Goal: Check status: Check status

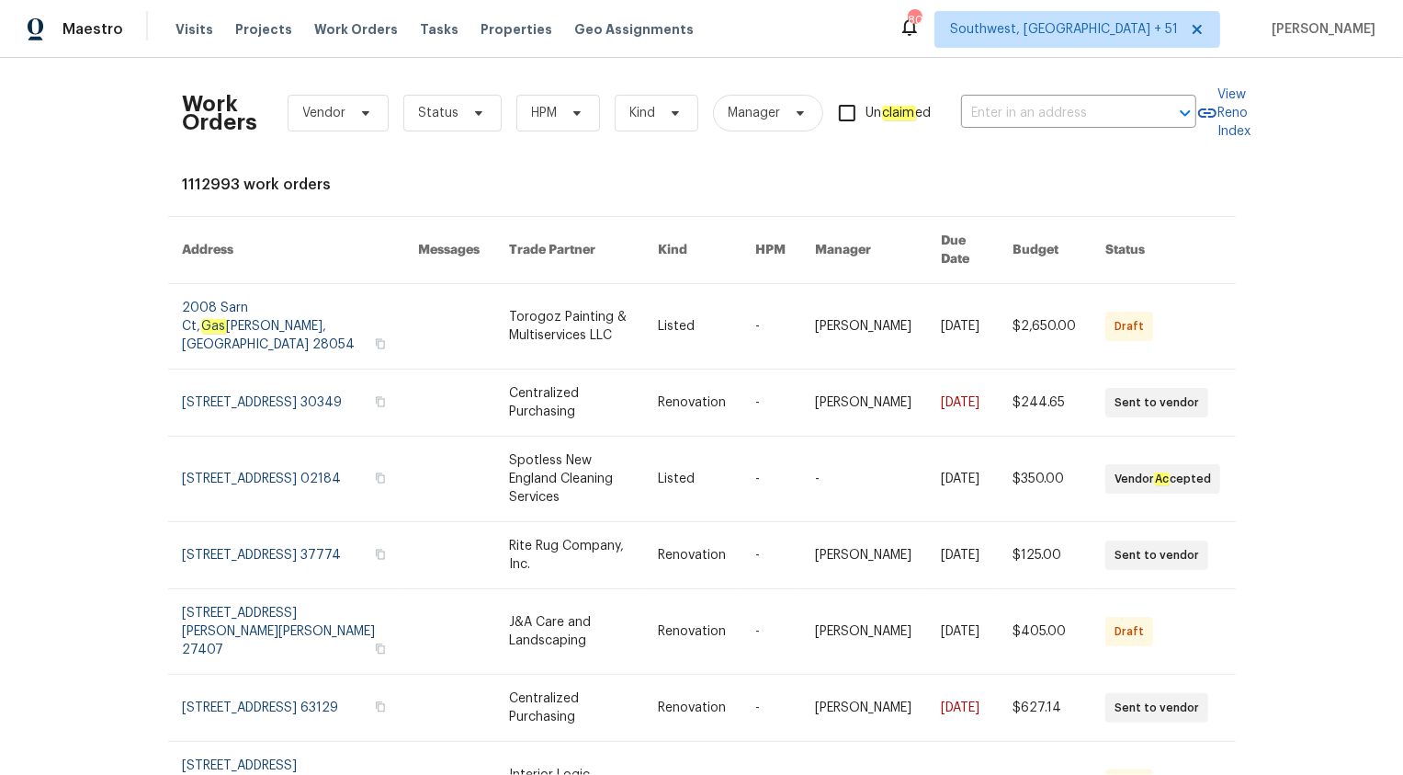
click at [63, 43] on div "Maestro" at bounding box center [61, 29] width 123 height 37
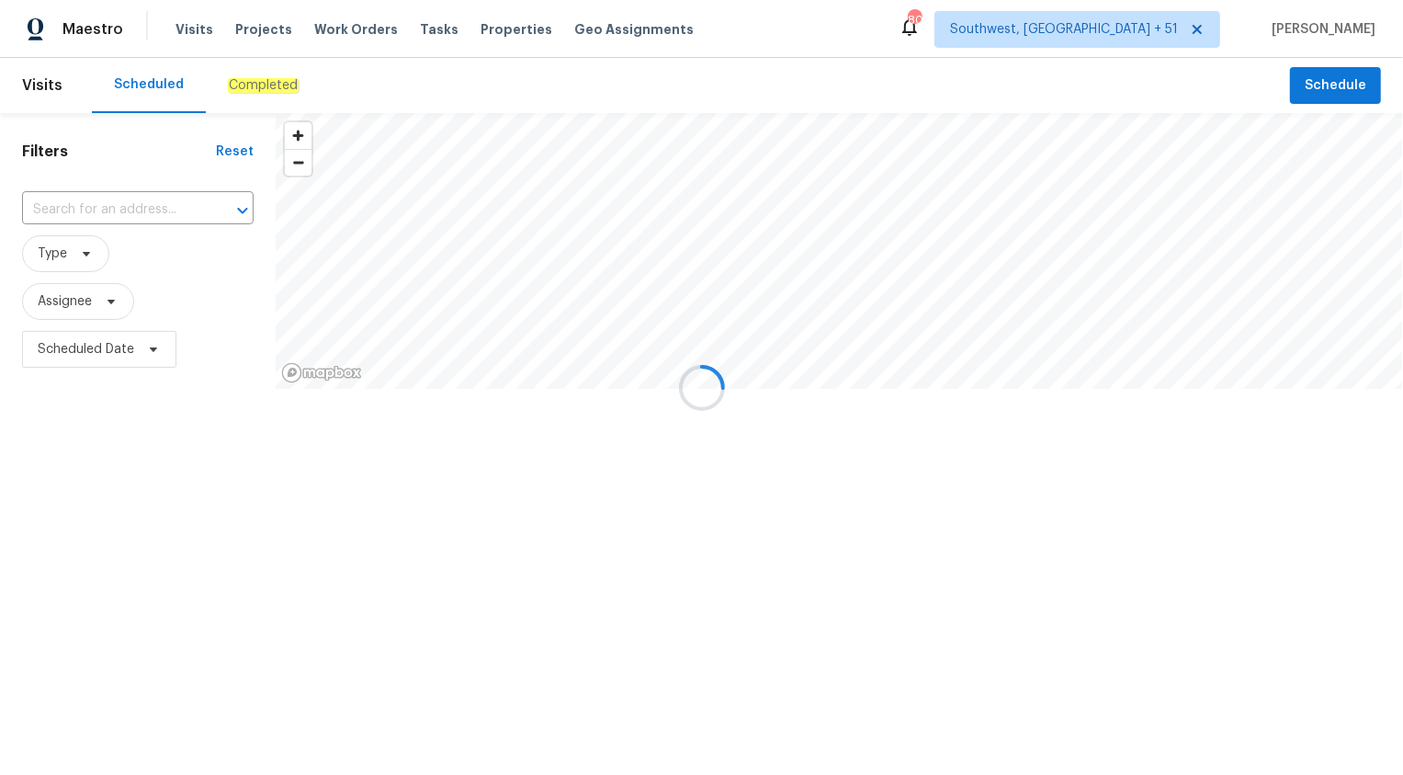
click at [71, 36] on div at bounding box center [701, 387] width 1403 height 775
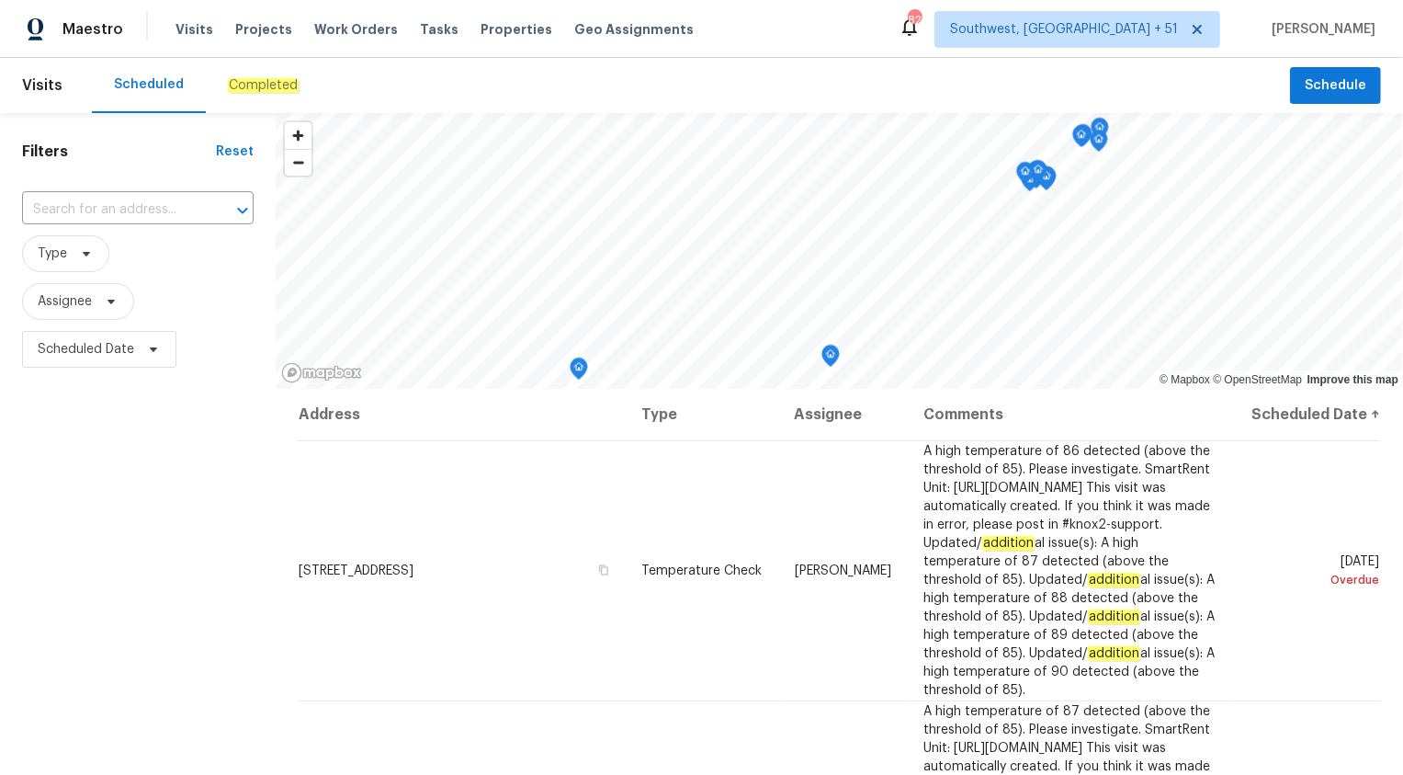
click at [252, 78] on em "Completed" at bounding box center [263, 85] width 71 height 15
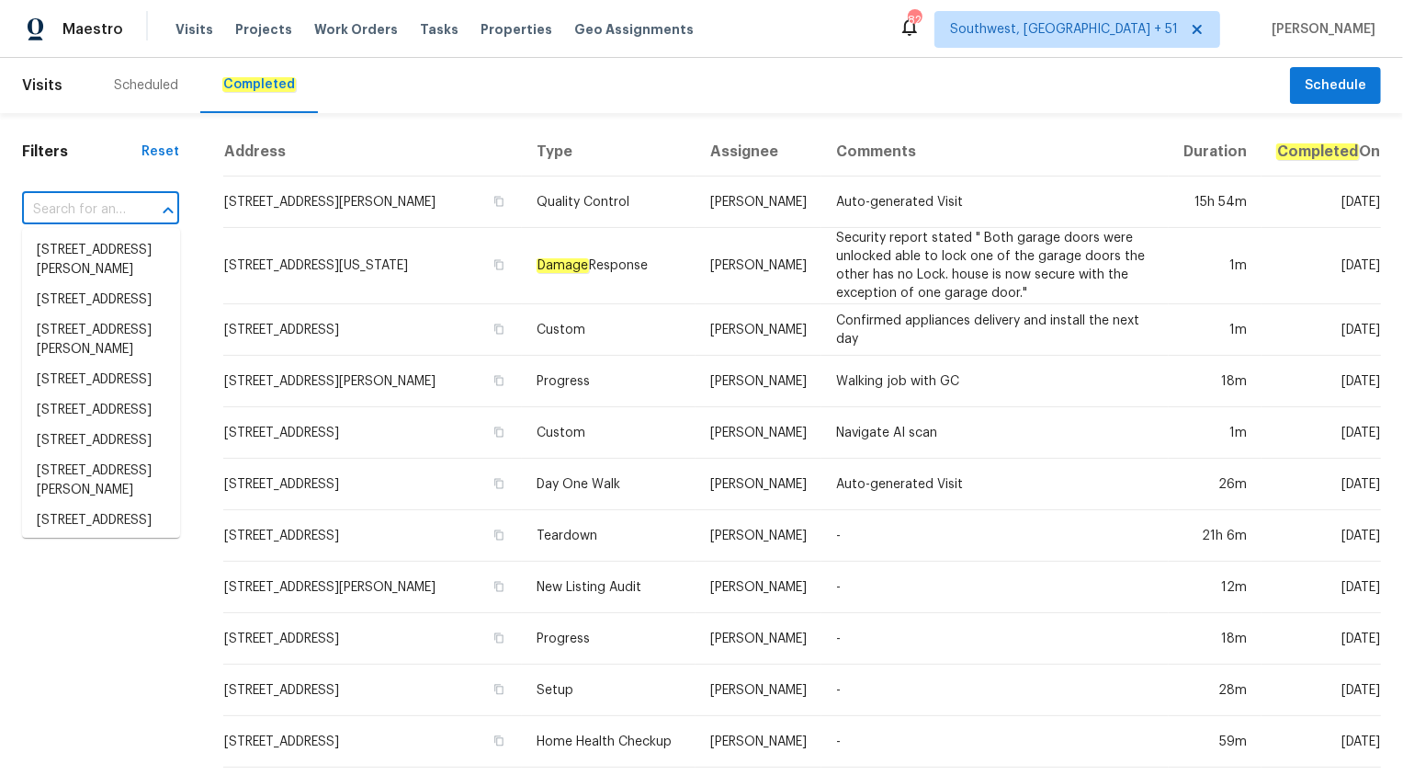
click at [106, 215] on input "text" at bounding box center [75, 210] width 106 height 28
paste input "8204 Coosa Ct, Raleigh, NC 27616"
type input "8204 Coosa Ct, Raleigh, NC 27616"
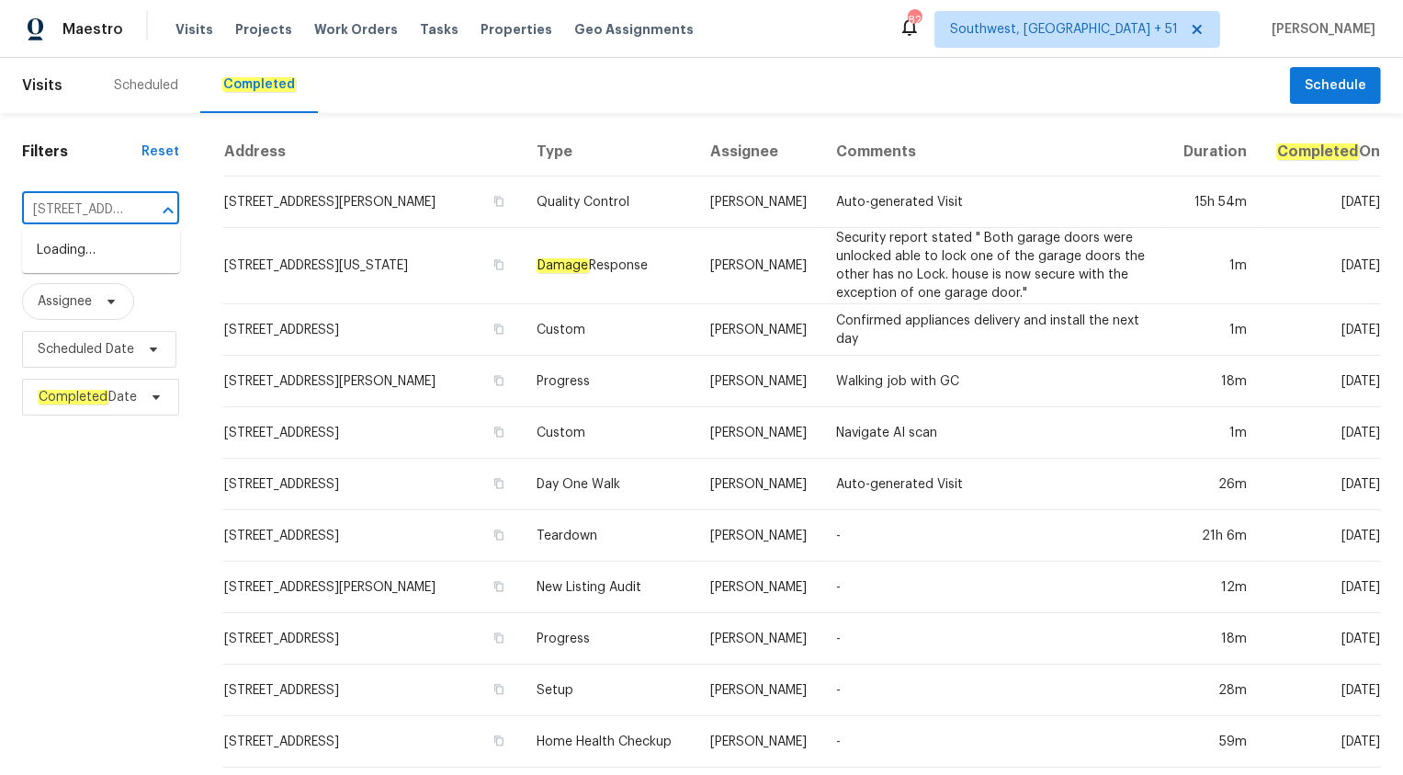
scroll to position [0, 109]
click at [102, 251] on li "8204 Coosa Ct, Raleigh, NC 27616" at bounding box center [101, 250] width 158 height 30
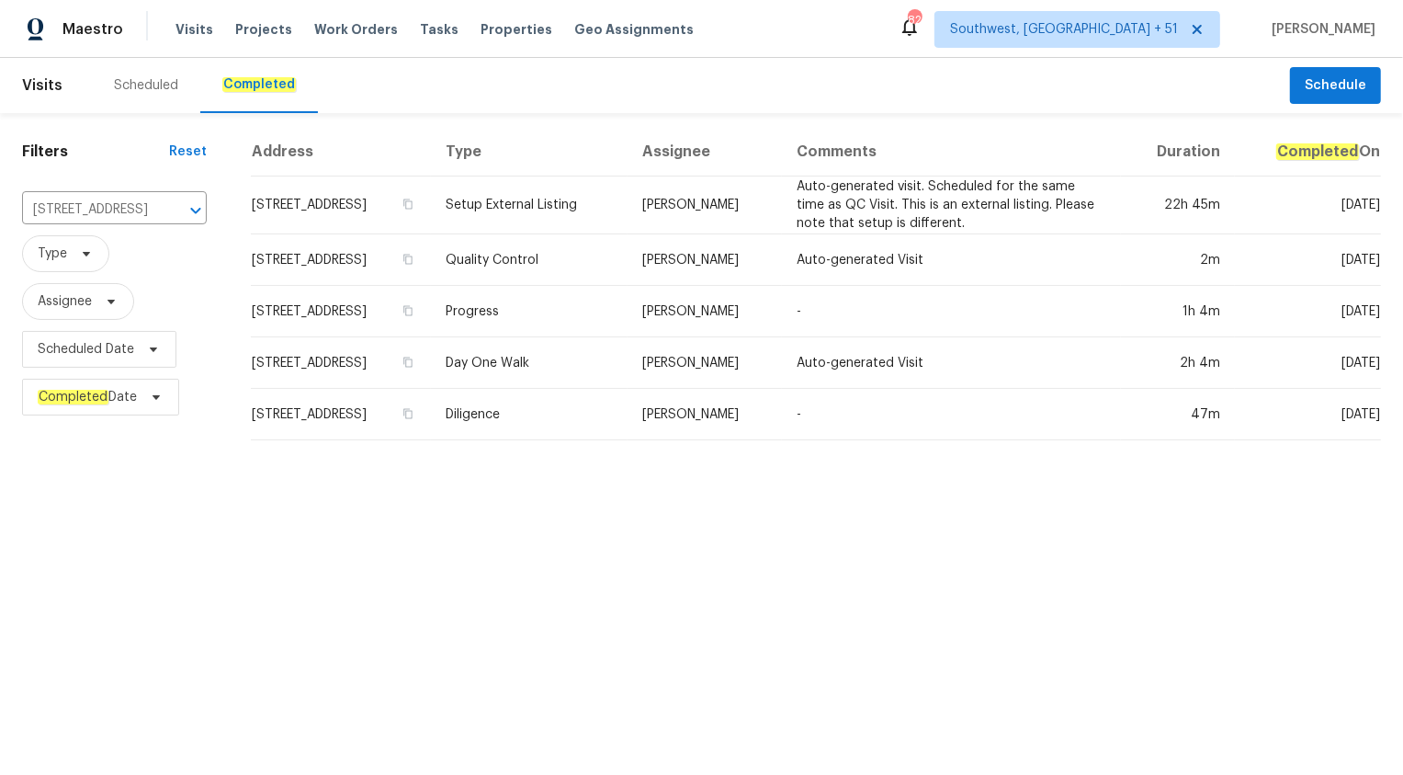
click at [628, 261] on td "Quality Control" at bounding box center [529, 259] width 197 height 51
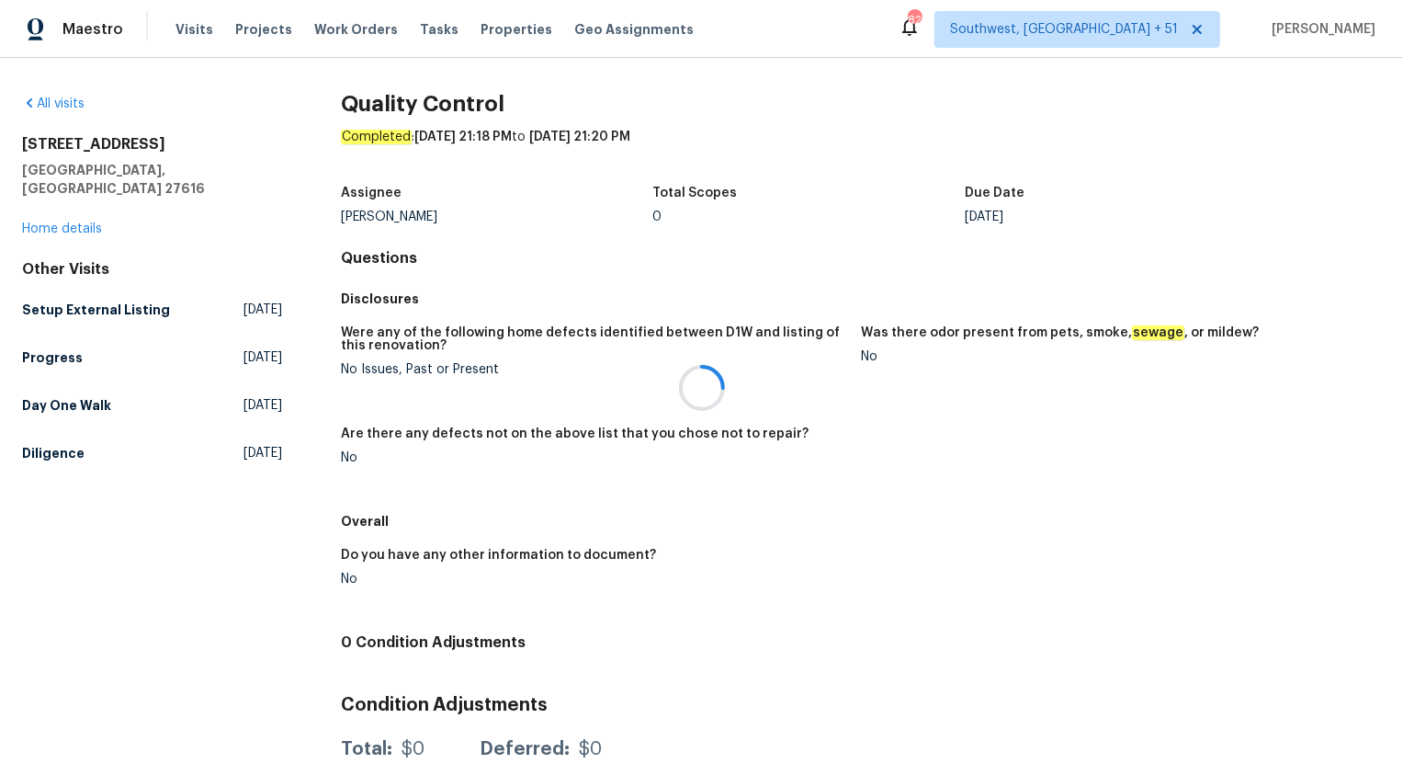
click at [67, 211] on div at bounding box center [701, 387] width 1403 height 775
click at [67, 222] on link "Home details" at bounding box center [62, 228] width 80 height 13
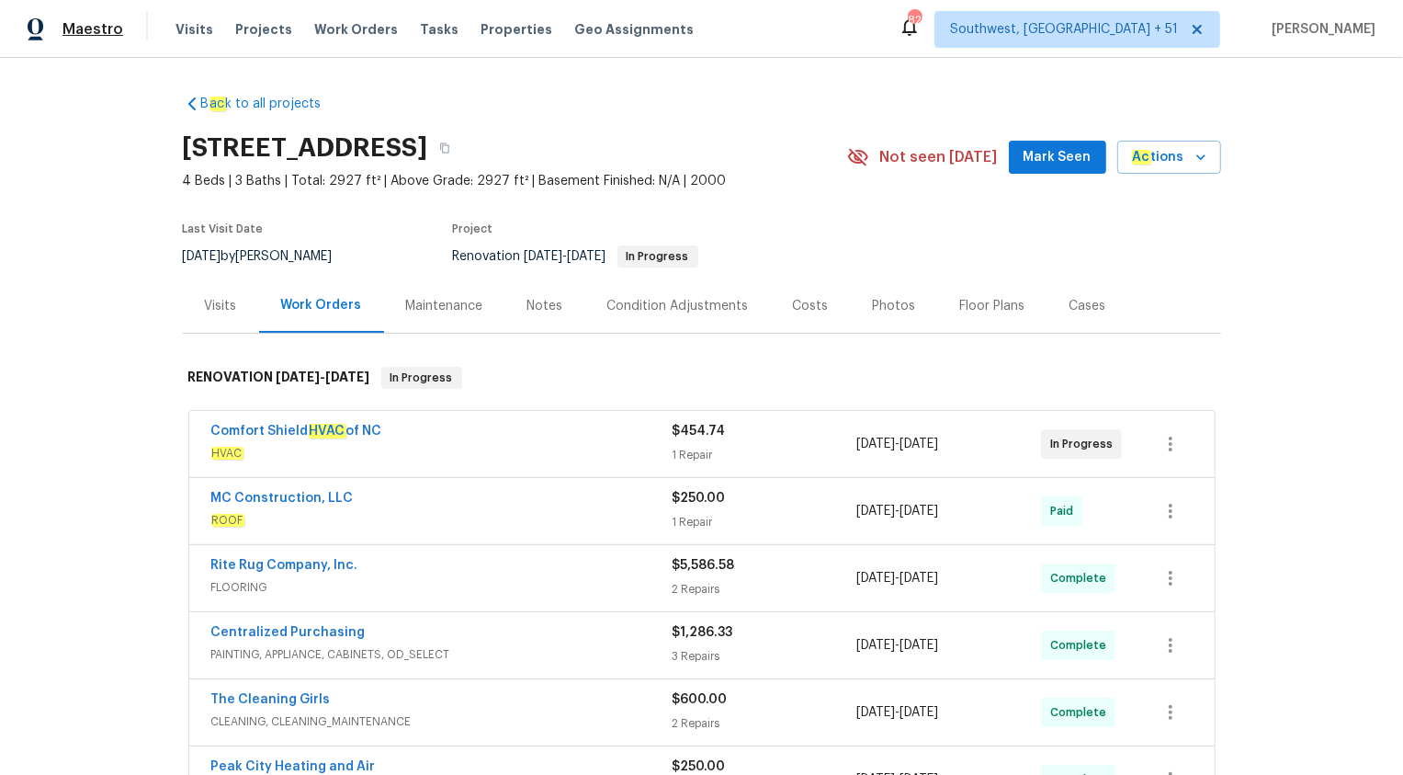
click at [73, 31] on span "Maestro" at bounding box center [92, 29] width 61 height 18
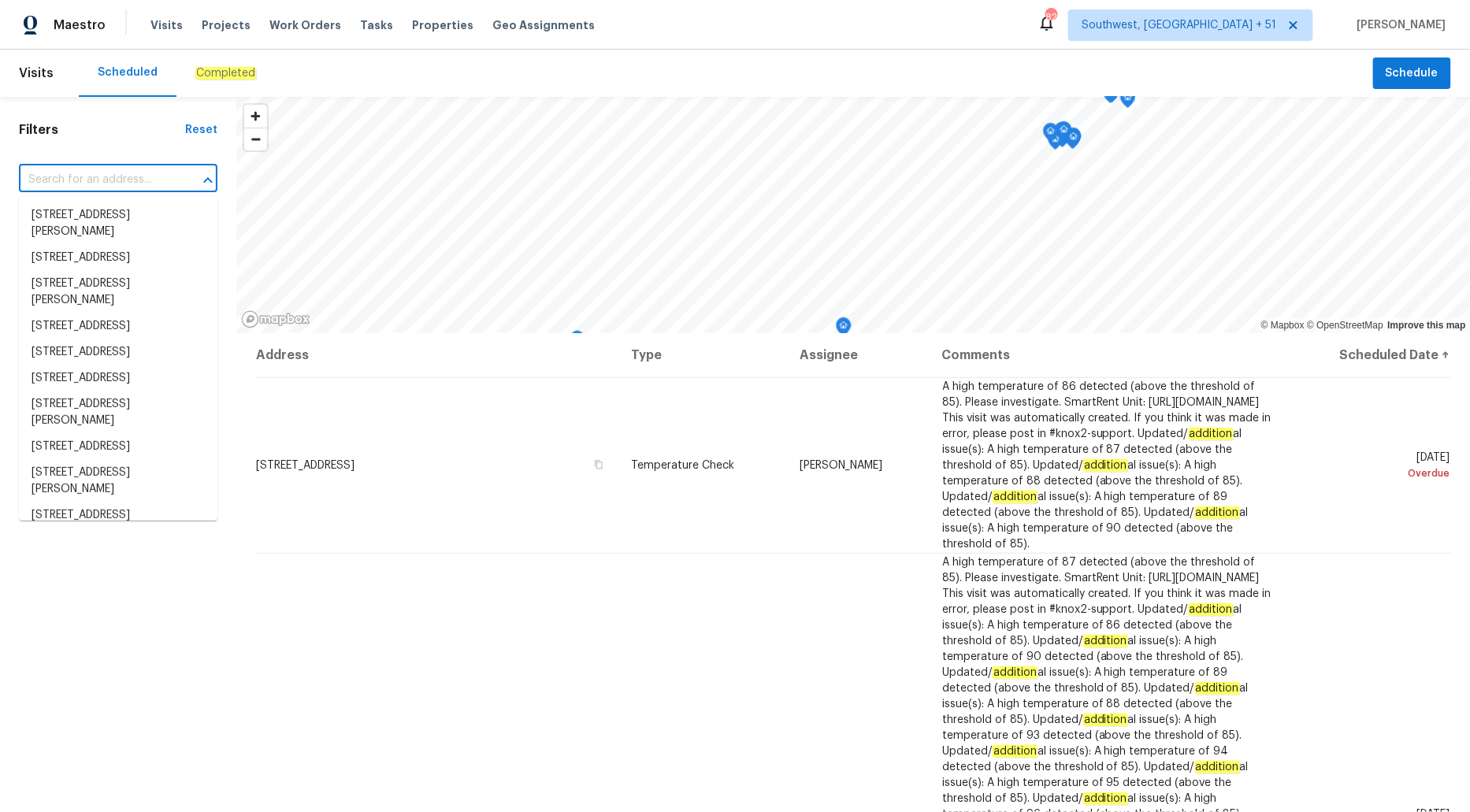
click at [86, 176] on input "text" at bounding box center [96, 180] width 154 height 24
paste input "7019 Sonja Dr, Clover, SC 29710"
type input "7019 Sonja Dr, Clover, SC 29710"
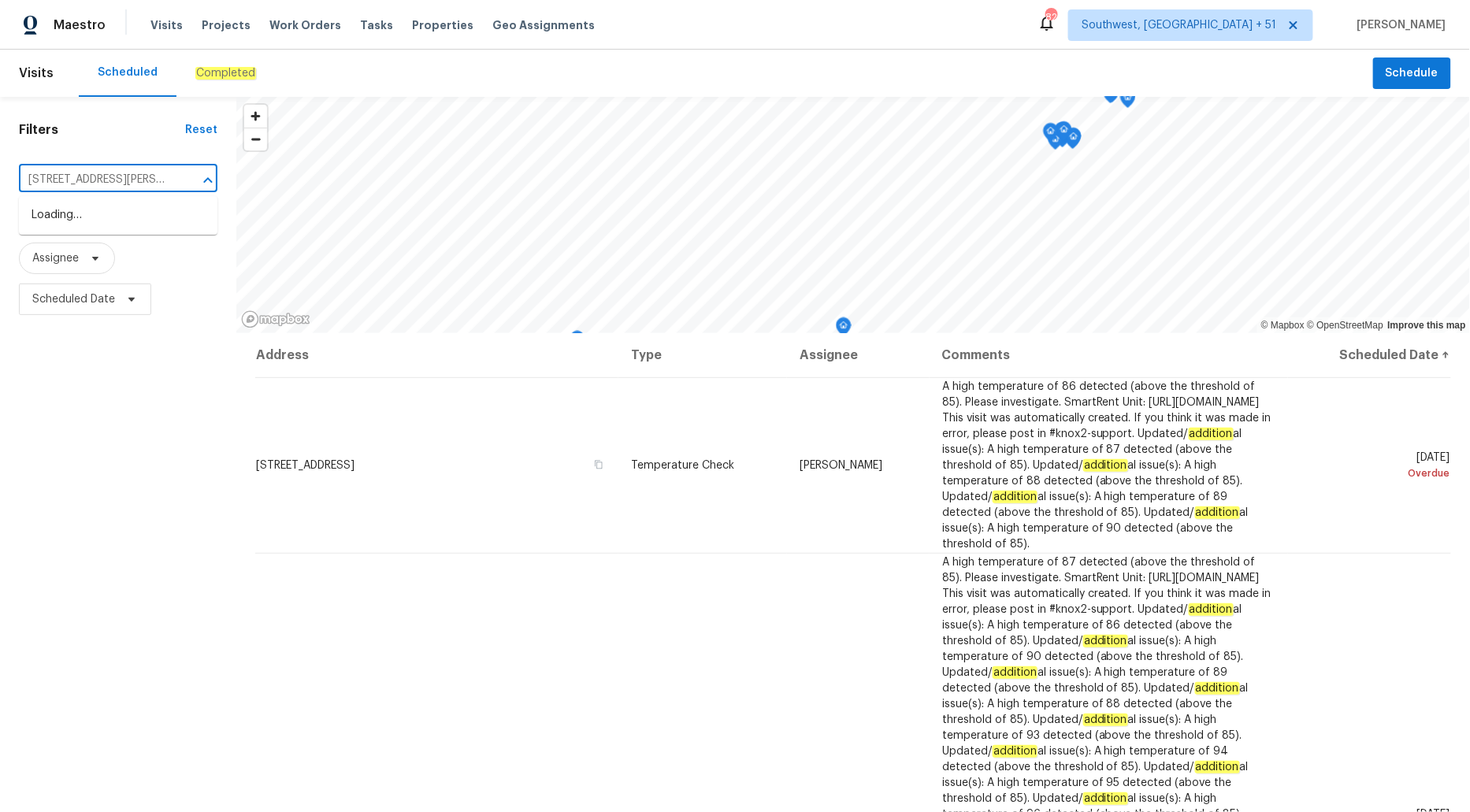
scroll to position [0, 41]
click at [114, 212] on li "7019 Sonja Dr, Clover, SC 29710" at bounding box center [118, 224] width 199 height 43
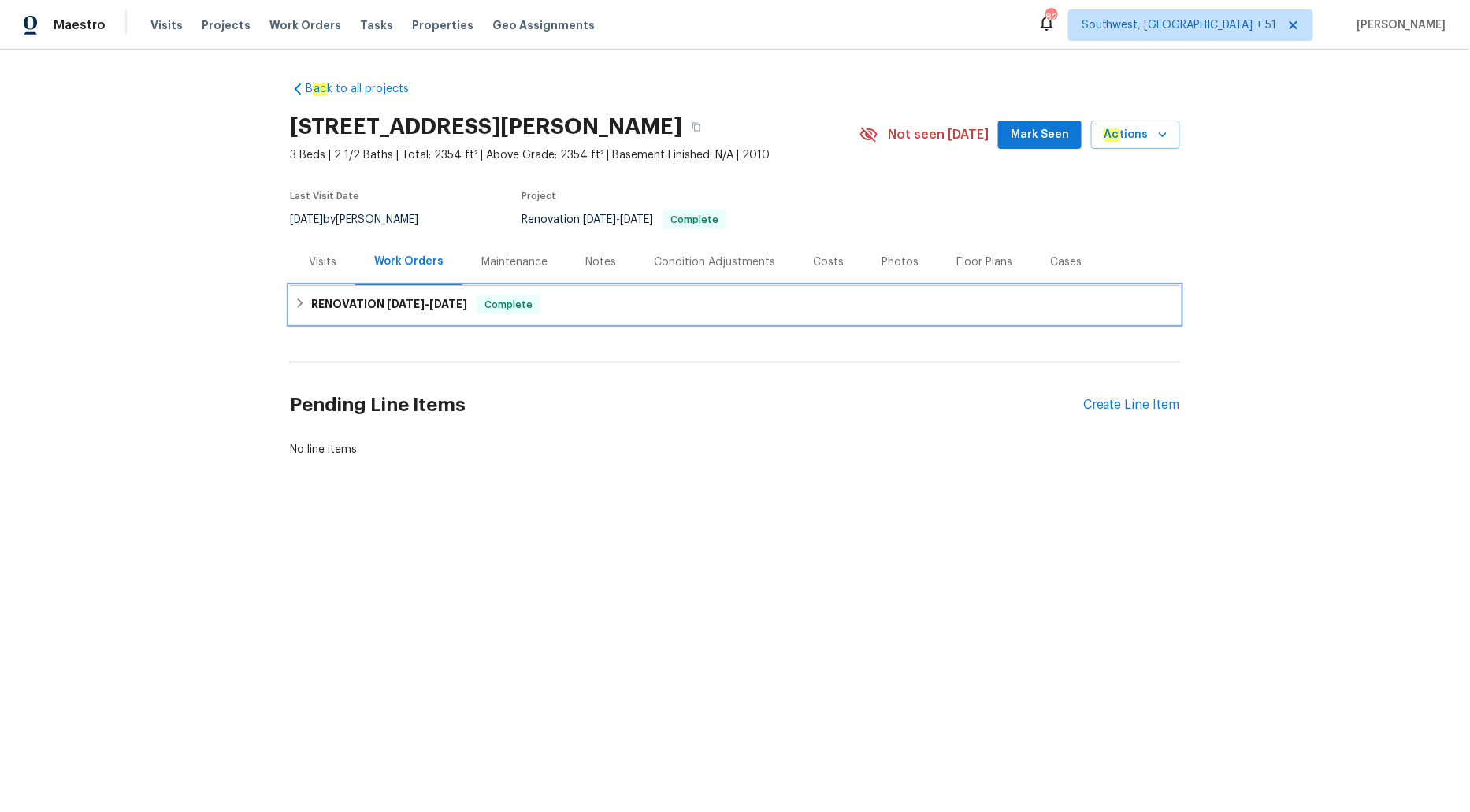
click at [409, 308] on span "8/18/25" at bounding box center [406, 304] width 38 height 11
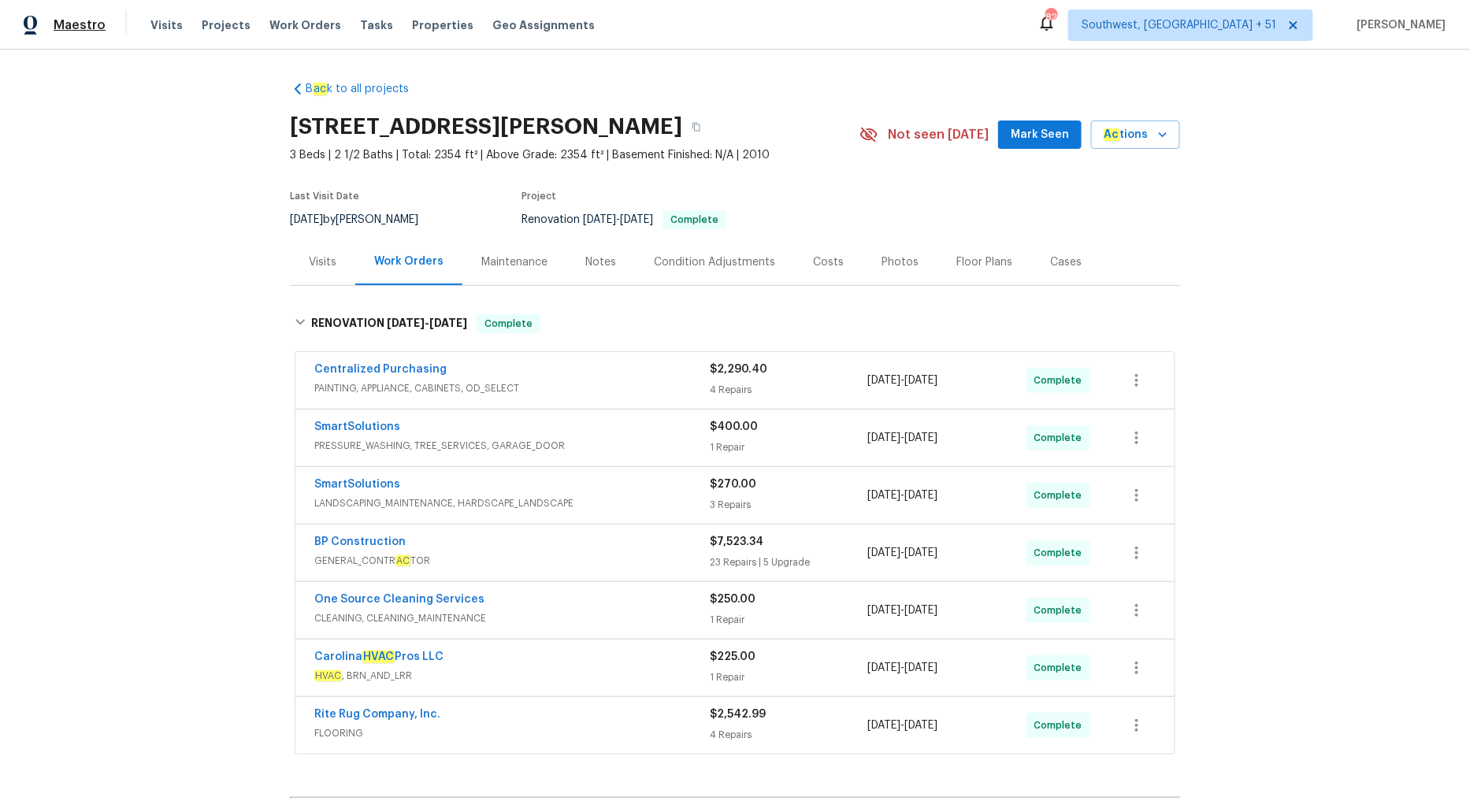
click at [56, 24] on span "Maestro" at bounding box center [79, 25] width 52 height 15
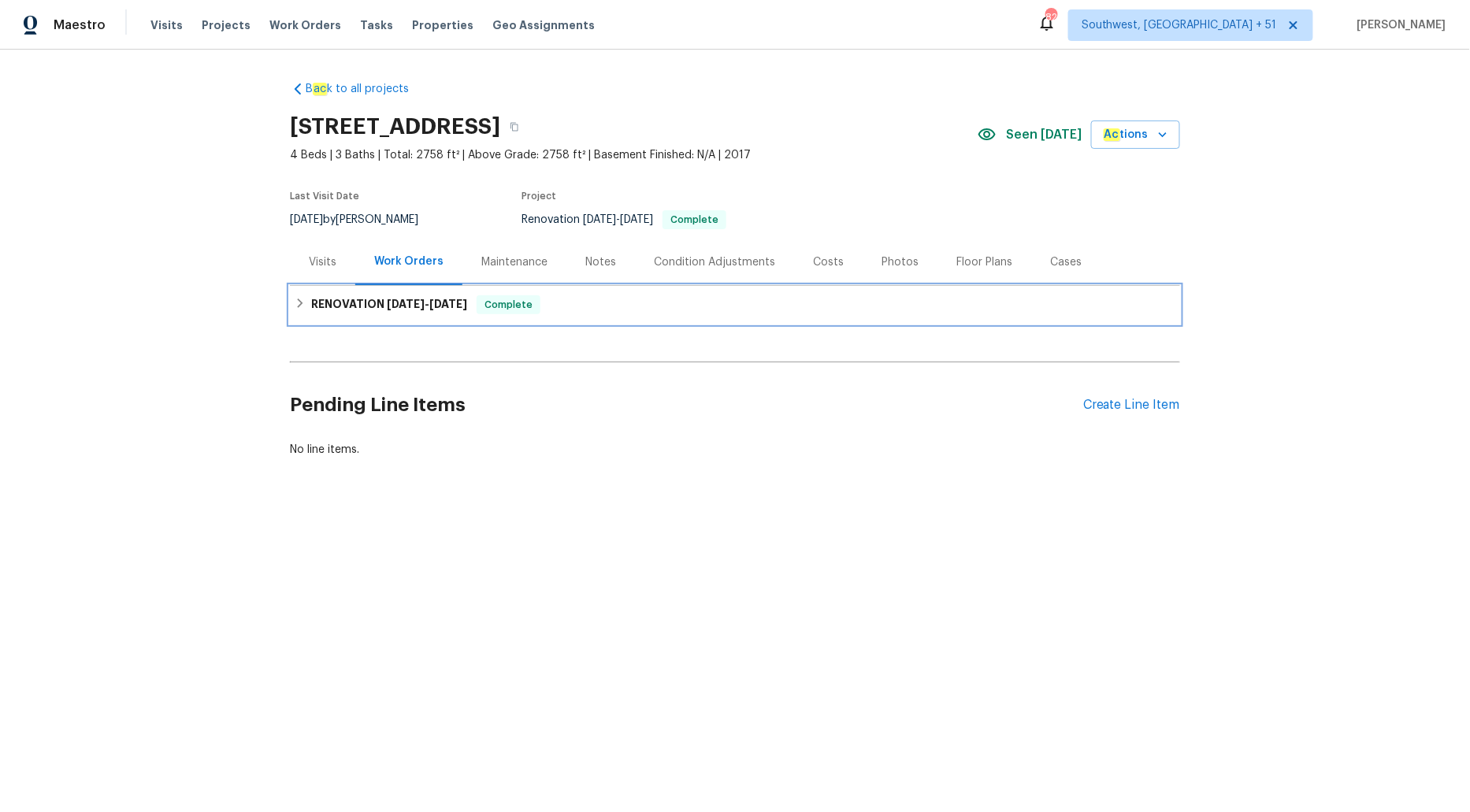
click at [417, 304] on span "[DATE]" at bounding box center [406, 304] width 38 height 11
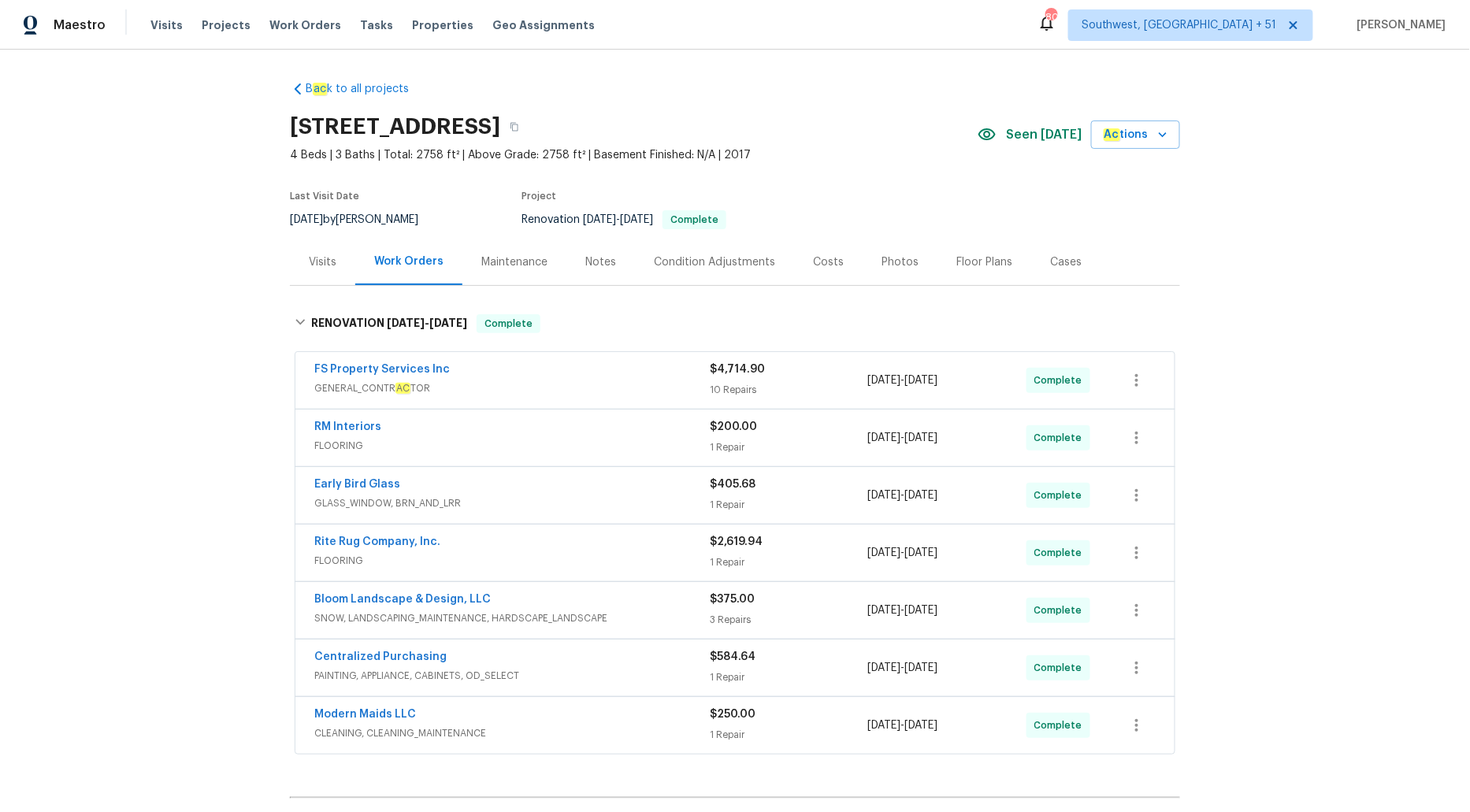
click at [322, 260] on div "Visits" at bounding box center [322, 262] width 27 height 15
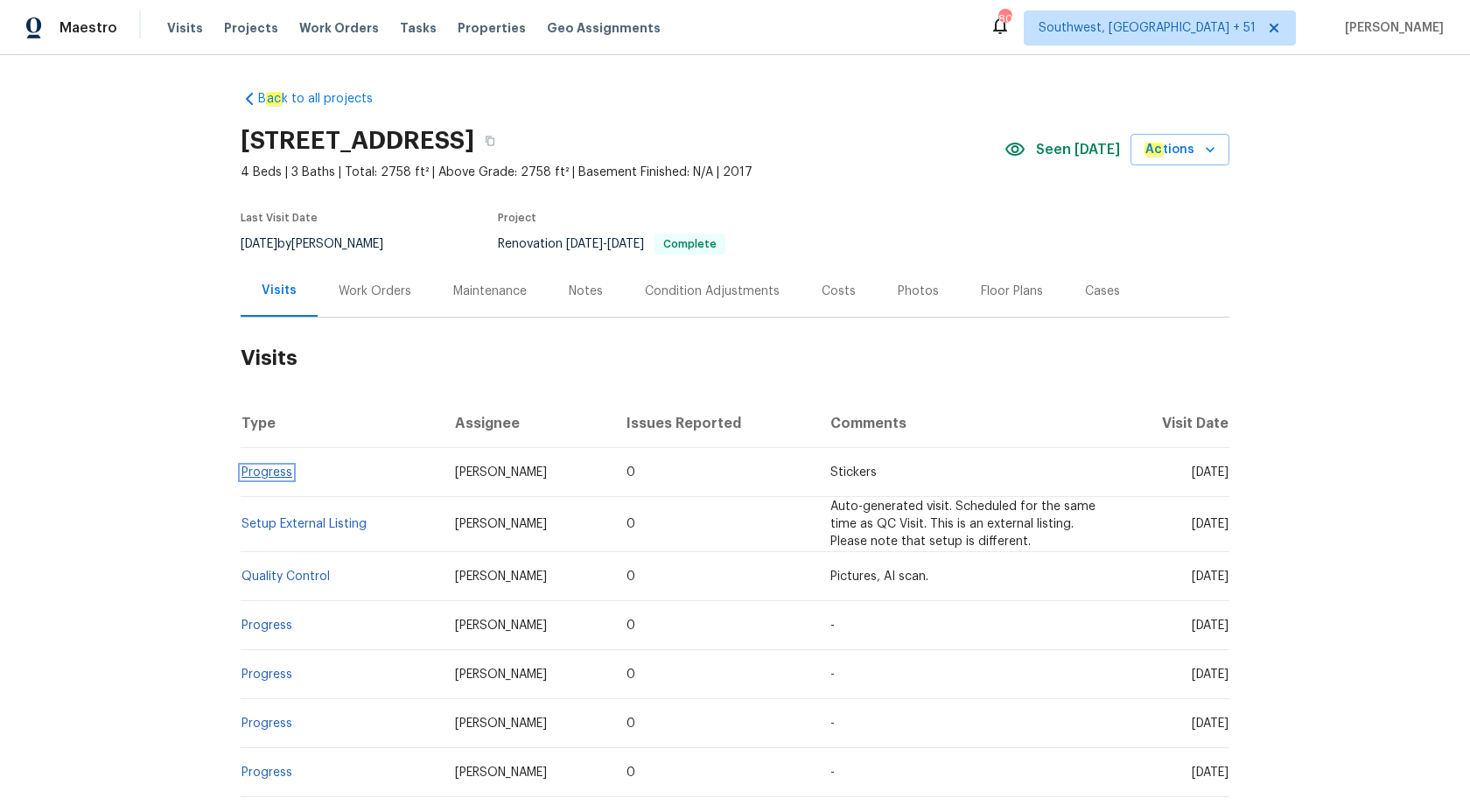
click at [278, 471] on link "Progress" at bounding box center [267, 472] width 50 height 12
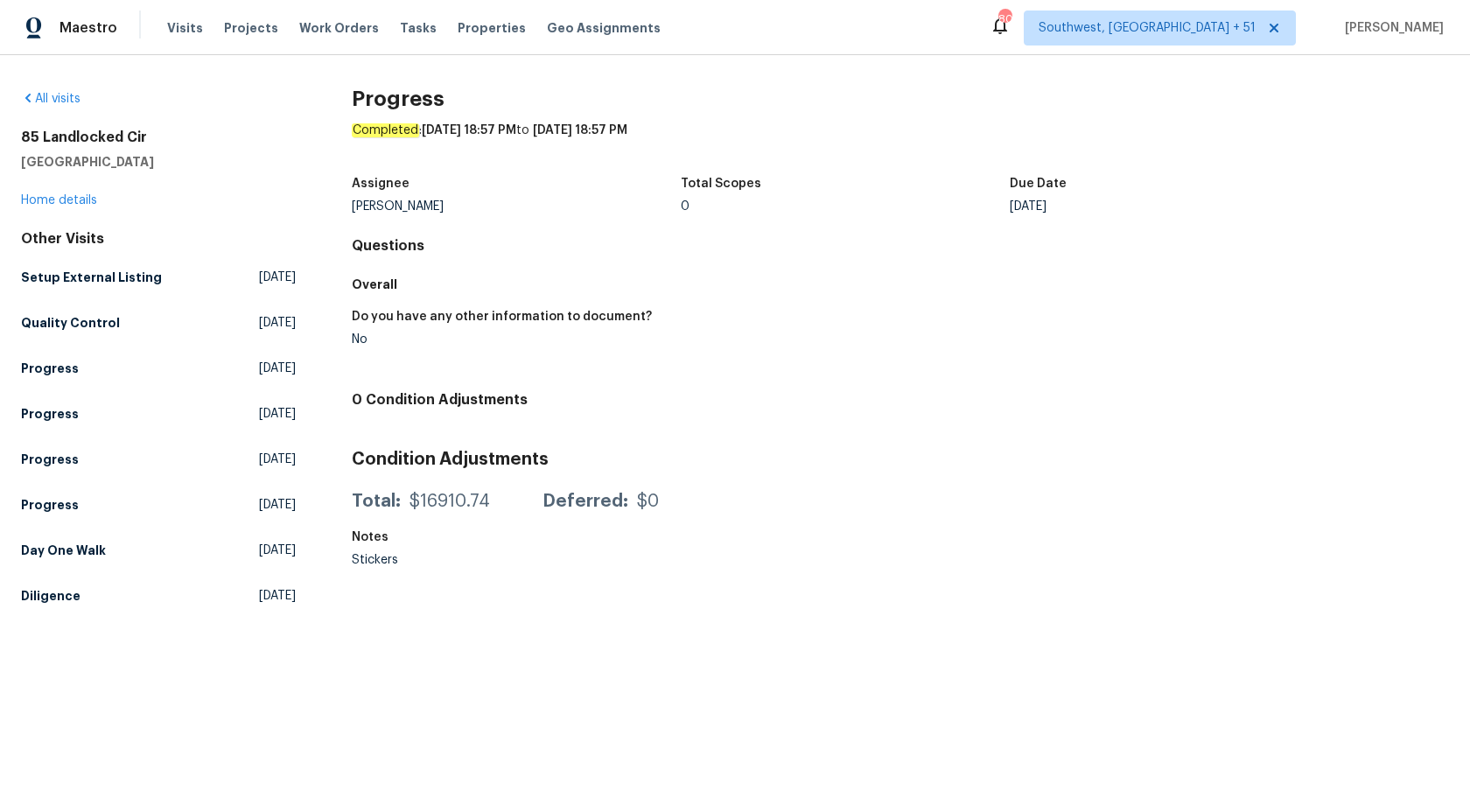
click at [958, 488] on div "Total: $16910.74 Deferred: $0" at bounding box center [900, 501] width 1097 height 38
click at [125, 270] on h5 "Setup External Listing" at bounding box center [91, 277] width 141 height 17
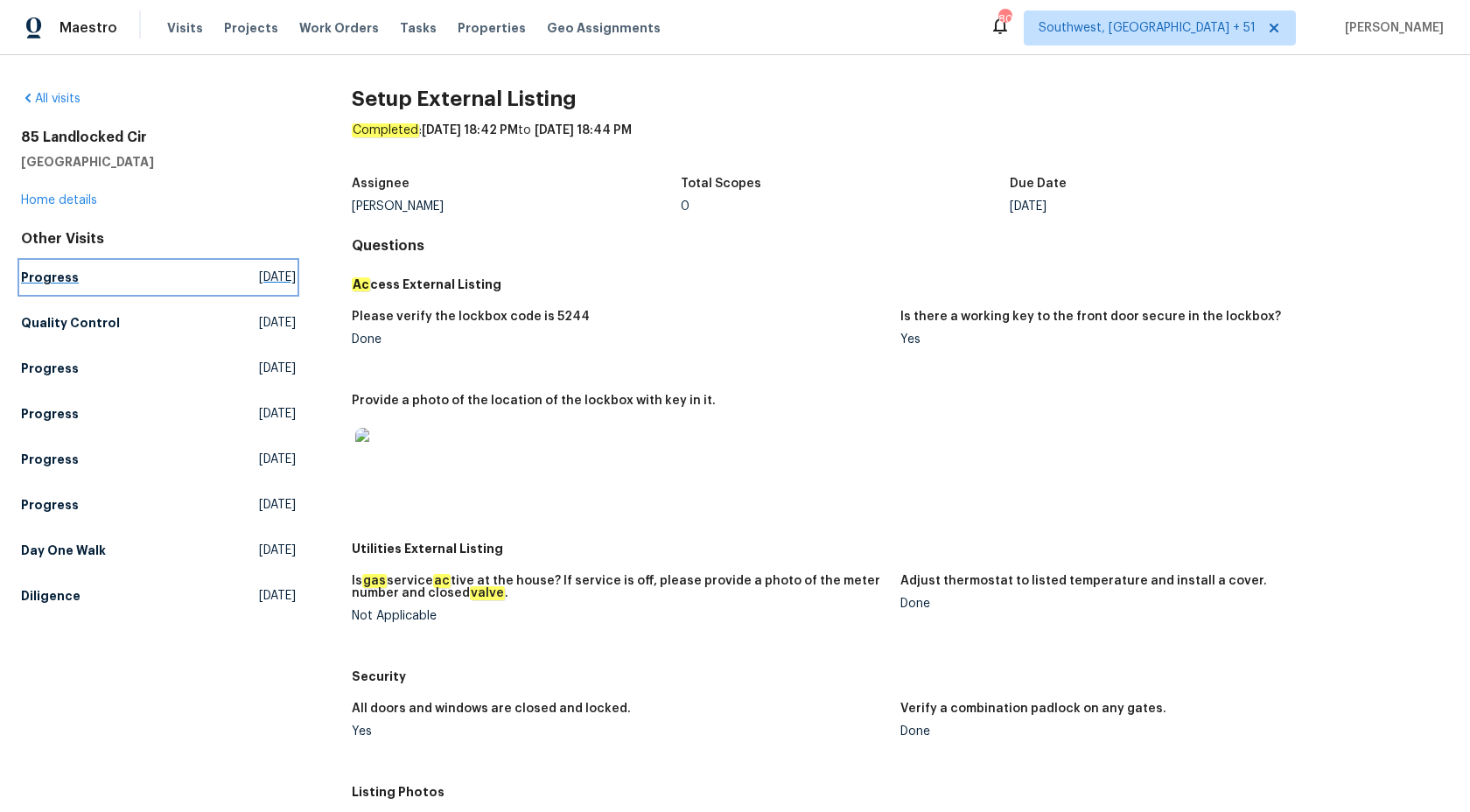
click at [39, 270] on h5 "Progress" at bounding box center [50, 277] width 58 height 17
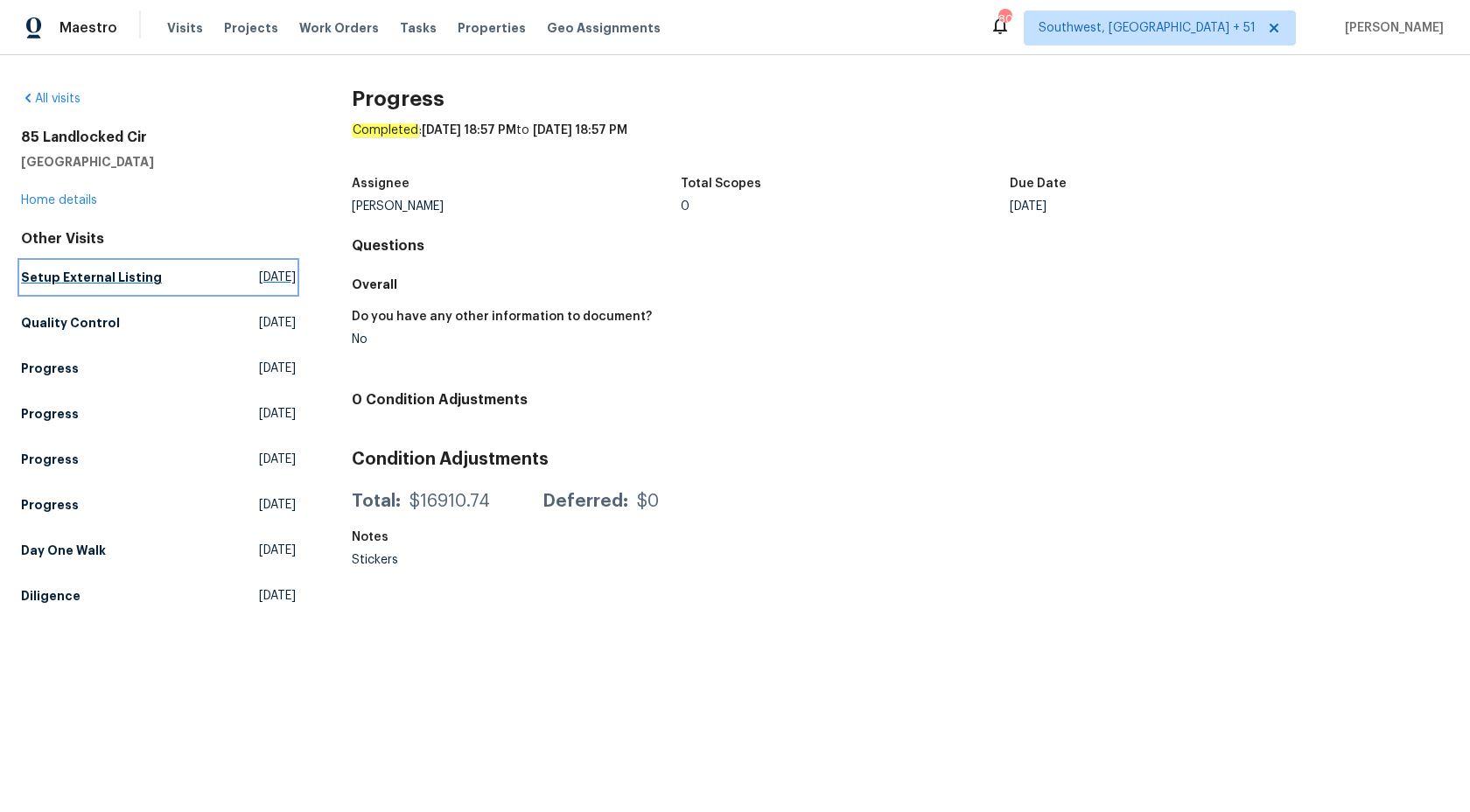
click at [123, 270] on h5 "Setup External Listing" at bounding box center [91, 277] width 141 height 17
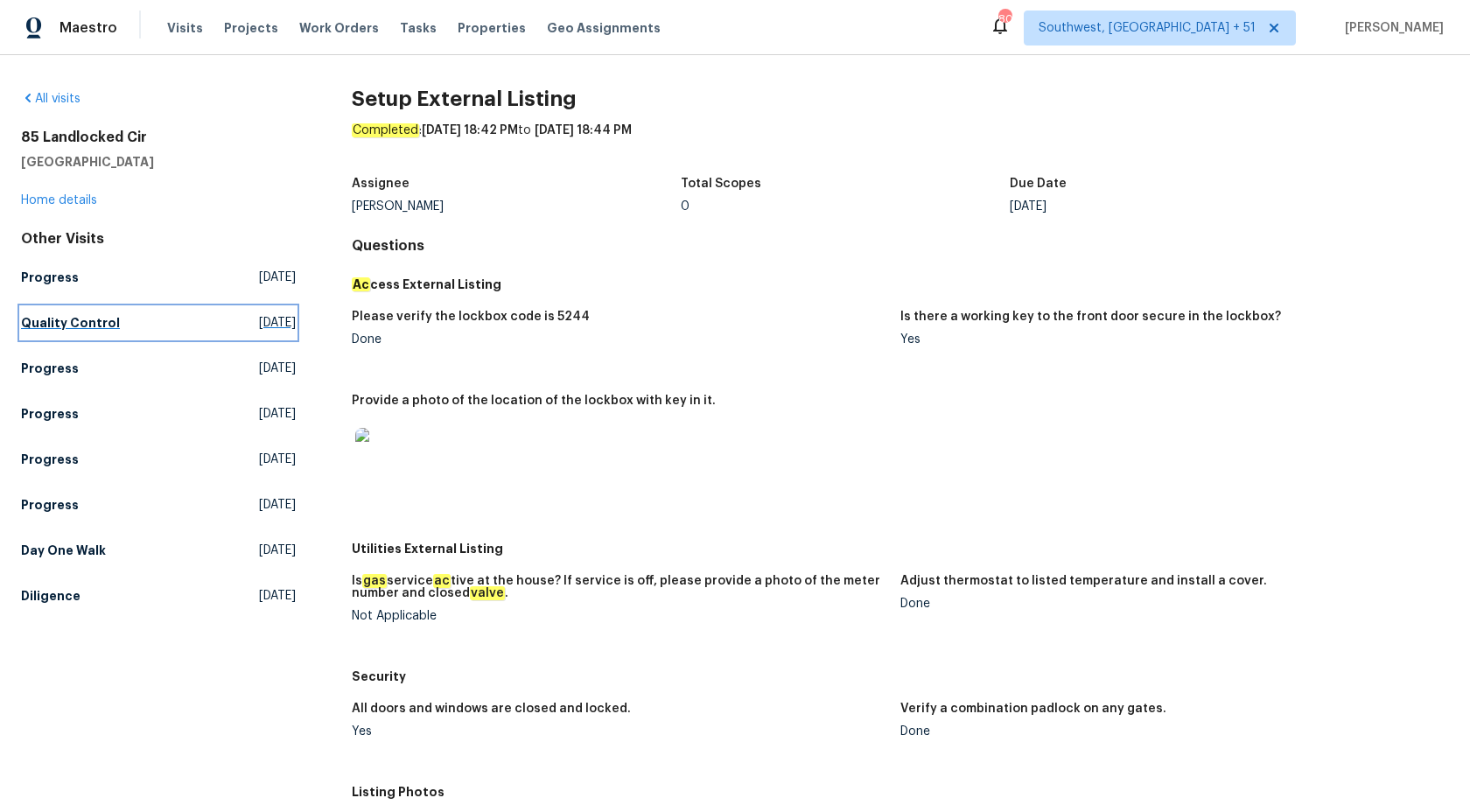
click at [71, 318] on h5 "Quality Control" at bounding box center [70, 323] width 99 height 17
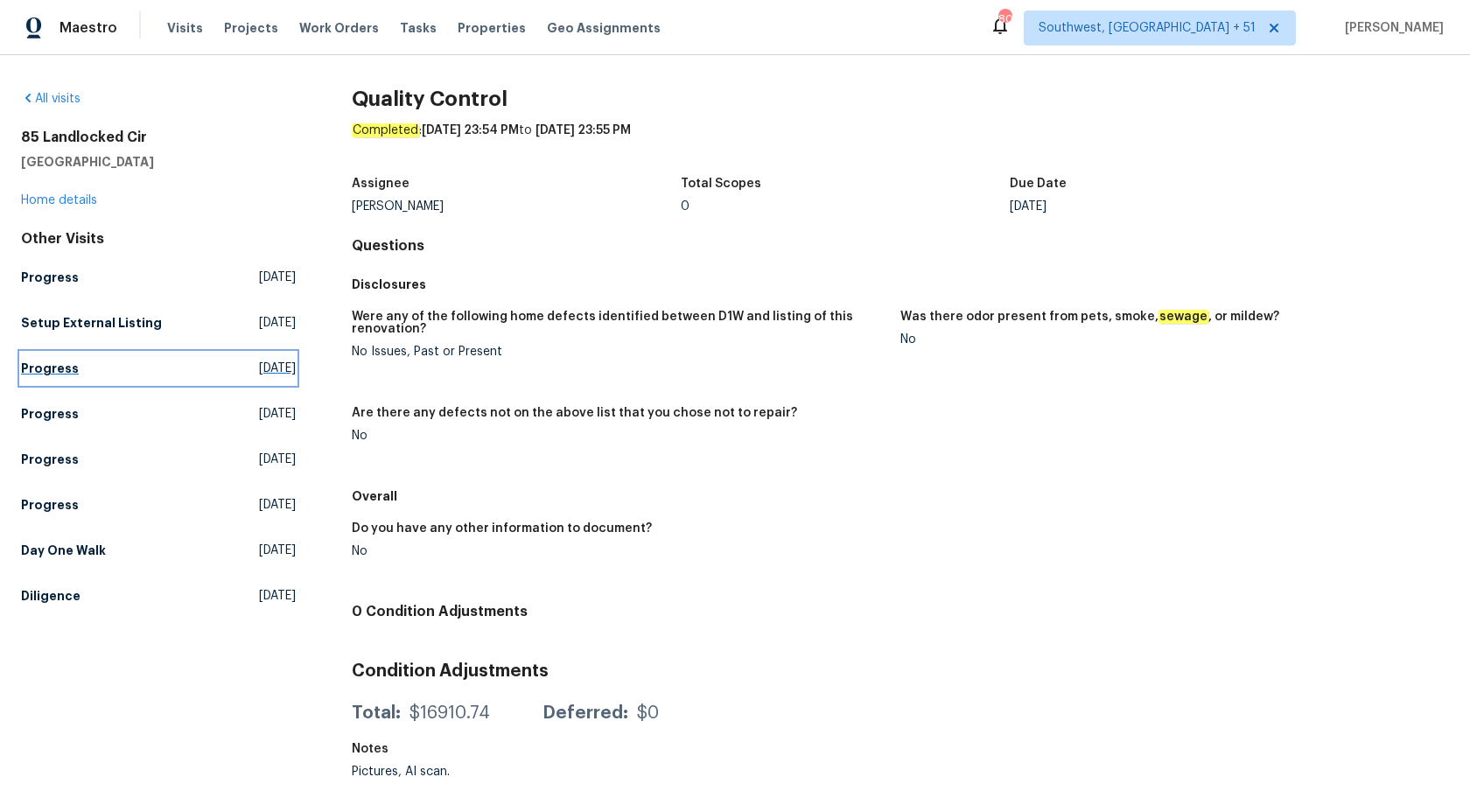
click at [62, 357] on link "Progress Mon, Aug 25 2025" at bounding box center [158, 367] width 275 height 31
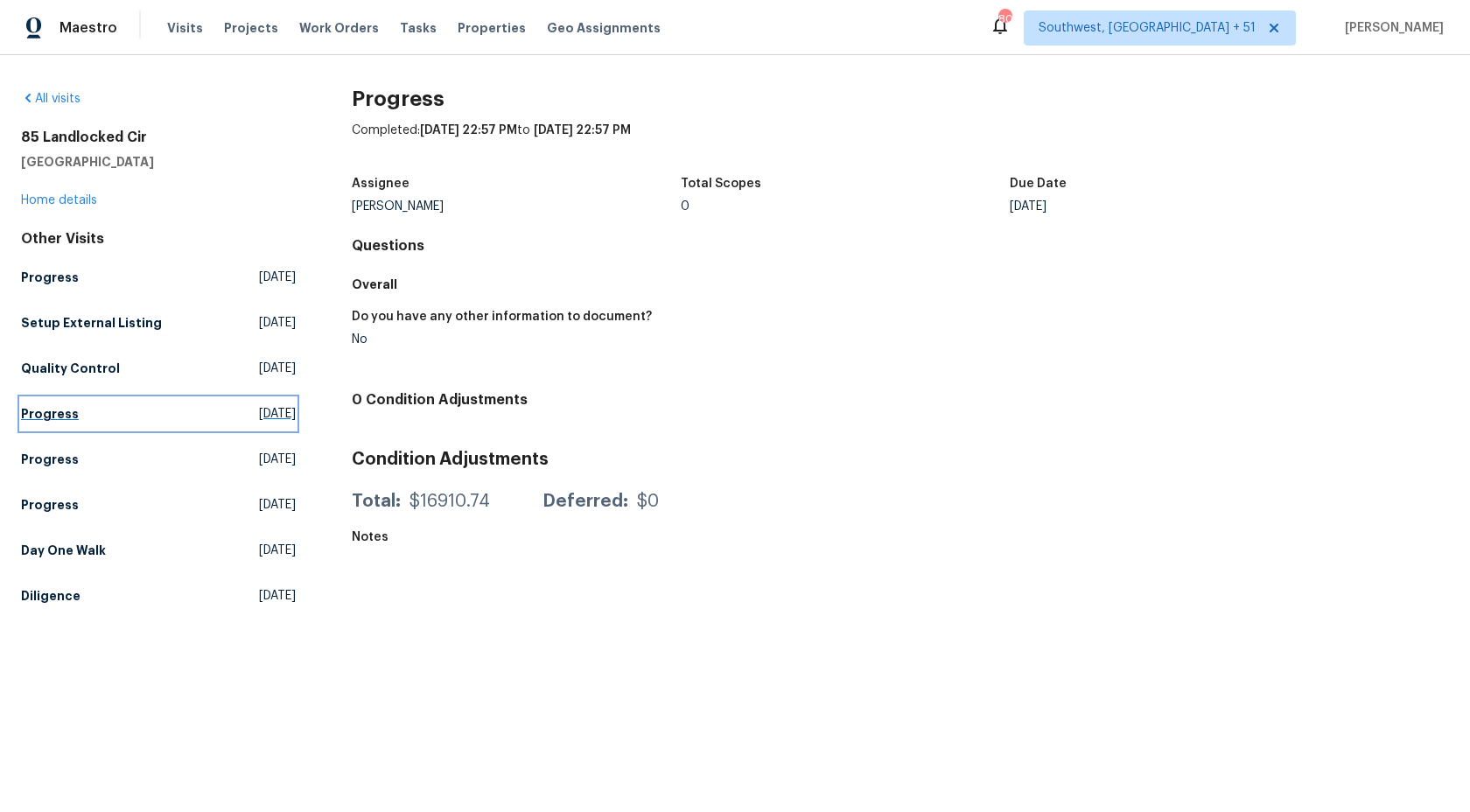
click at [57, 405] on h5 "Progress" at bounding box center [50, 413] width 58 height 17
click at [57, 465] on h5 "Progress" at bounding box center [50, 459] width 58 height 17
click at [49, 502] on h5 "Progress" at bounding box center [50, 505] width 58 height 17
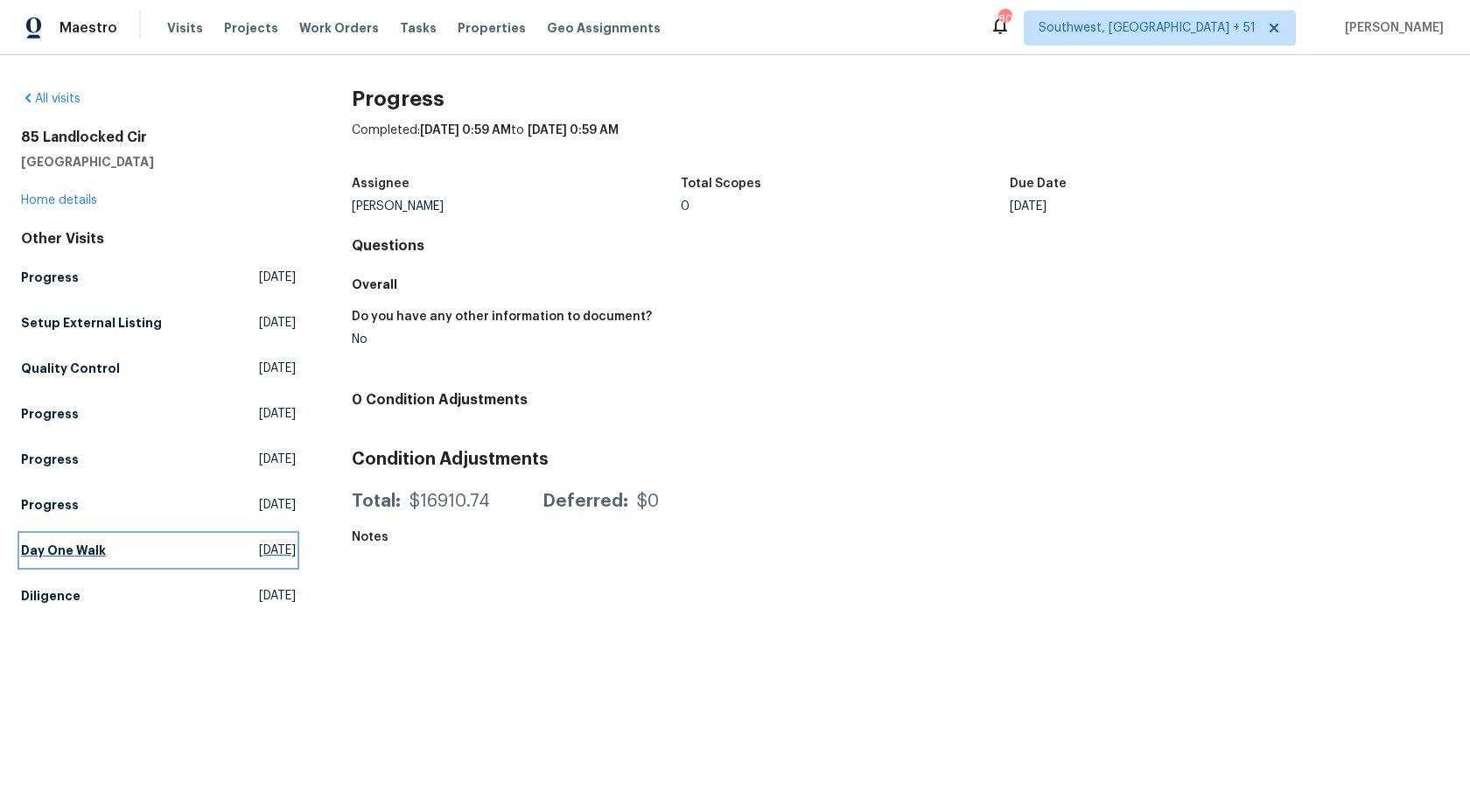
click at [49, 548] on h5 "Day One Walk" at bounding box center [63, 550] width 85 height 17
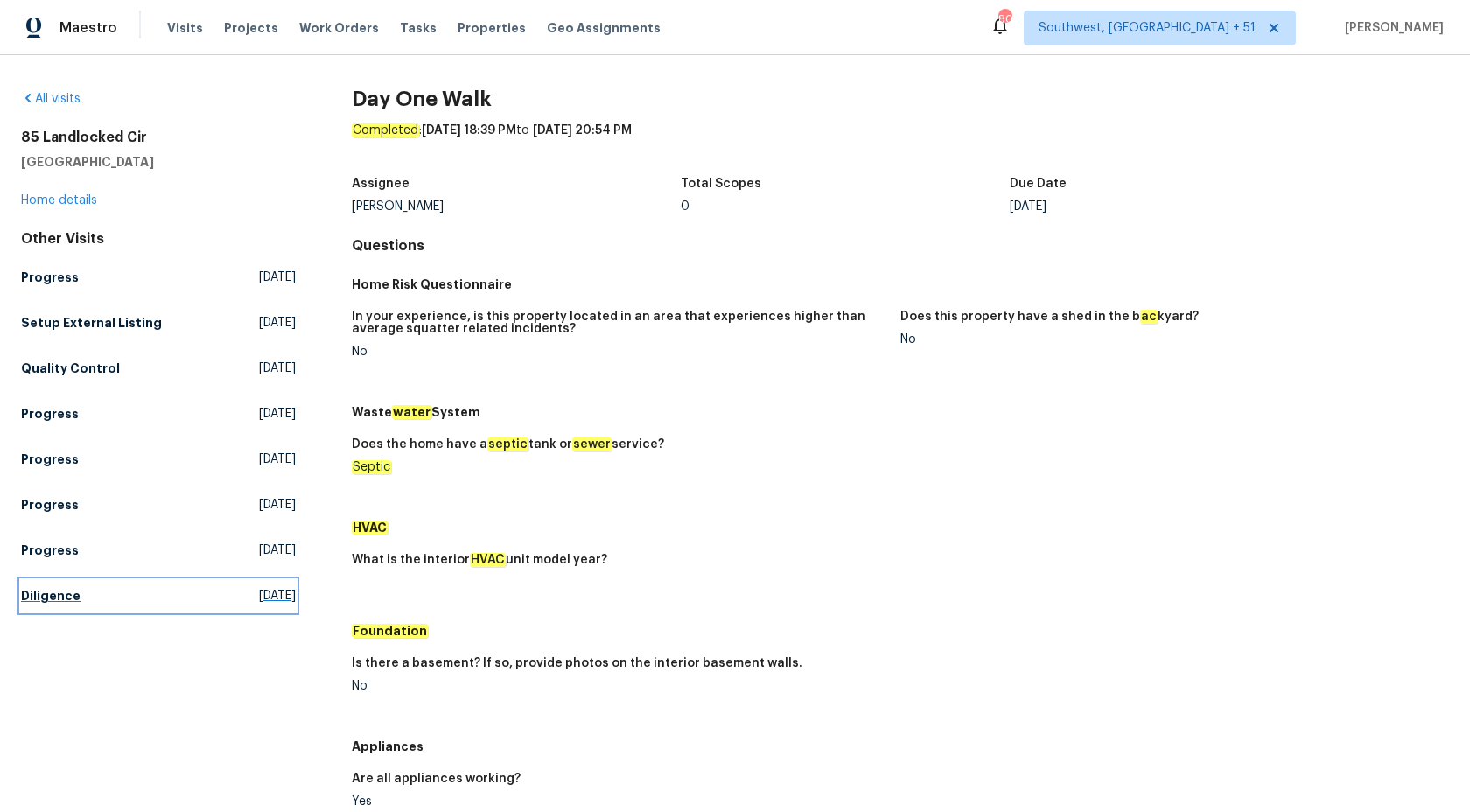
click at [34, 608] on link "Diligence Wed, Jul 16 2025" at bounding box center [158, 595] width 275 height 31
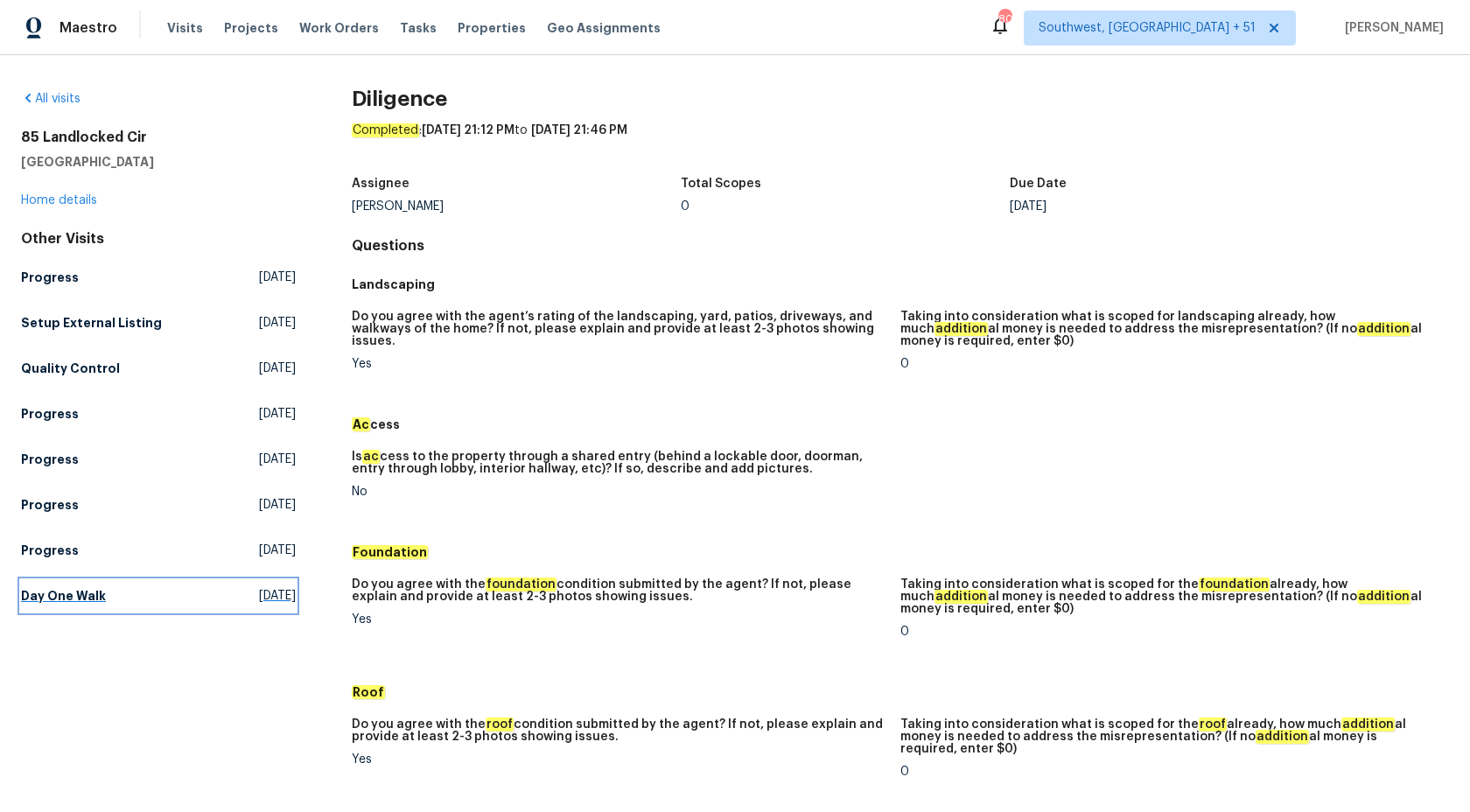
click at [37, 590] on h5 "Day One Walk" at bounding box center [63, 596] width 85 height 17
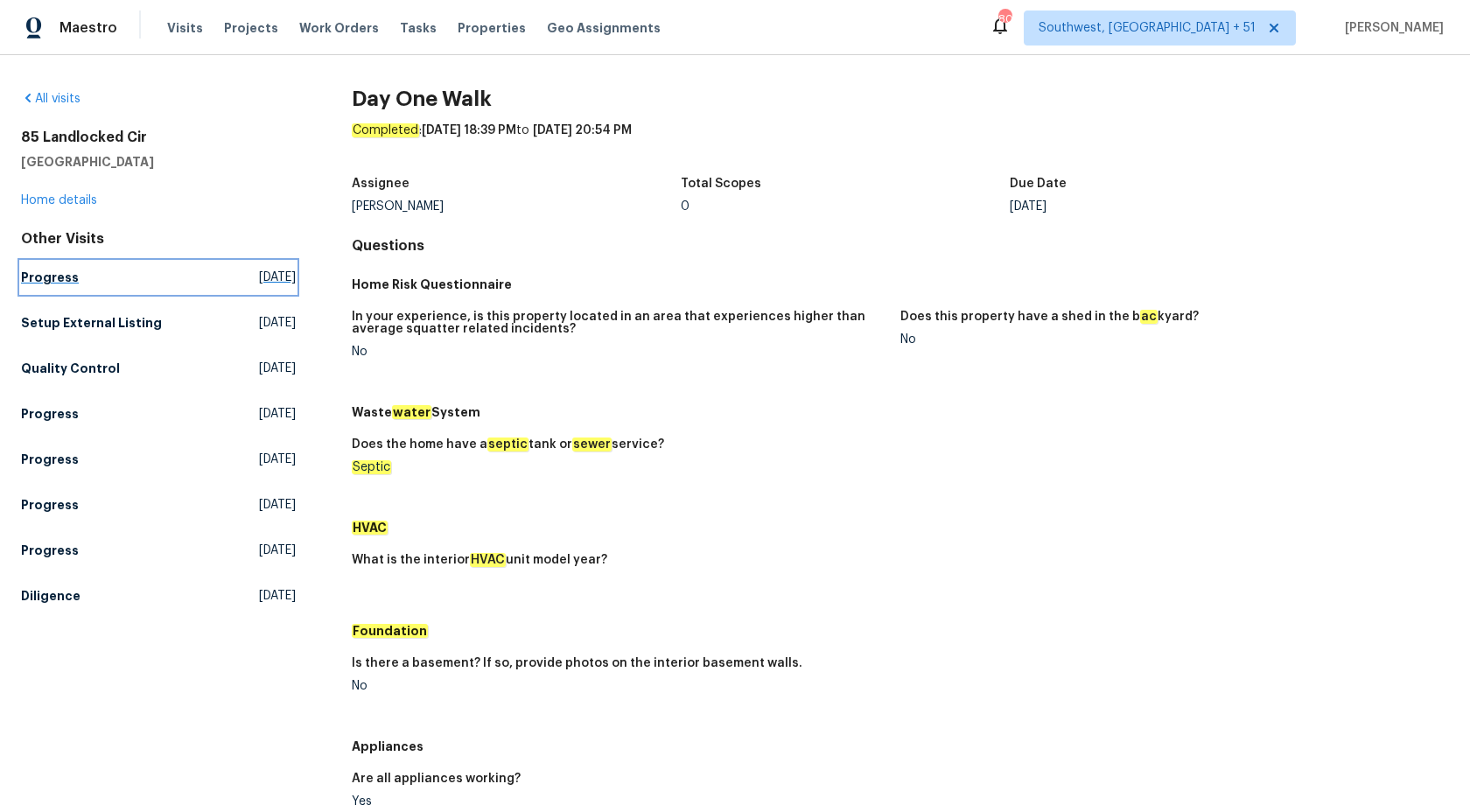
click at [50, 280] on h5 "Progress" at bounding box center [50, 277] width 58 height 17
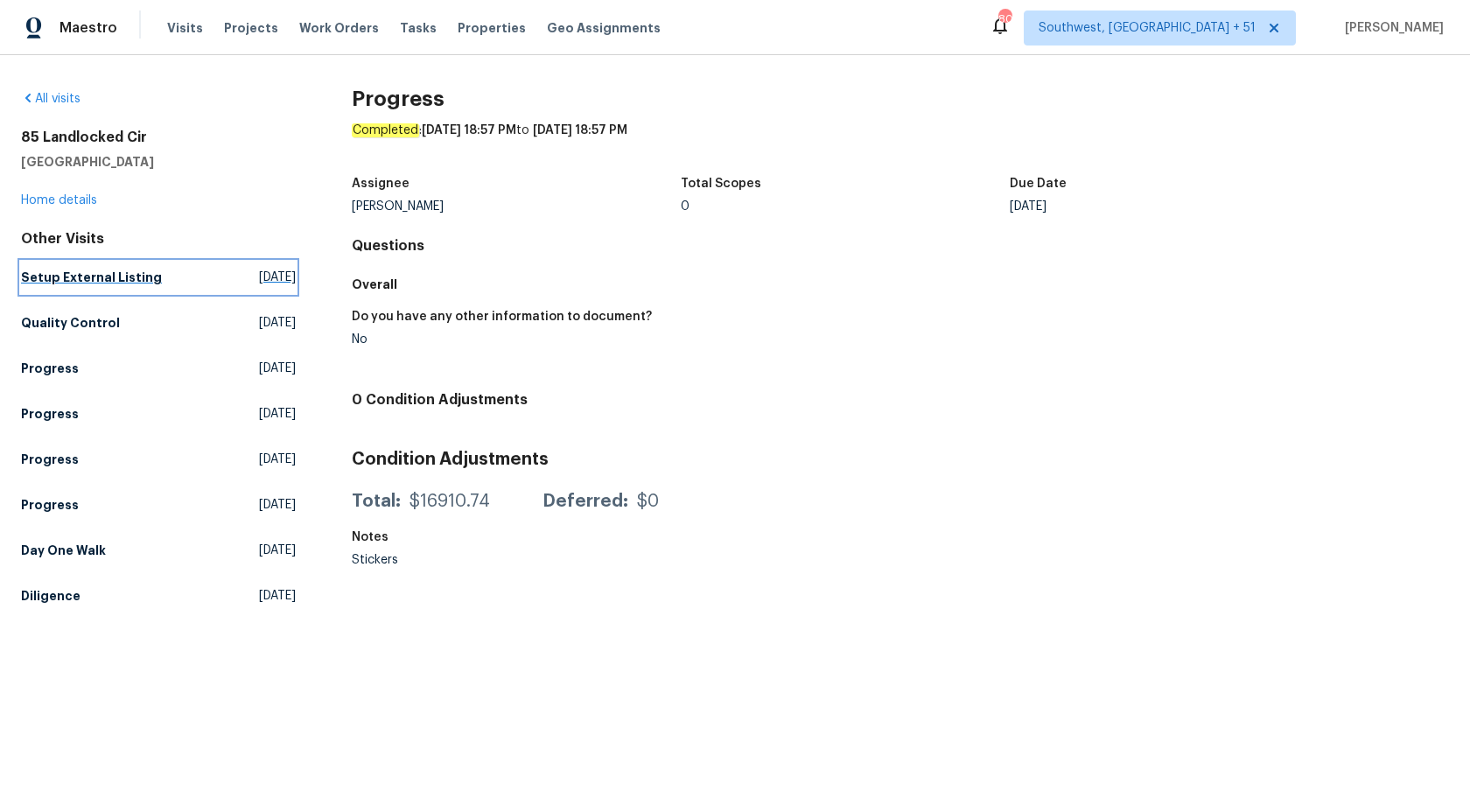
click at [51, 271] on h5 "Setup External Listing" at bounding box center [91, 277] width 141 height 17
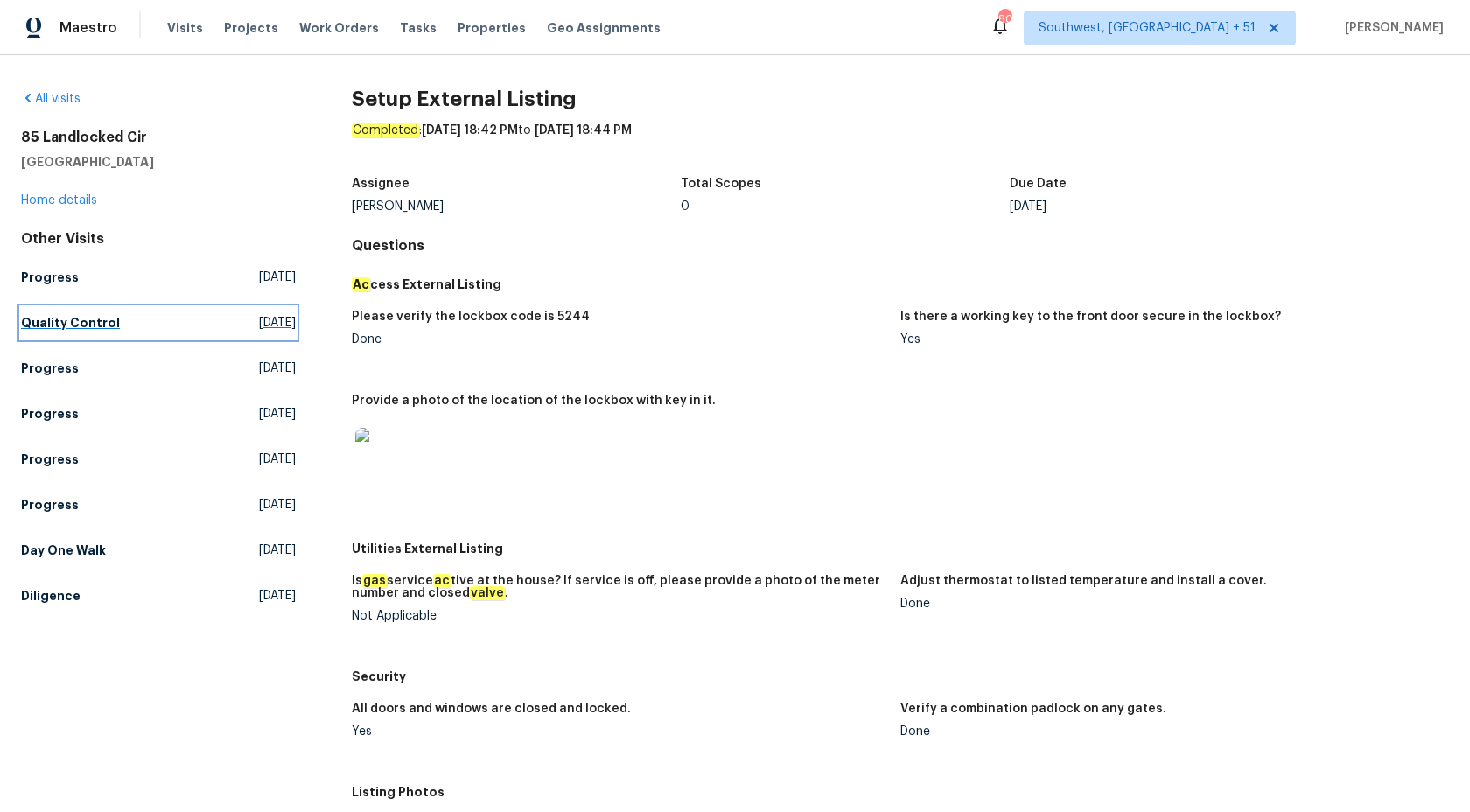
click at [65, 321] on h5 "Quality Control" at bounding box center [70, 323] width 99 height 17
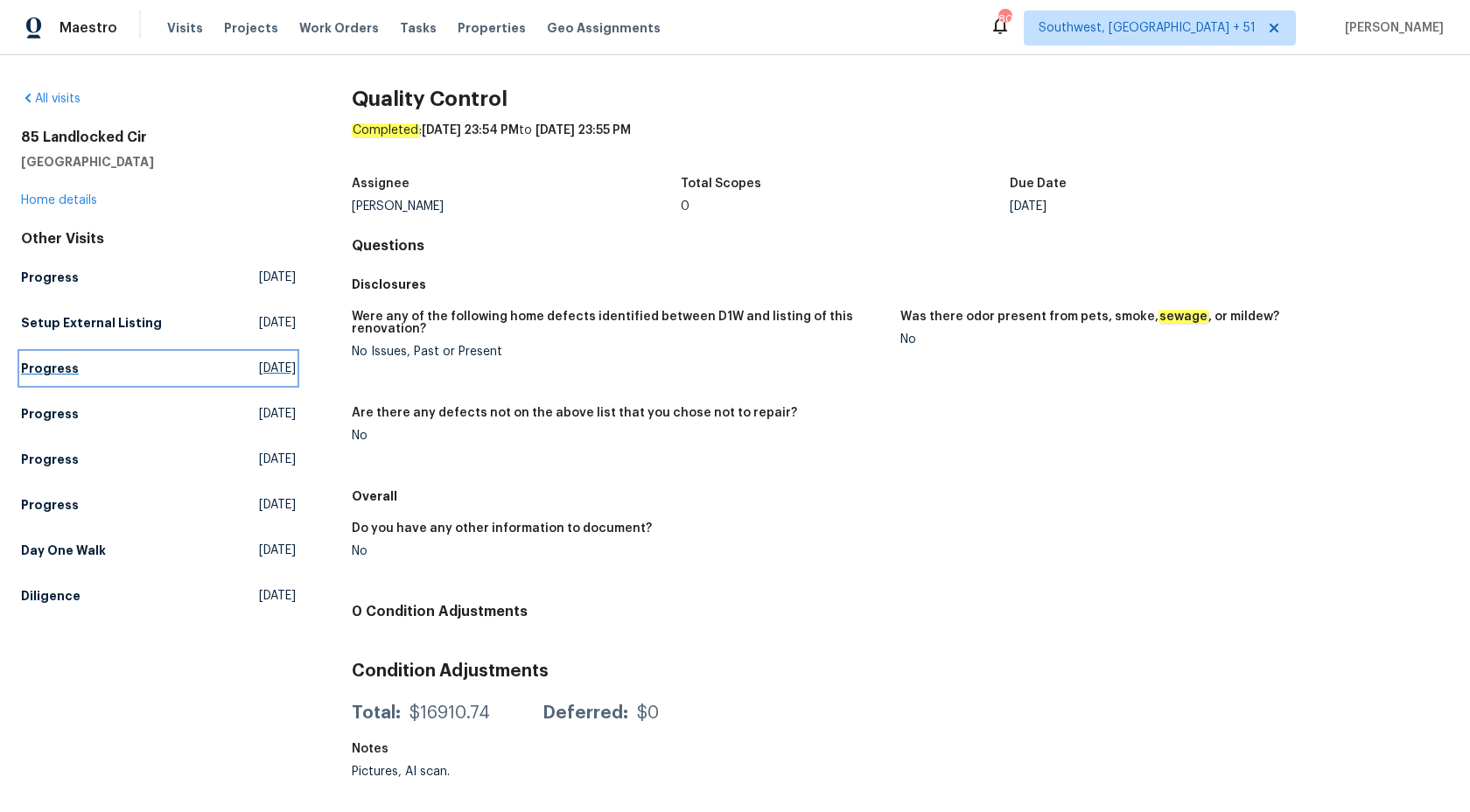
click at [36, 366] on h5 "Progress" at bounding box center [50, 368] width 58 height 17
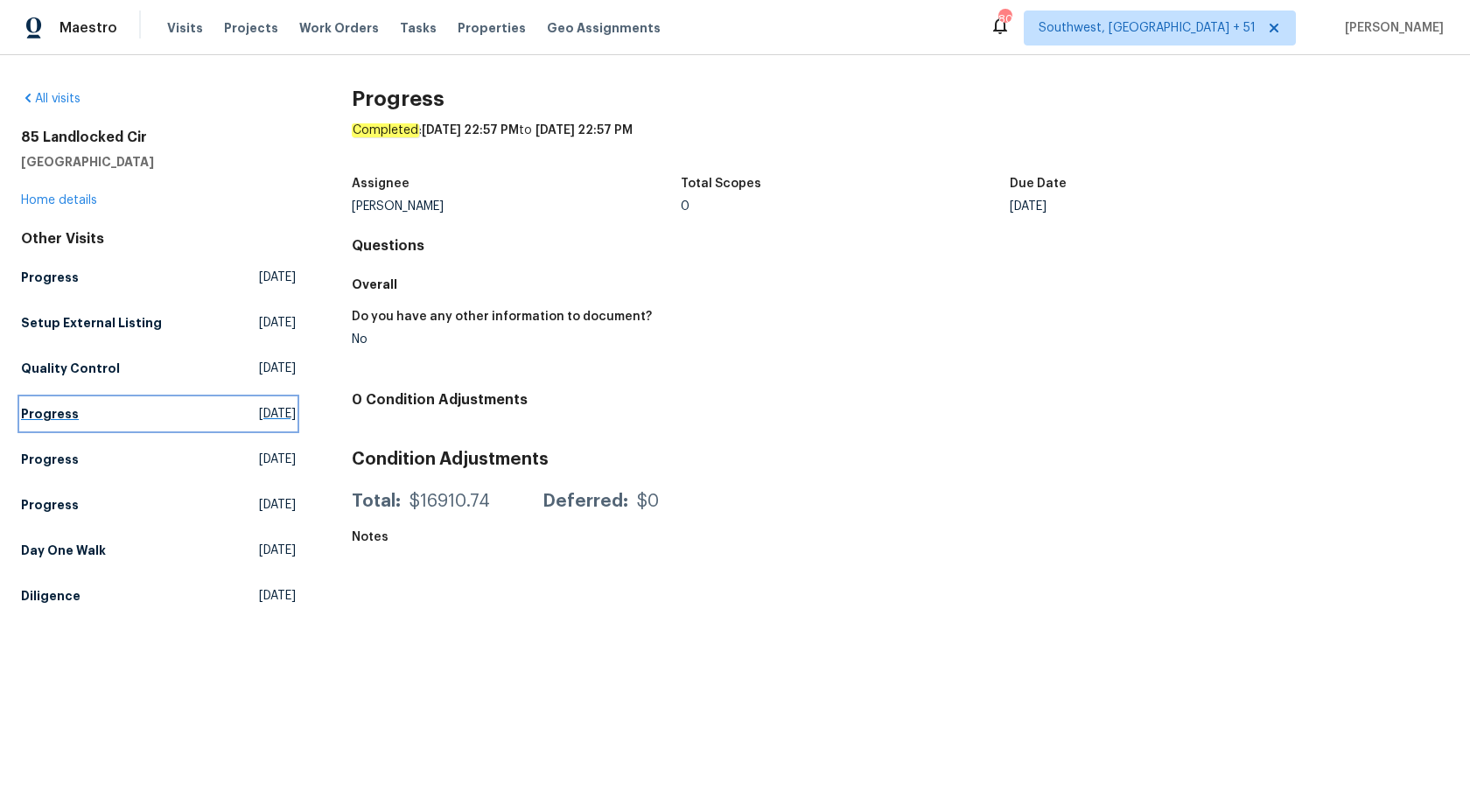
click at [63, 410] on h5 "Progress" at bounding box center [50, 413] width 58 height 17
click at [59, 438] on div "Other Visits Progress Wed, Aug 27 2025 Setup External Listing Wed, Aug 20 2025 …" at bounding box center [158, 421] width 275 height 382
click at [59, 458] on h5 "Progress" at bounding box center [50, 459] width 58 height 17
click at [55, 500] on h5 "Progress" at bounding box center [50, 505] width 58 height 17
click at [56, 530] on div "Other Visits Progress Wed, Aug 27 2025 Setup External Listing Wed, Aug 20 2025 …" at bounding box center [158, 421] width 275 height 382
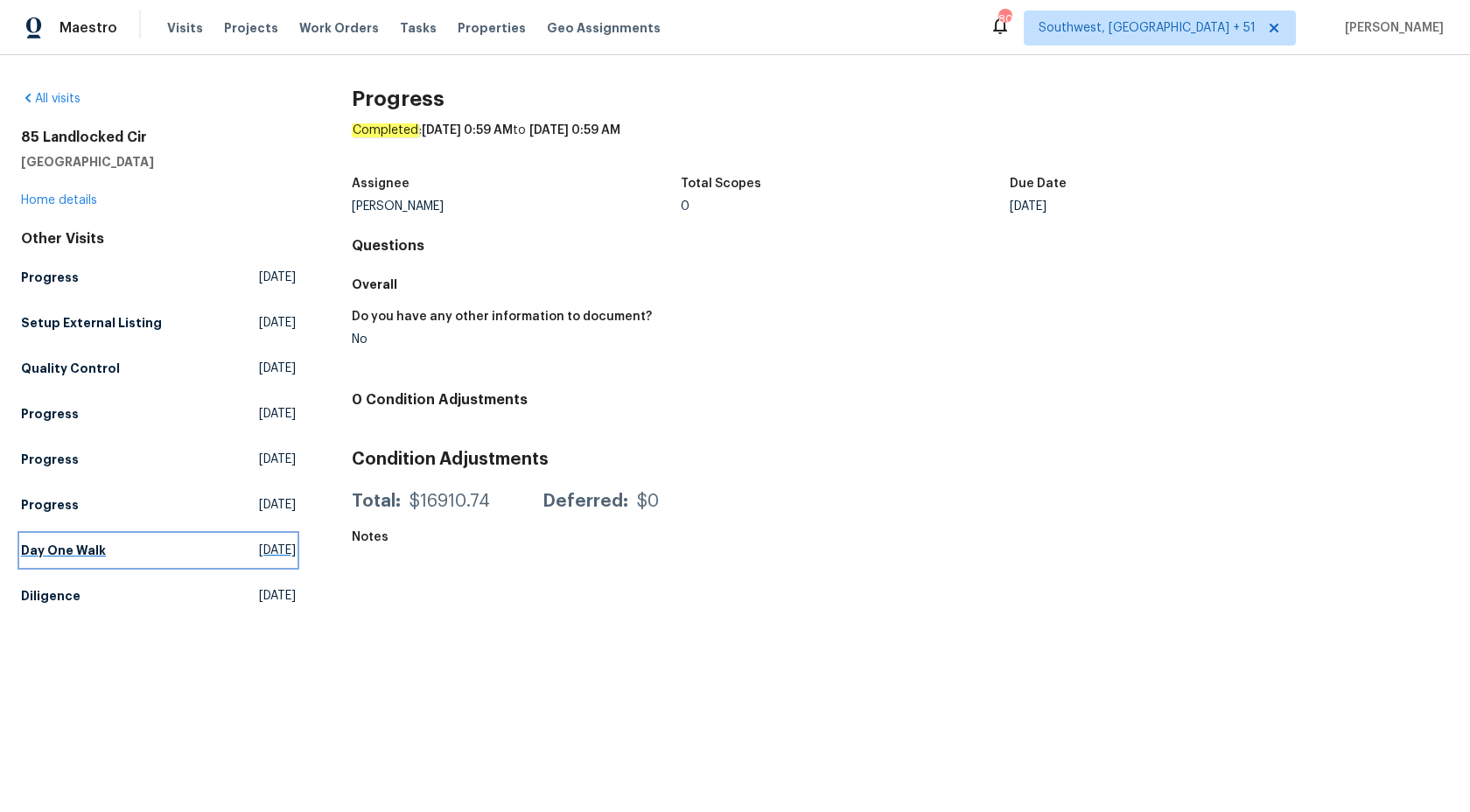
click at [57, 545] on h5 "Day One Walk" at bounding box center [63, 550] width 85 height 17
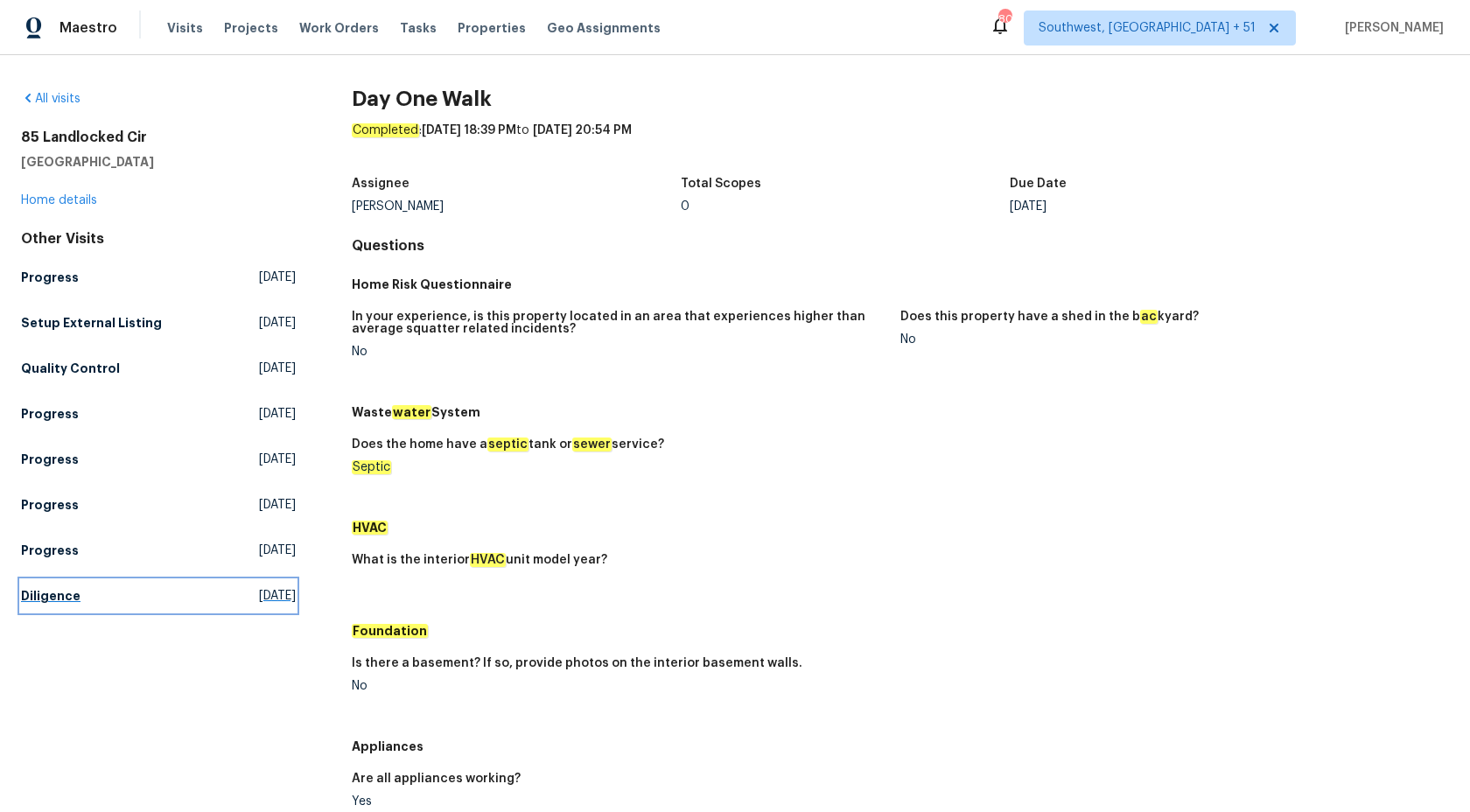
click at [64, 594] on h5 "Diligence" at bounding box center [50, 596] width 59 height 17
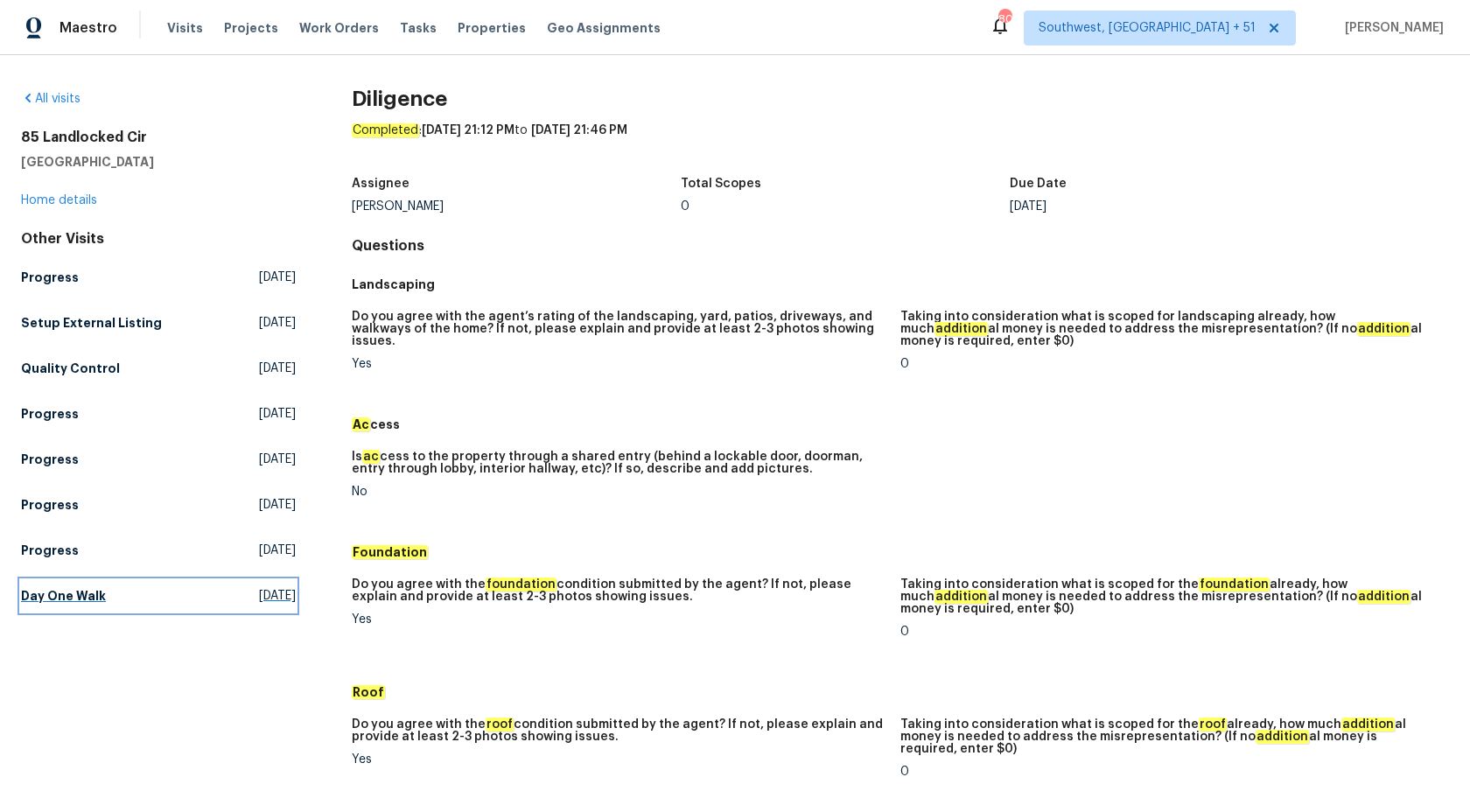
click at [43, 597] on h5 "Day One Walk" at bounding box center [63, 596] width 85 height 17
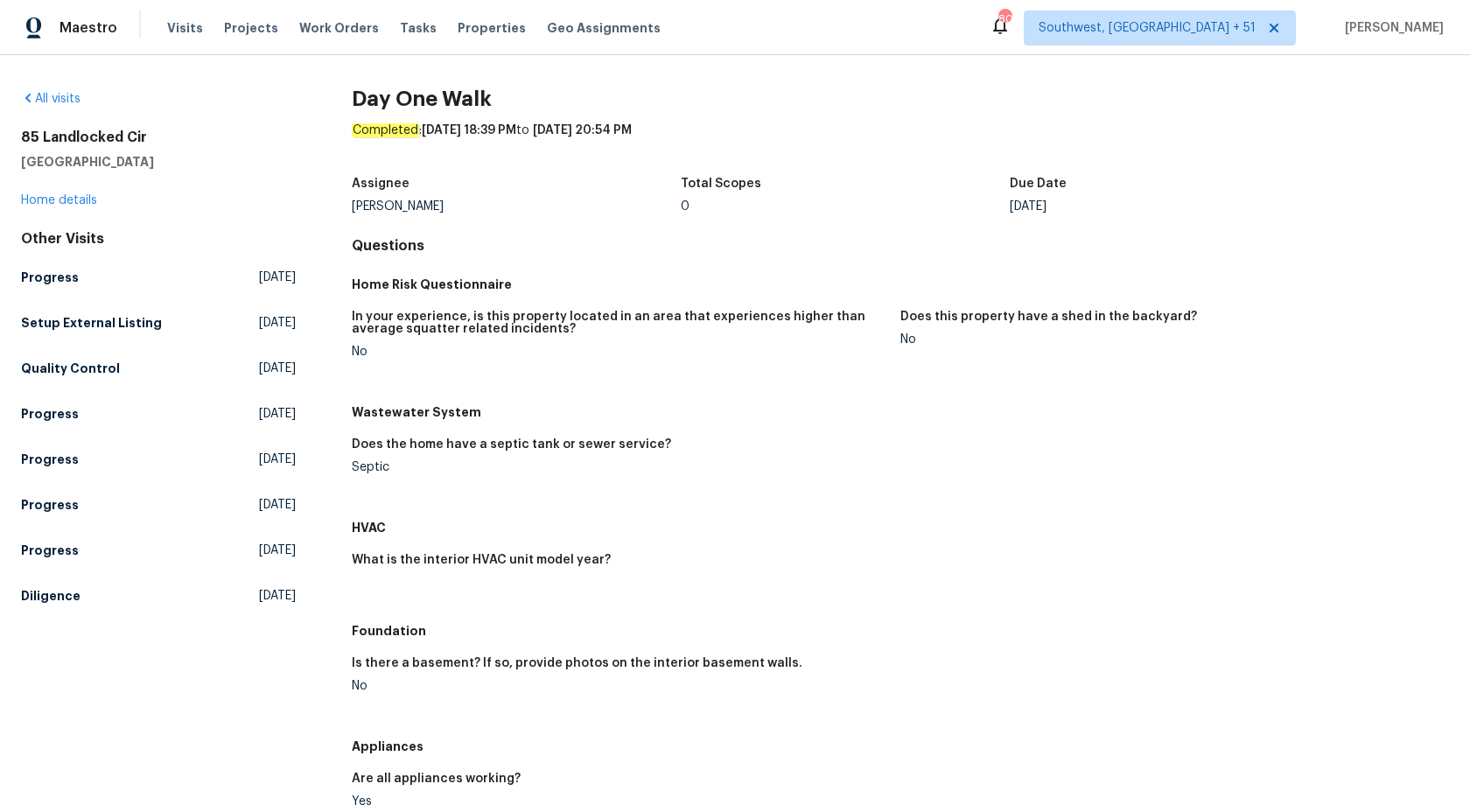
click at [805, 446] on div "Does the home have a septic tank or sewer service?" at bounding box center [618, 449] width 534 height 23
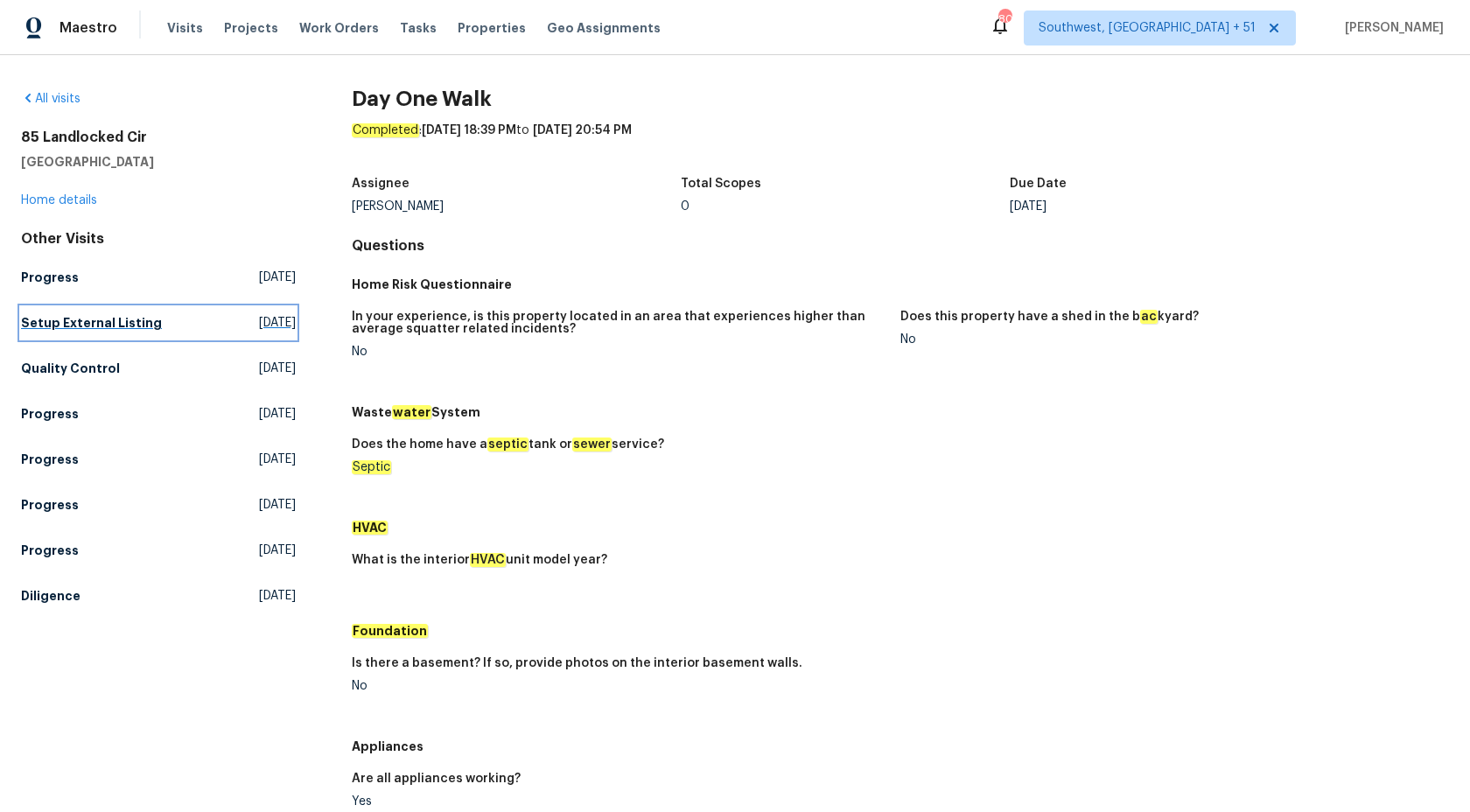
click at [106, 318] on h5 "Setup External Listing" at bounding box center [91, 323] width 141 height 17
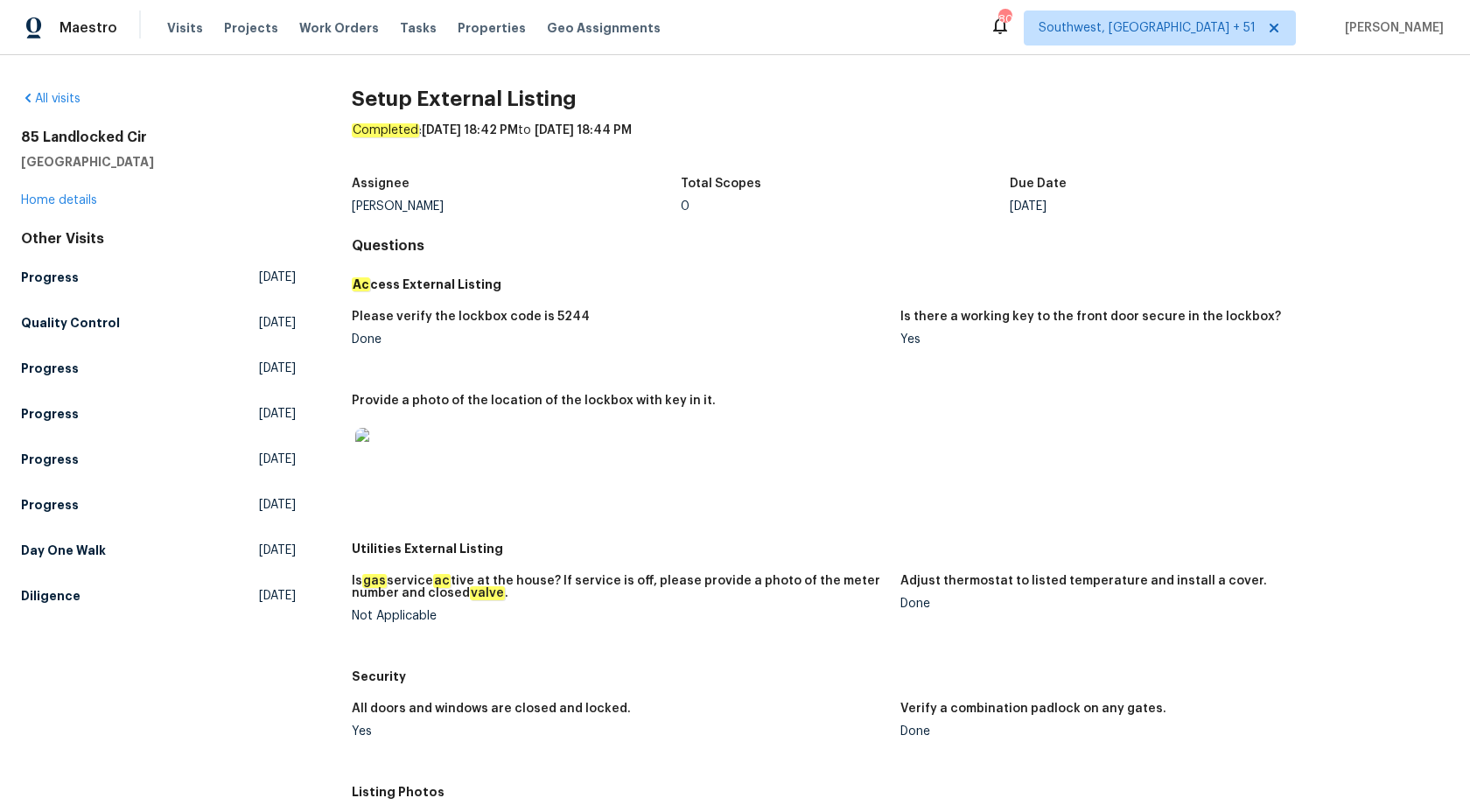
click at [813, 347] on figure "Please verify the lockbox code is 5244 Done" at bounding box center [626, 342] width 548 height 63
click at [33, 271] on h5 "Progress" at bounding box center [50, 277] width 58 height 17
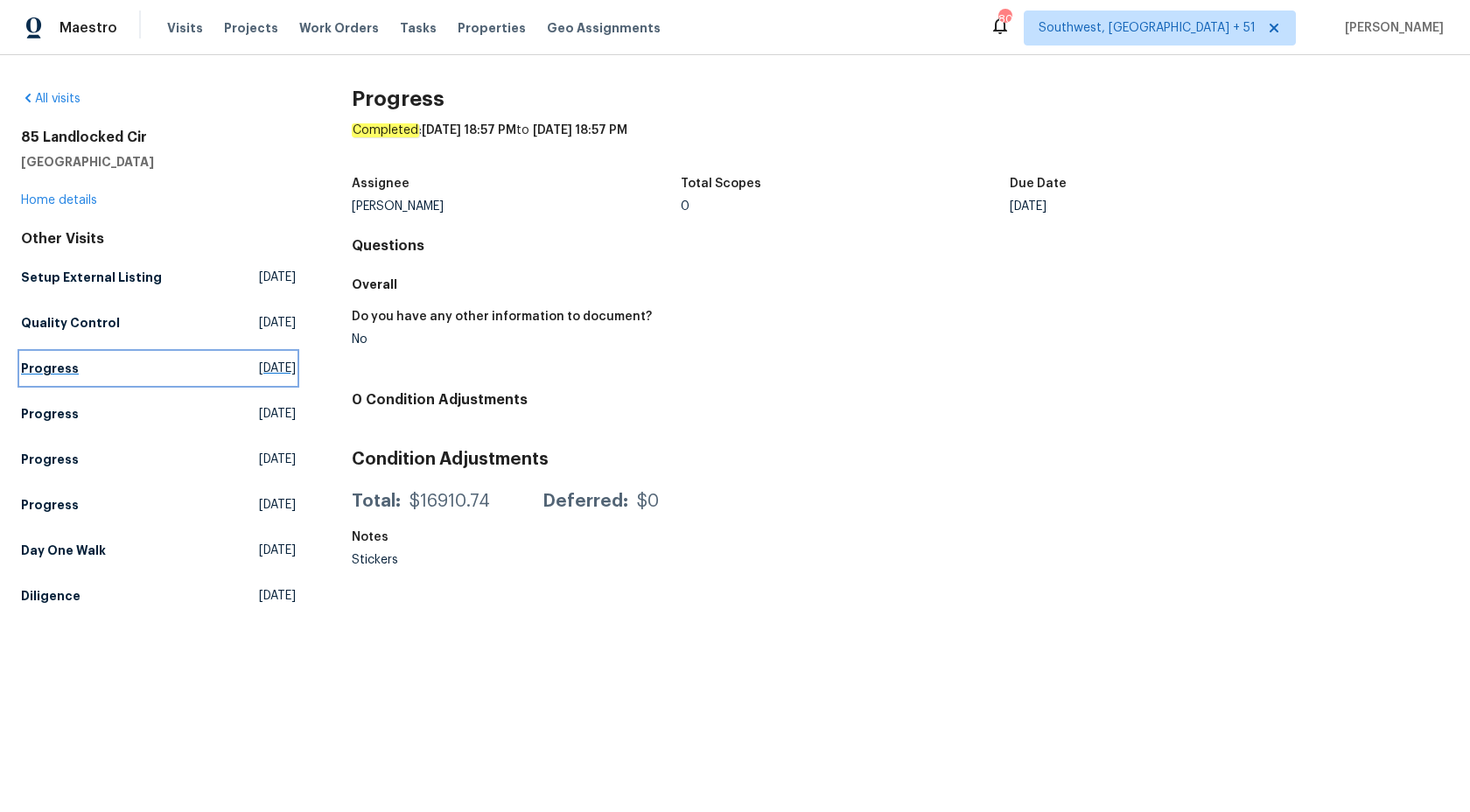
click at [62, 368] on h5 "Progress" at bounding box center [50, 368] width 58 height 17
click at [50, 414] on h5 "Progress" at bounding box center [50, 413] width 58 height 17
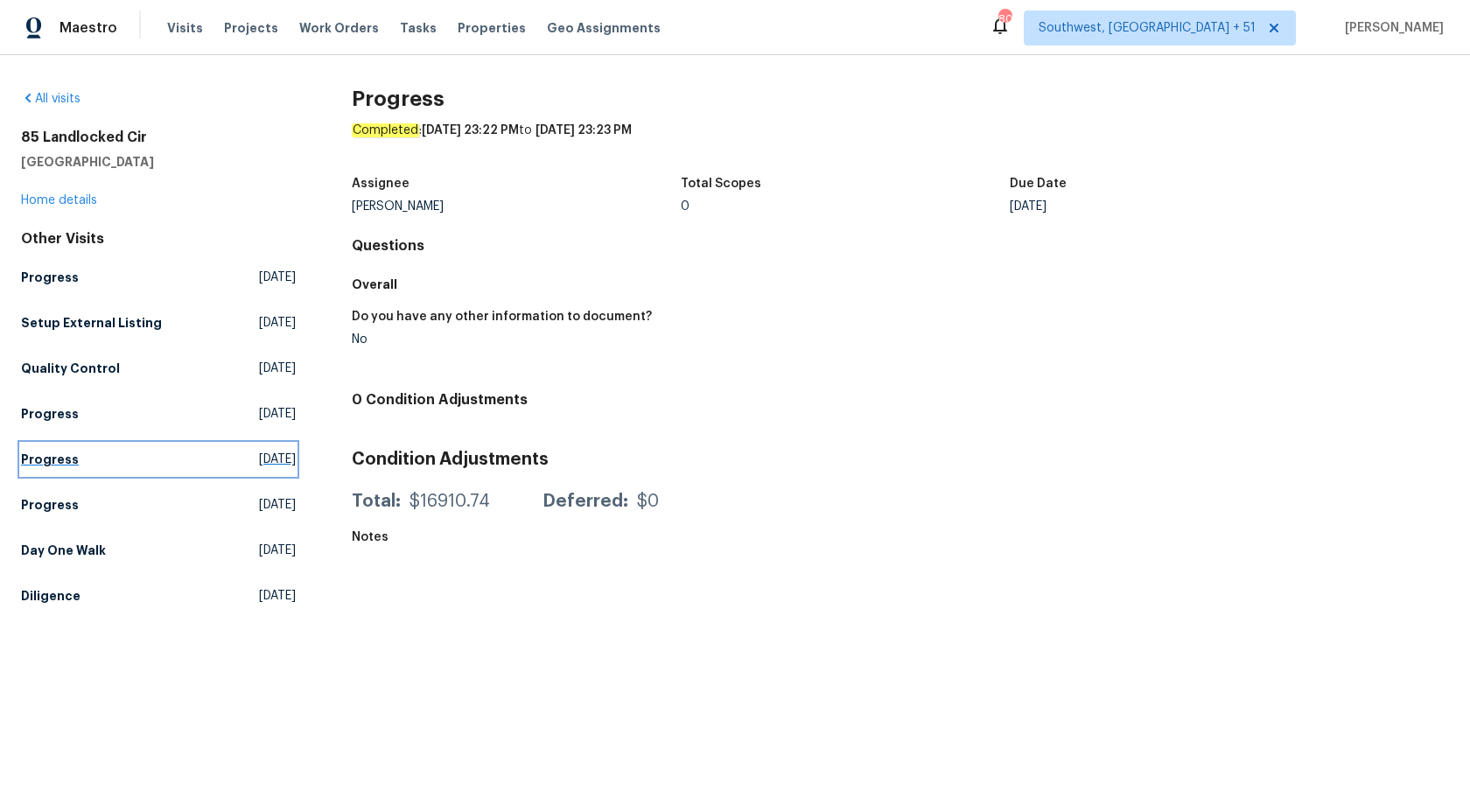
click at [50, 446] on link "Progress Wed, Aug 20 2025" at bounding box center [158, 459] width 275 height 31
click at [46, 511] on h5 "Progress" at bounding box center [50, 505] width 58 height 17
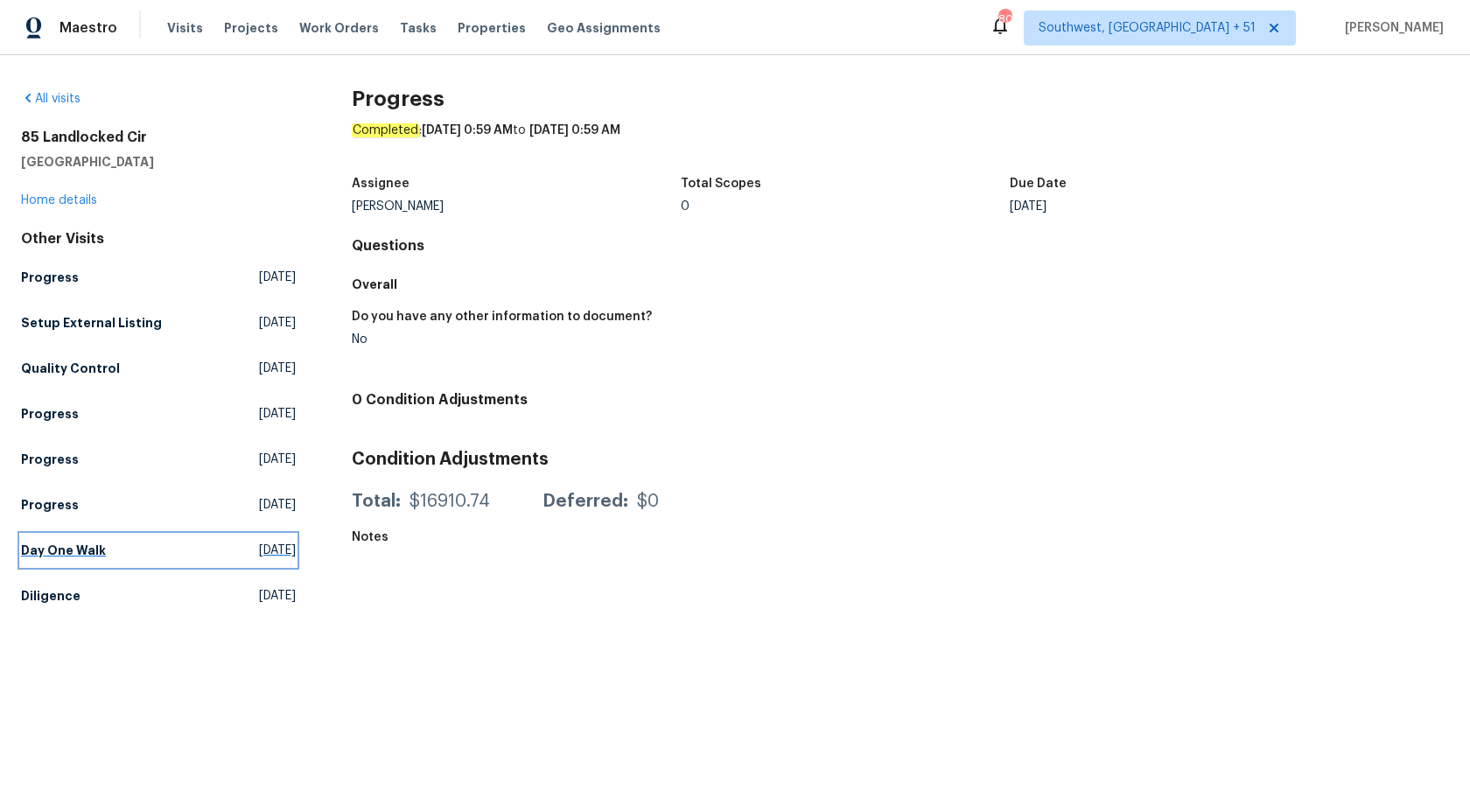
click at [50, 562] on link "Day One Walk Mon, Aug 18 2025" at bounding box center [158, 549] width 275 height 31
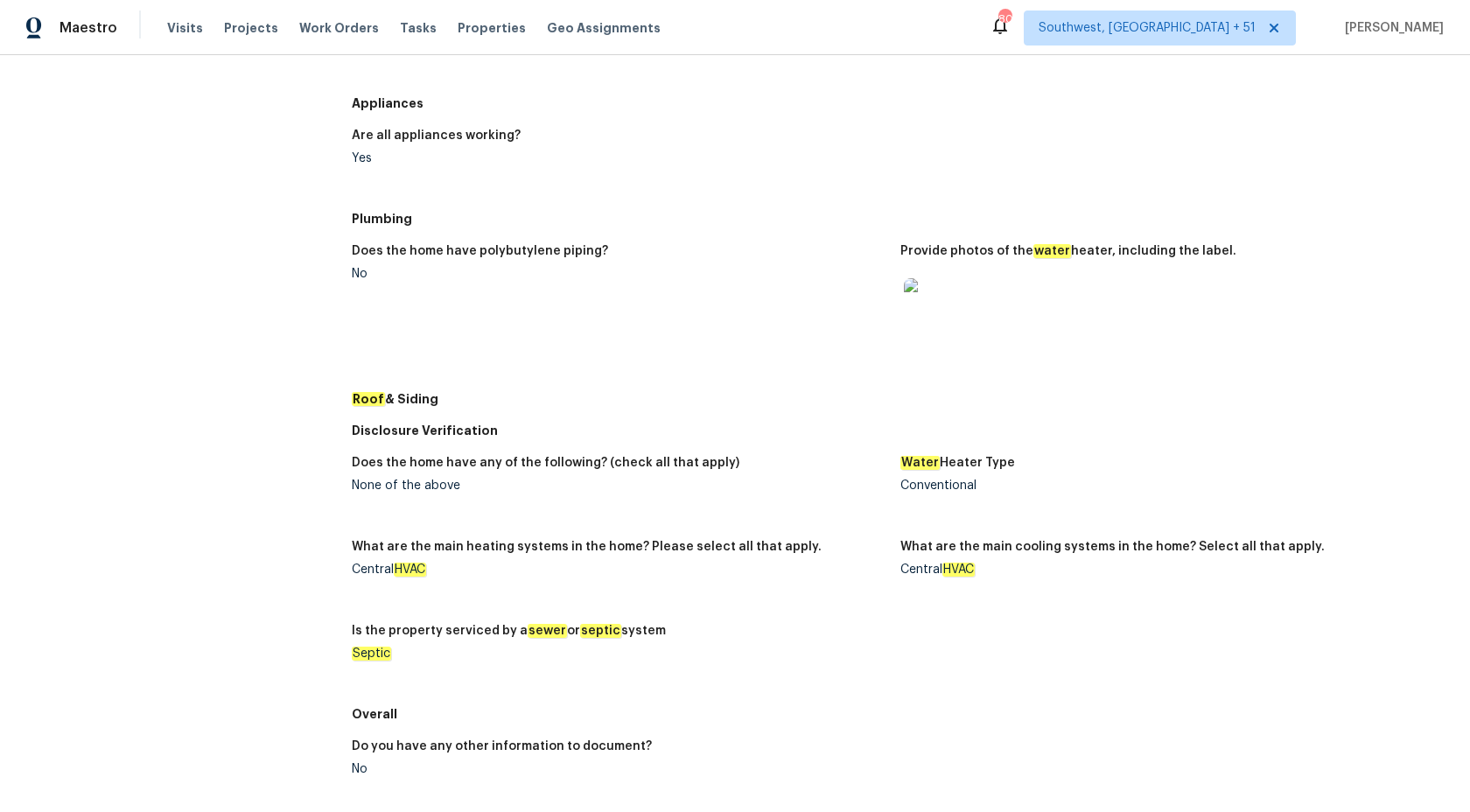
scroll to position [590, 0]
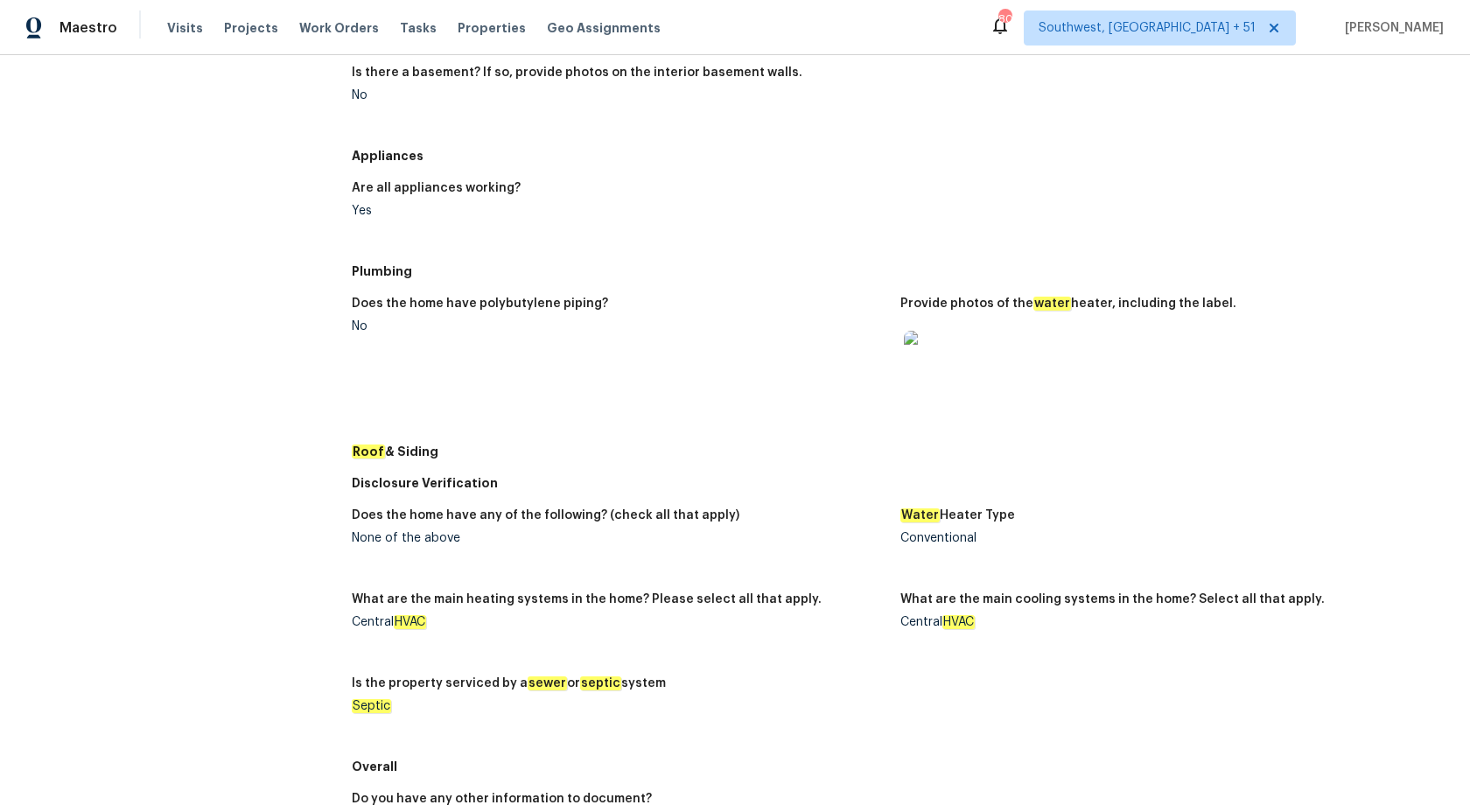
click at [936, 360] on img at bounding box center [931, 358] width 56 height 56
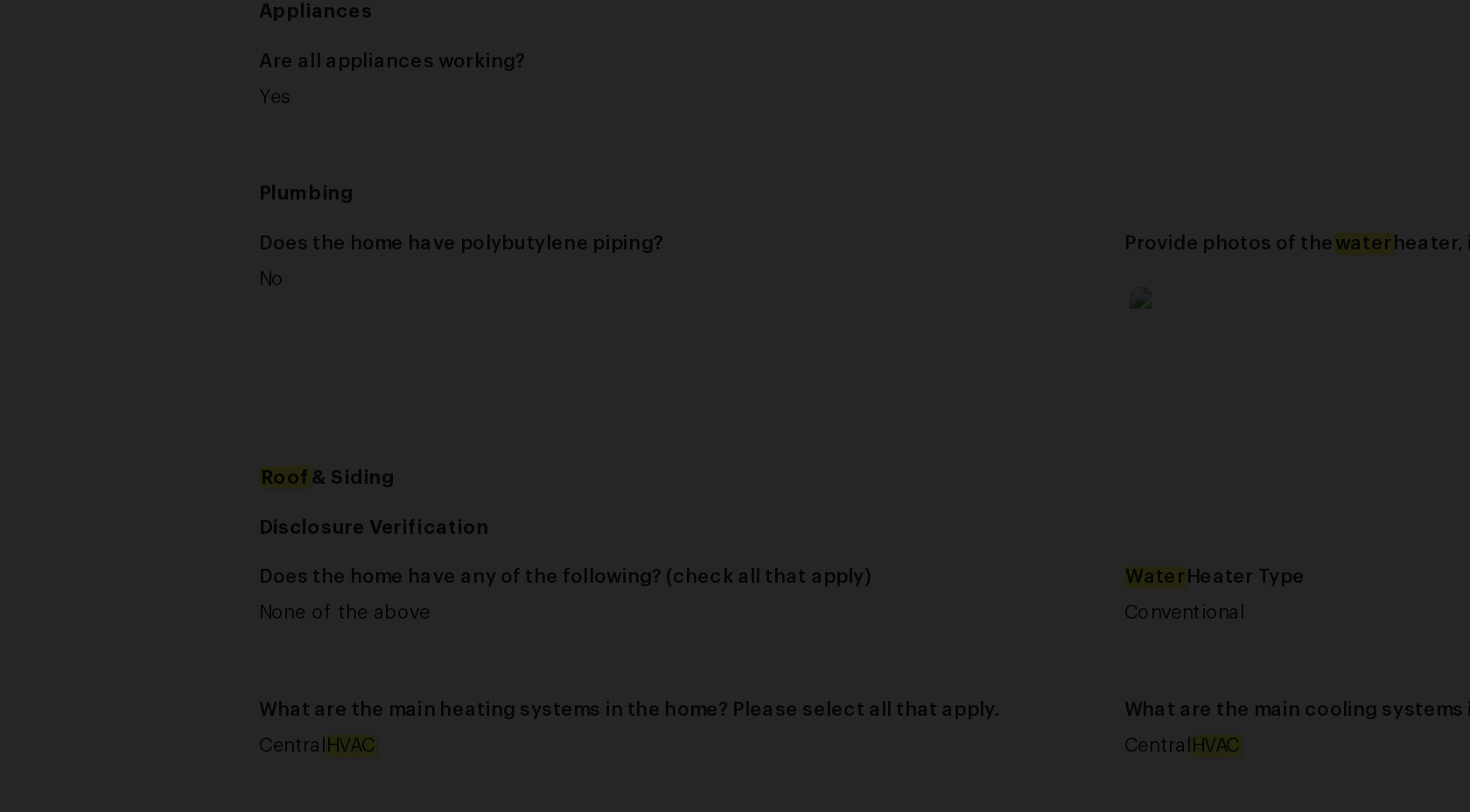
click at [697, 377] on img "Lightbox" at bounding box center [605, 491] width 2537 height 1402
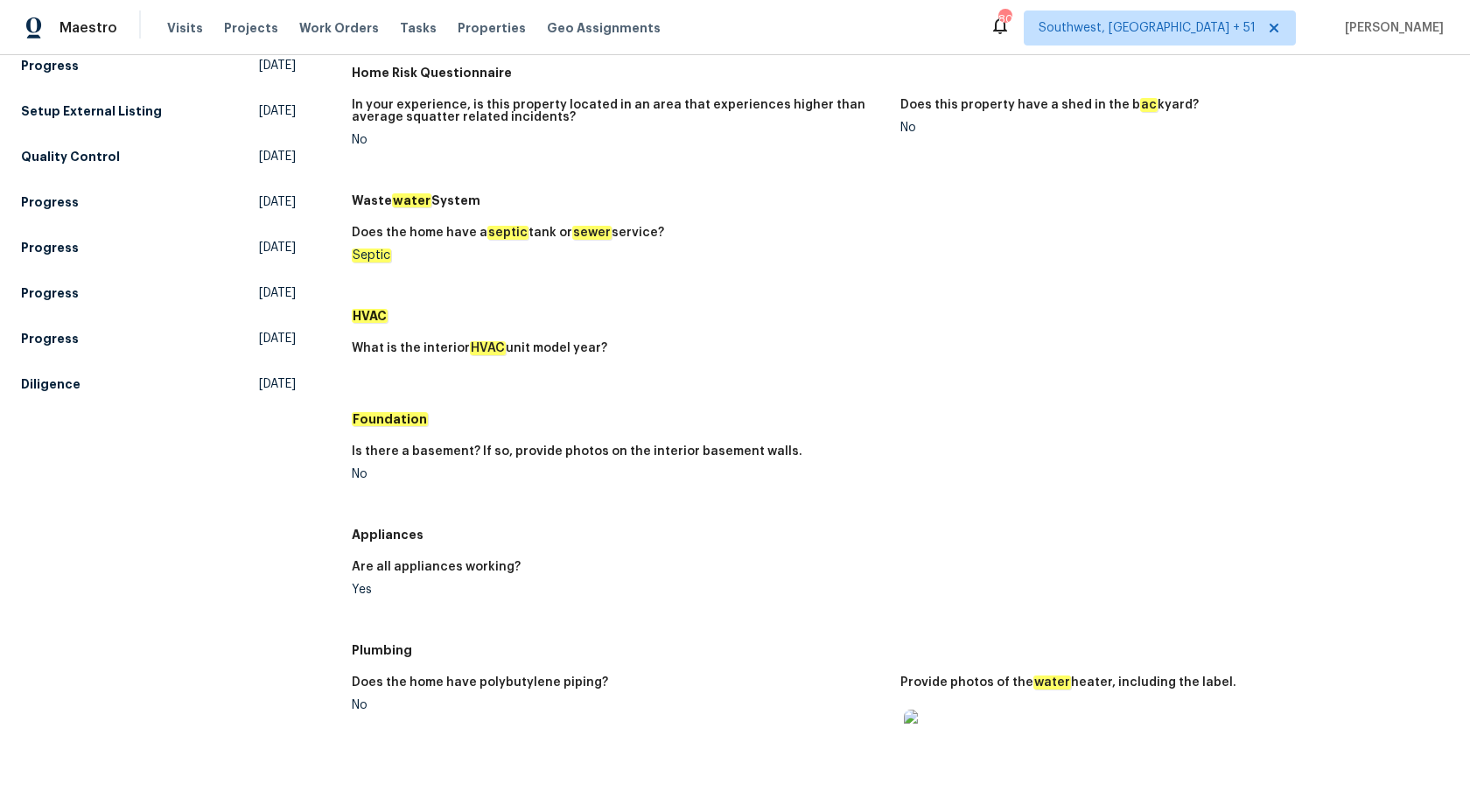
scroll to position [0, 0]
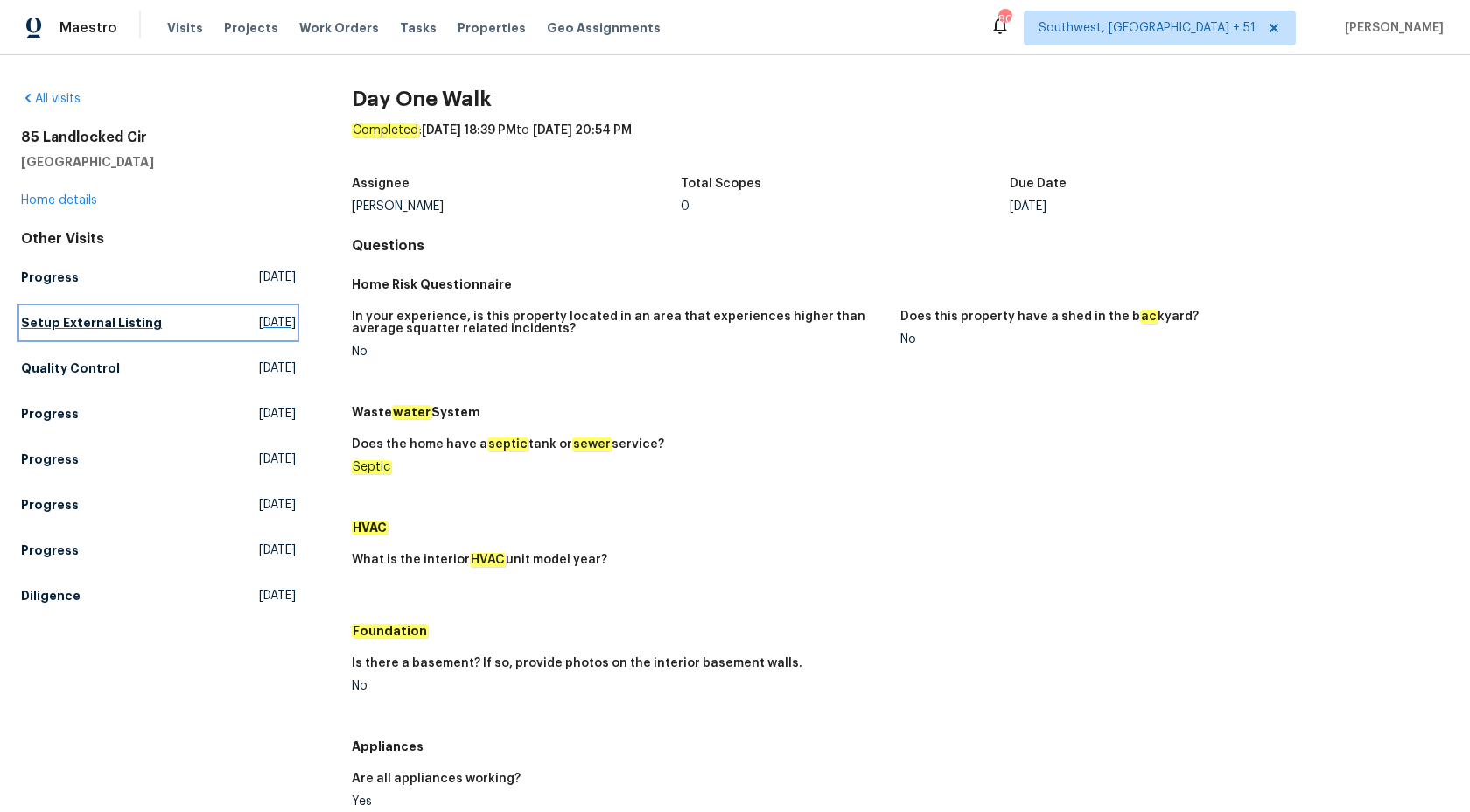
click at [109, 335] on link "Setup External Listing Wed, Aug 20 2025" at bounding box center [158, 322] width 275 height 31
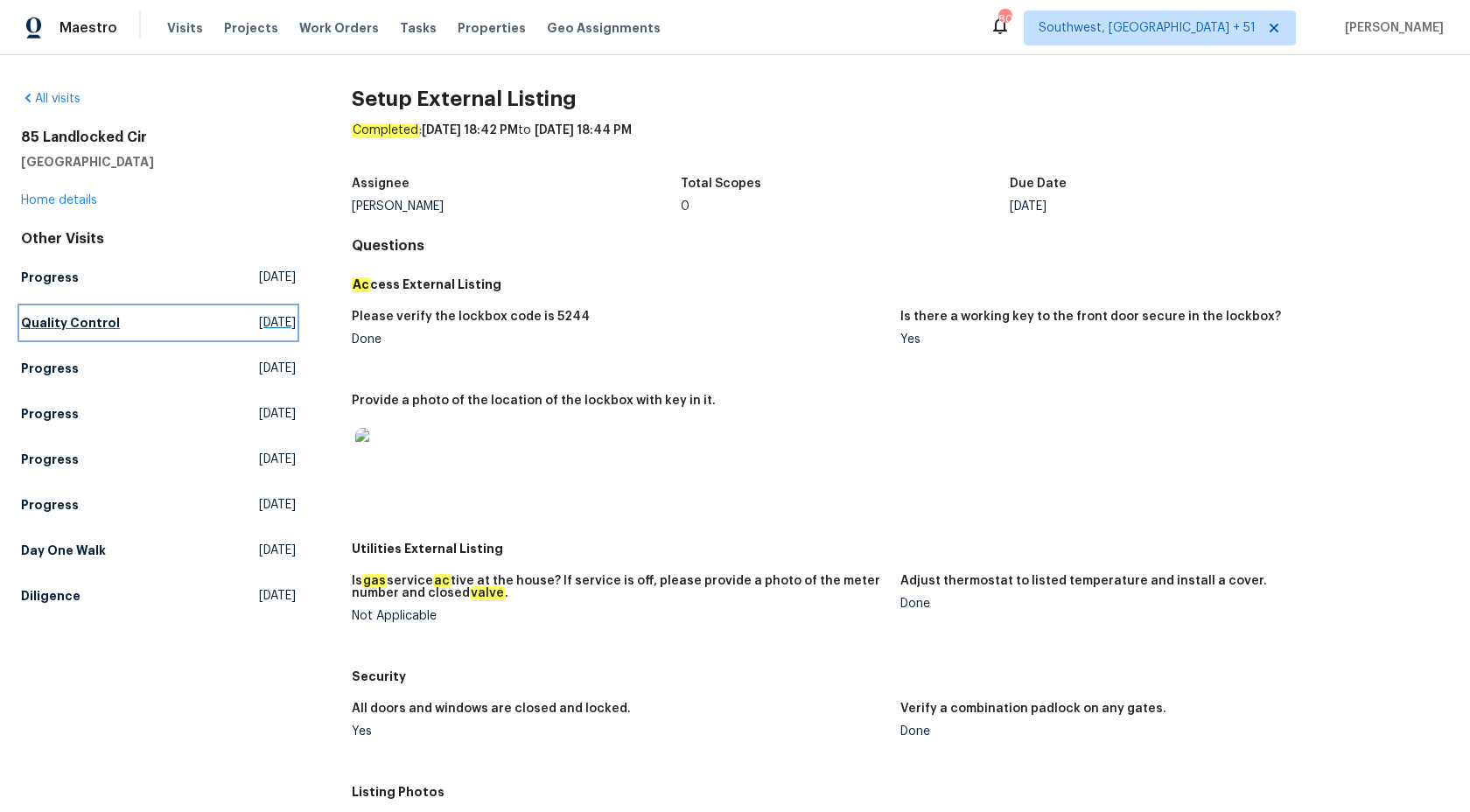
click at [84, 327] on h5 "Quality Control" at bounding box center [70, 323] width 99 height 17
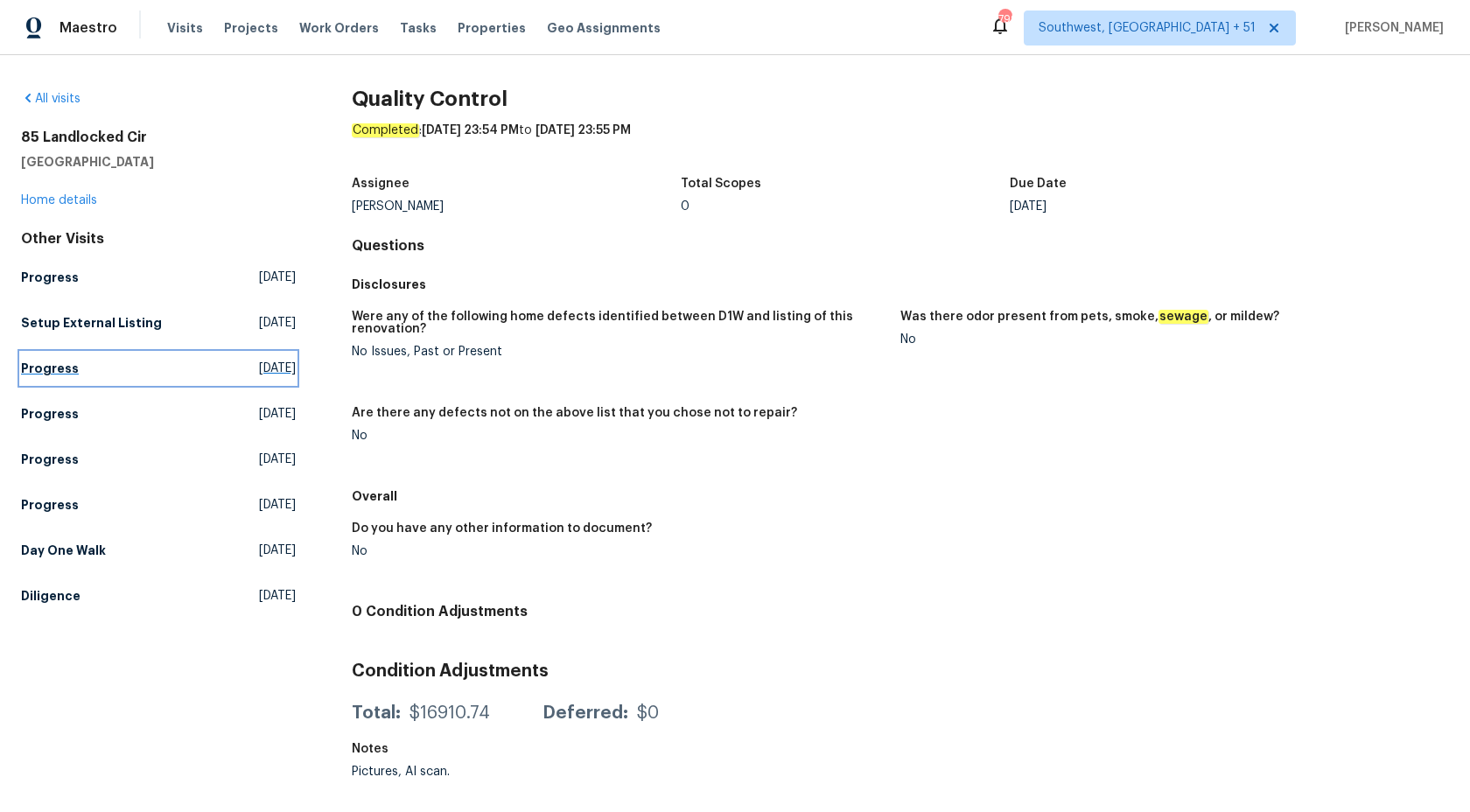
click at [71, 355] on link "Progress Mon, Aug 25 2025" at bounding box center [158, 367] width 275 height 31
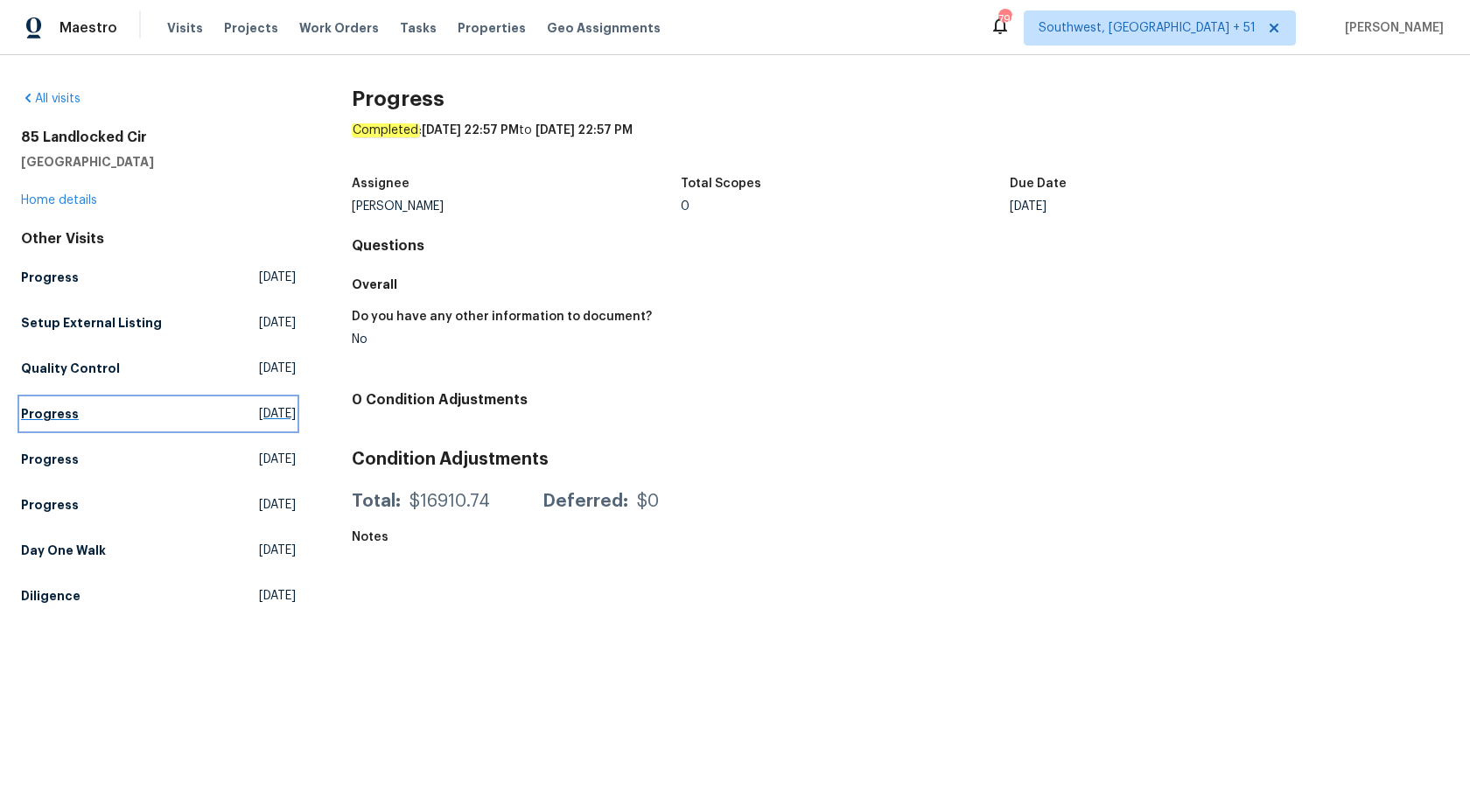
click at [57, 414] on h5 "Progress" at bounding box center [50, 413] width 58 height 17
click at [49, 458] on h5 "Progress" at bounding box center [50, 459] width 58 height 17
click at [46, 501] on h5 "Progress" at bounding box center [50, 505] width 58 height 17
click at [74, 576] on div "Other Visits Progress Wed, Aug 27 2025 Setup External Listing Wed, Aug 20 2025 …" at bounding box center [158, 421] width 275 height 382
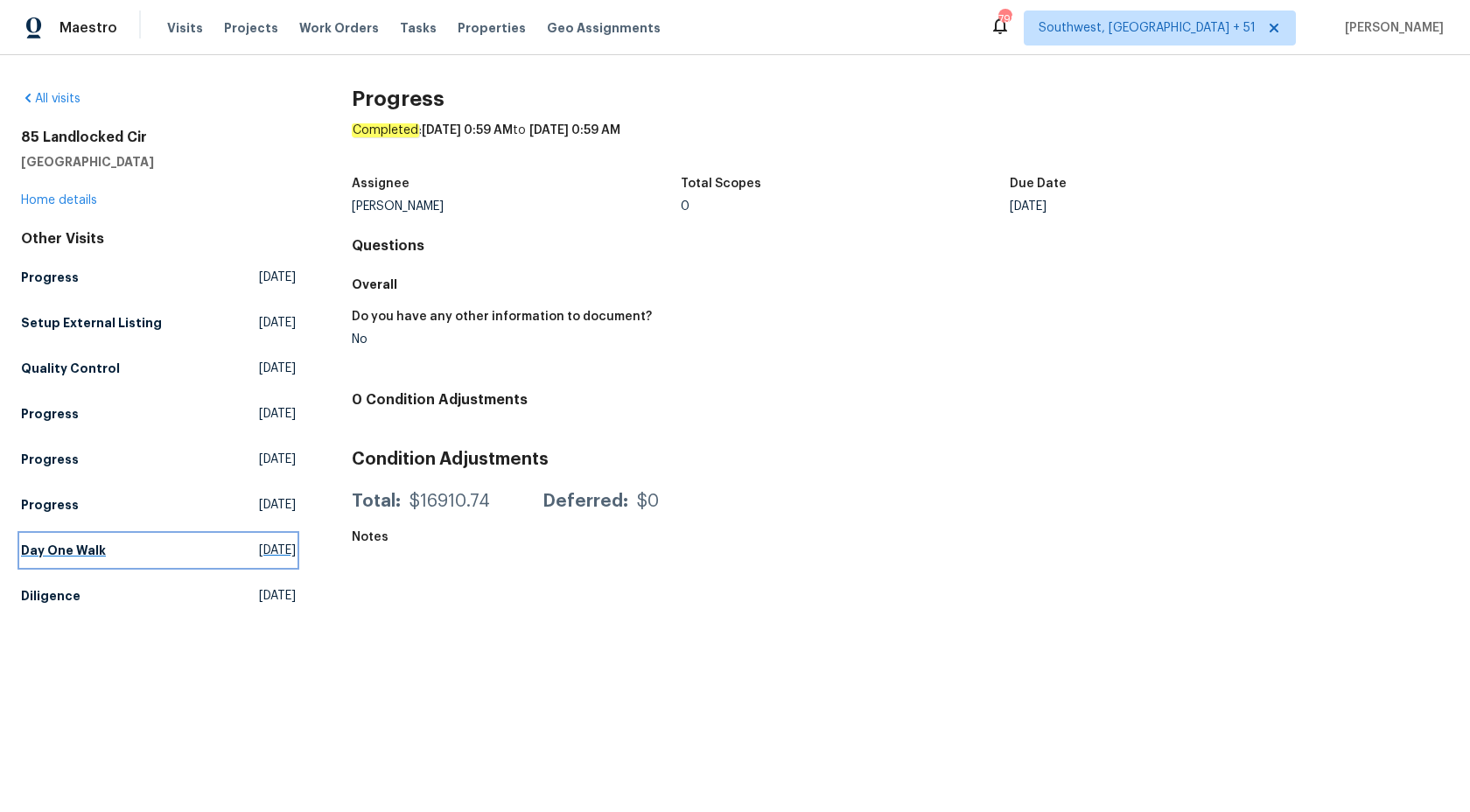
click at [74, 560] on link "Day One Walk Mon, Aug 18 2025" at bounding box center [158, 549] width 275 height 31
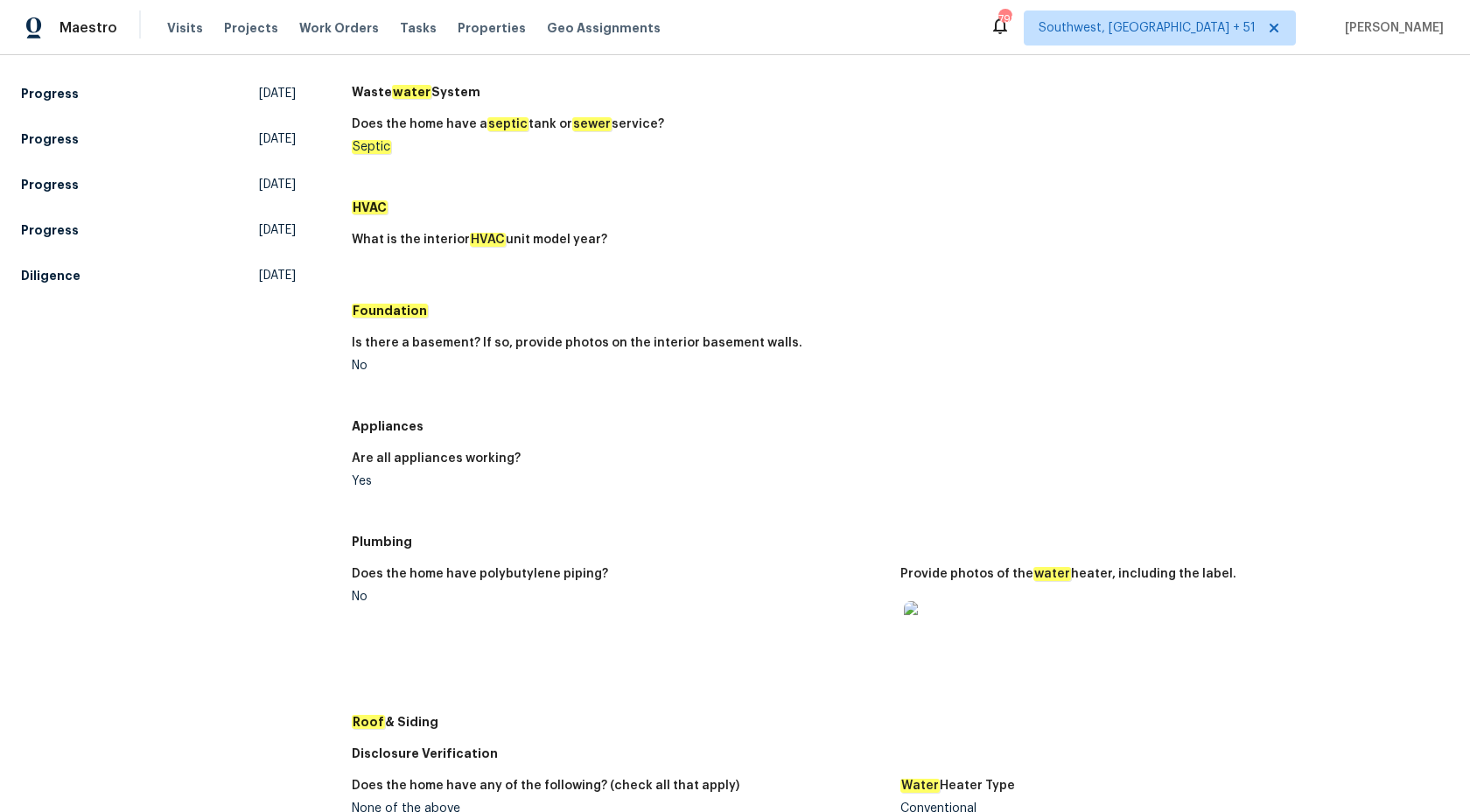
scroll to position [210, 0]
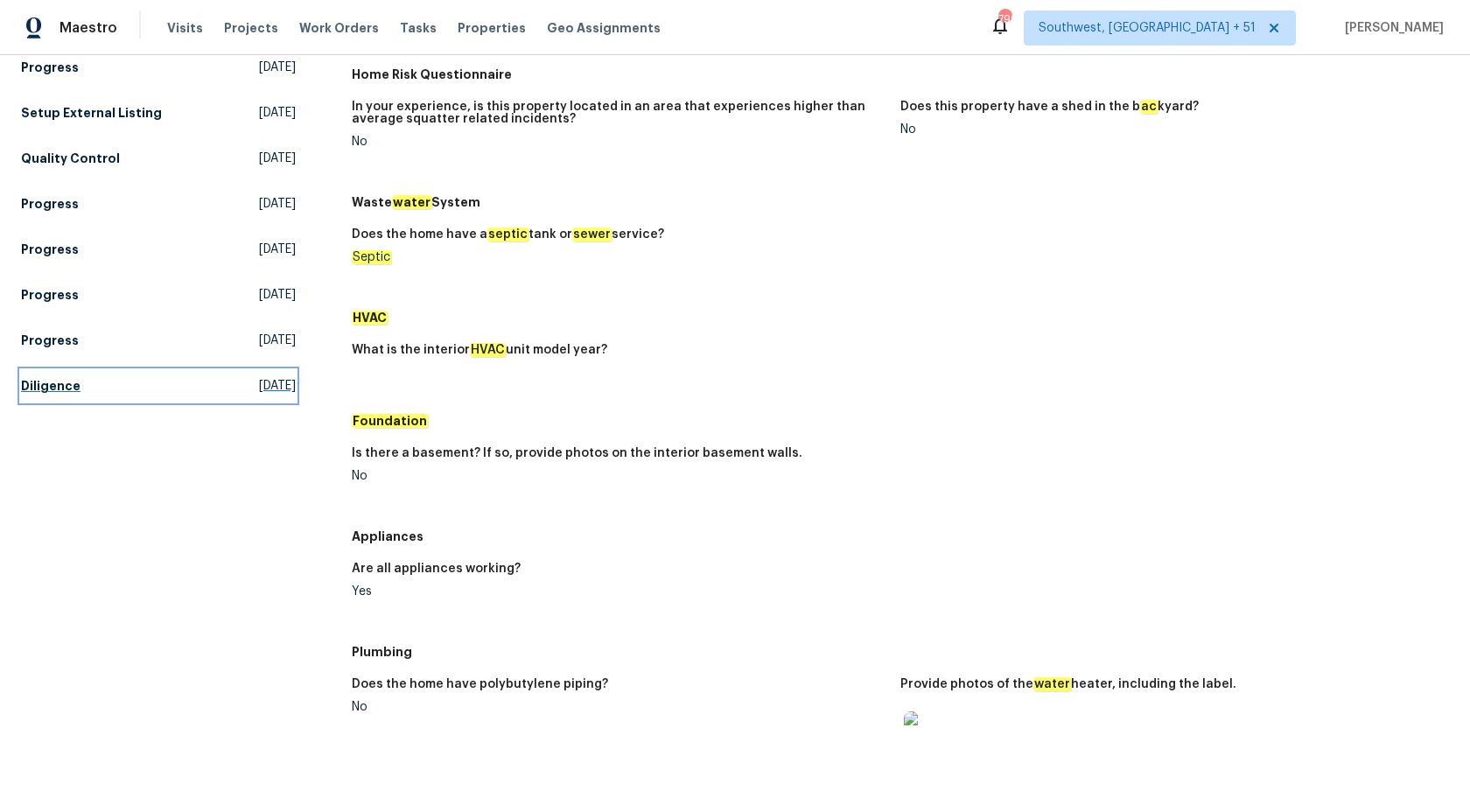
click at [49, 390] on h5 "Diligence" at bounding box center [50, 386] width 59 height 17
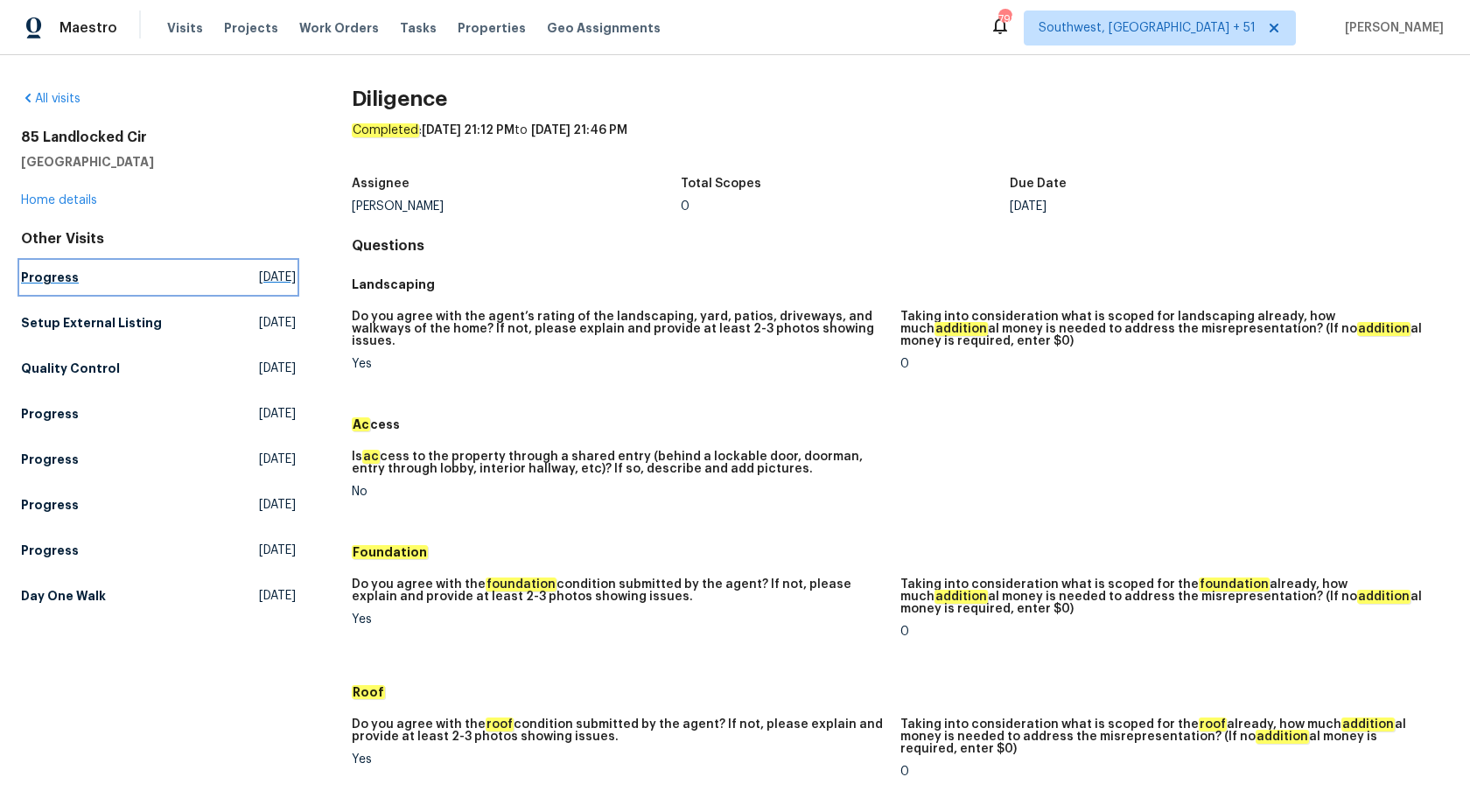
click at [47, 273] on h5 "Progress" at bounding box center [50, 277] width 58 height 17
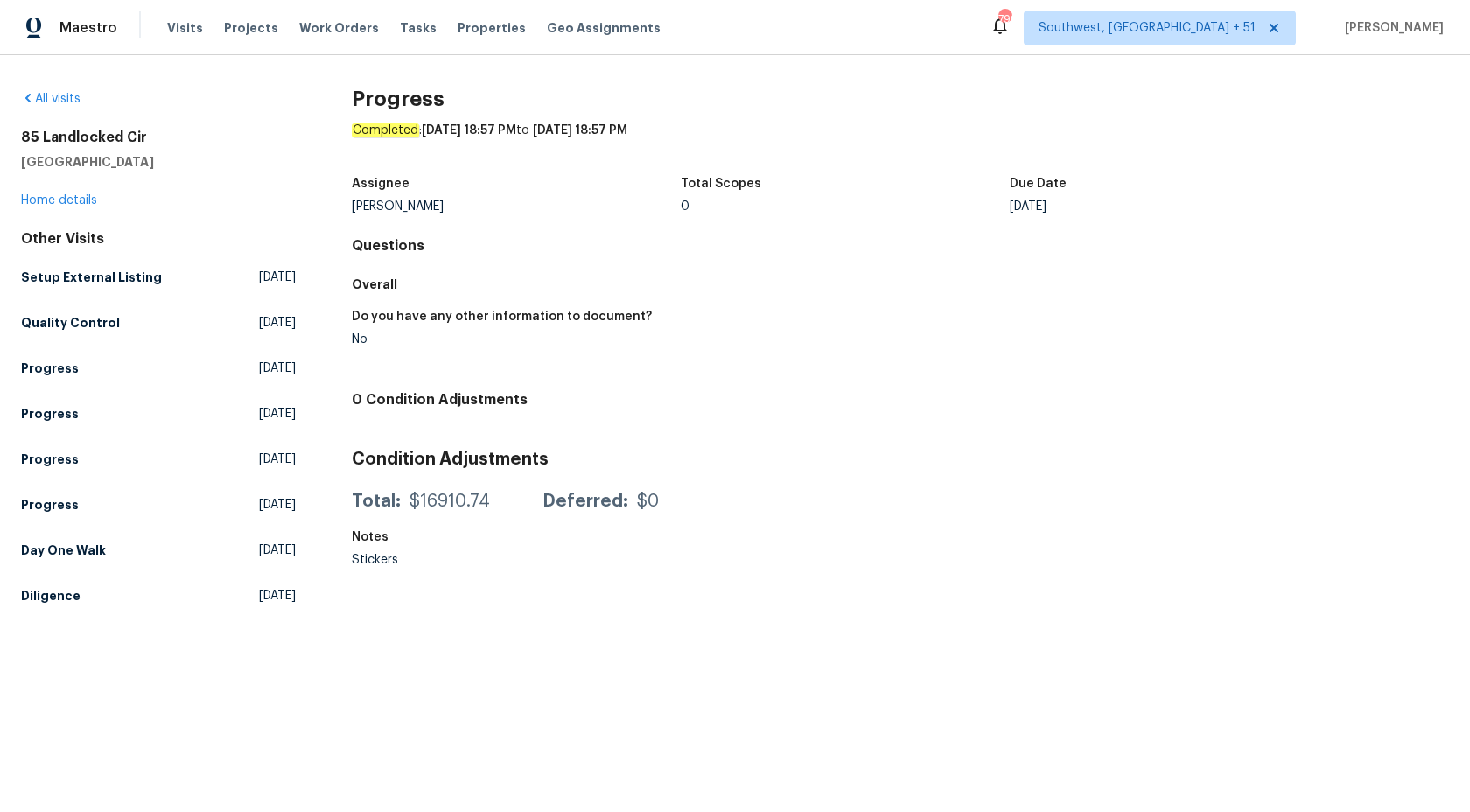
click at [27, 216] on div "All visits 85 Landlocked Cir Angier, NC 27501 Home details Other Visits Setup E…" at bounding box center [158, 351] width 275 height 522
click at [35, 199] on link "Home details" at bounding box center [59, 200] width 76 height 12
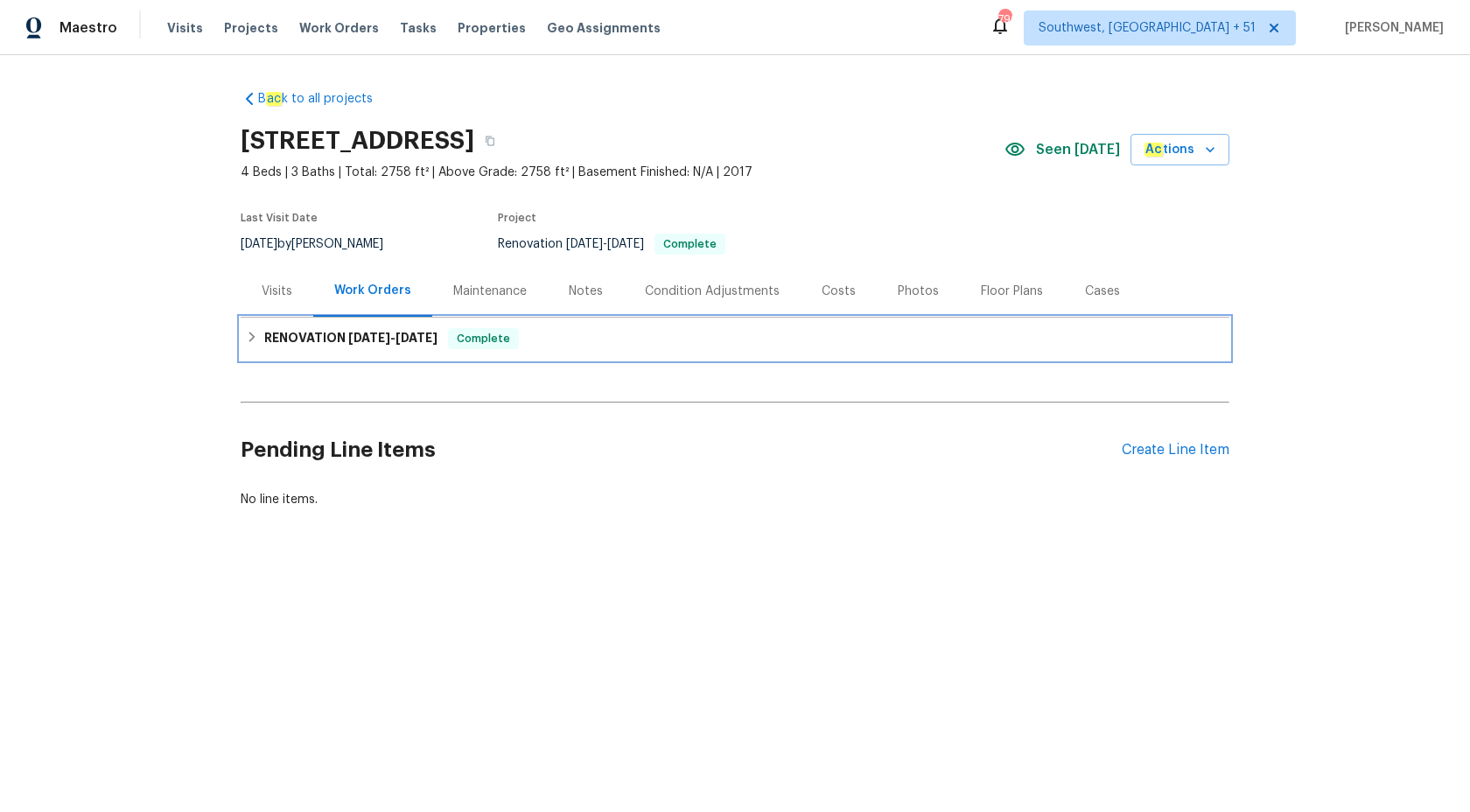
click at [390, 333] on span "[DATE]" at bounding box center [369, 337] width 42 height 12
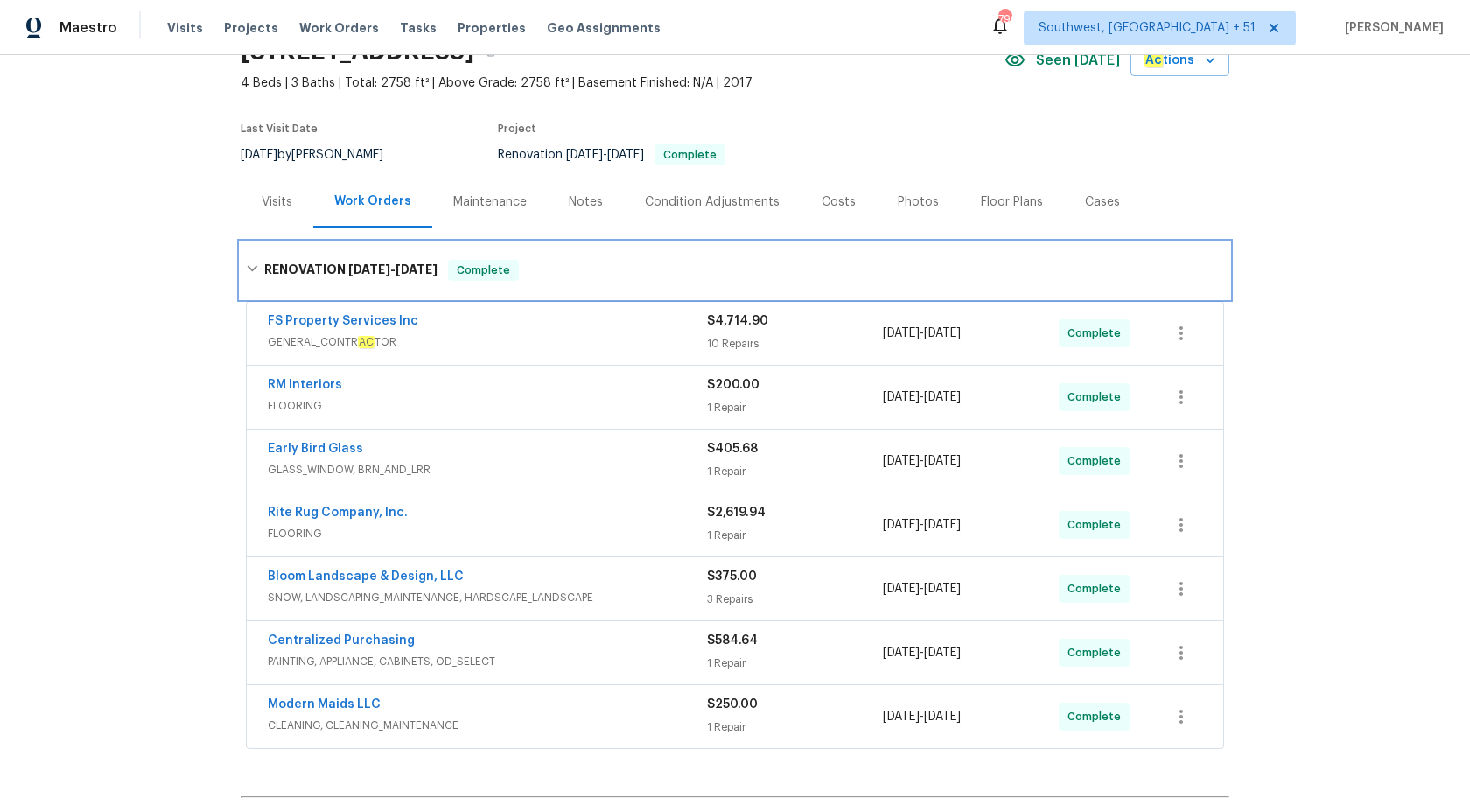
scroll to position [113, 0]
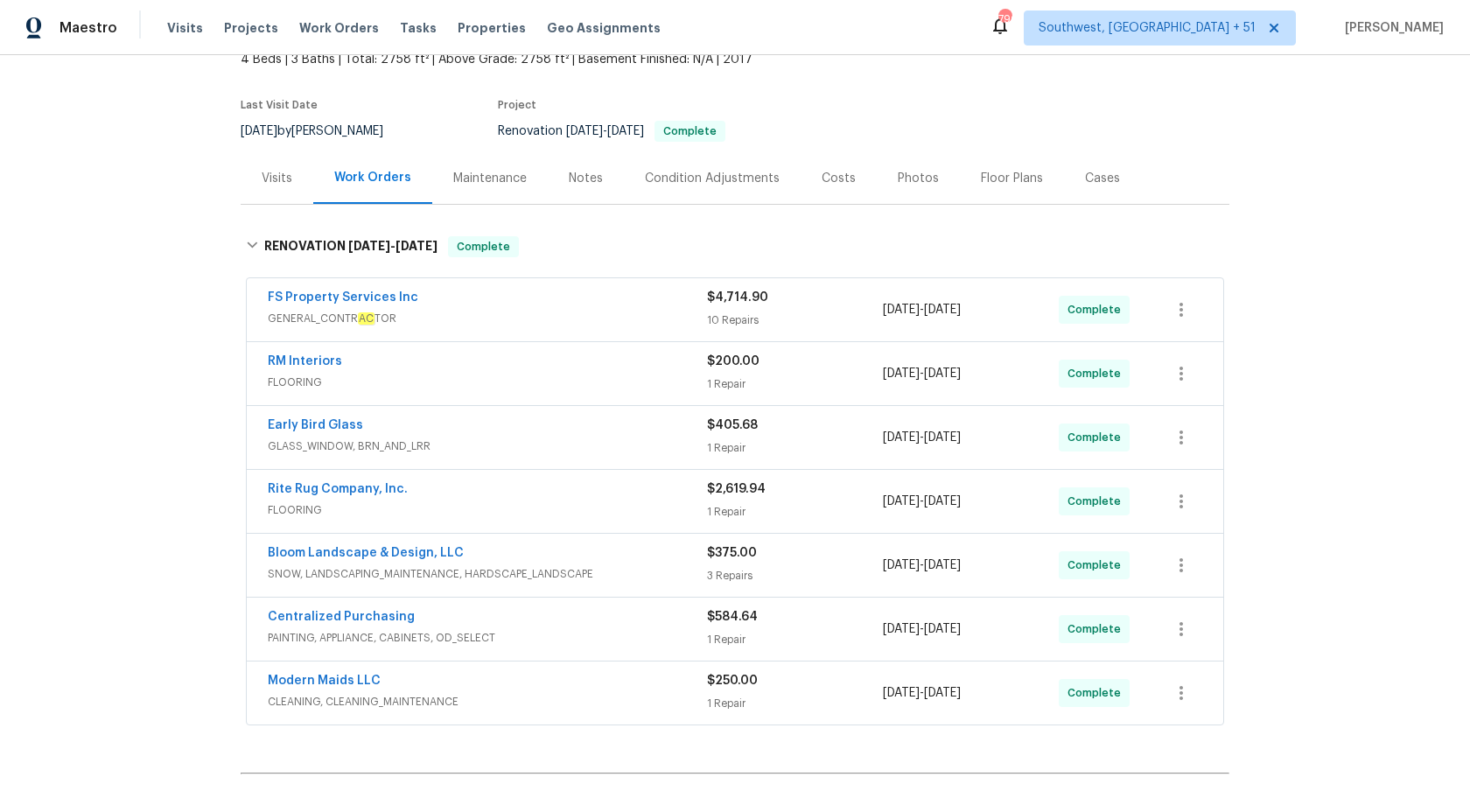
click at [503, 363] on div "RM Interiors" at bounding box center [487, 363] width 439 height 21
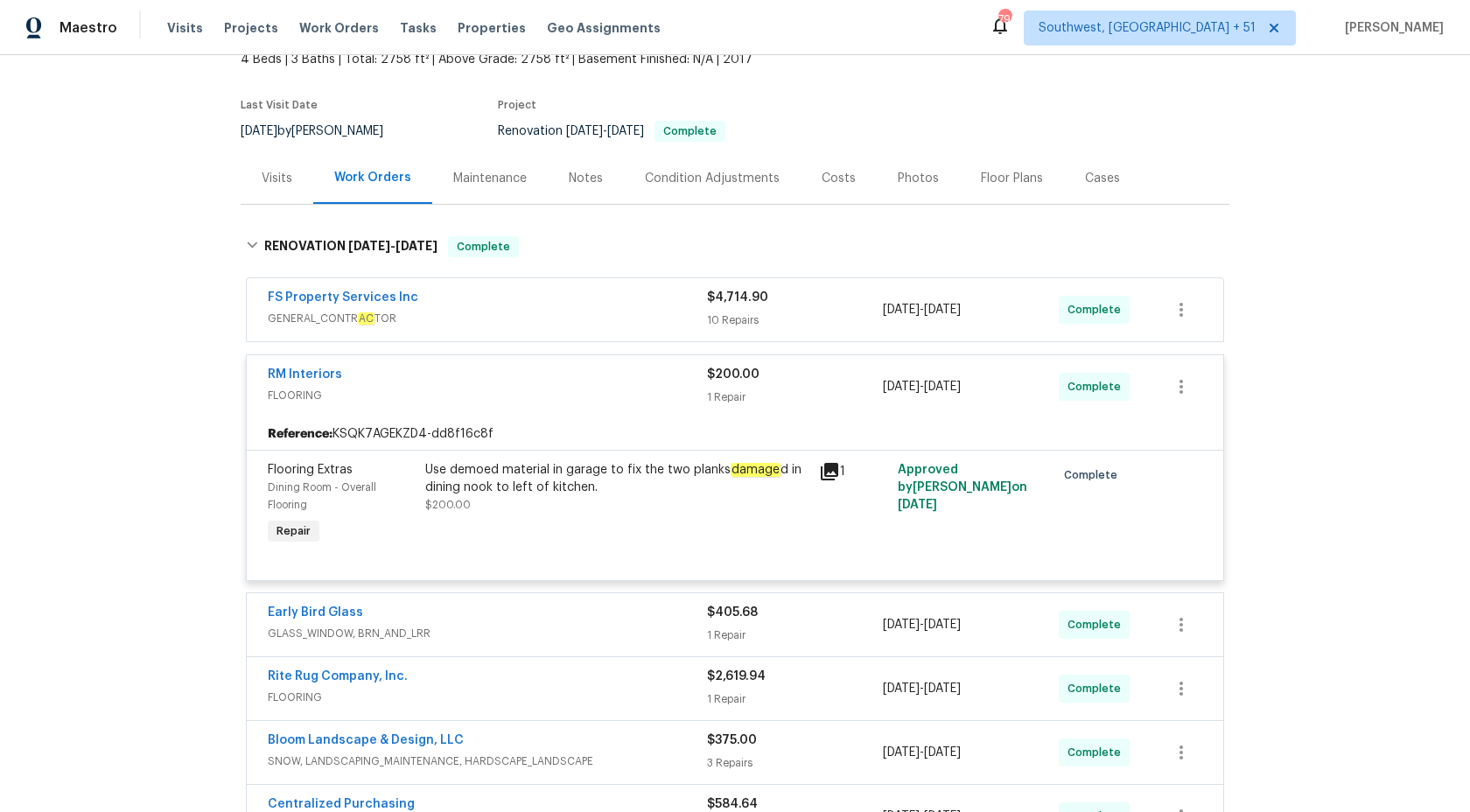
click at [503, 363] on div "RM Interiors FLOORING $200.00 1 Repair 8/23/2025 - 8/26/2025 Complete" at bounding box center [734, 386] width 976 height 63
click at [563, 407] on div "RM Interiors FLOORING $200.00 1 Repair 8/23/2025 - 8/26/2025 Complete" at bounding box center [734, 386] width 976 height 63
click at [564, 391] on span "FLOORING" at bounding box center [487, 395] width 439 height 17
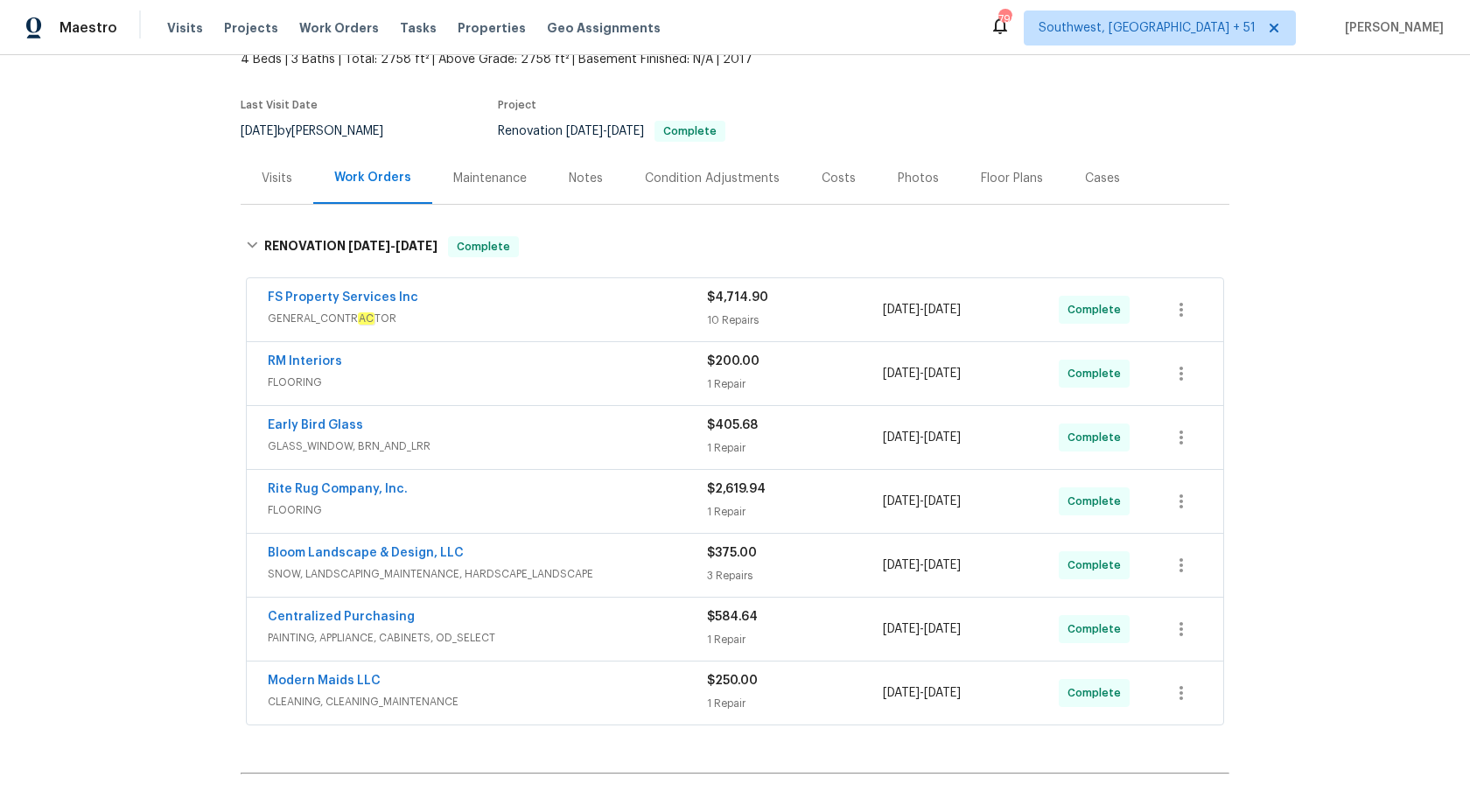
click at [633, 447] on span "GLASS_WINDOW, BRN_AND_LRR" at bounding box center [487, 446] width 439 height 17
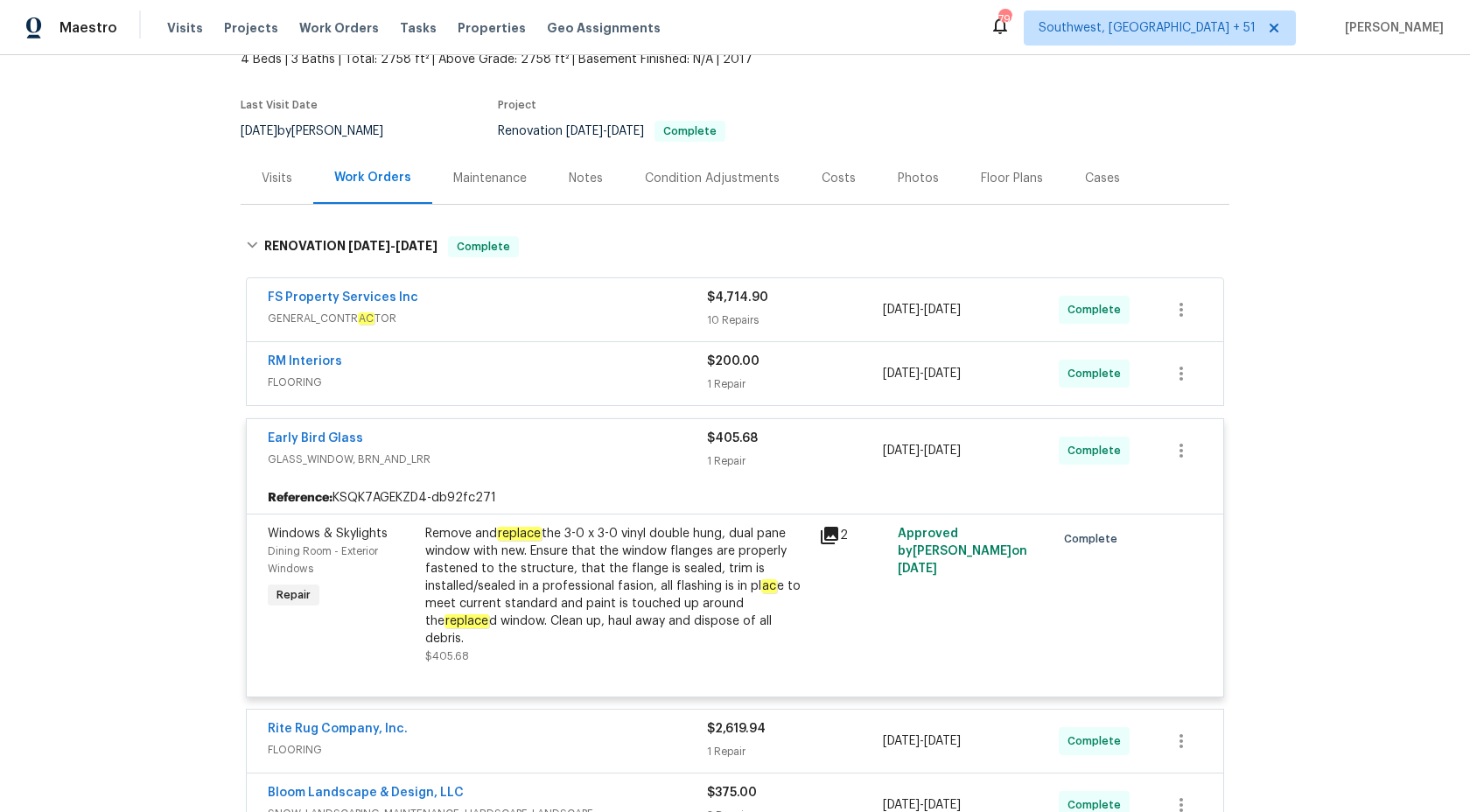
click at [632, 447] on div "Early Bird Glass" at bounding box center [487, 440] width 439 height 21
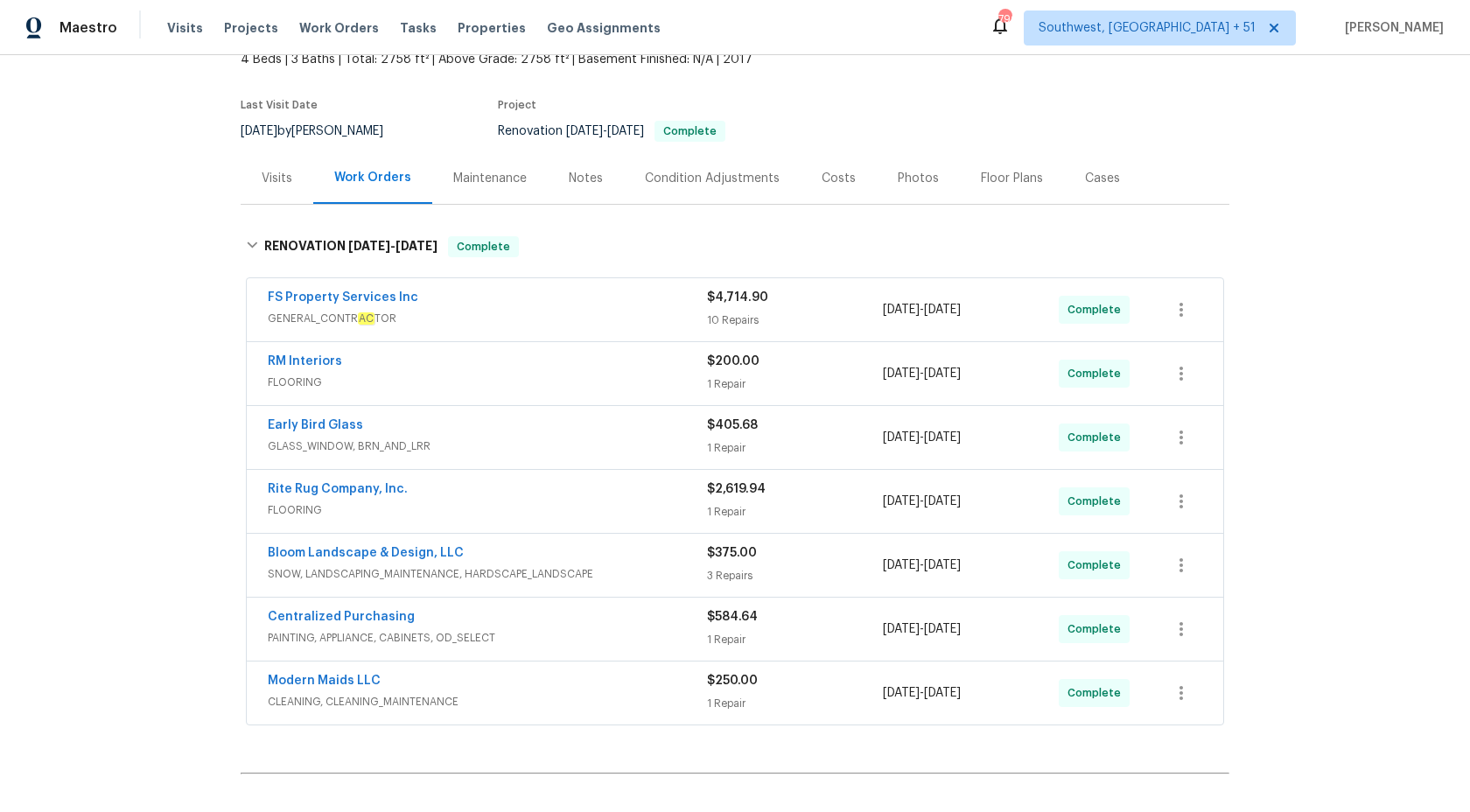
click at [643, 501] on span "FLOORING" at bounding box center [487, 509] width 439 height 17
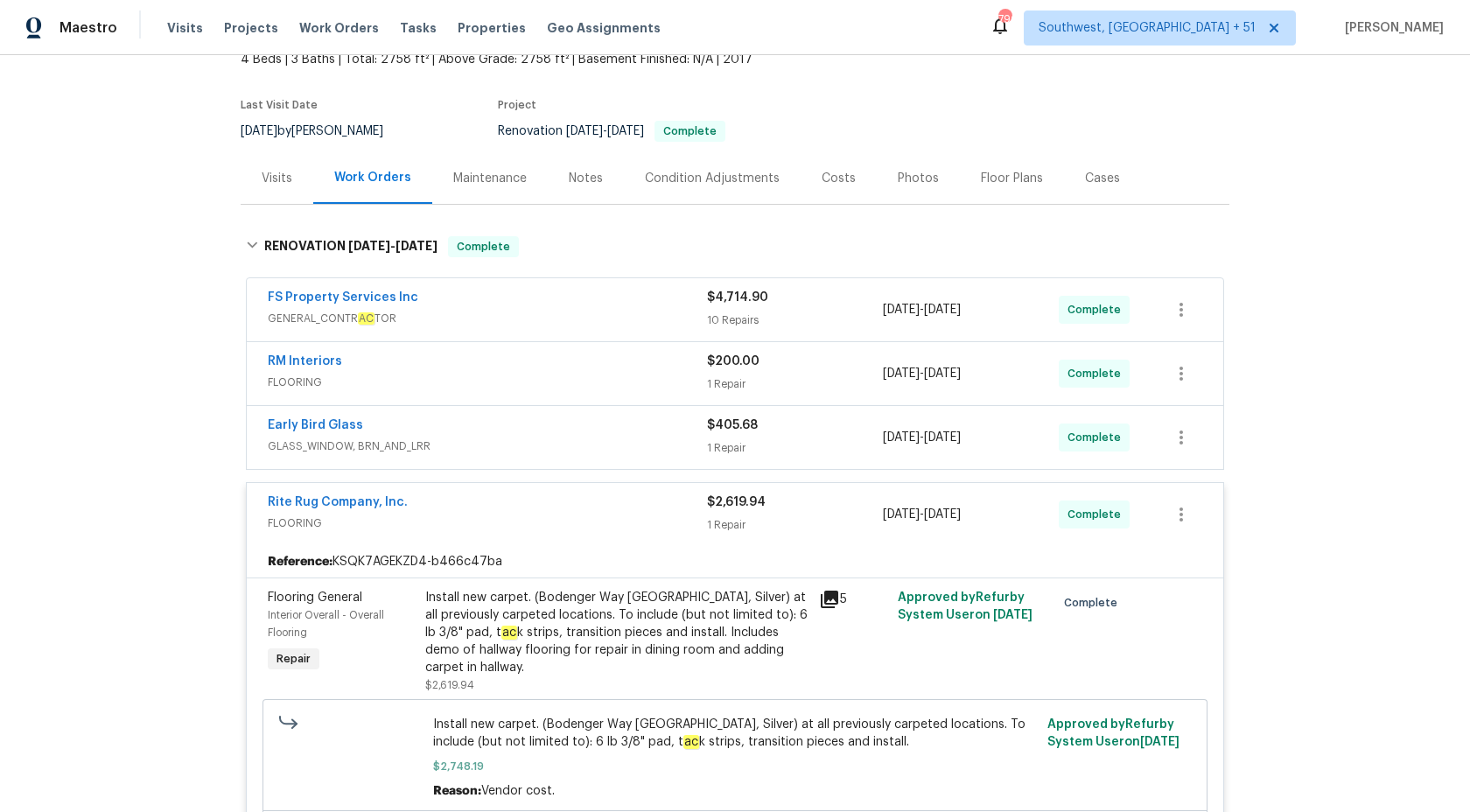
click at [722, 511] on div "$2,619.94 1 Repair" at bounding box center [794, 514] width 176 height 42
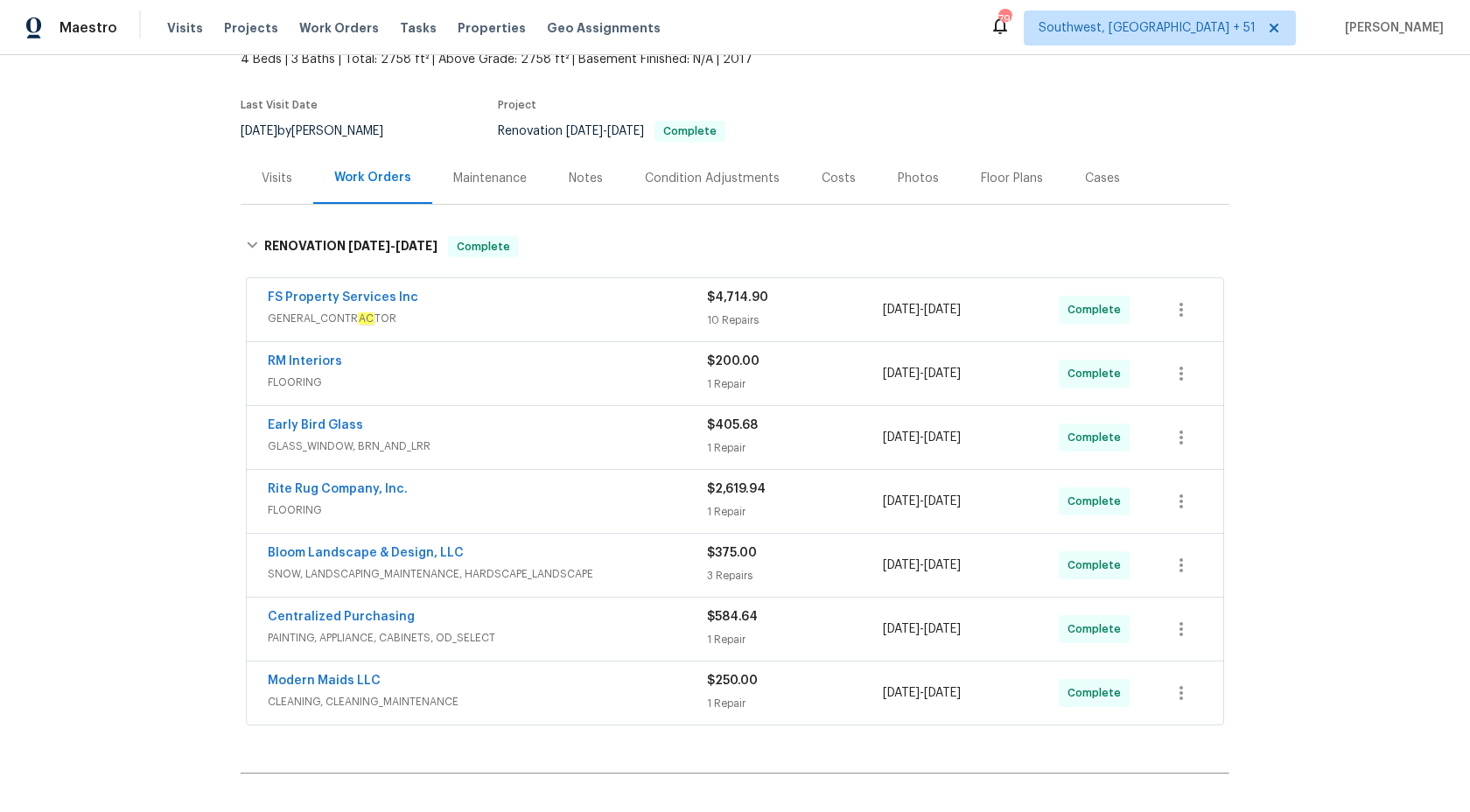
click at [642, 565] on span "SNOW, LANDSCAPING_MAINTENANCE, HARDSCAPE_LANDSCAPE" at bounding box center [487, 574] width 439 height 17
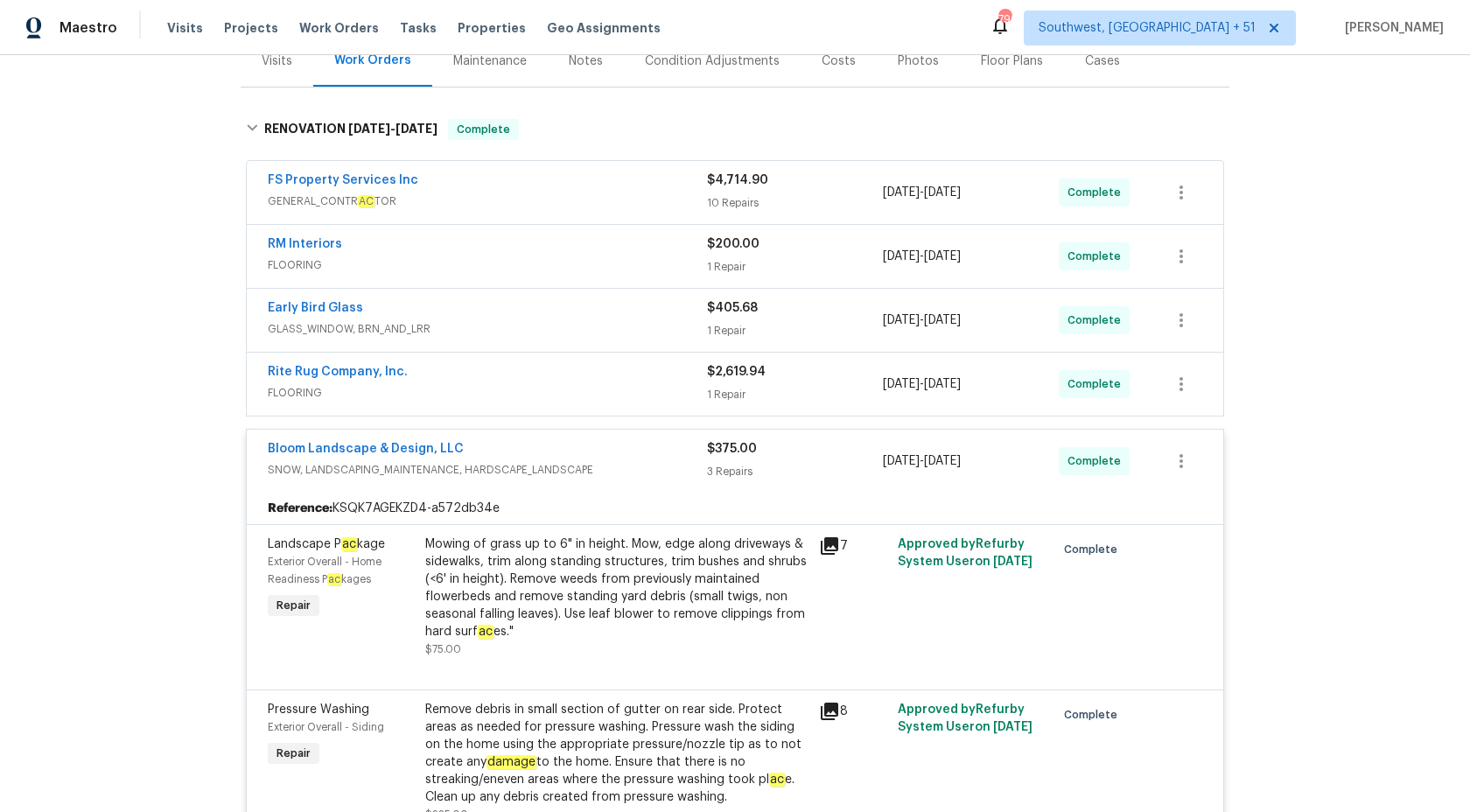
scroll to position [312, 0]
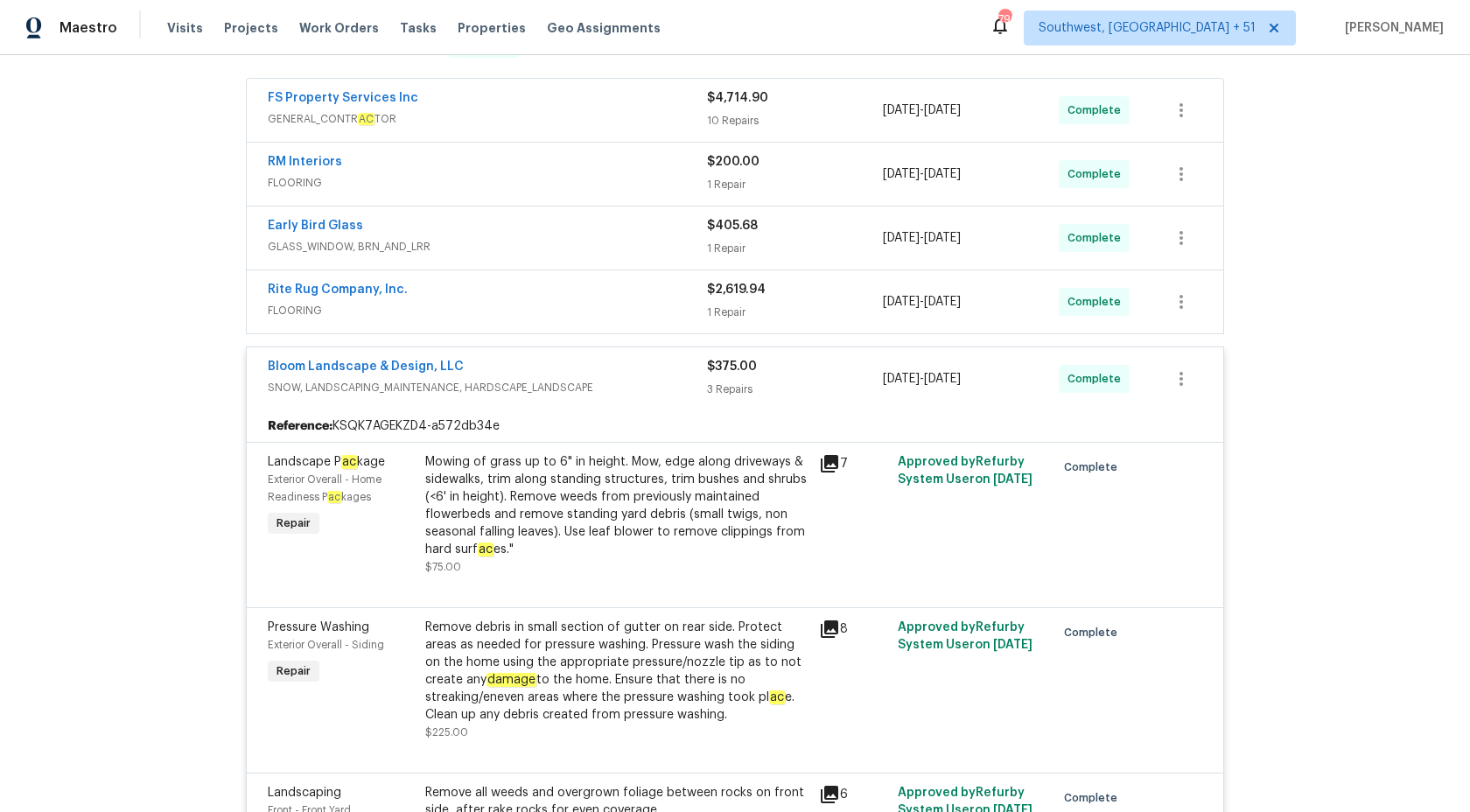
click at [694, 374] on div "Bloom Landscape & Design, LLC" at bounding box center [487, 368] width 439 height 21
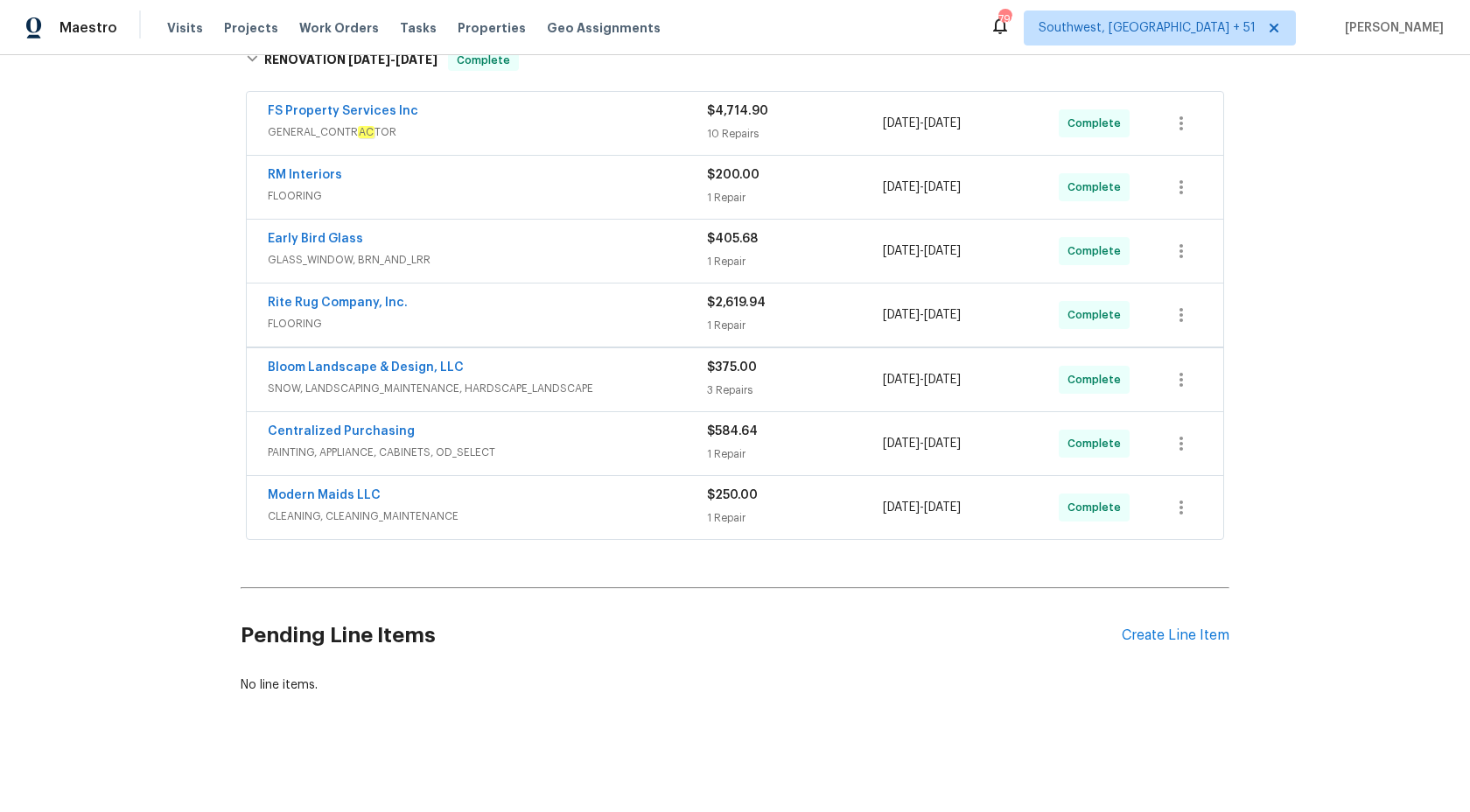
scroll to position [299, 0]
click at [683, 125] on span "GENERAL_CONTR AC TOR" at bounding box center [487, 132] width 439 height 17
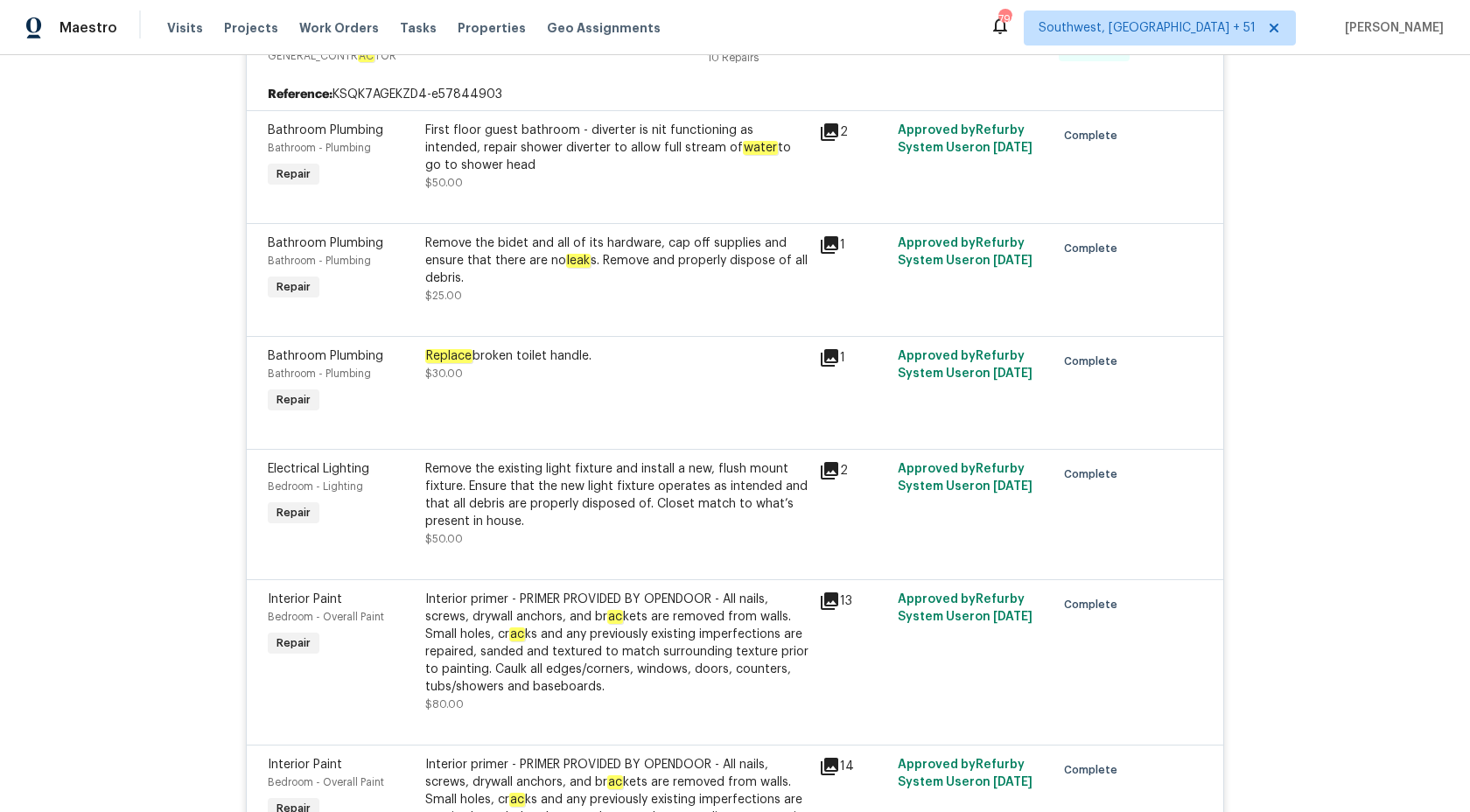
scroll to position [266, 0]
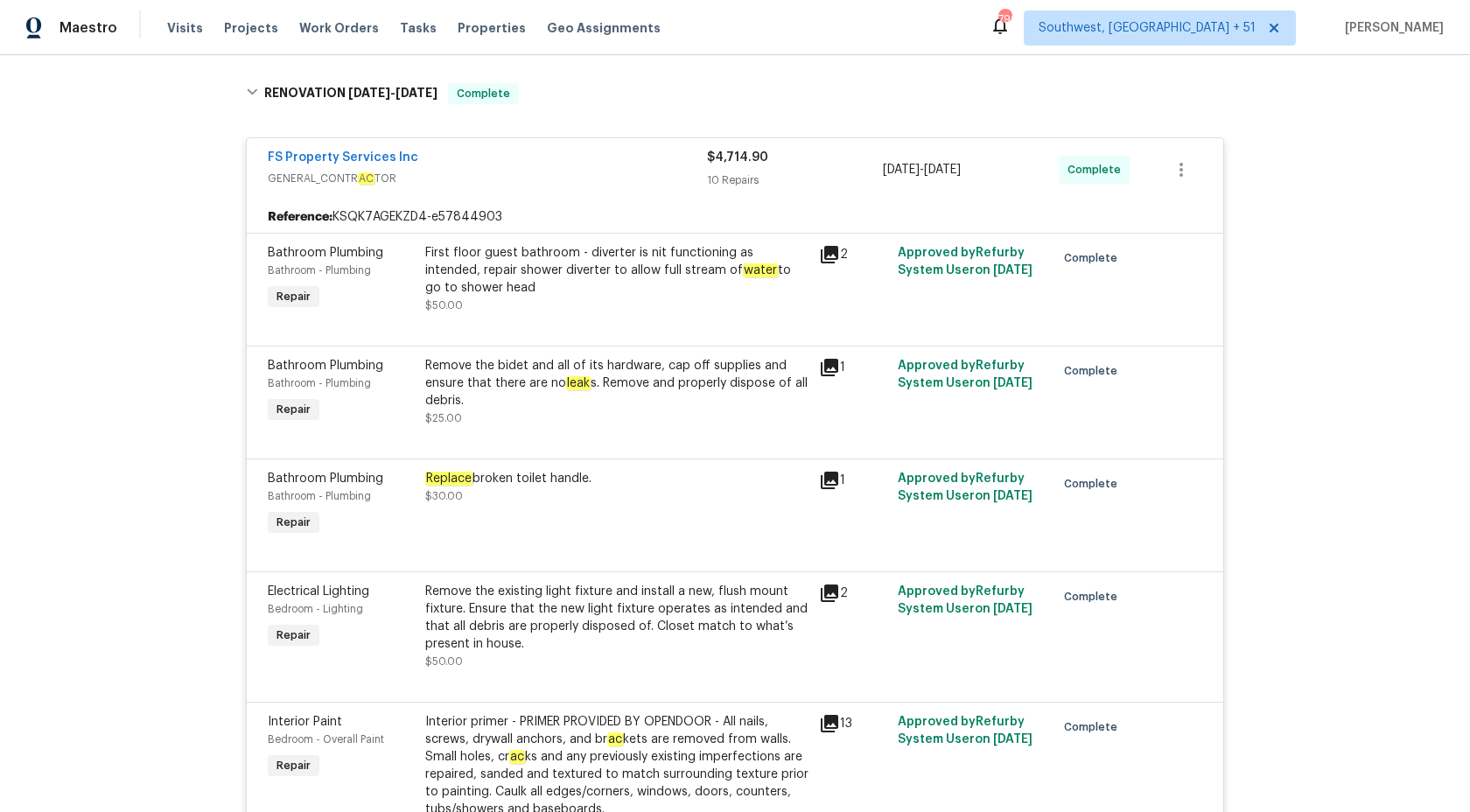
click at [760, 173] on div "10 Repairs" at bounding box center [794, 180] width 176 height 17
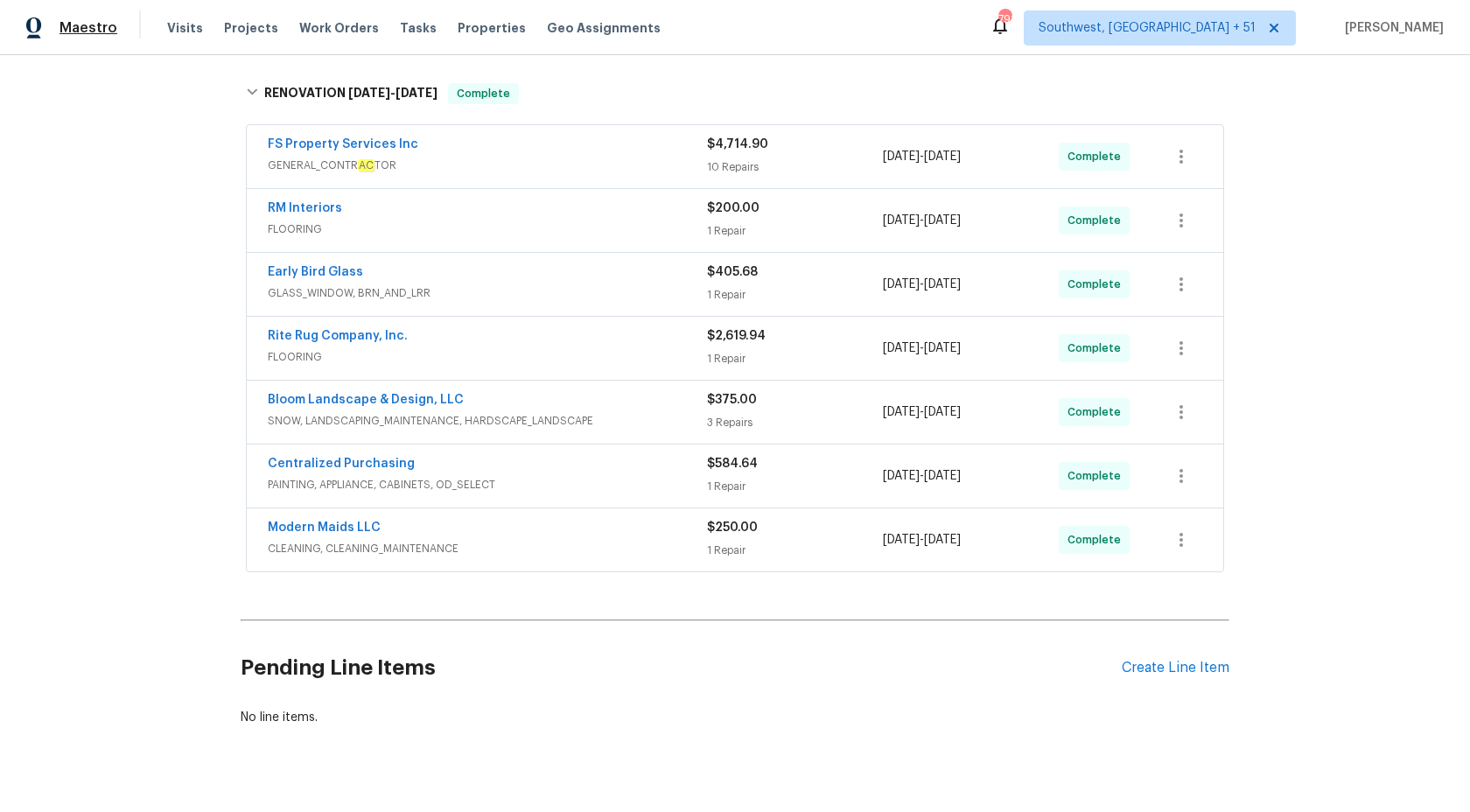
click at [103, 26] on span "Maestro" at bounding box center [88, 28] width 58 height 17
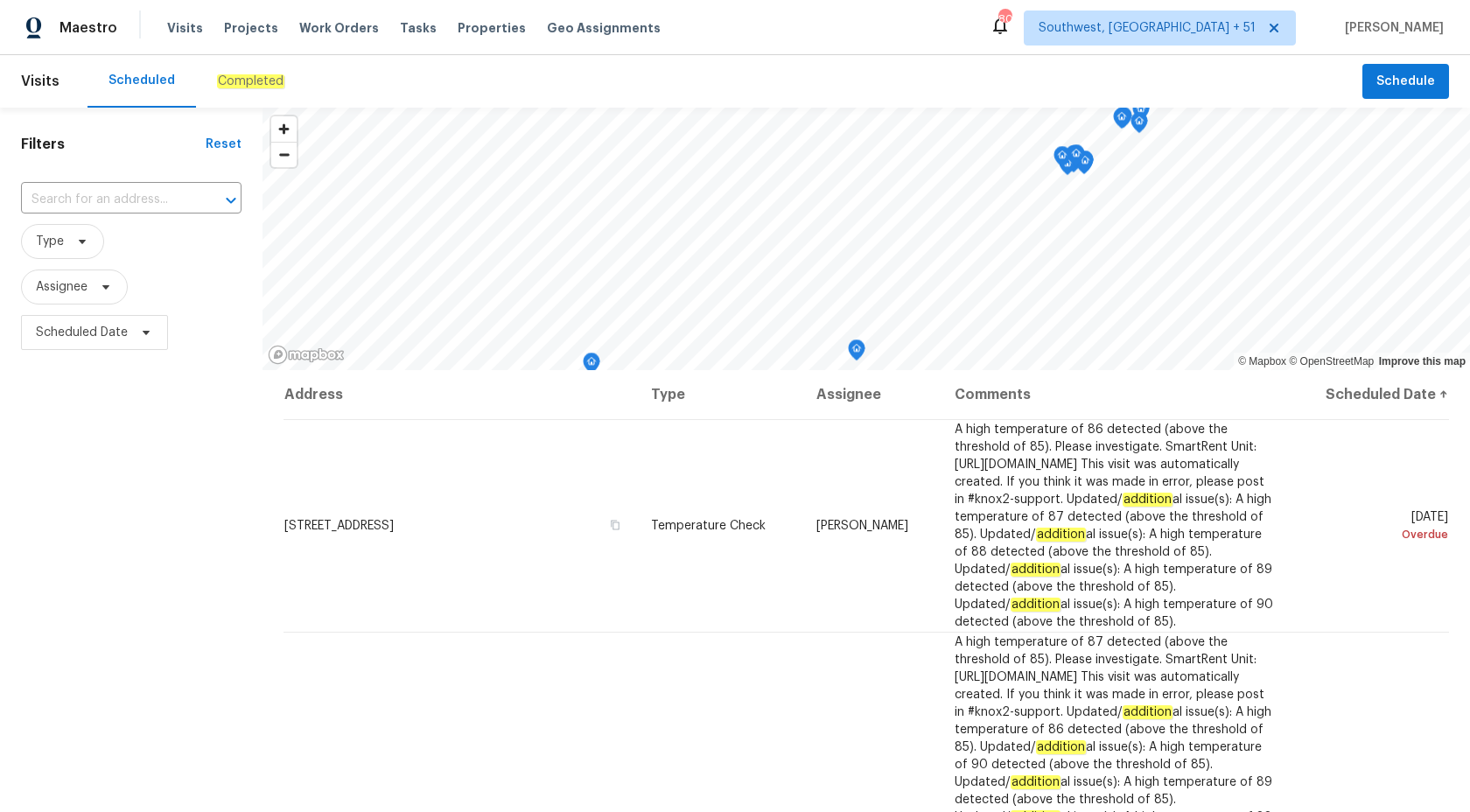
click at [217, 78] on em "Completed" at bounding box center [250, 81] width 68 height 14
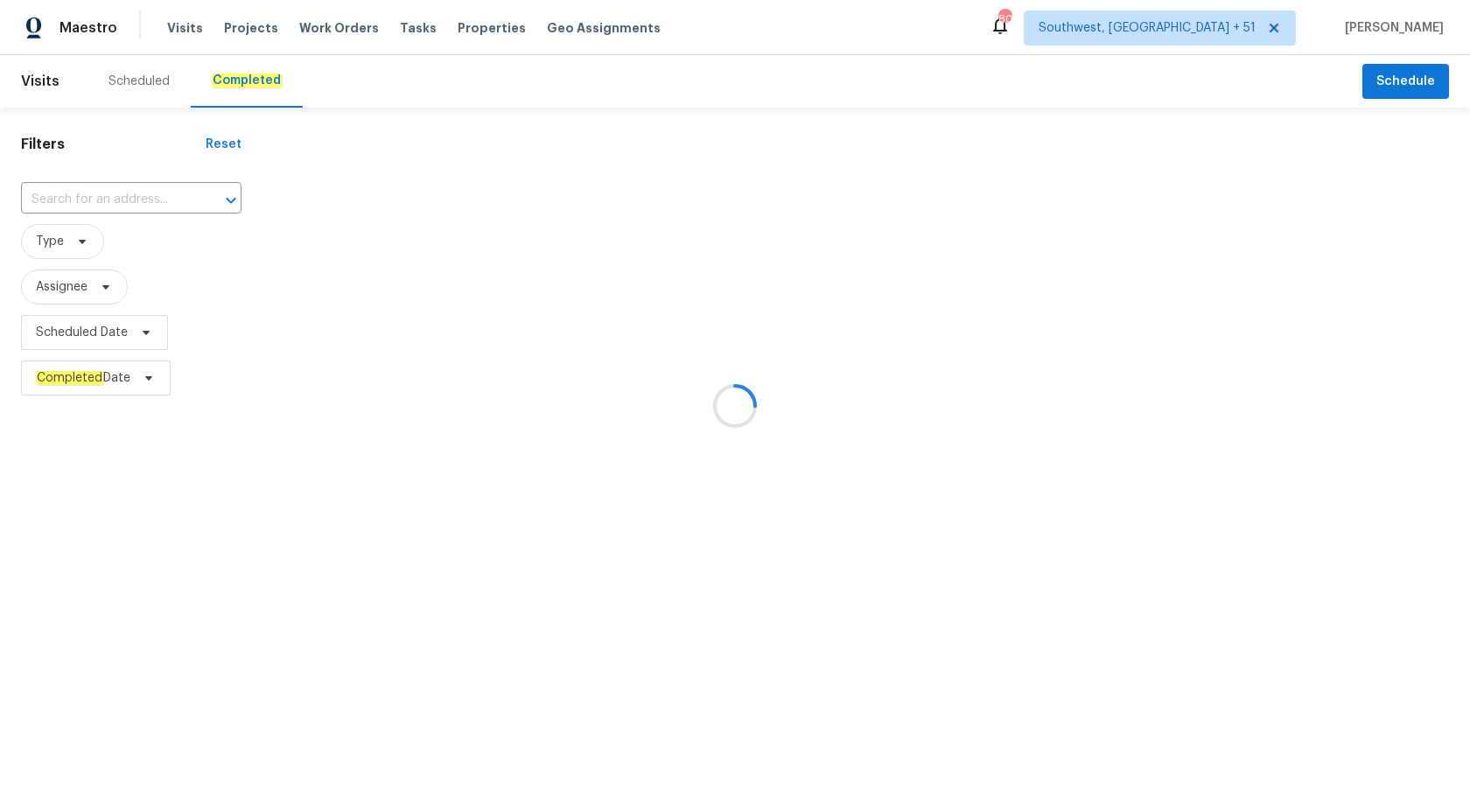
click at [69, 181] on div at bounding box center [735, 406] width 1470 height 812
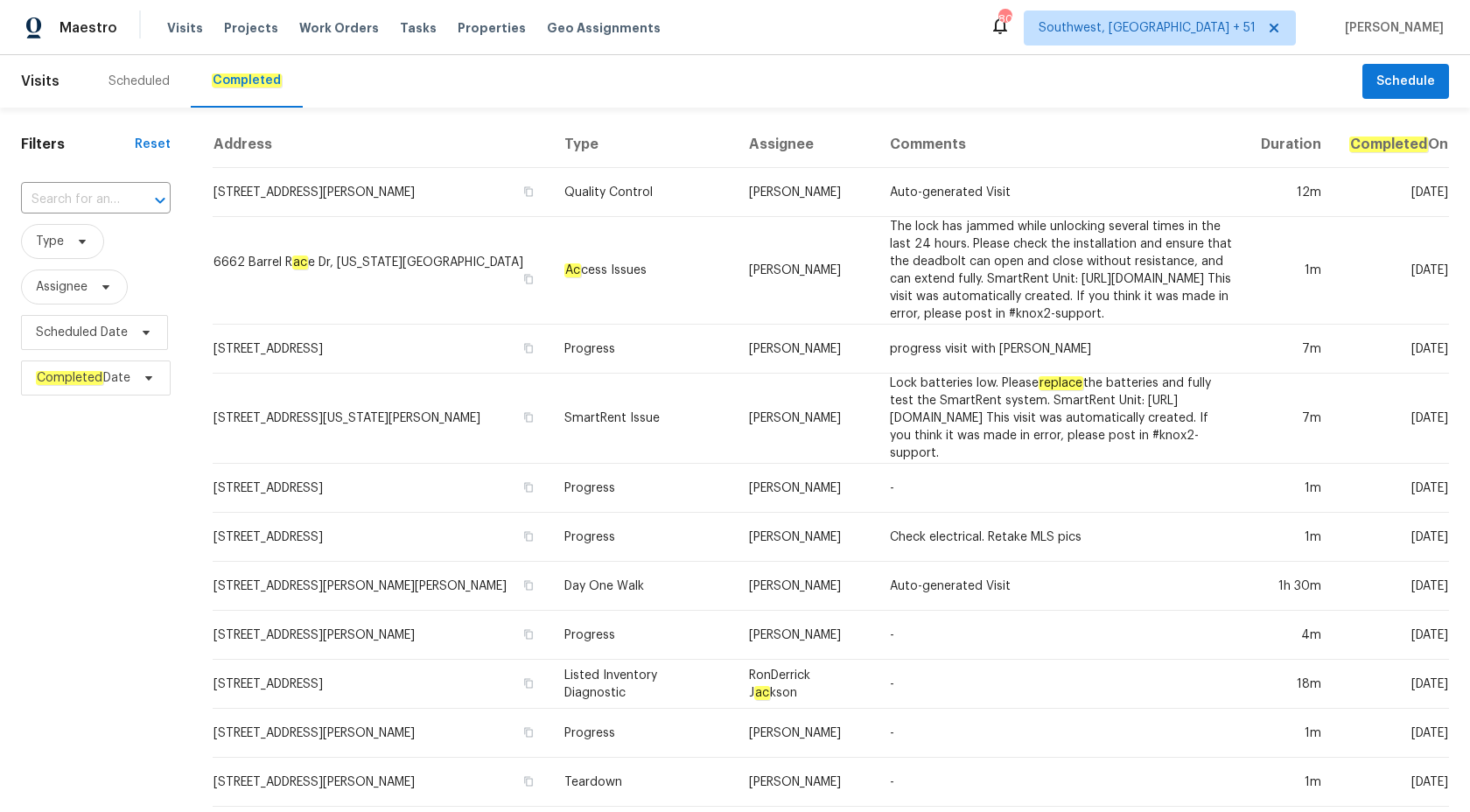
click at [69, 192] on input "text" at bounding box center [71, 200] width 101 height 27
paste input "43531 W Bailey Dr, Maricopa, AZ 85138"
type input "43531 W Bailey Dr, Maricopa, AZ 85138"
click at [75, 233] on li "43531 W Bailey Dr, Maricopa, AZ 85138" at bounding box center [96, 248] width 150 height 48
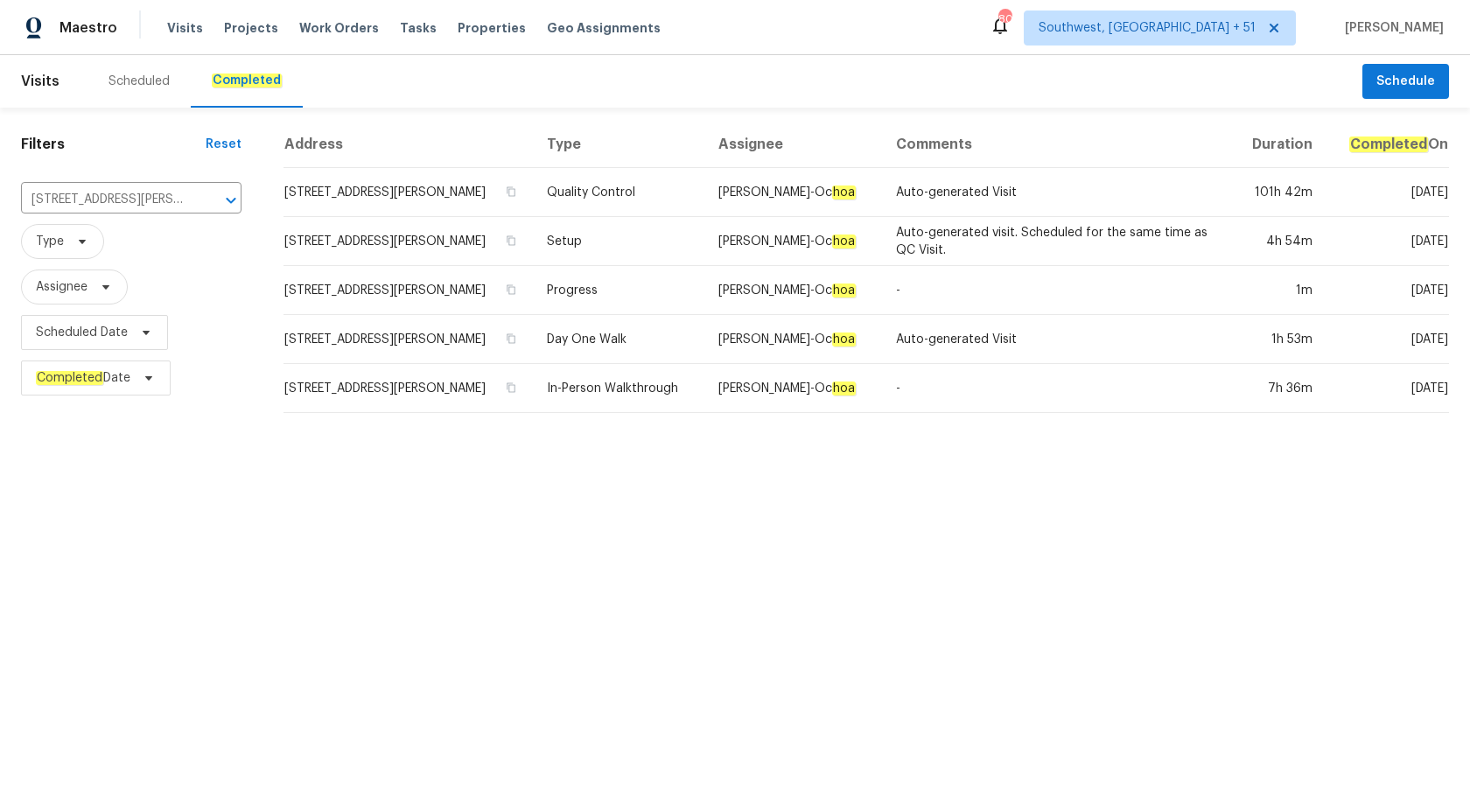
click at [588, 376] on td "In-Person Walkthrough" at bounding box center [619, 387] width 171 height 49
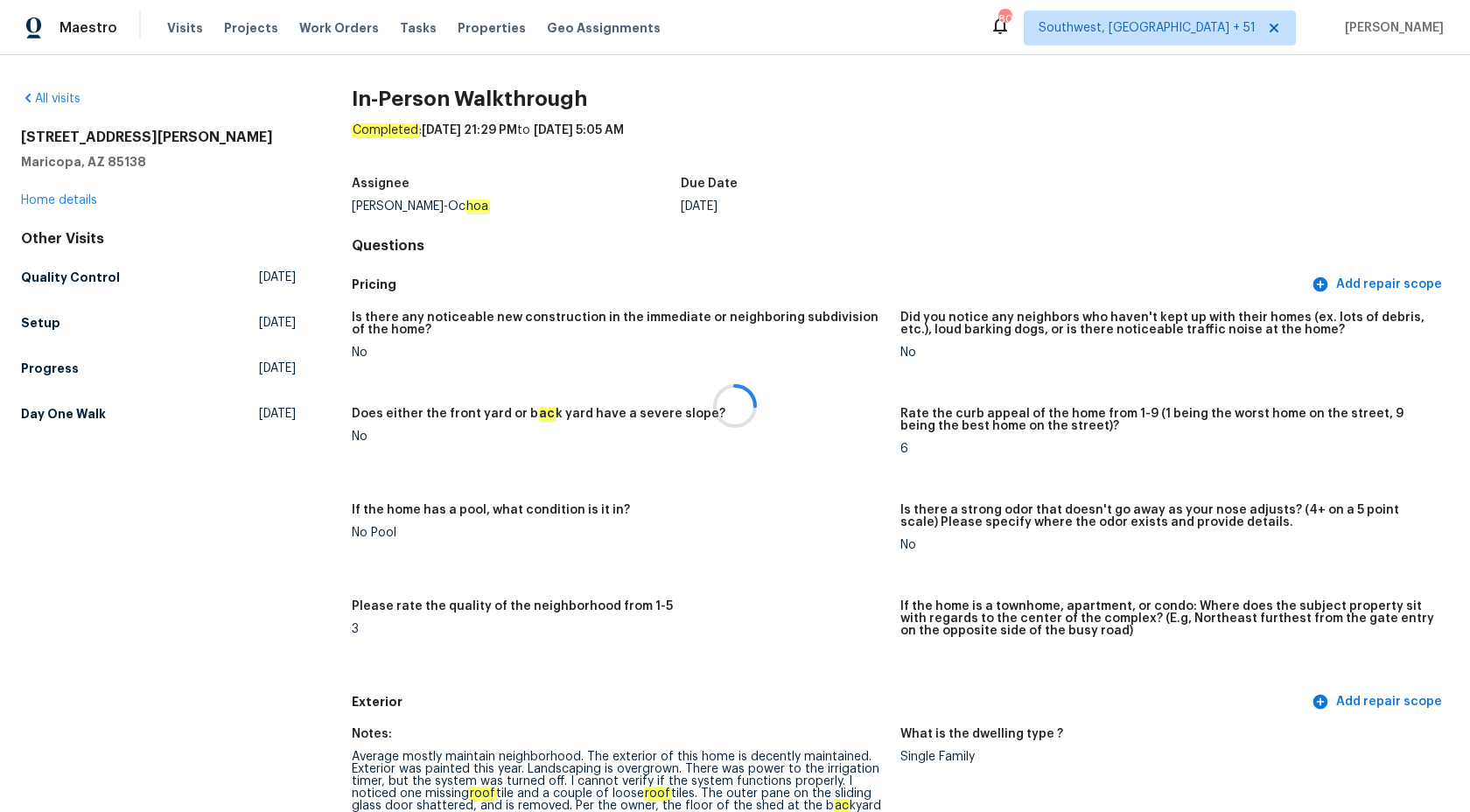
click at [64, 197] on div at bounding box center [735, 406] width 1470 height 812
click at [49, 201] on div at bounding box center [735, 406] width 1470 height 812
click at [49, 201] on link "Home details" at bounding box center [59, 200] width 76 height 12
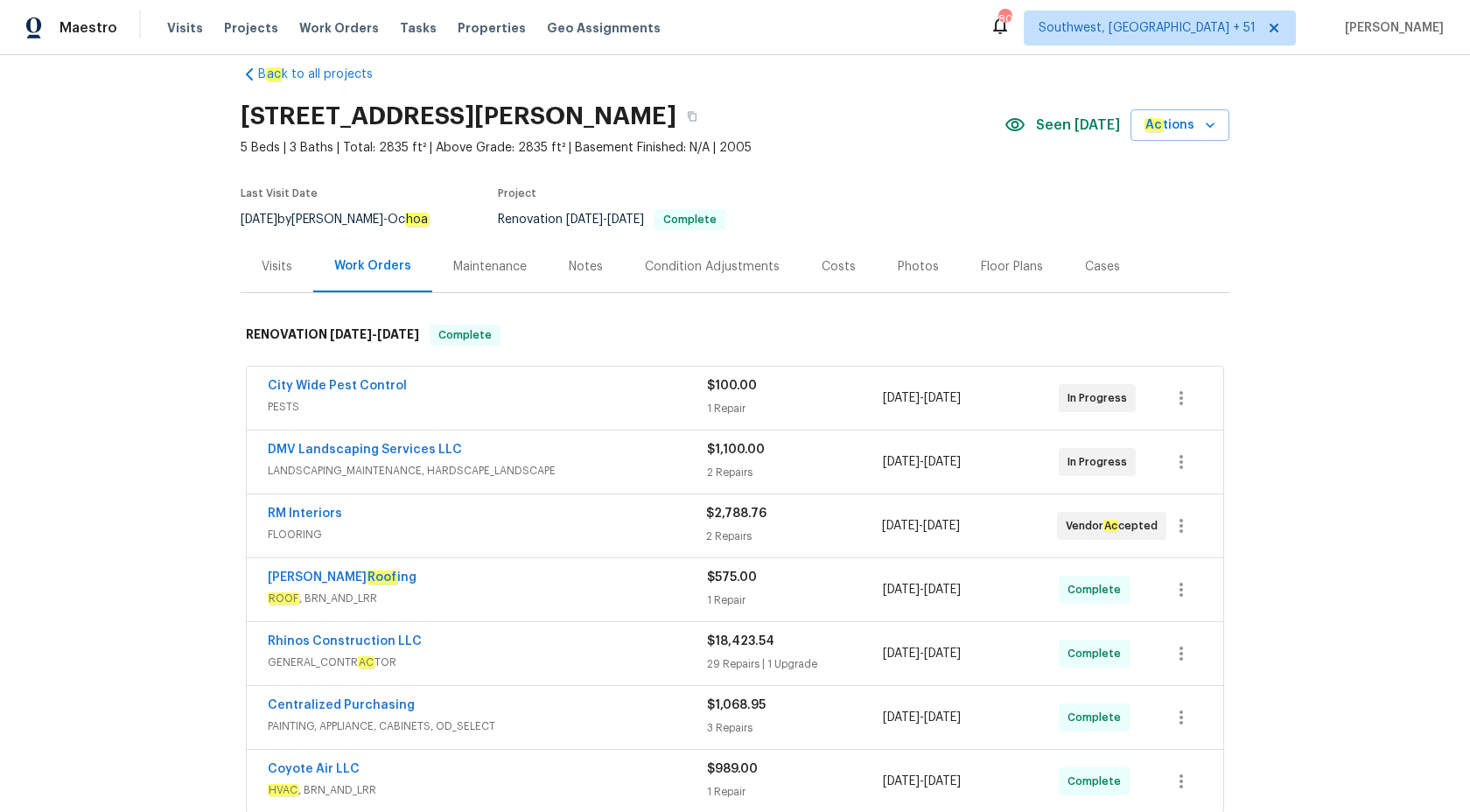
scroll to position [10, 0]
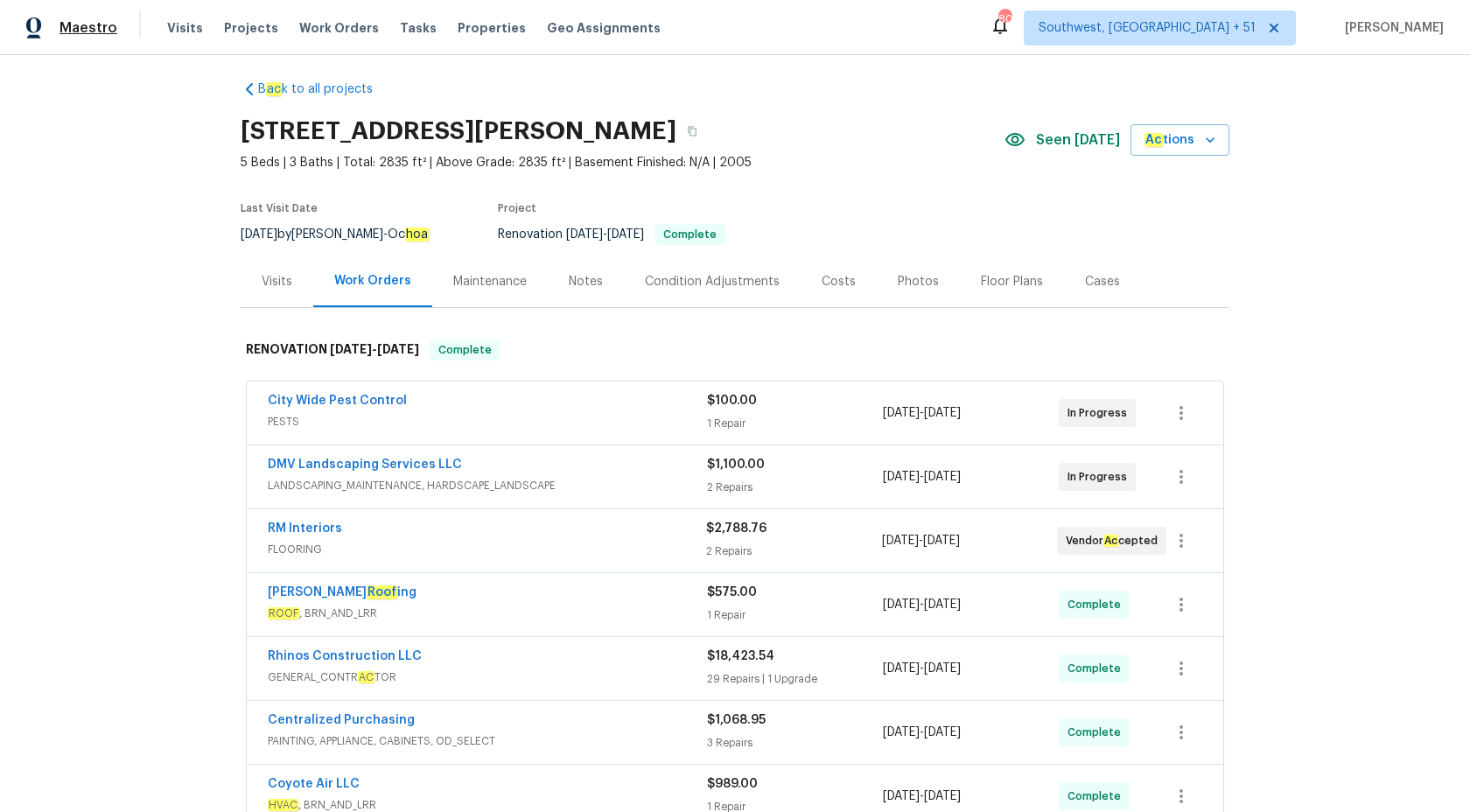
click at [107, 29] on span "Maestro" at bounding box center [88, 28] width 58 height 17
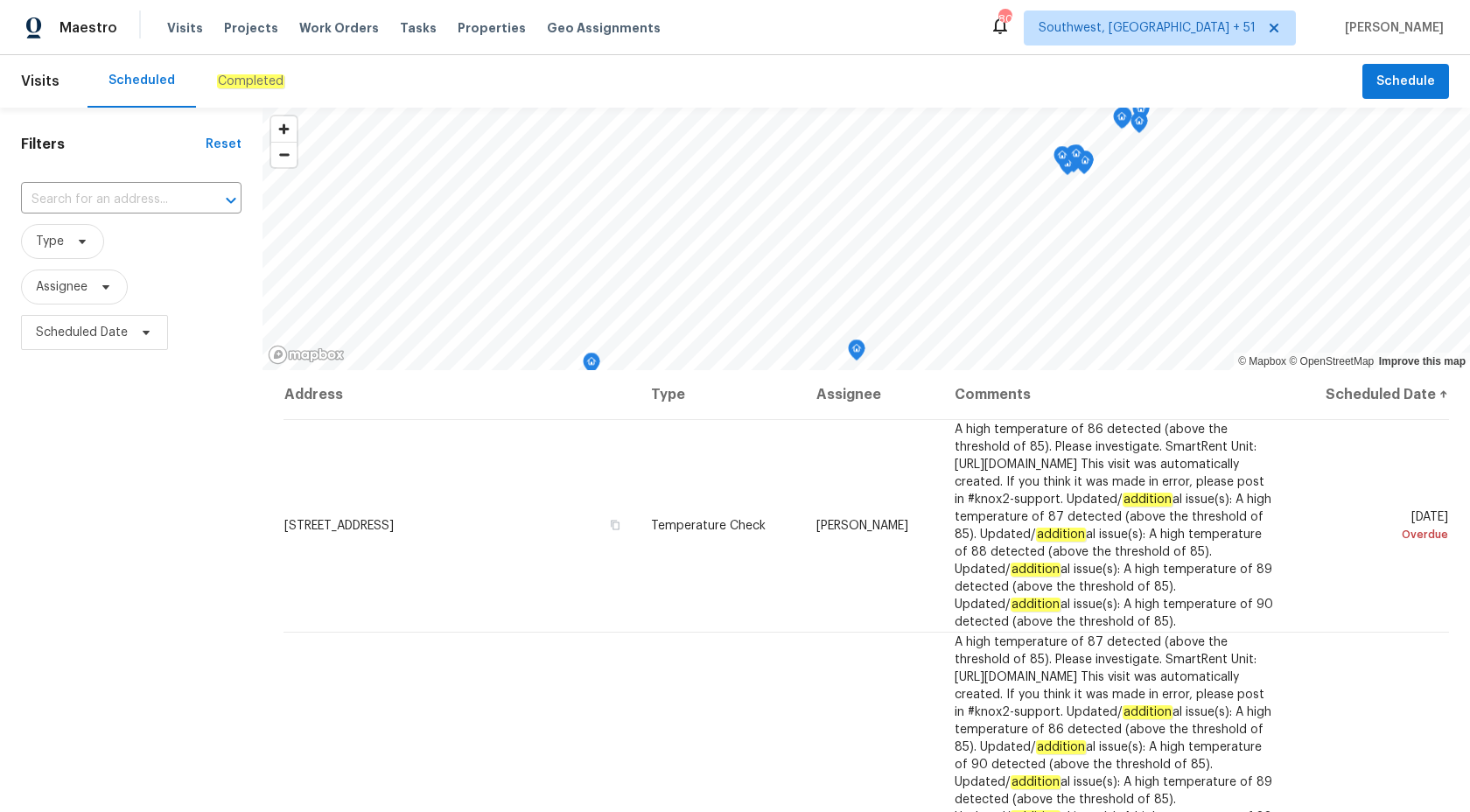
click at [226, 72] on div "Completed" at bounding box center [250, 81] width 68 height 17
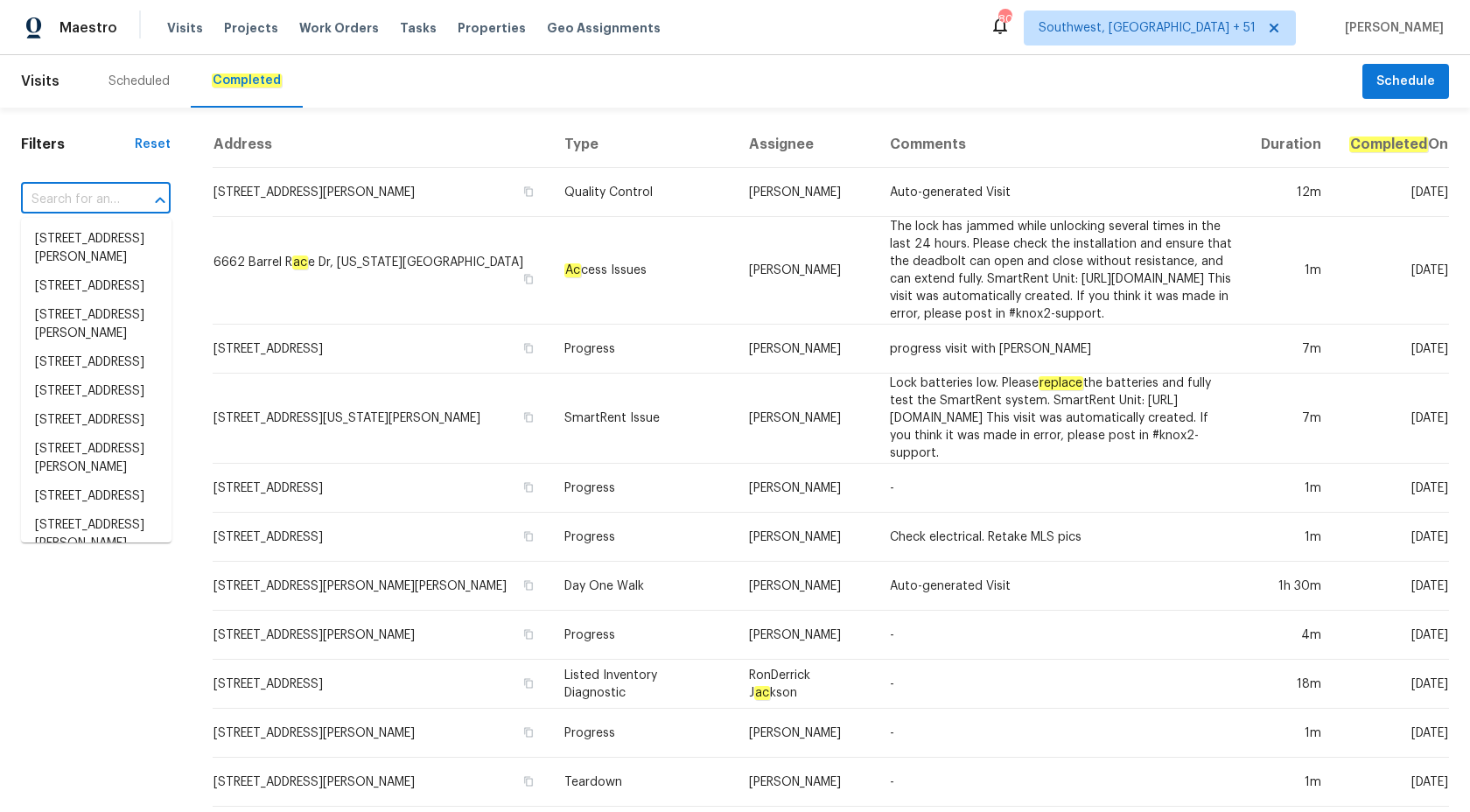
click at [54, 193] on input "text" at bounding box center [71, 200] width 101 height 27
paste input "[STREET_ADDRESS][PERSON_NAME]"
type input "[STREET_ADDRESS][PERSON_NAME]"
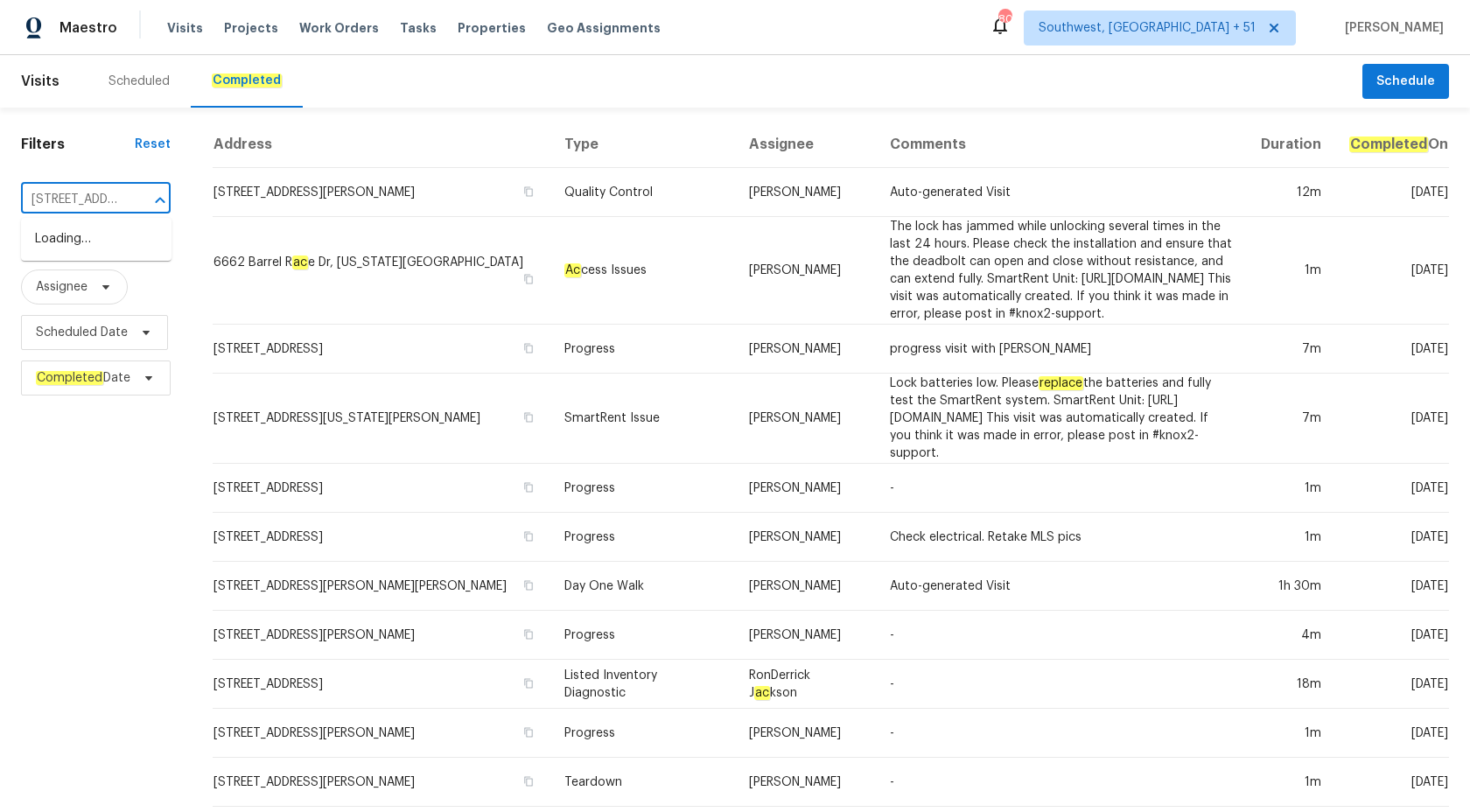
scroll to position [0, 118]
click at [84, 233] on li "[STREET_ADDRESS][PERSON_NAME]" at bounding box center [96, 248] width 150 height 48
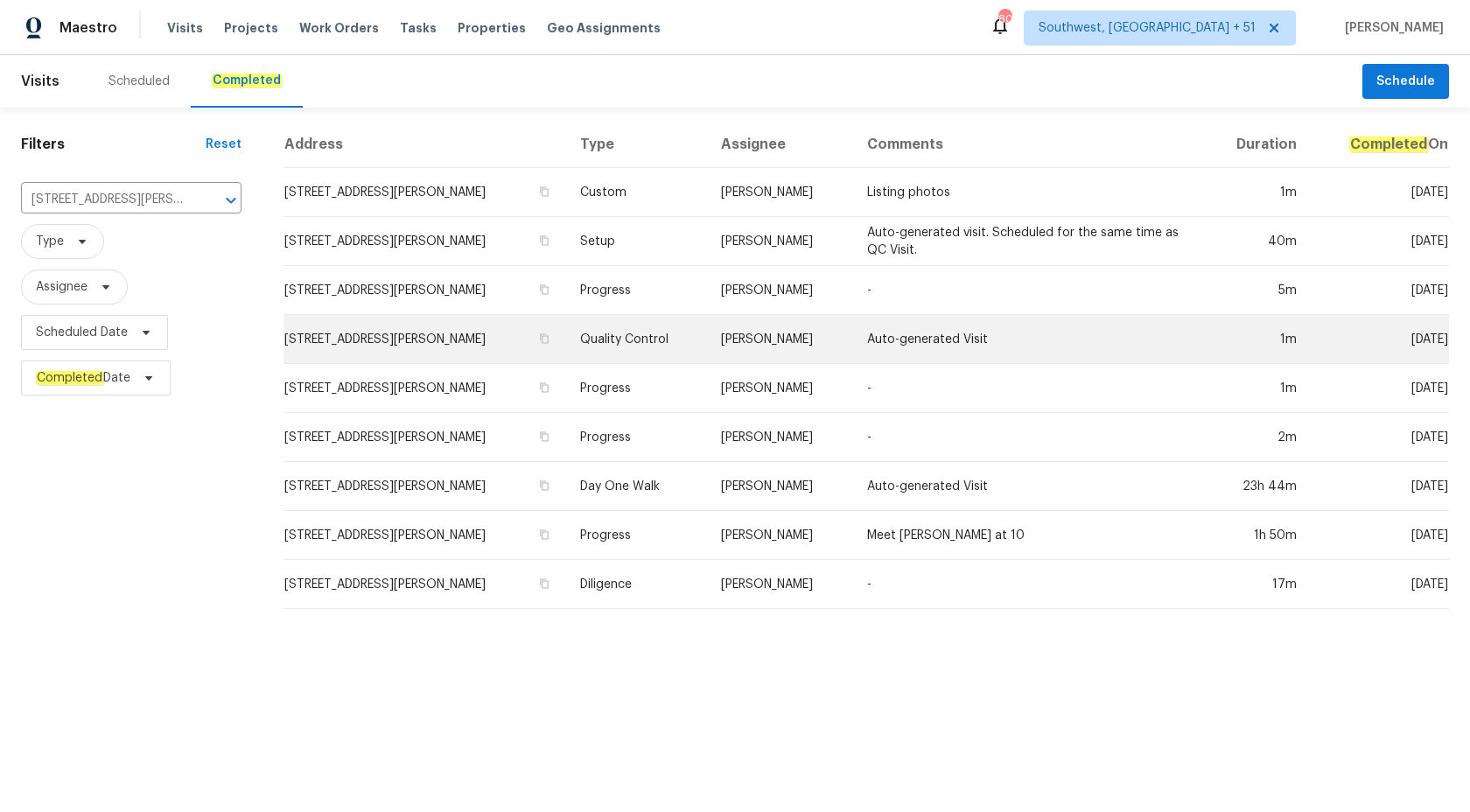
click at [860, 339] on td "Auto-generated Visit" at bounding box center [1028, 339] width 350 height 49
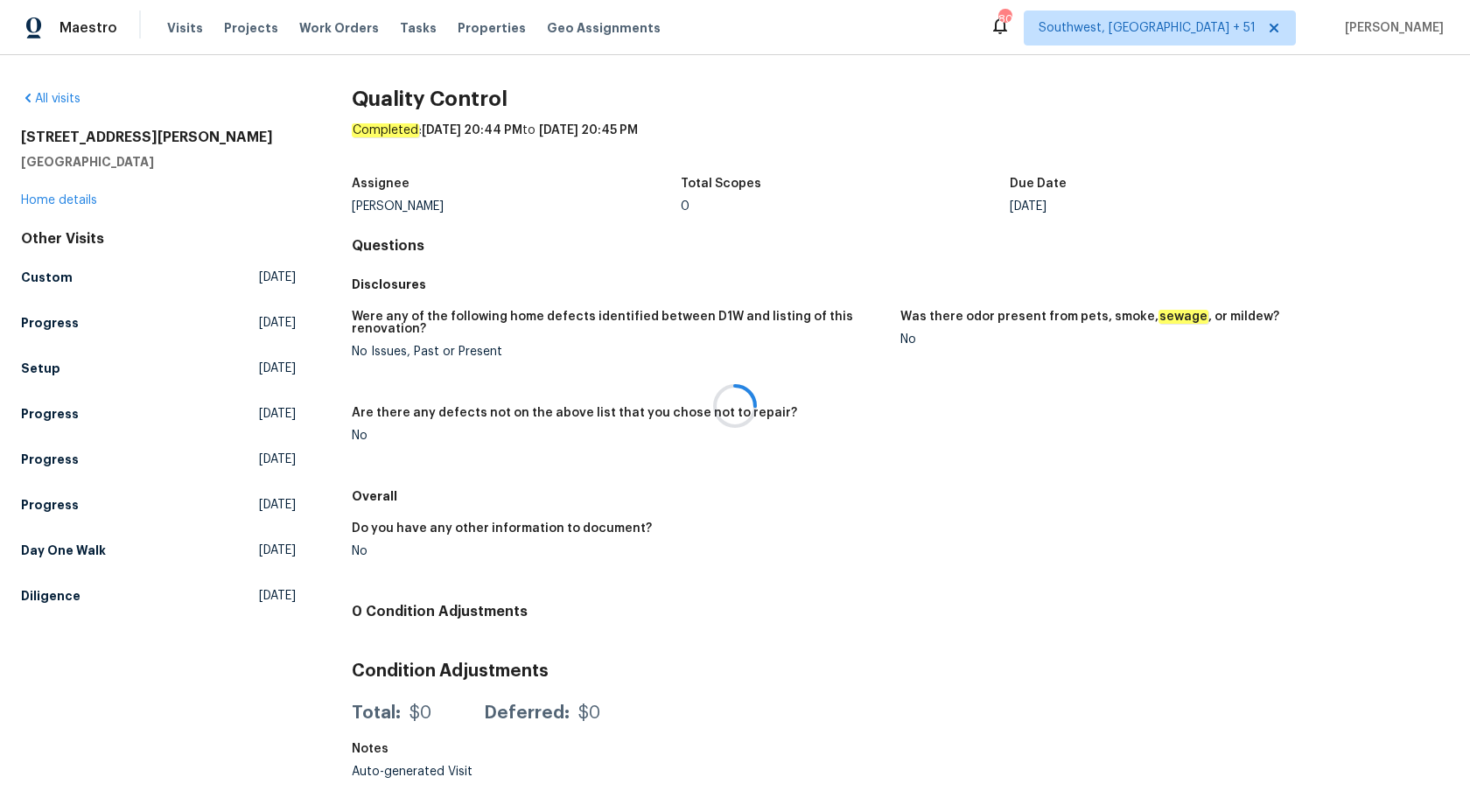
click at [59, 201] on div at bounding box center [735, 406] width 1470 height 812
click at [59, 201] on link "Home details" at bounding box center [59, 200] width 76 height 12
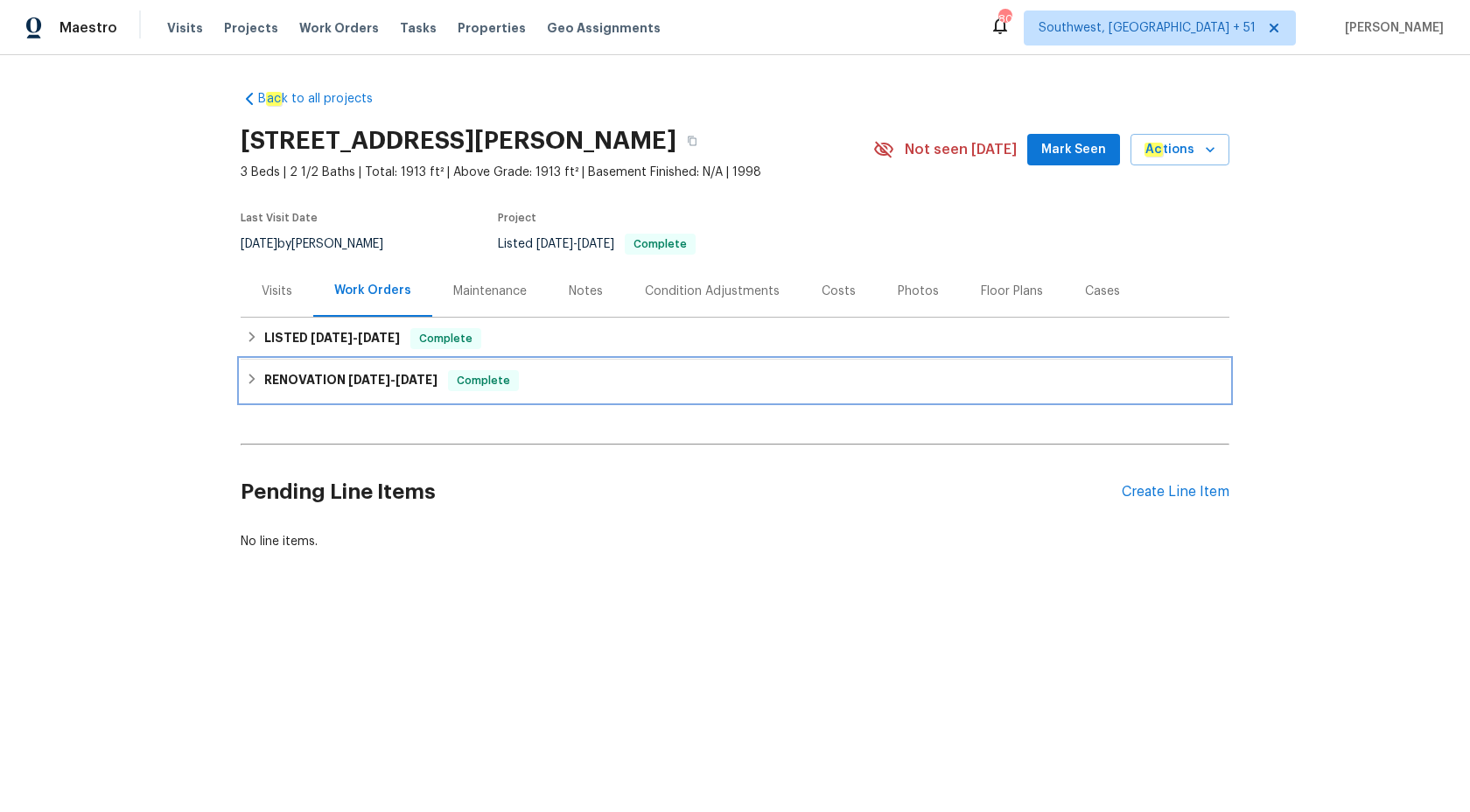
click at [516, 368] on div "RENOVATION [DATE] - [DATE] Complete" at bounding box center [735, 381] width 988 height 42
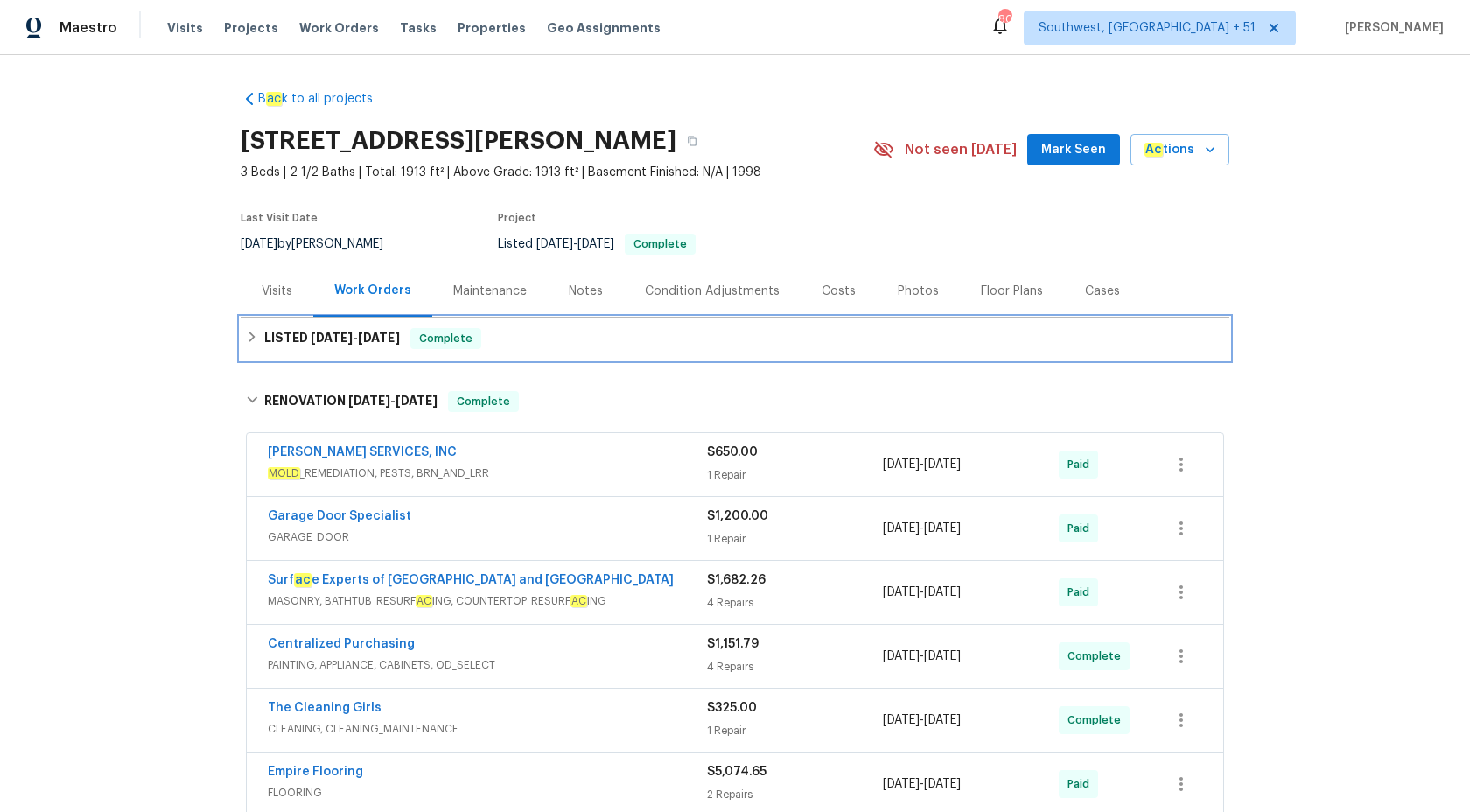
click at [514, 348] on div "LISTED [DATE] - [DATE] Complete" at bounding box center [734, 339] width 978 height 21
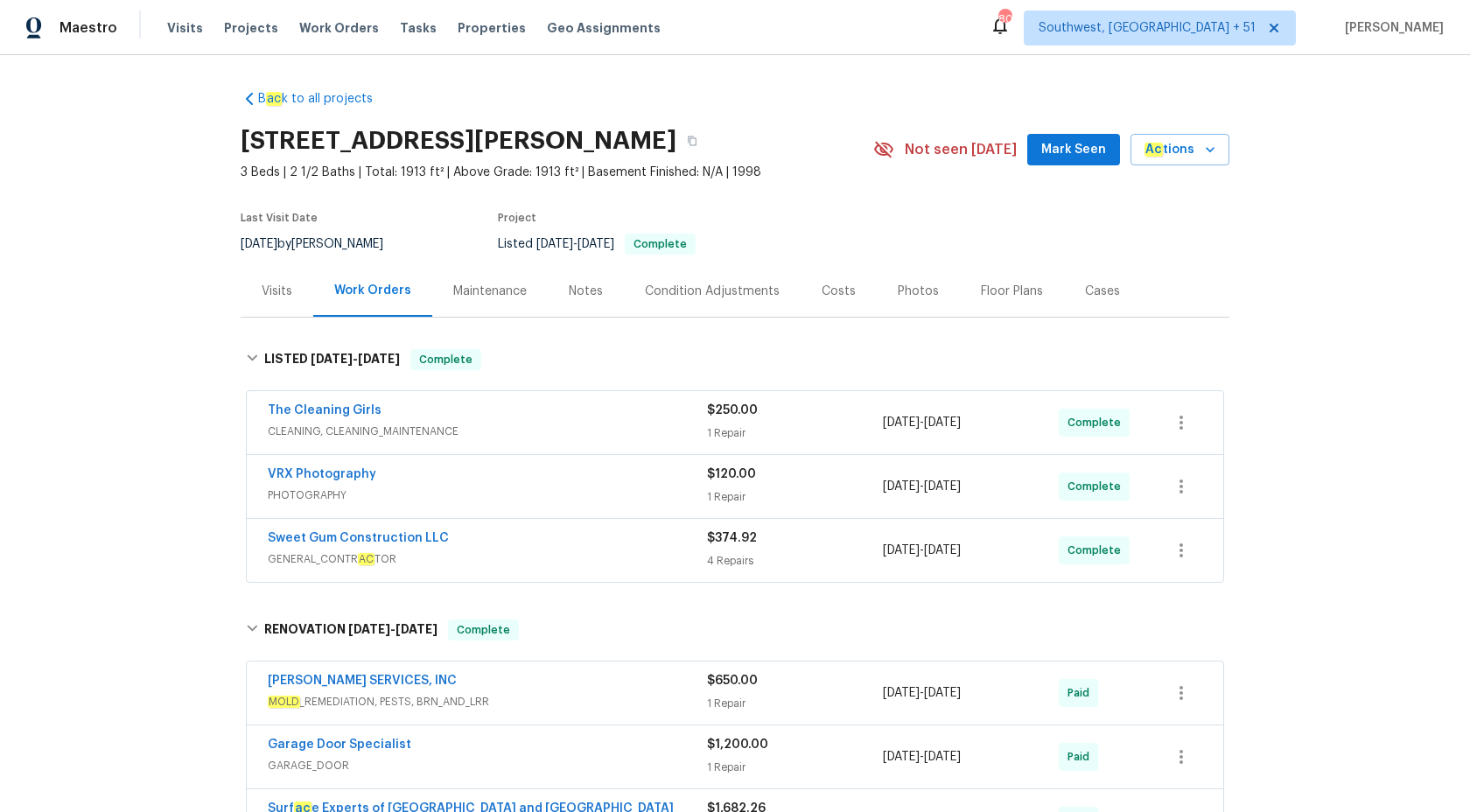
click at [58, 23] on div "Maestro" at bounding box center [58, 28] width 117 height 35
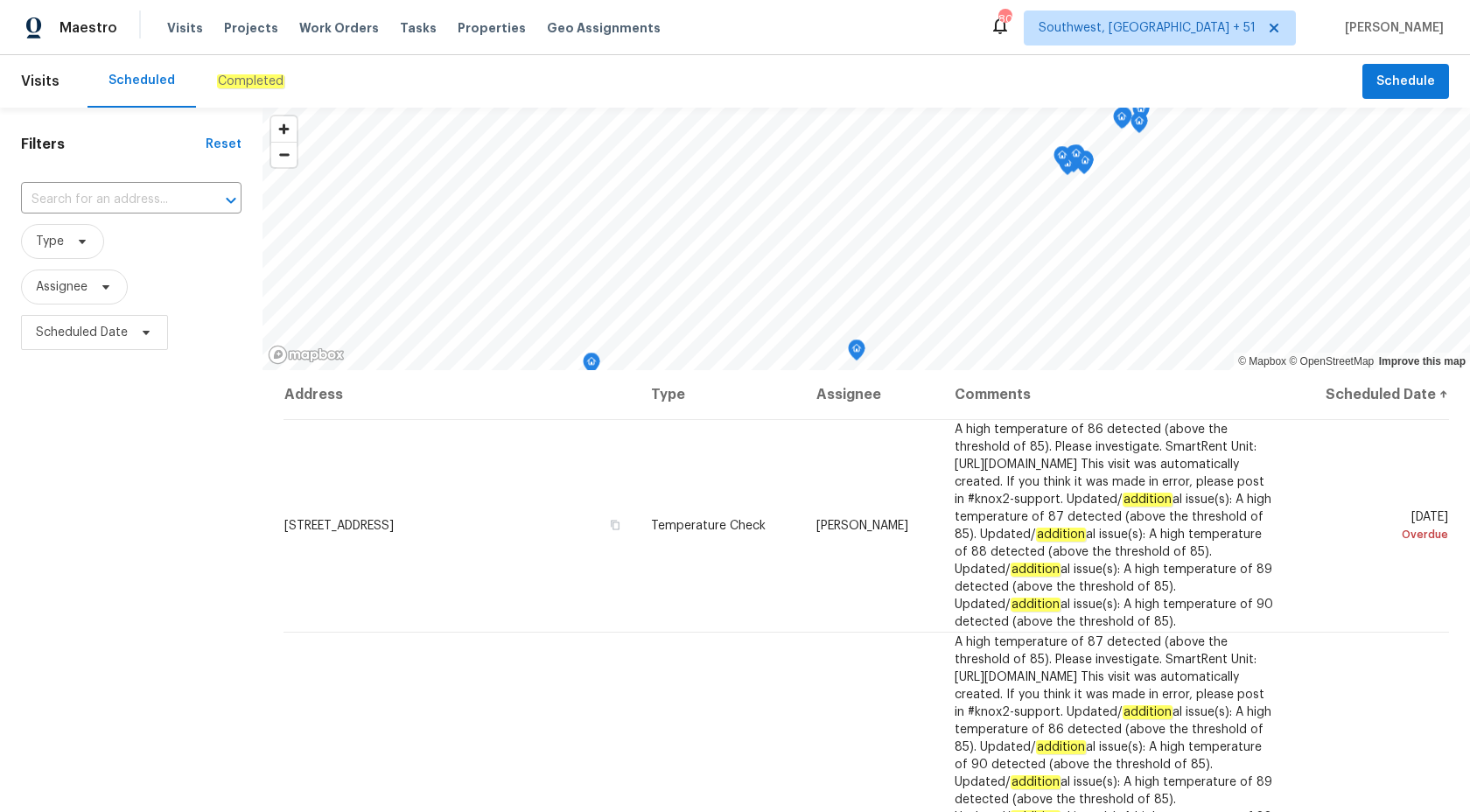
click at [209, 89] on div "Completed" at bounding box center [250, 81] width 109 height 52
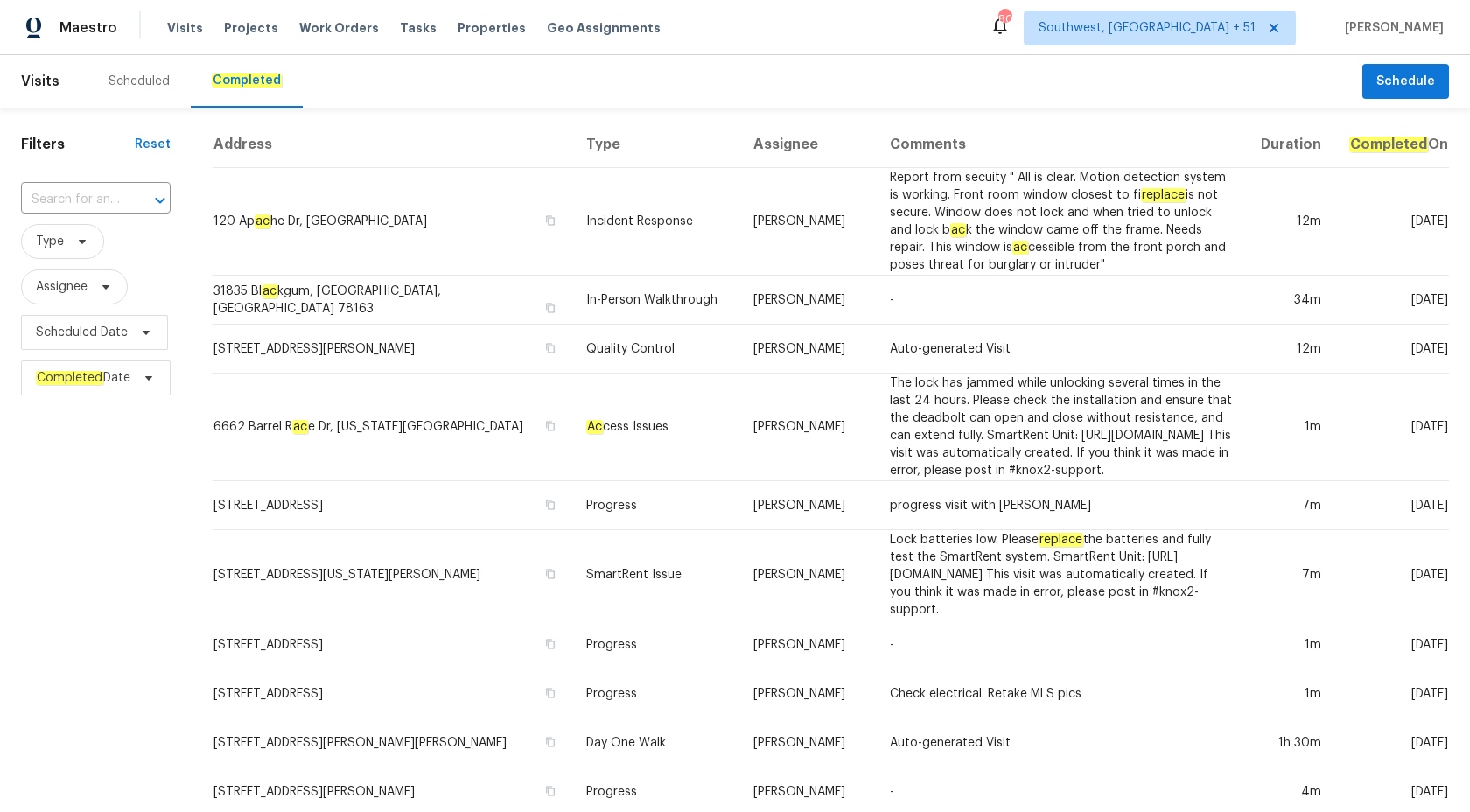
click at [56, 173] on div "Filters Reset ​ Type Assignee Scheduled Date Completed Date" at bounding box center [95, 750] width 191 height 1286
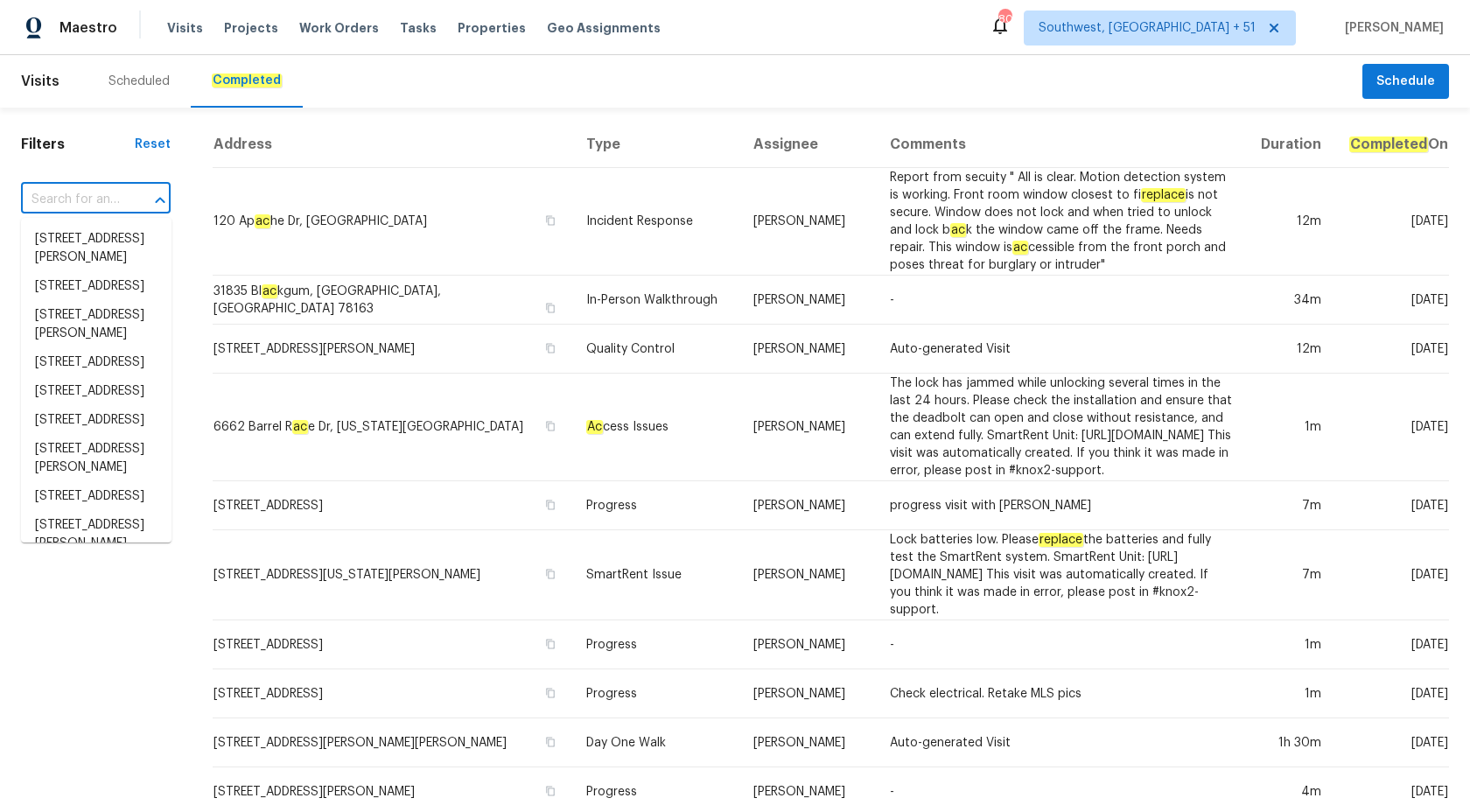
click at [55, 194] on input "text" at bounding box center [71, 200] width 101 height 27
paste input "[STREET_ADDRESS][PERSON_NAME]"
type input "[STREET_ADDRESS][PERSON_NAME]"
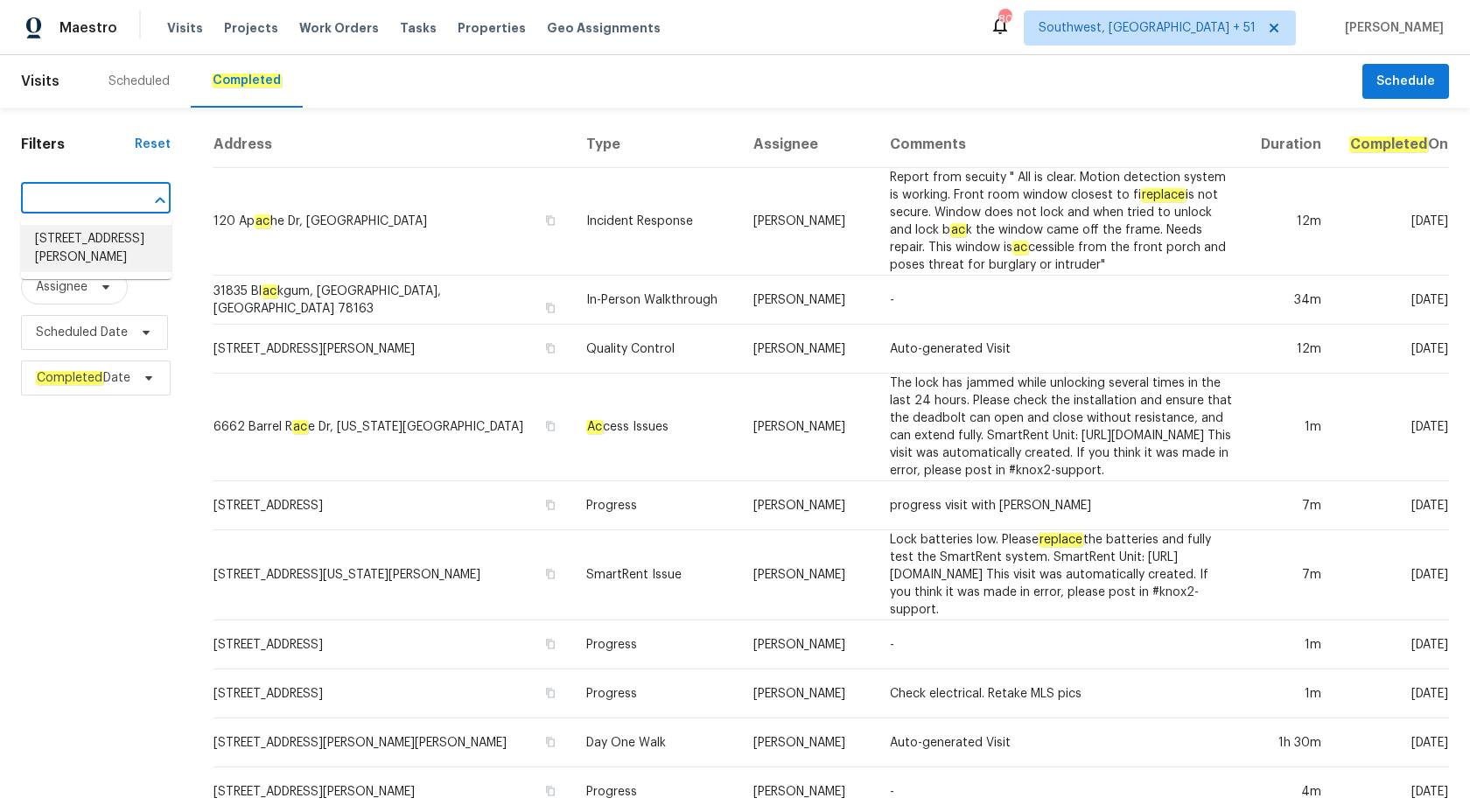
click at [89, 247] on li "[STREET_ADDRESS][PERSON_NAME]" at bounding box center [96, 248] width 150 height 48
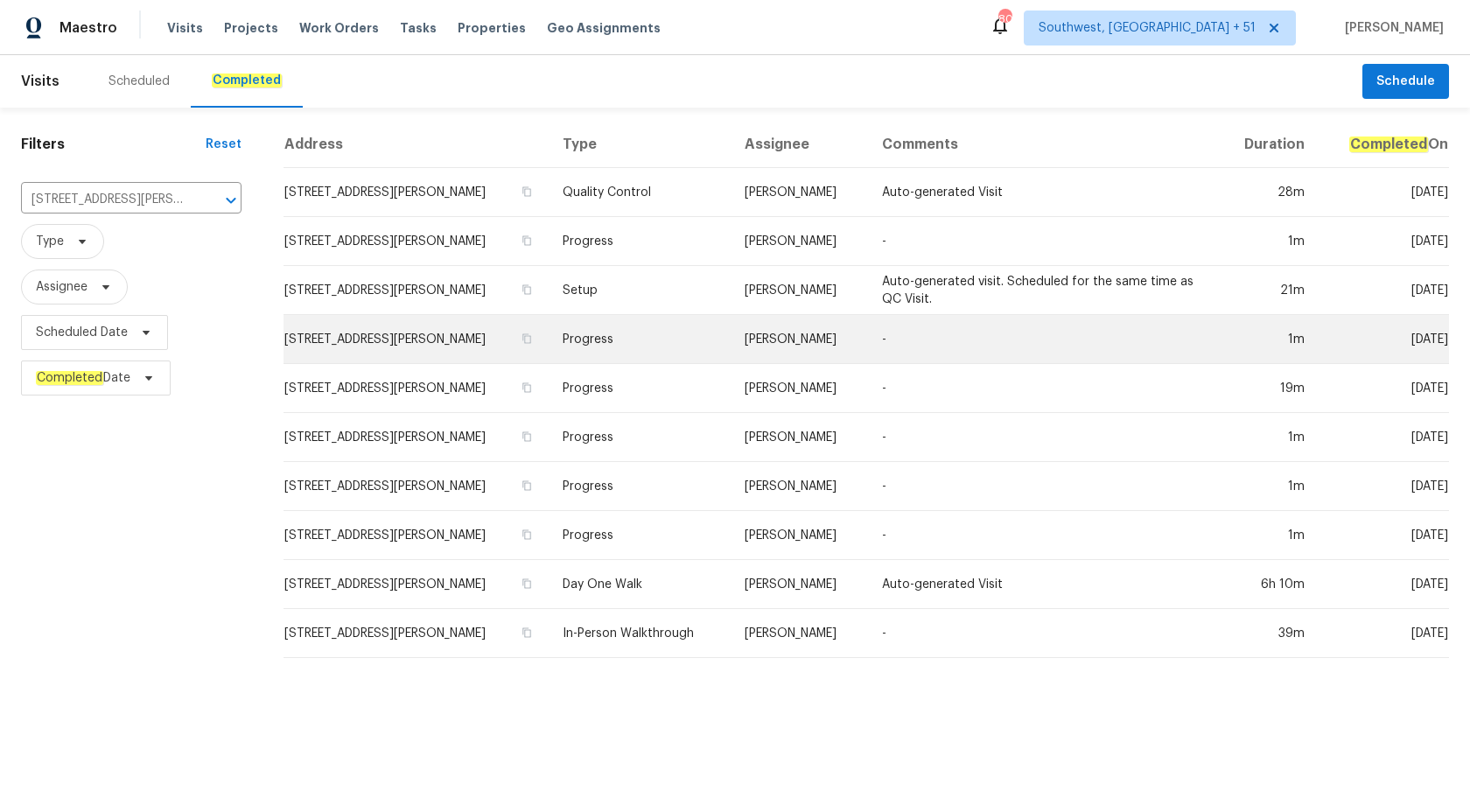
click at [683, 341] on td "Progress" at bounding box center [639, 339] width 182 height 49
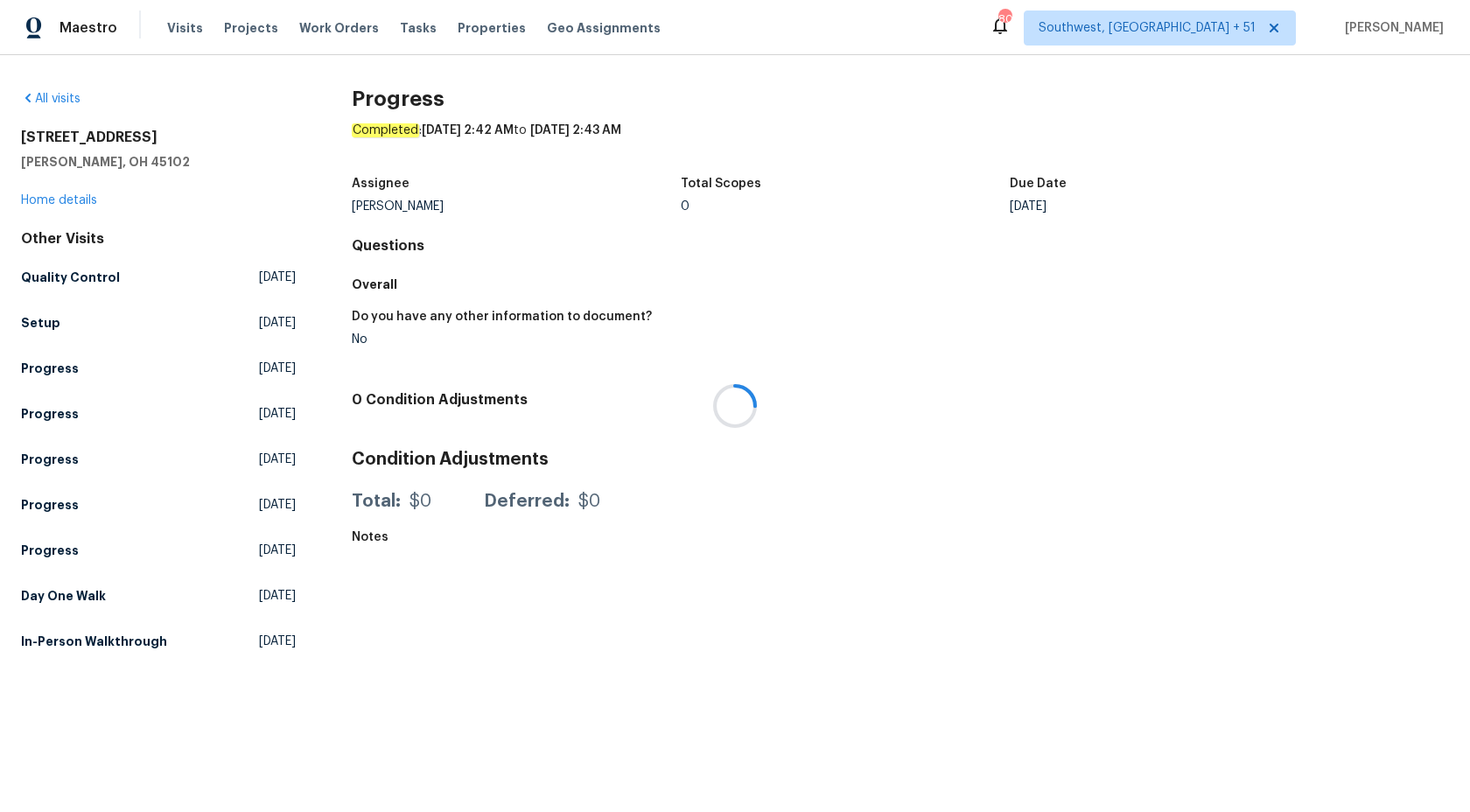
click at [56, 203] on div at bounding box center [735, 406] width 1470 height 812
click at [56, 203] on link "Home details" at bounding box center [59, 200] width 76 height 12
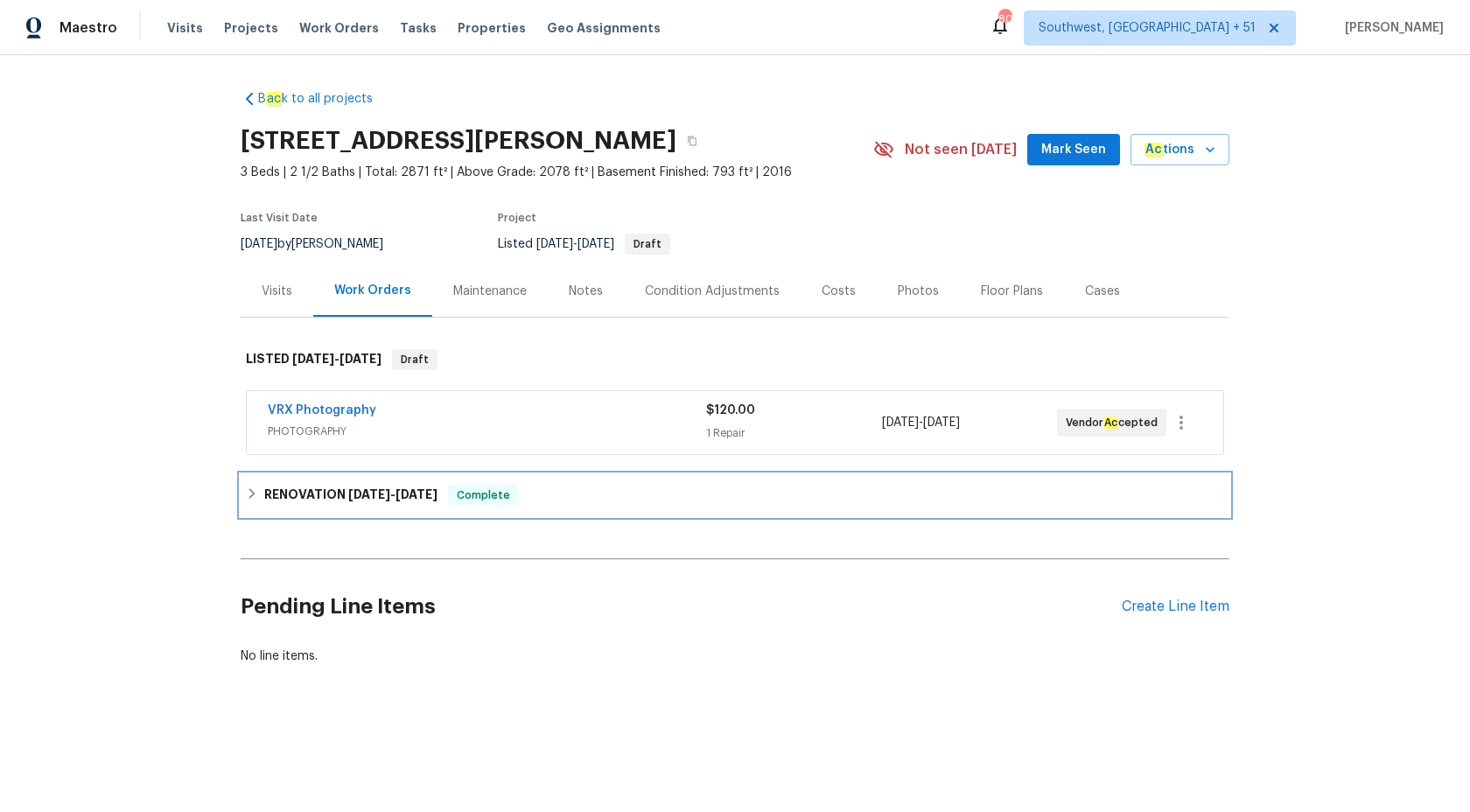
click at [348, 498] on span "8/11/25" at bounding box center [369, 494] width 42 height 12
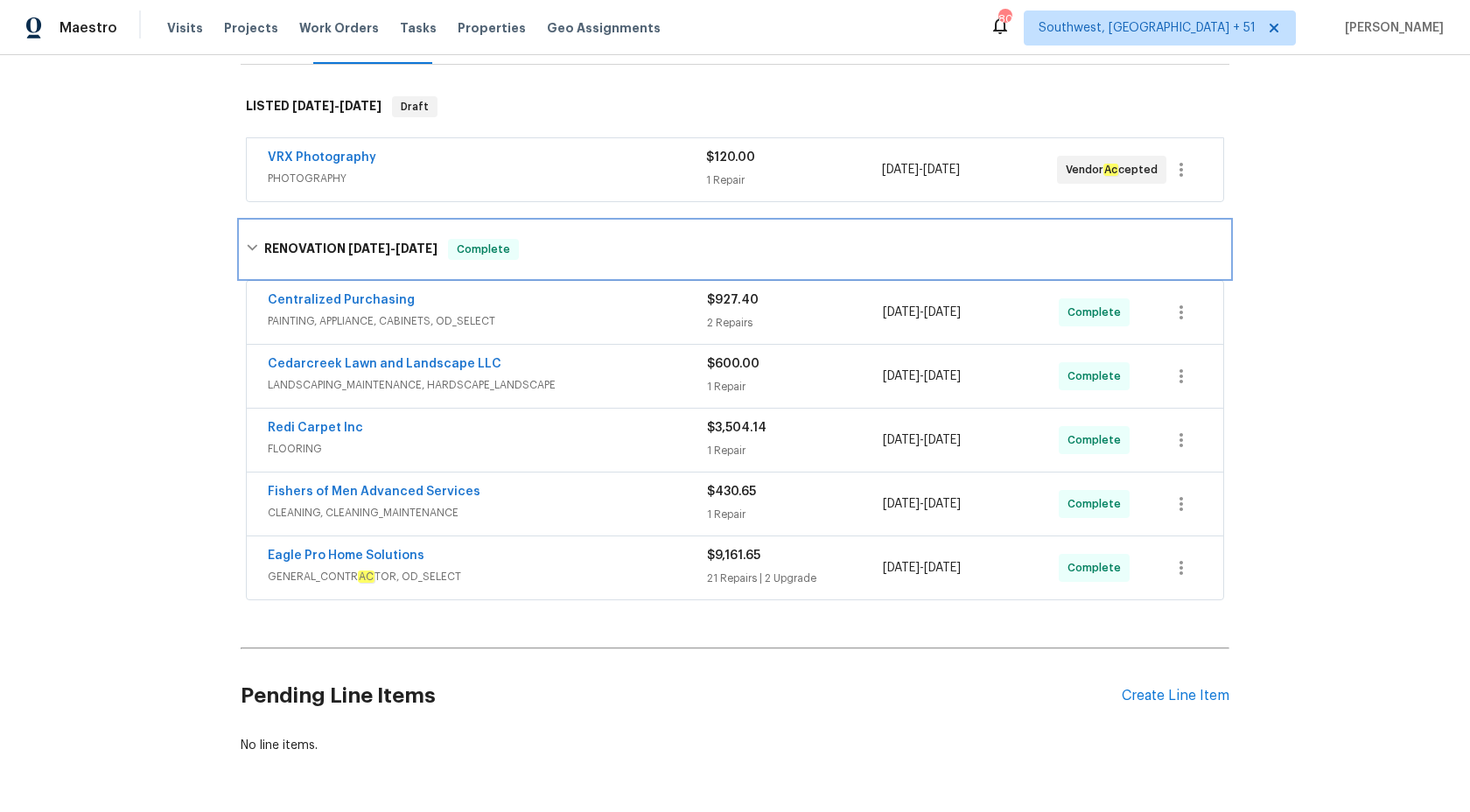
scroll to position [214, 0]
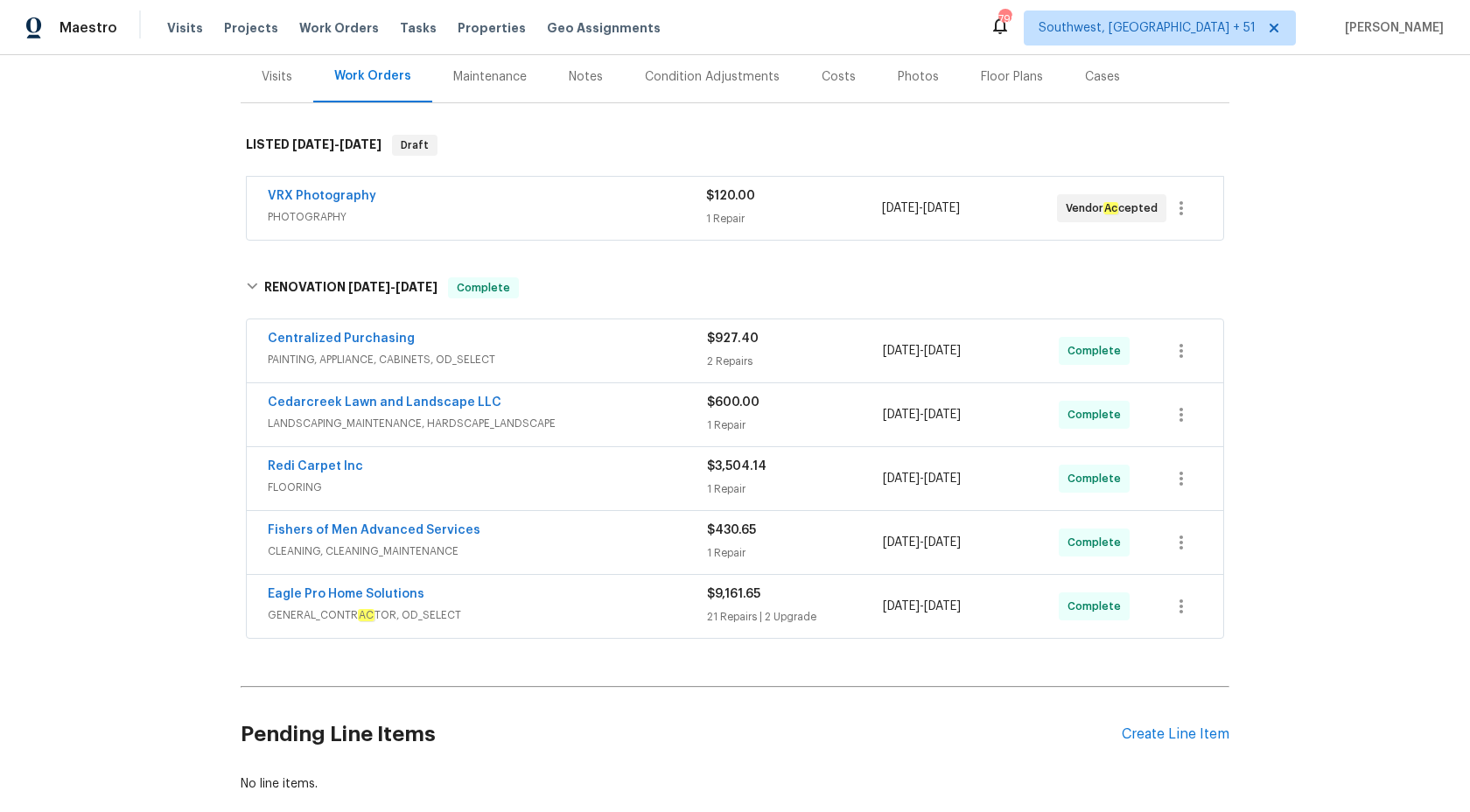
click at [280, 80] on div "Visits" at bounding box center [277, 77] width 30 height 17
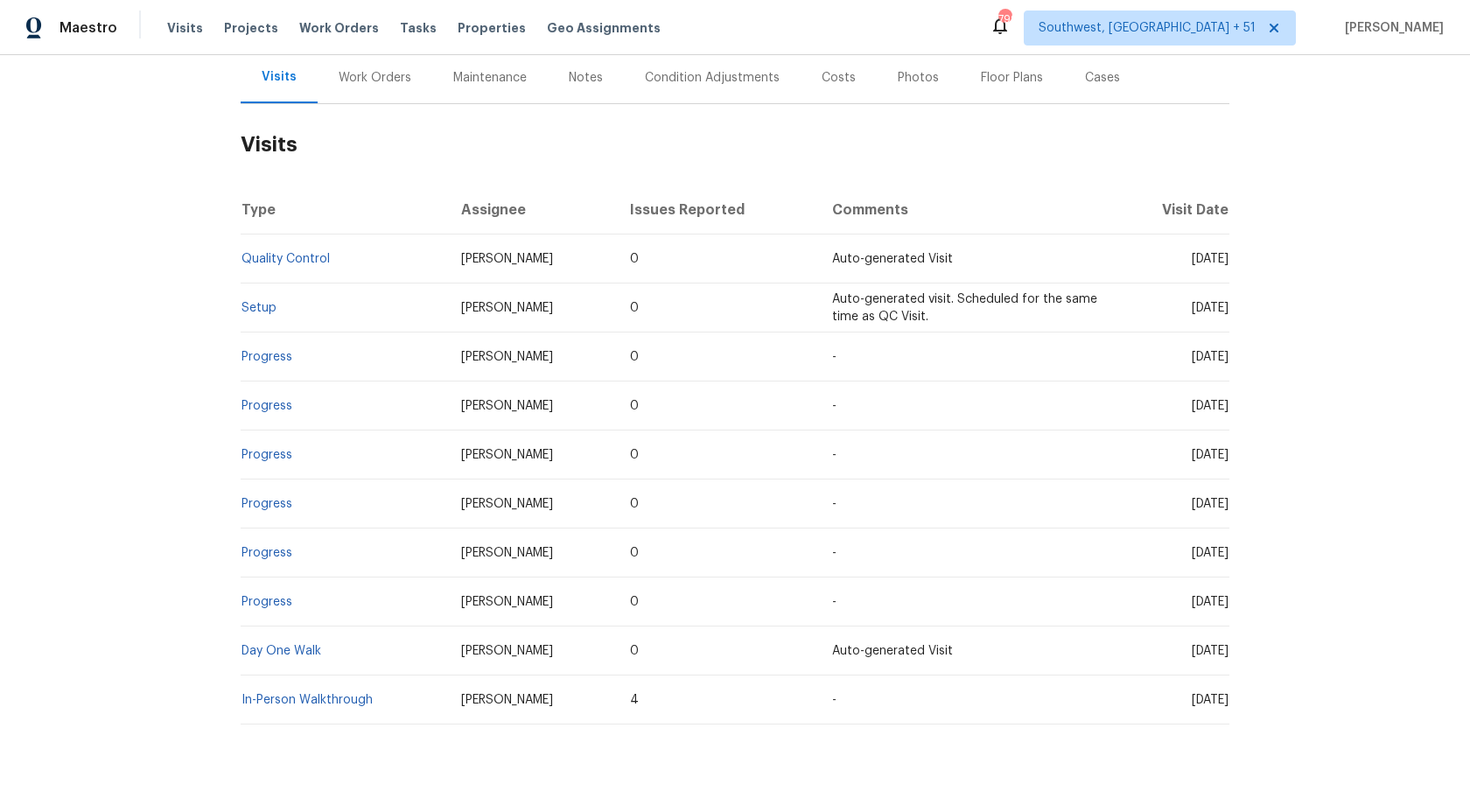
click at [278, 265] on td "Quality Control" at bounding box center [344, 258] width 207 height 49
click at [285, 255] on link "Quality Control" at bounding box center [286, 259] width 89 height 12
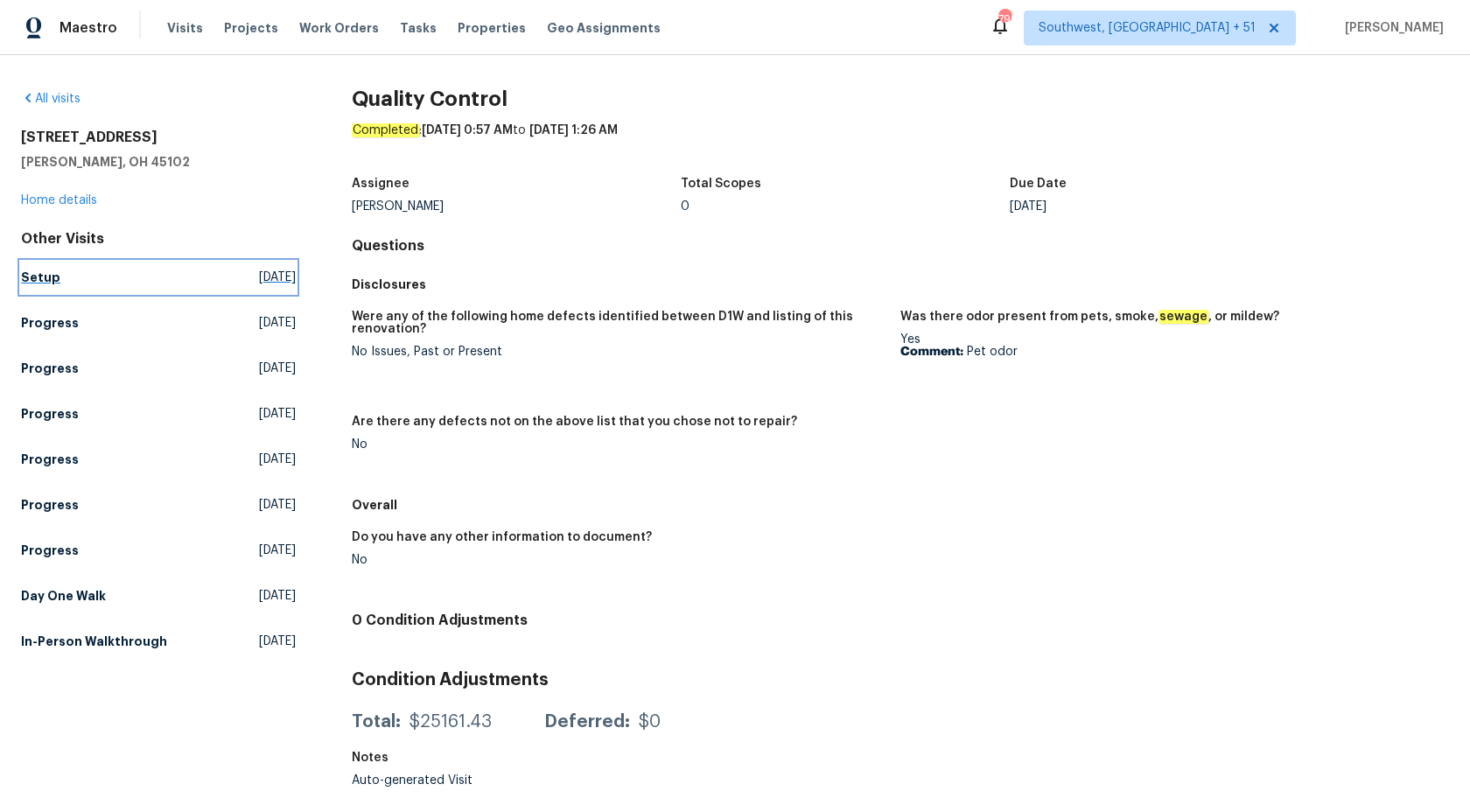
click at [39, 279] on h5 "Setup" at bounding box center [40, 277] width 39 height 17
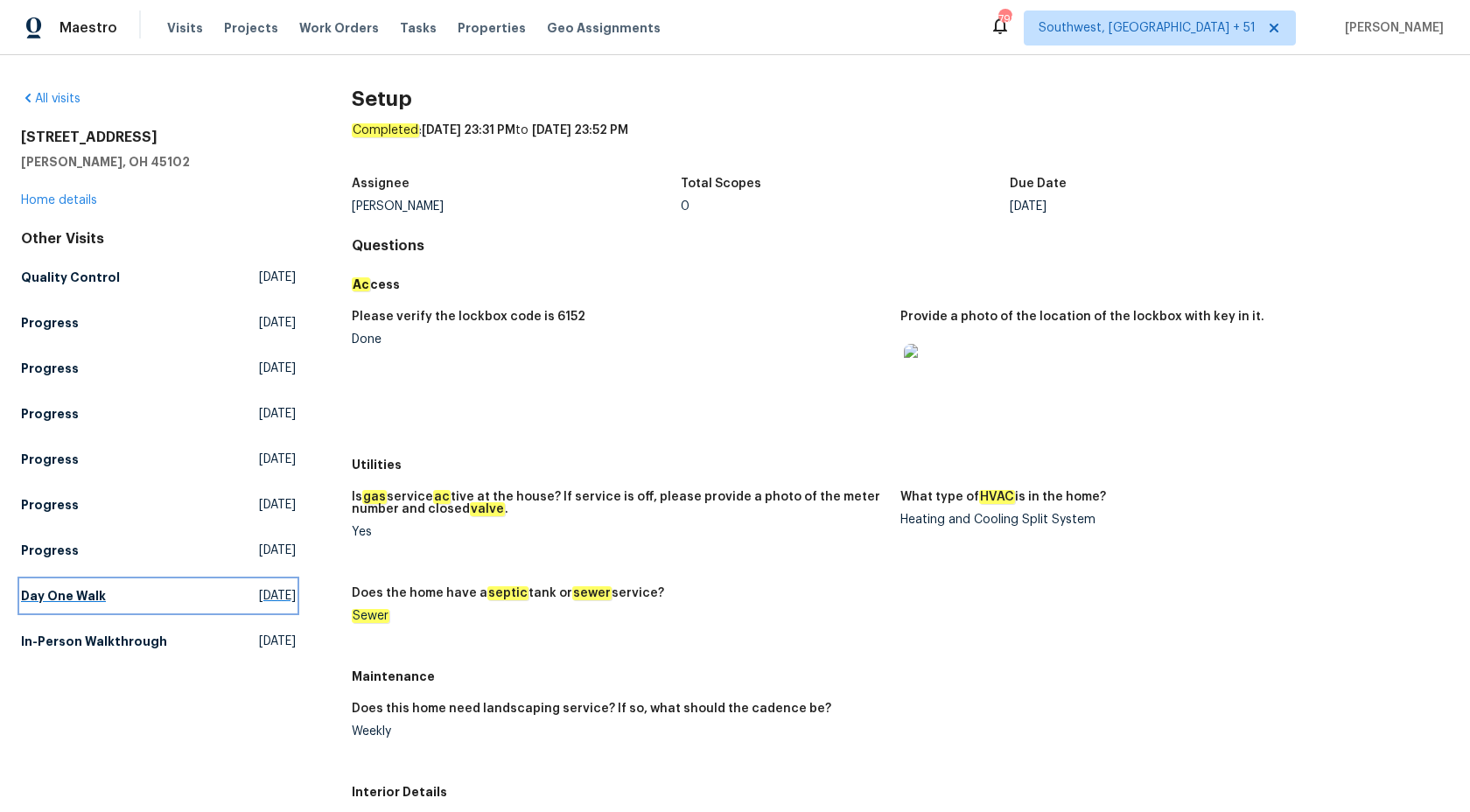
click at [63, 595] on h5 "Day One Walk" at bounding box center [63, 596] width 85 height 17
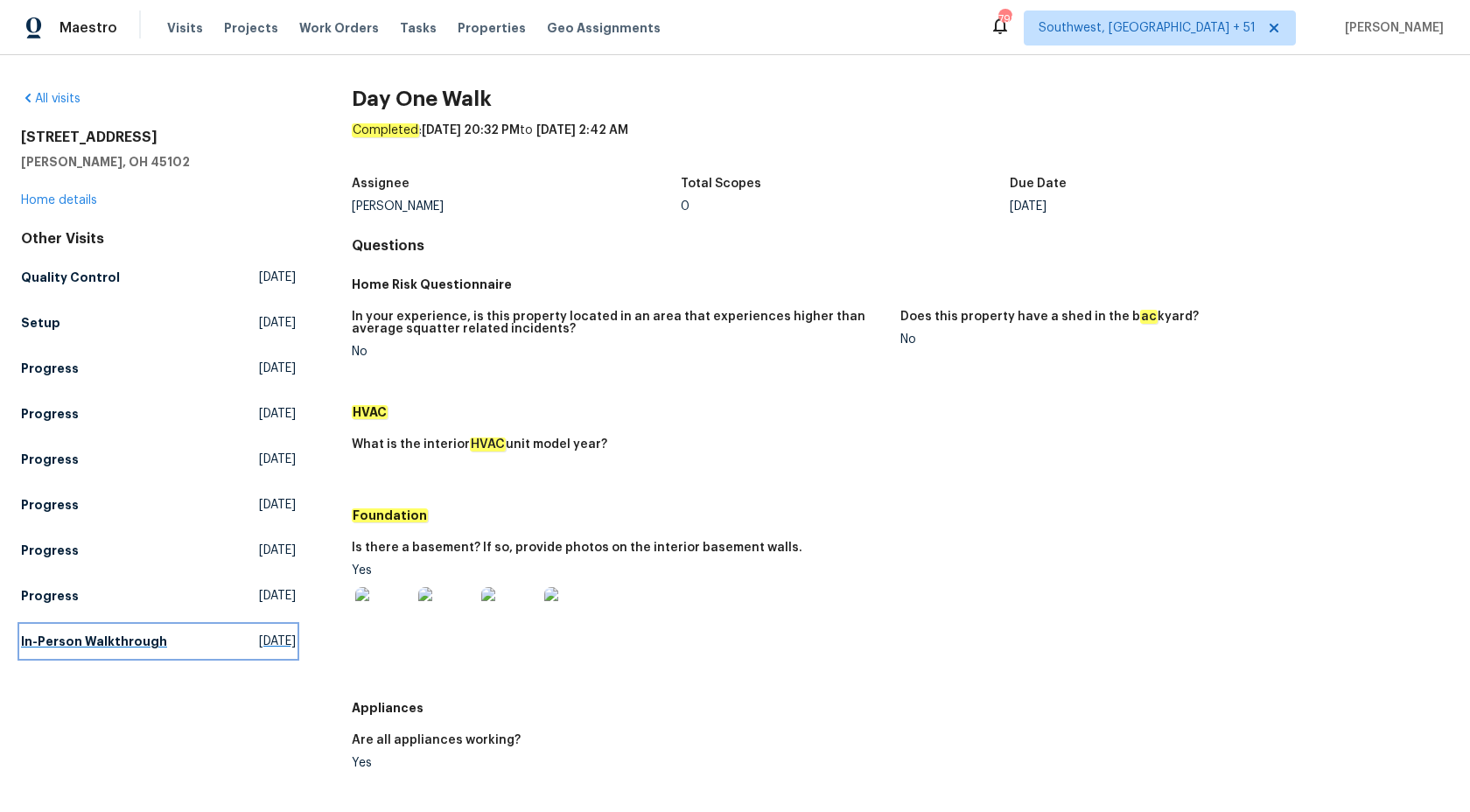
click at [87, 641] on h5 "In-Person Walkthrough" at bounding box center [93, 641] width 146 height 17
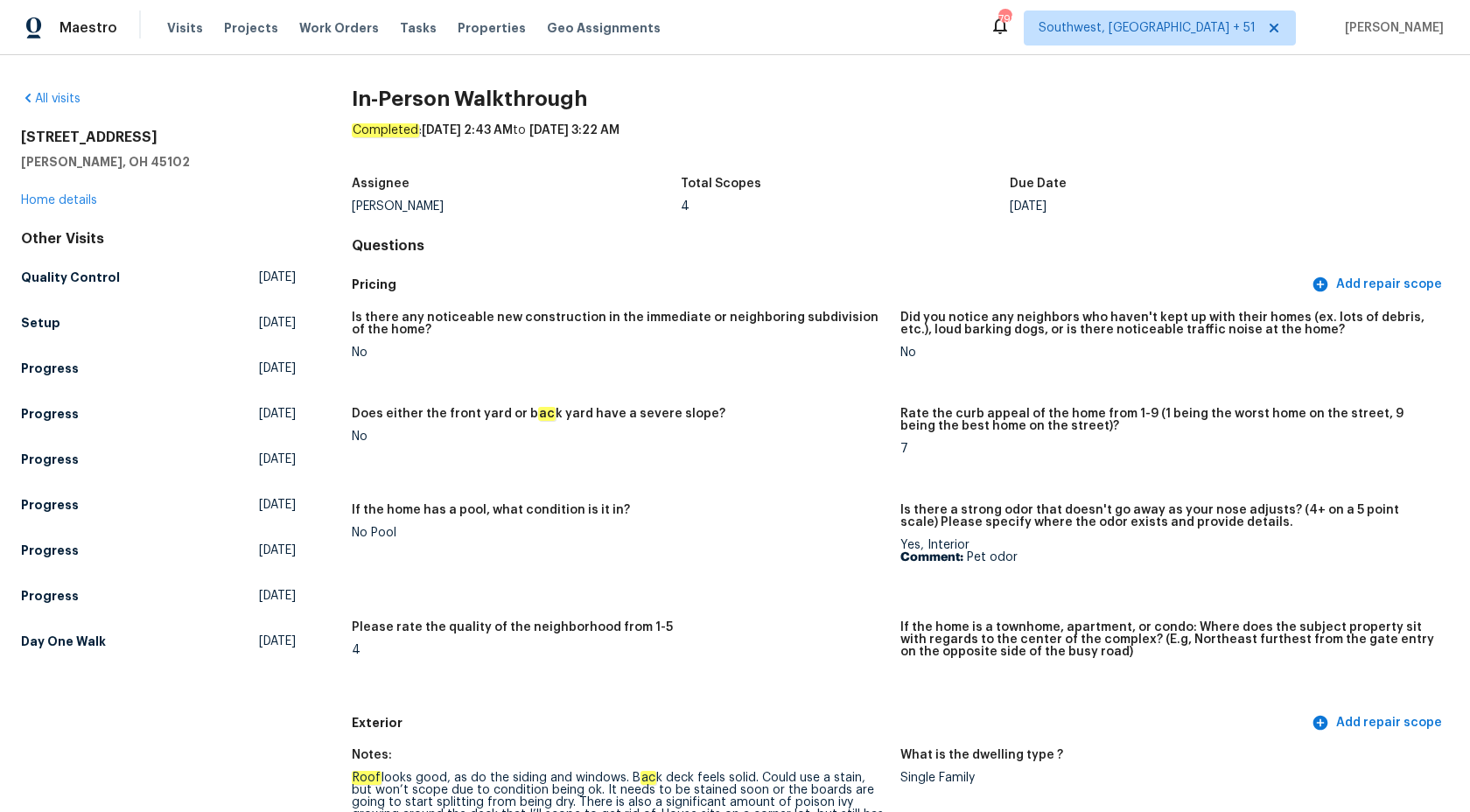
scroll to position [339, 0]
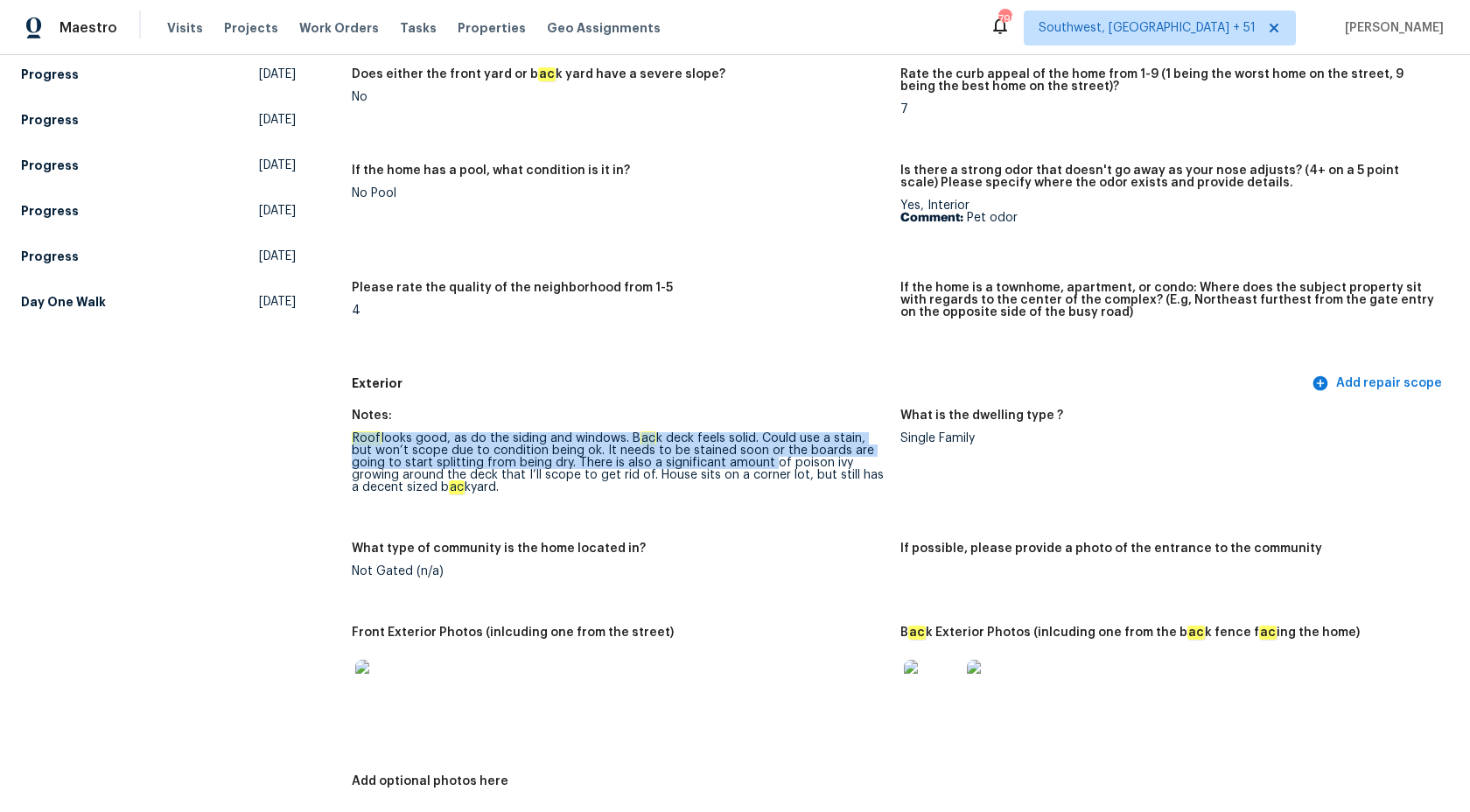
drag, startPoint x: 349, startPoint y: 435, endPoint x: 765, endPoint y: 481, distance: 418.5
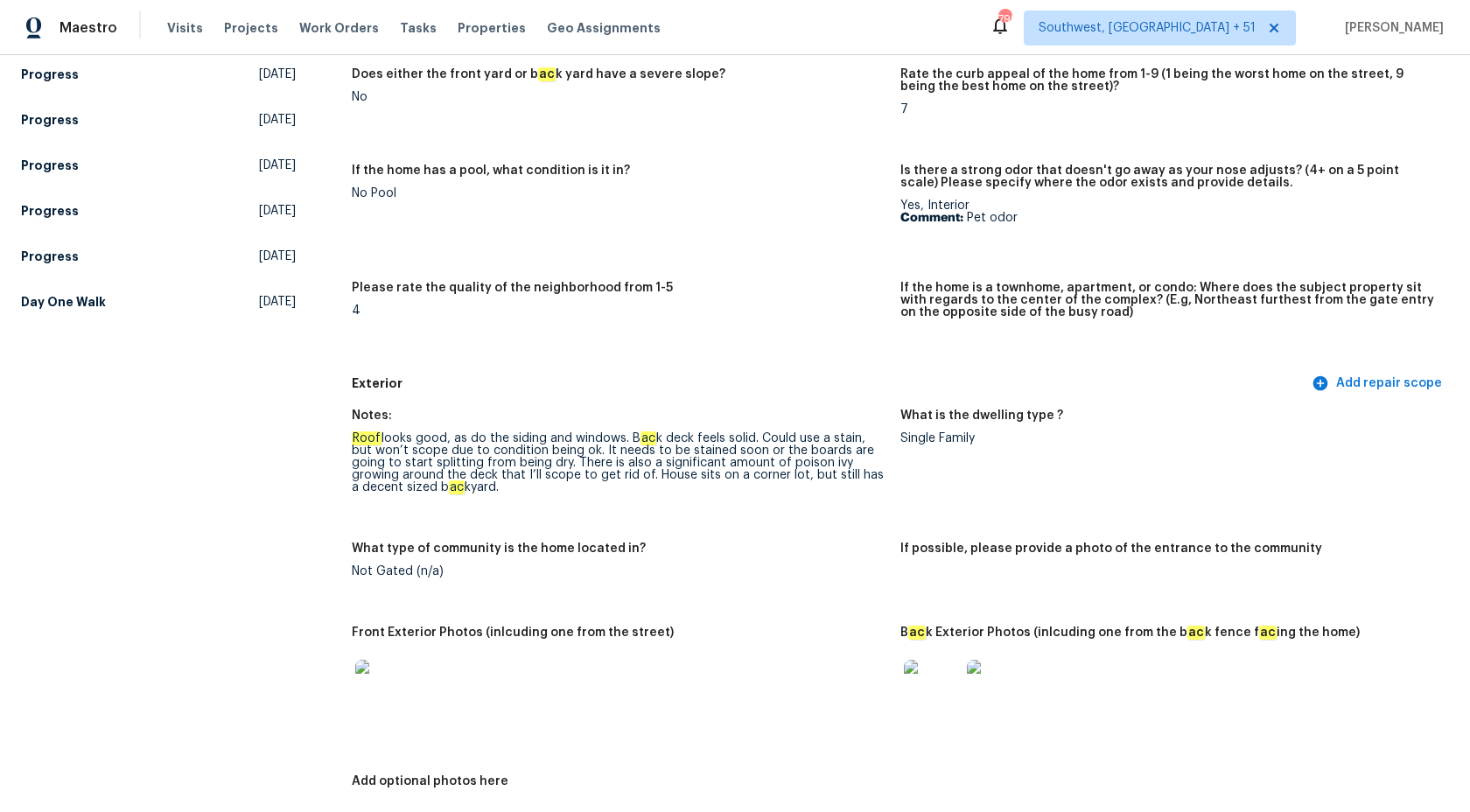
click at [724, 283] on div "Please rate the quality of the neighborhood from 1-5" at bounding box center [618, 293] width 534 height 23
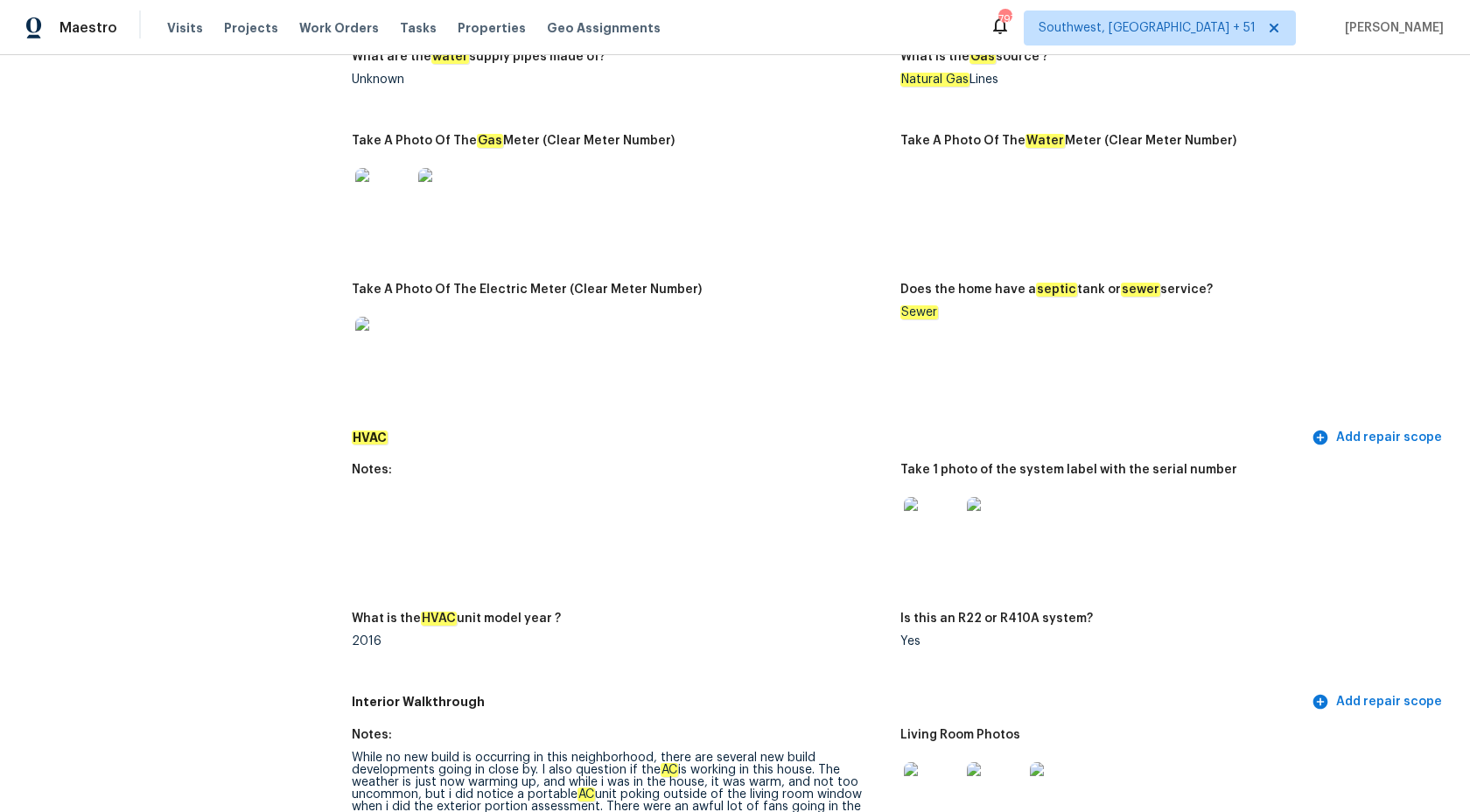
scroll to position [0, 0]
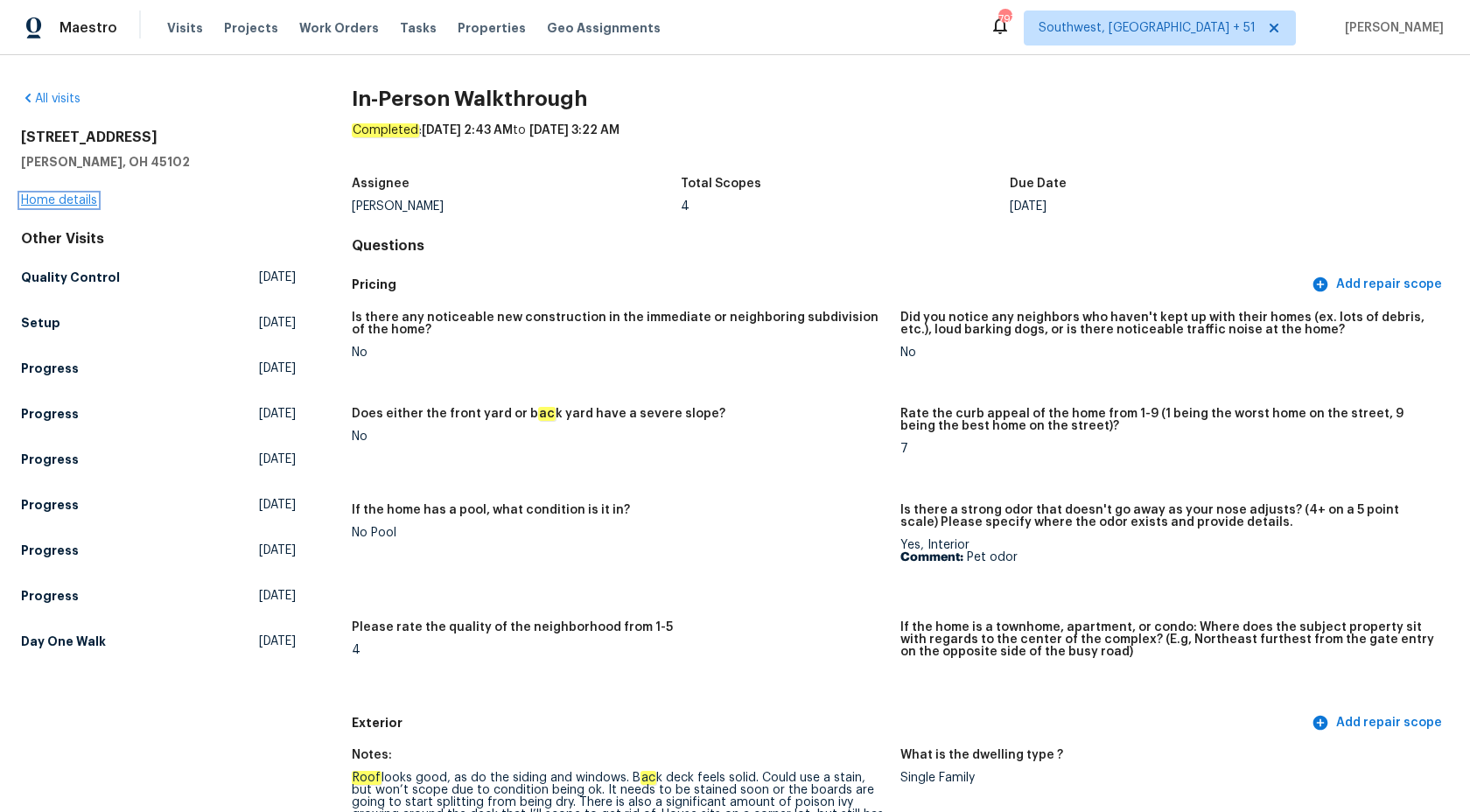
click at [37, 201] on link "Home details" at bounding box center [59, 200] width 76 height 12
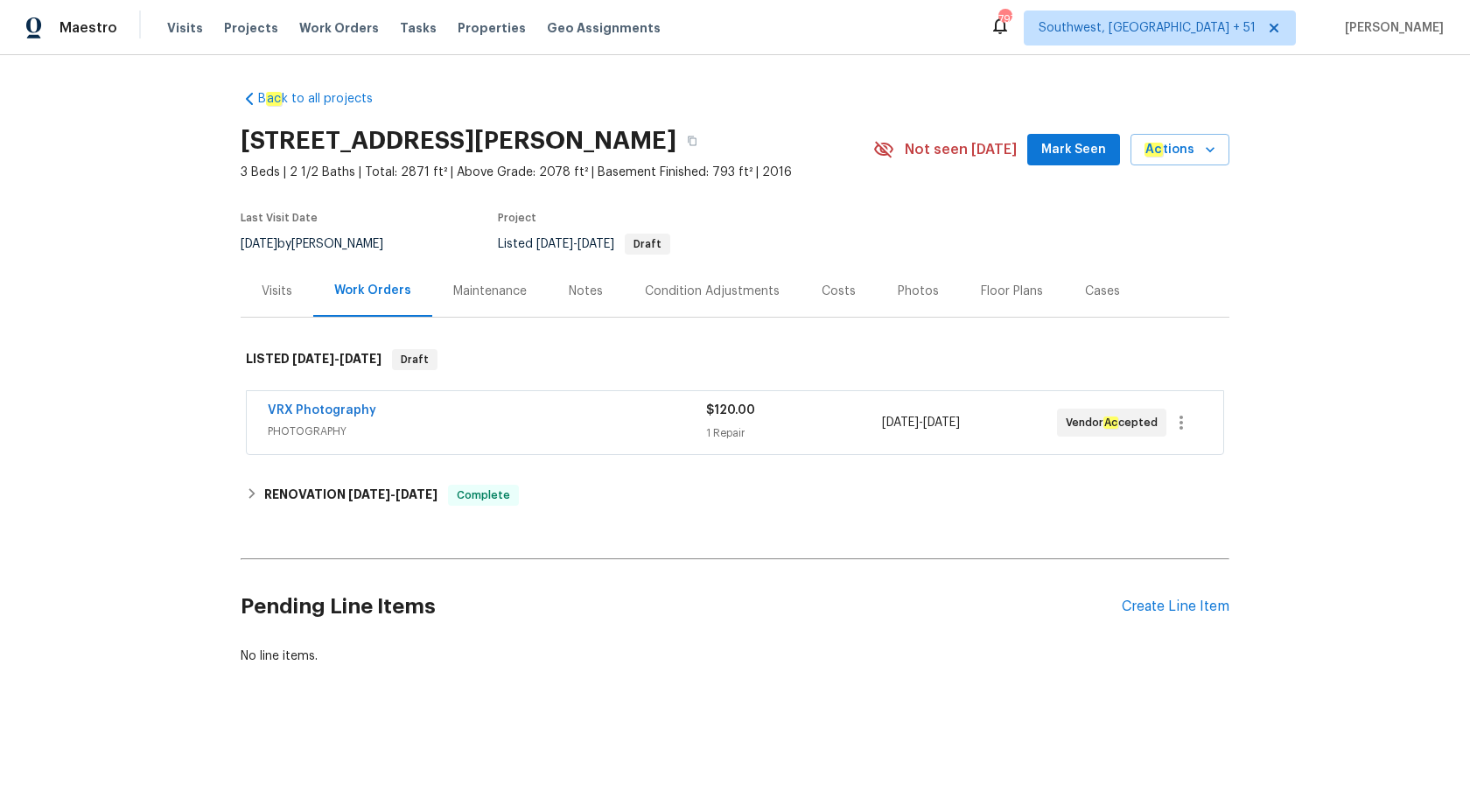
click at [602, 415] on div "VRX Photography" at bounding box center [487, 412] width 438 height 21
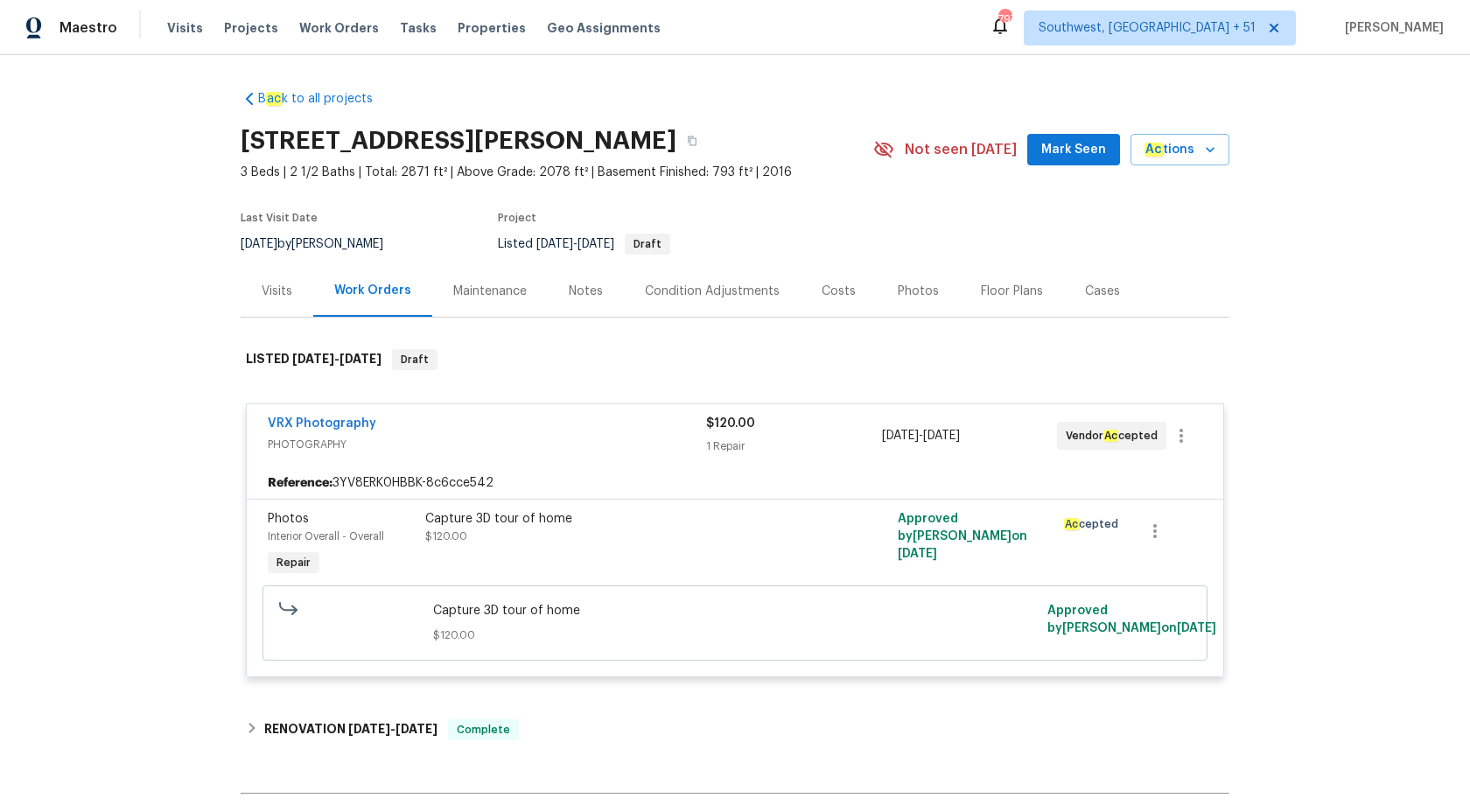
click at [689, 430] on div "VRX Photography" at bounding box center [487, 426] width 438 height 21
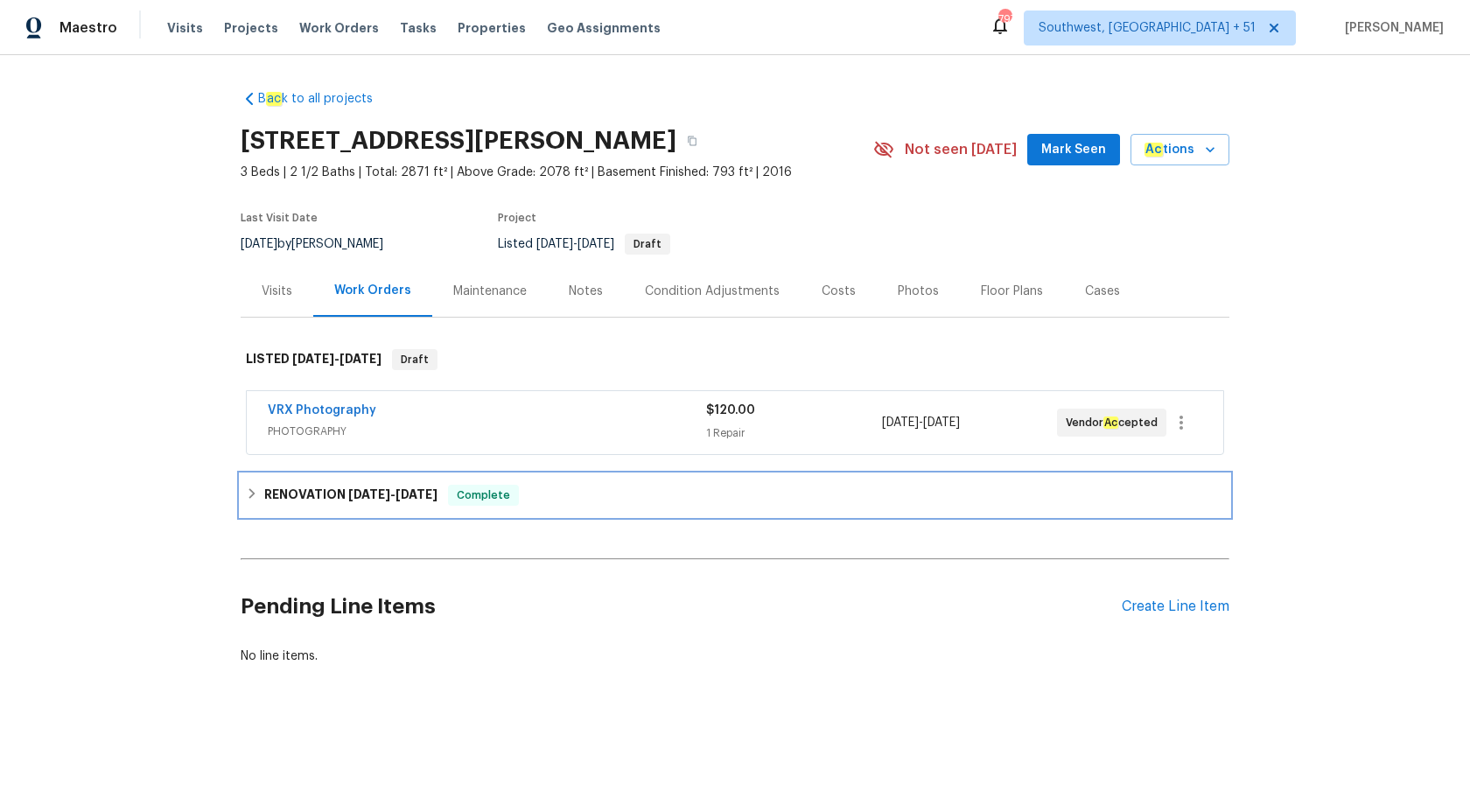
click at [409, 505] on div "RENOVATION 8/11/25 - 8/21/25 Complete" at bounding box center [735, 495] width 988 height 42
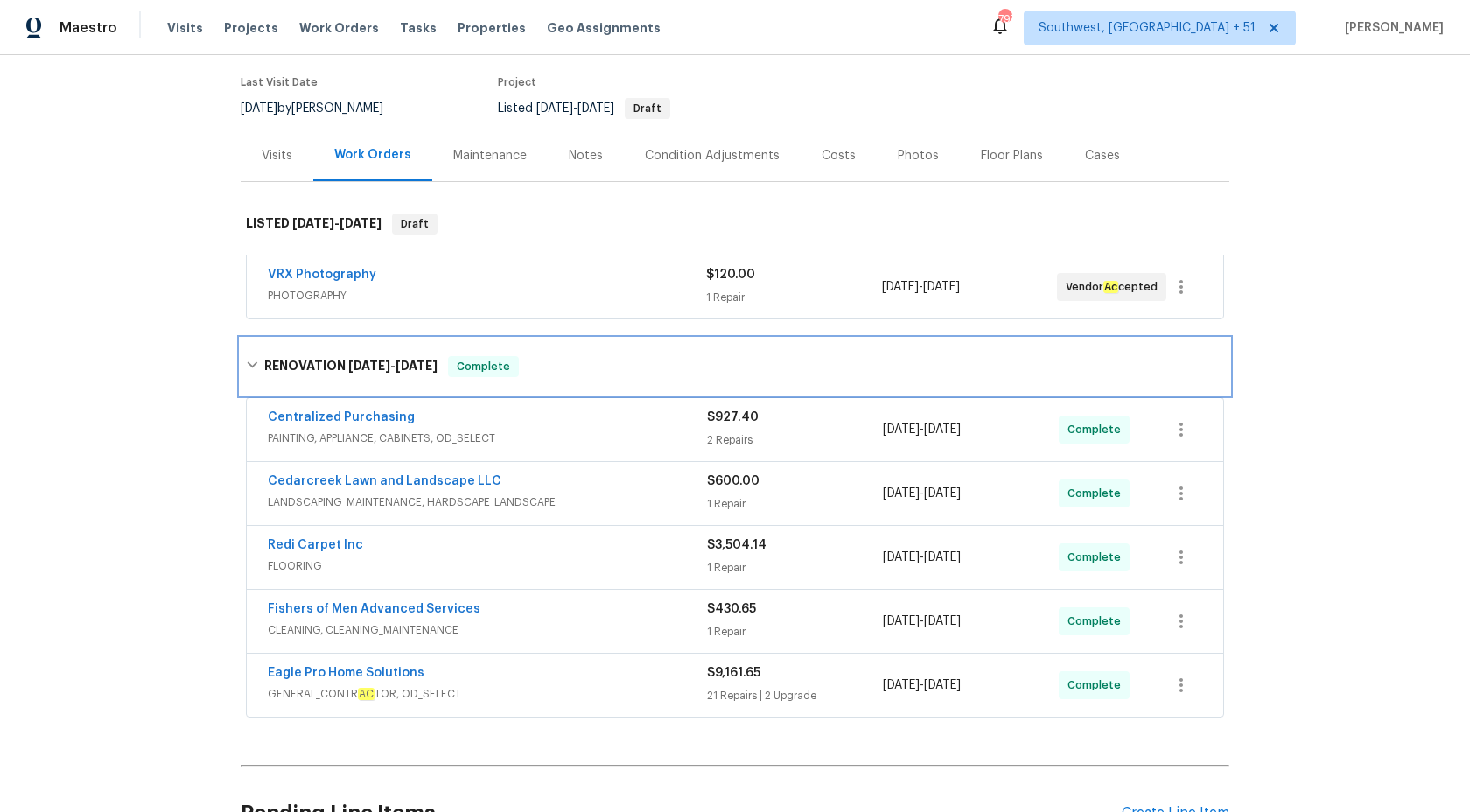
scroll to position [296, 0]
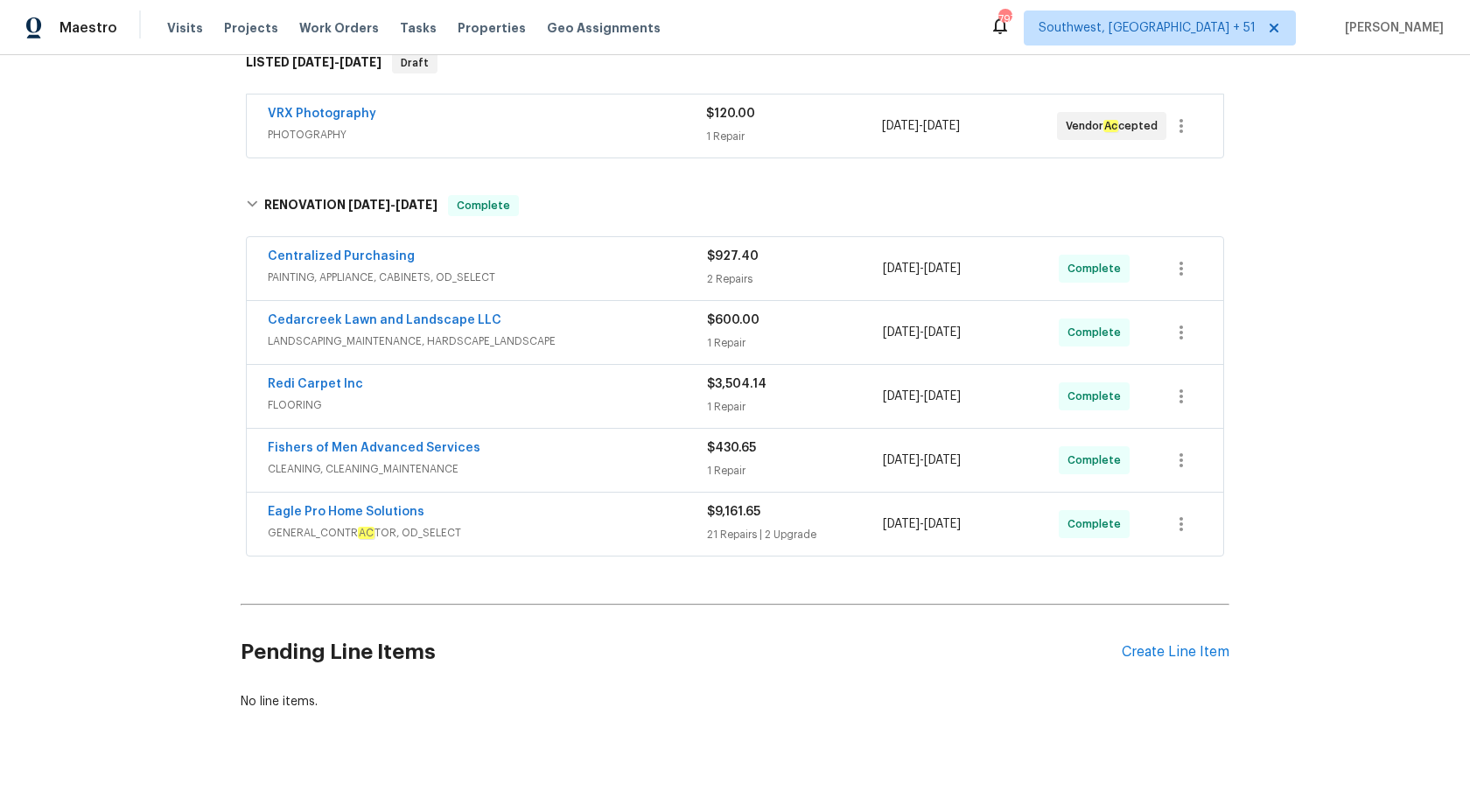
click at [692, 400] on span "FLOORING" at bounding box center [487, 405] width 439 height 17
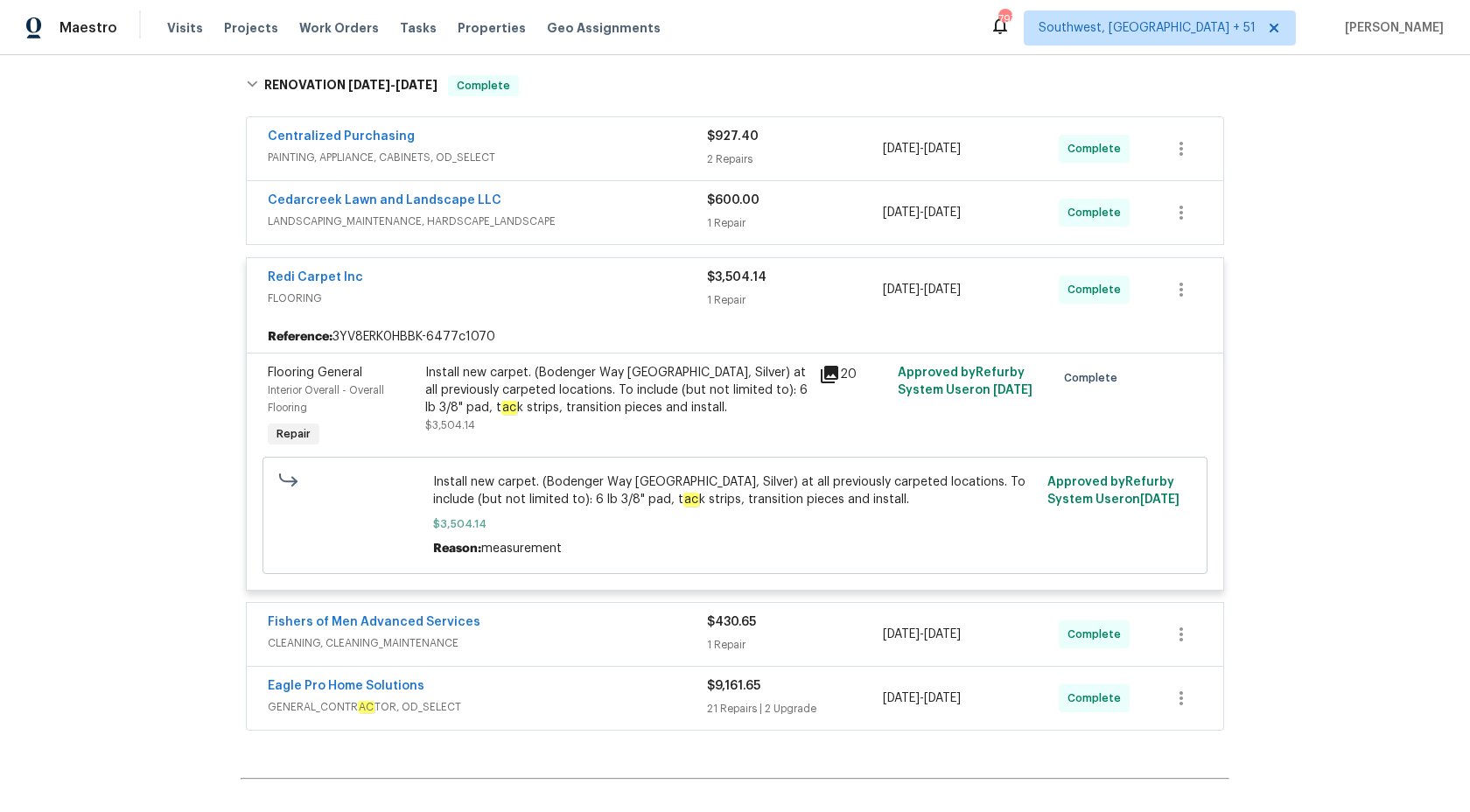
scroll to position [418, 0]
click at [718, 278] on span "$3,504.14" at bounding box center [736, 275] width 59 height 12
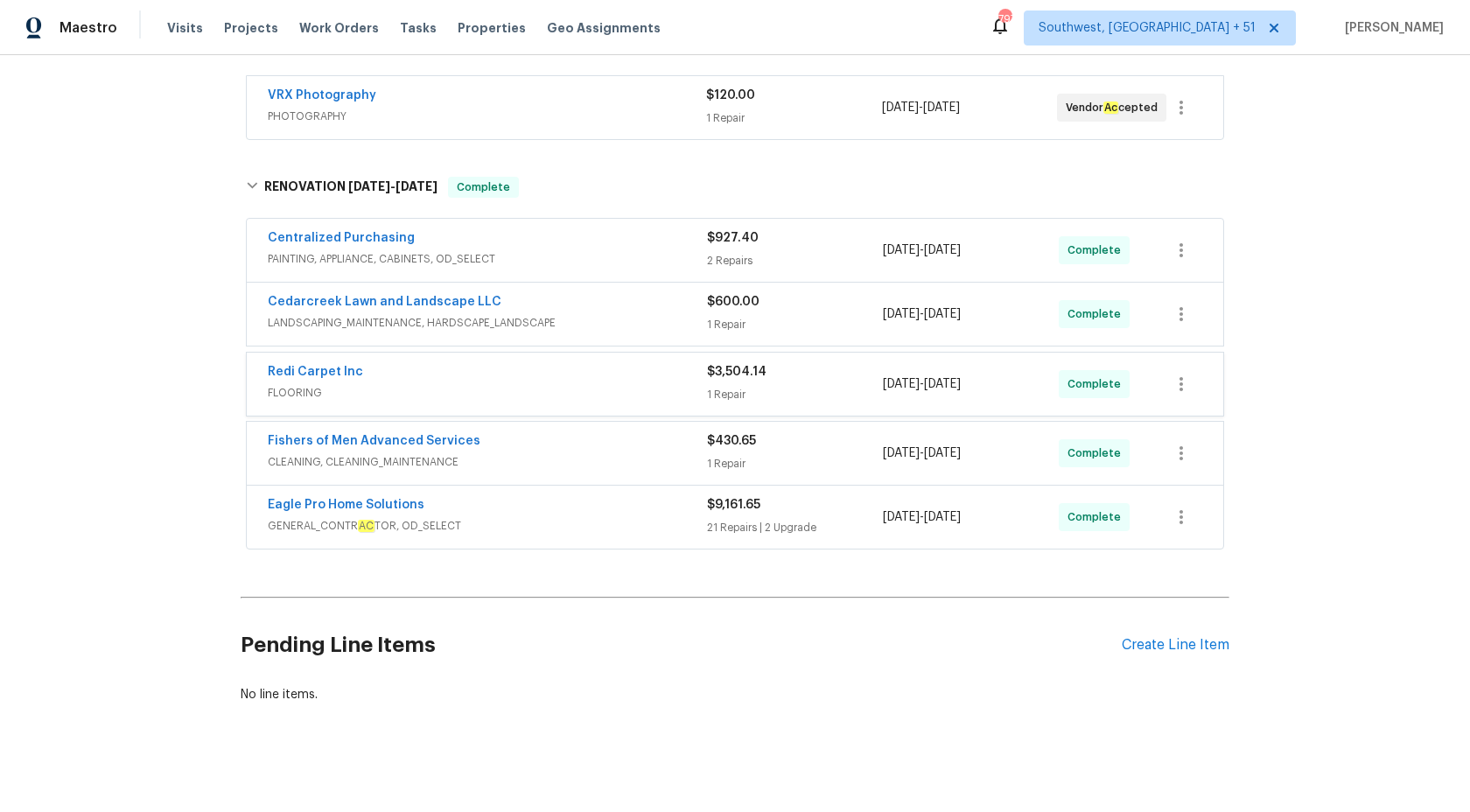
scroll to position [314, 0]
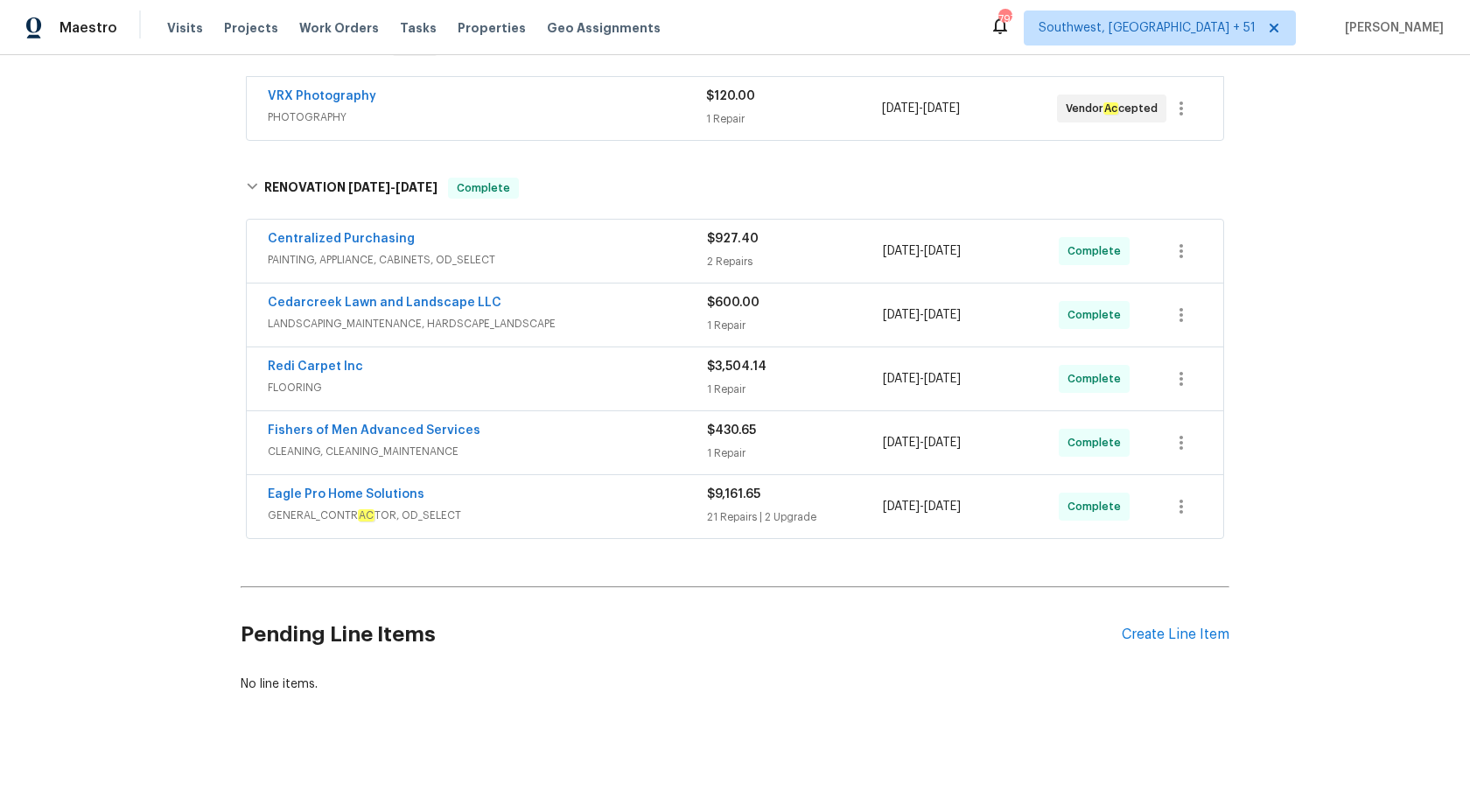
click at [615, 539] on div "Centralized Purchasing PAINTING, APPLIANCE, CABINETS, OD_SELECT $927.40 2 Repai…" at bounding box center [735, 380] width 988 height 328
click at [615, 515] on span "GENERAL_CONTR AC TOR, OD_SELECT" at bounding box center [487, 515] width 439 height 17
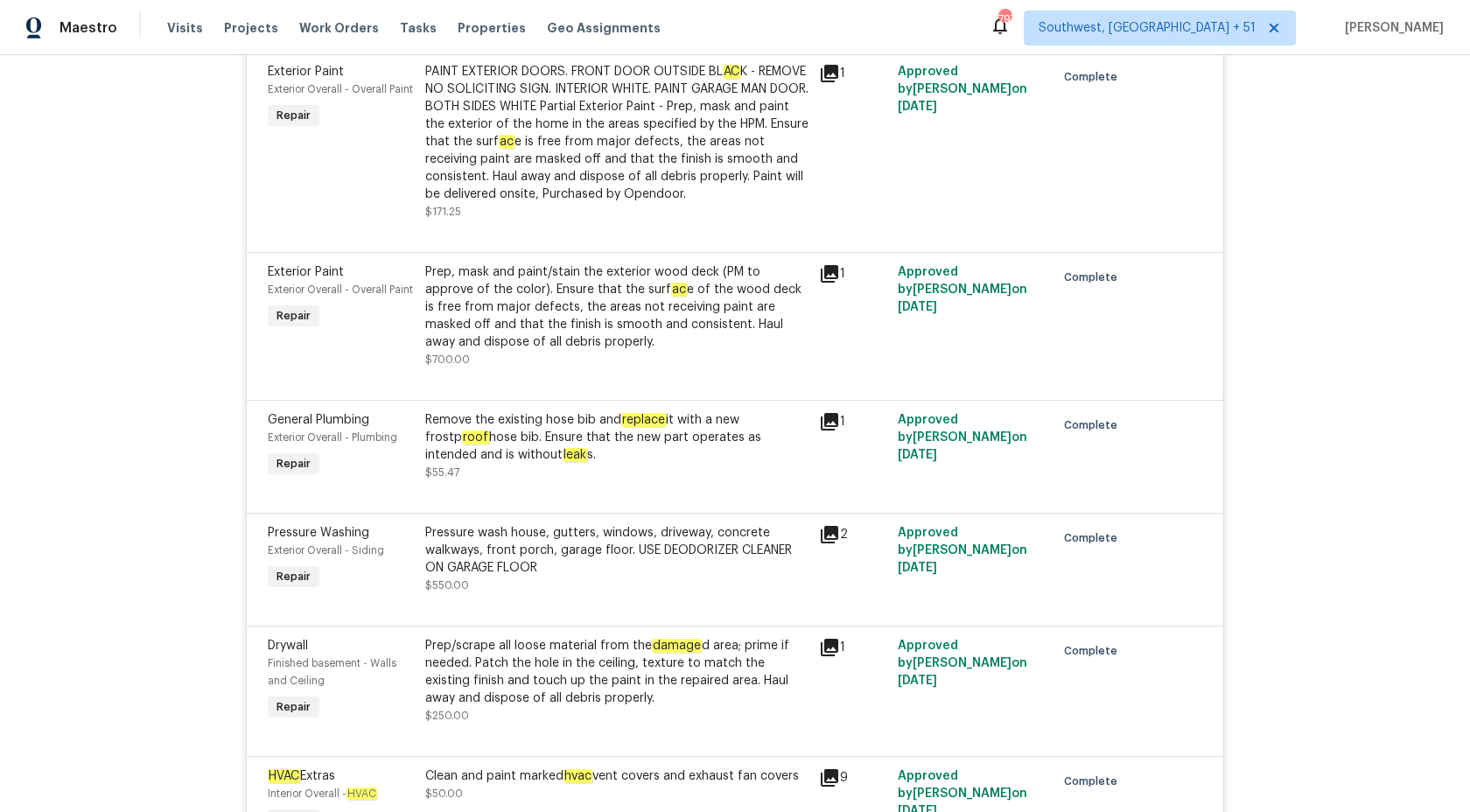
scroll to position [1102, 0]
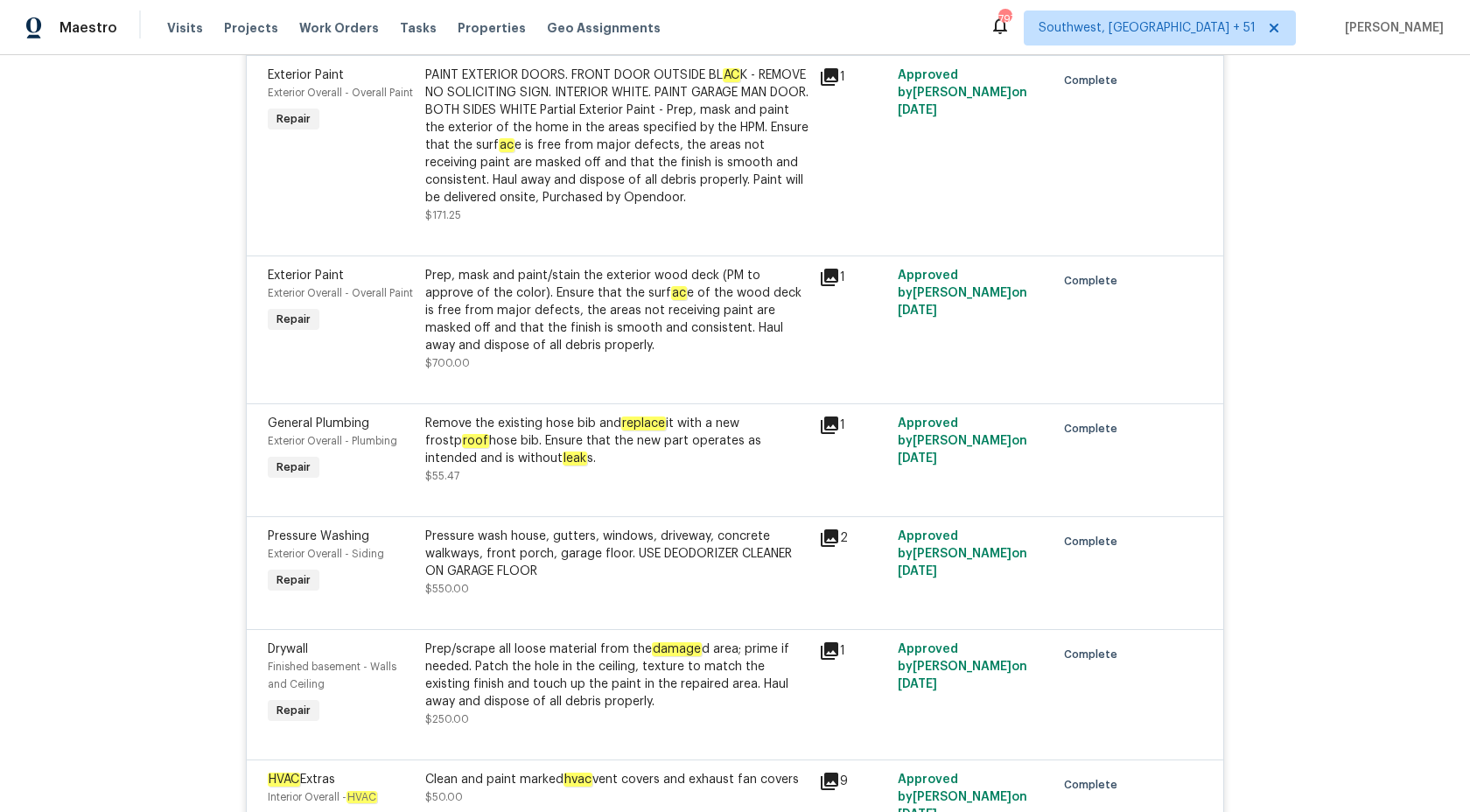
click at [529, 470] on div "Remove the existing hose bib and replace it with a new frostp roof hose bib. En…" at bounding box center [617, 450] width 383 height 70
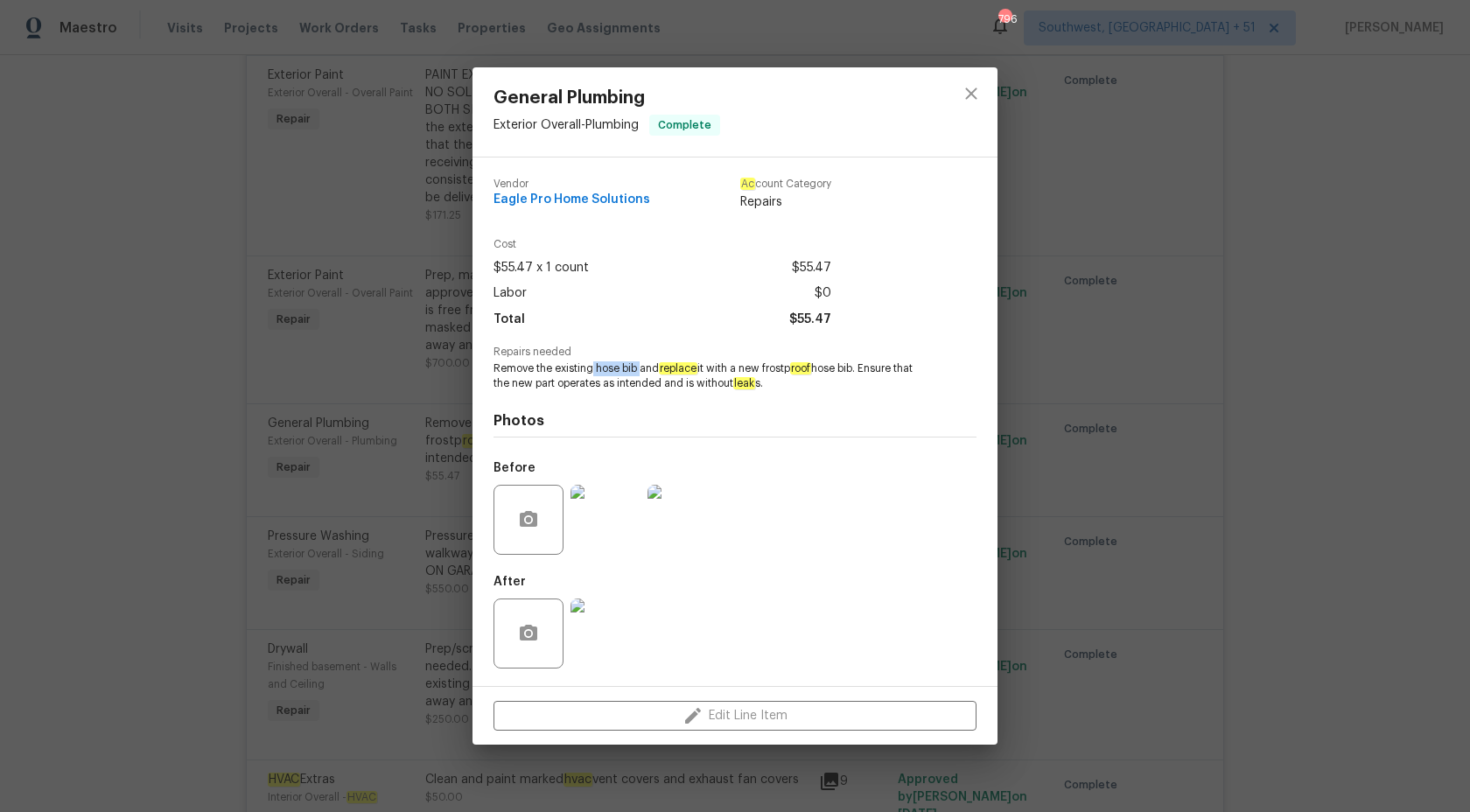
drag, startPoint x: 593, startPoint y: 365, endPoint x: 640, endPoint y: 370, distance: 47.3
click at [640, 370] on span "Remove the existing hose bib and replace it with a new frostp roof hose bib. En…" at bounding box center [710, 375] width 435 height 30
copy span "hose bib"
click at [1203, 299] on div "General Plumbing Exterior Overall - Plumbing Complete Vendor Eagle Pro Home Sol…" at bounding box center [735, 406] width 1470 height 812
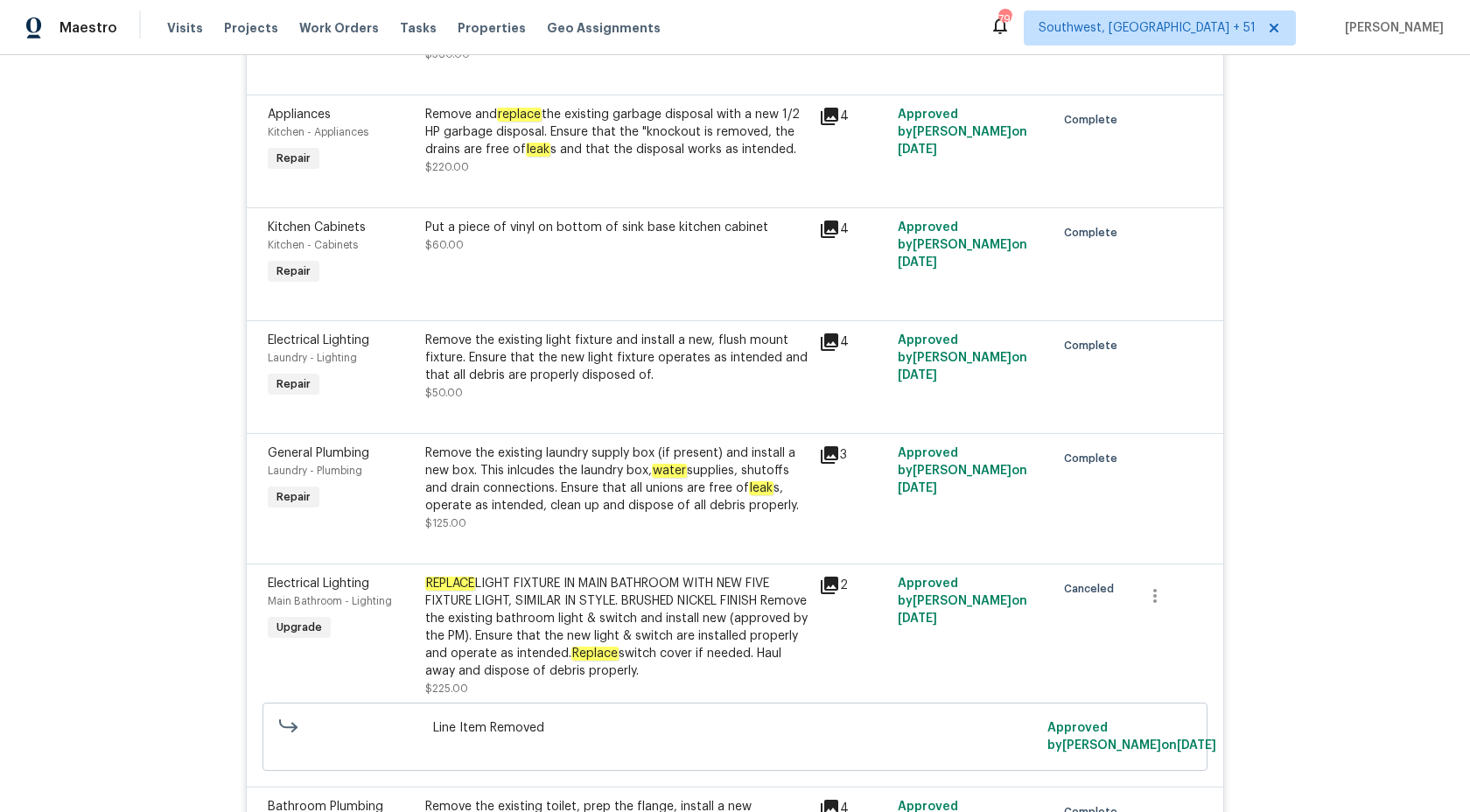
scroll to position [2849, 0]
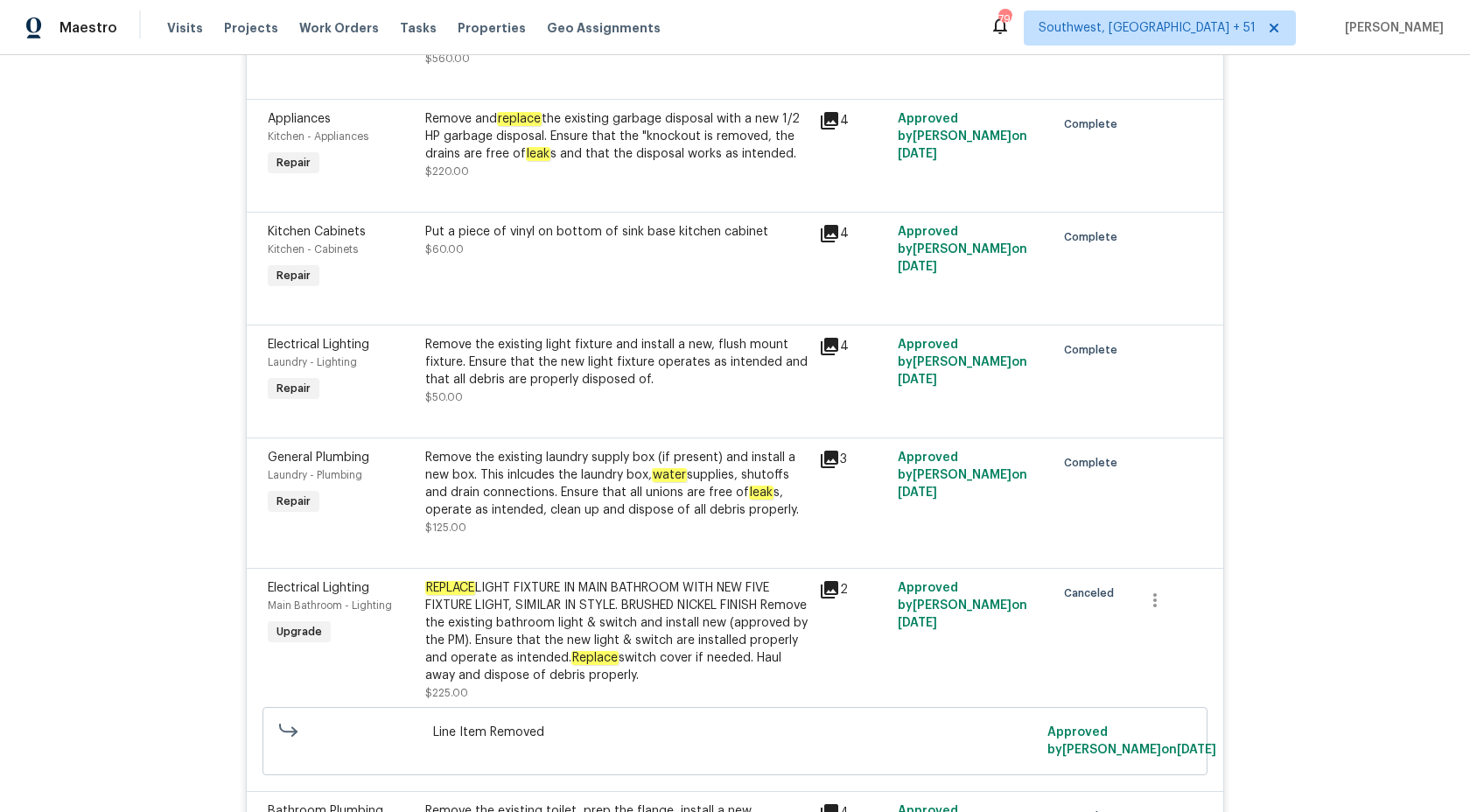
click at [571, 515] on div "Remove the existing laundry supply box (if present) and install a new box. This…" at bounding box center [617, 484] width 383 height 70
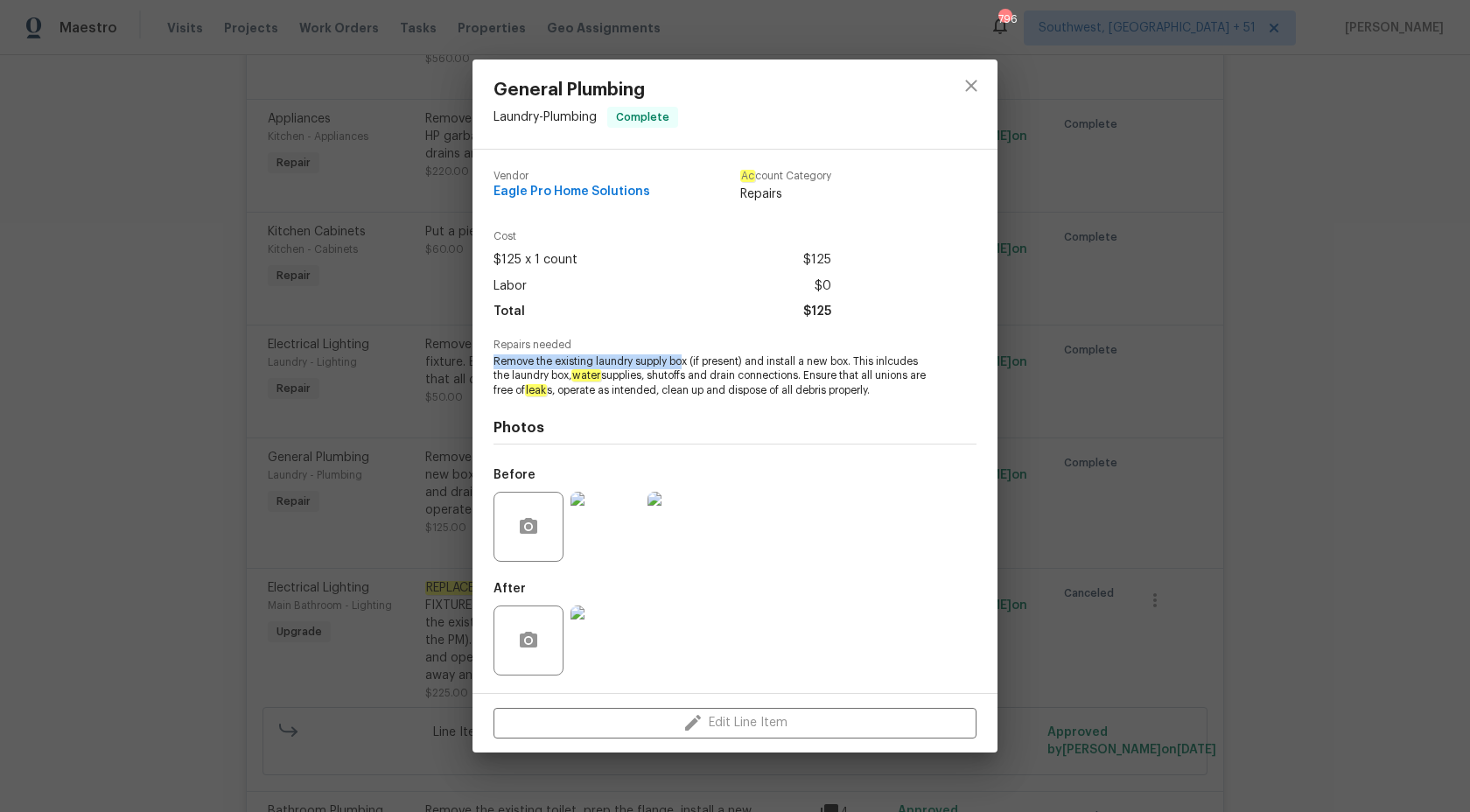
drag, startPoint x: 490, startPoint y: 357, endPoint x: 681, endPoint y: 356, distance: 191.0
click at [682, 357] on div "Vendor Eagle Pro Home Solutions Ac count Category Repairs Cost $125 x 1 count $…" at bounding box center [734, 421] width 525 height 544
click at [1254, 339] on div "General Plumbing Laundry - Plumbing Complete Vendor Eagle Pro Home Solutions Ac…" at bounding box center [735, 406] width 1470 height 812
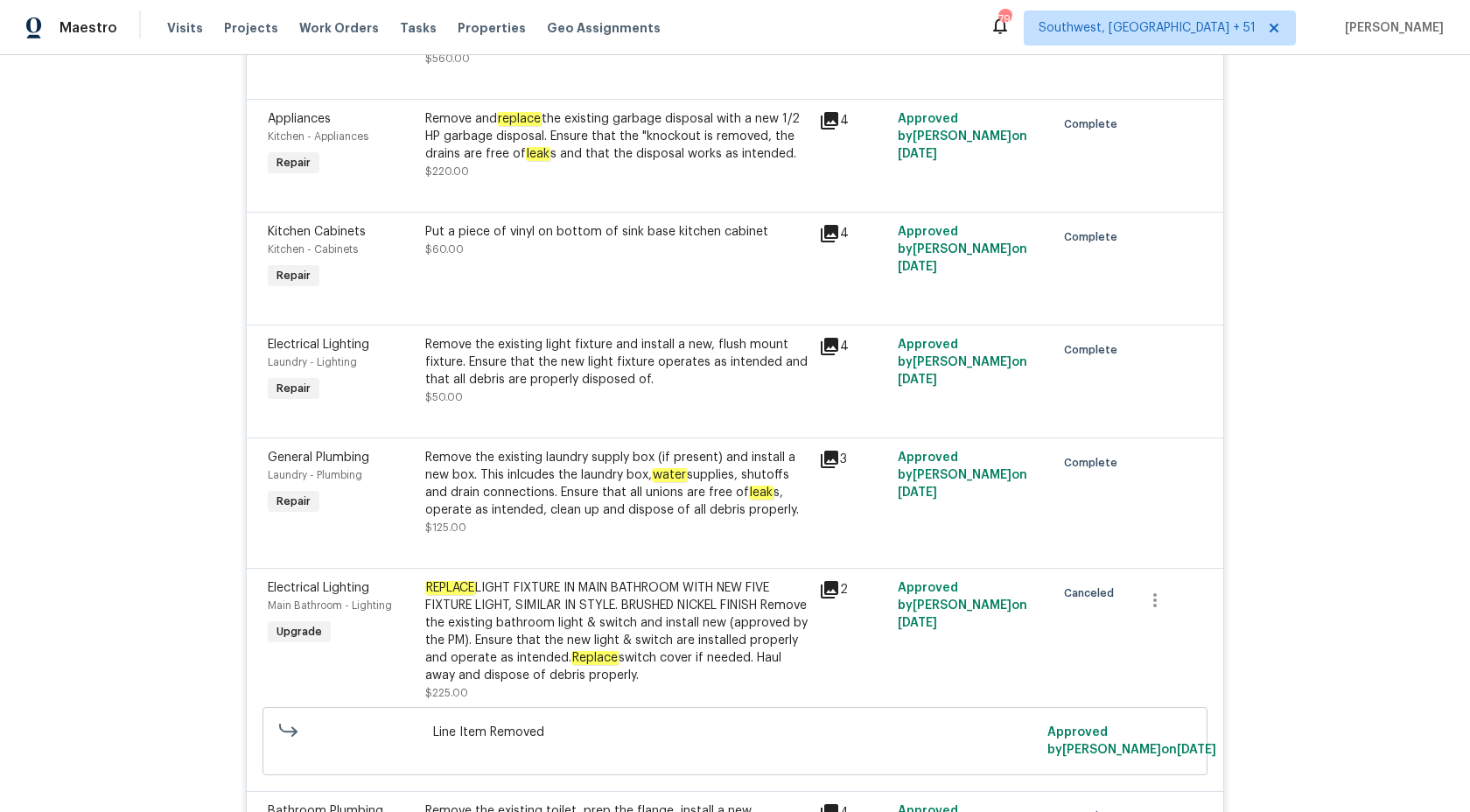
scroll to position [2851, 0]
click at [584, 466] on div "Remove the existing laundry supply box (if present) and install a new box. This…" at bounding box center [617, 483] width 383 height 70
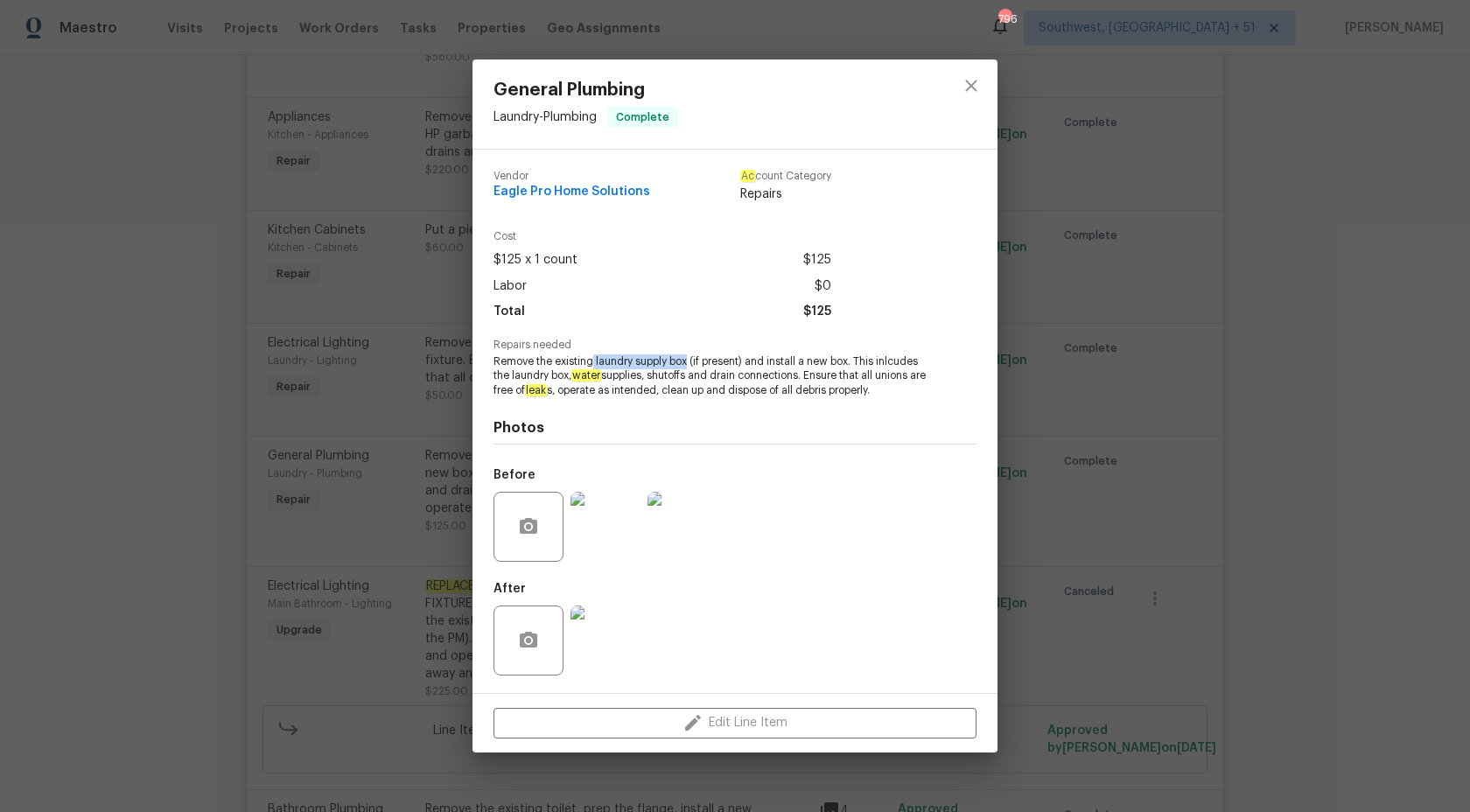
drag, startPoint x: 594, startPoint y: 358, endPoint x: 687, endPoint y: 356, distance: 93.0
click at [687, 356] on span "Remove the existing laundry supply box (if present) and install a new box. This…" at bounding box center [710, 376] width 435 height 44
click at [1137, 384] on div "General Plumbing Laundry - Plumbing Complete Vendor Eagle Pro Home Solutions Ac…" at bounding box center [735, 406] width 1470 height 812
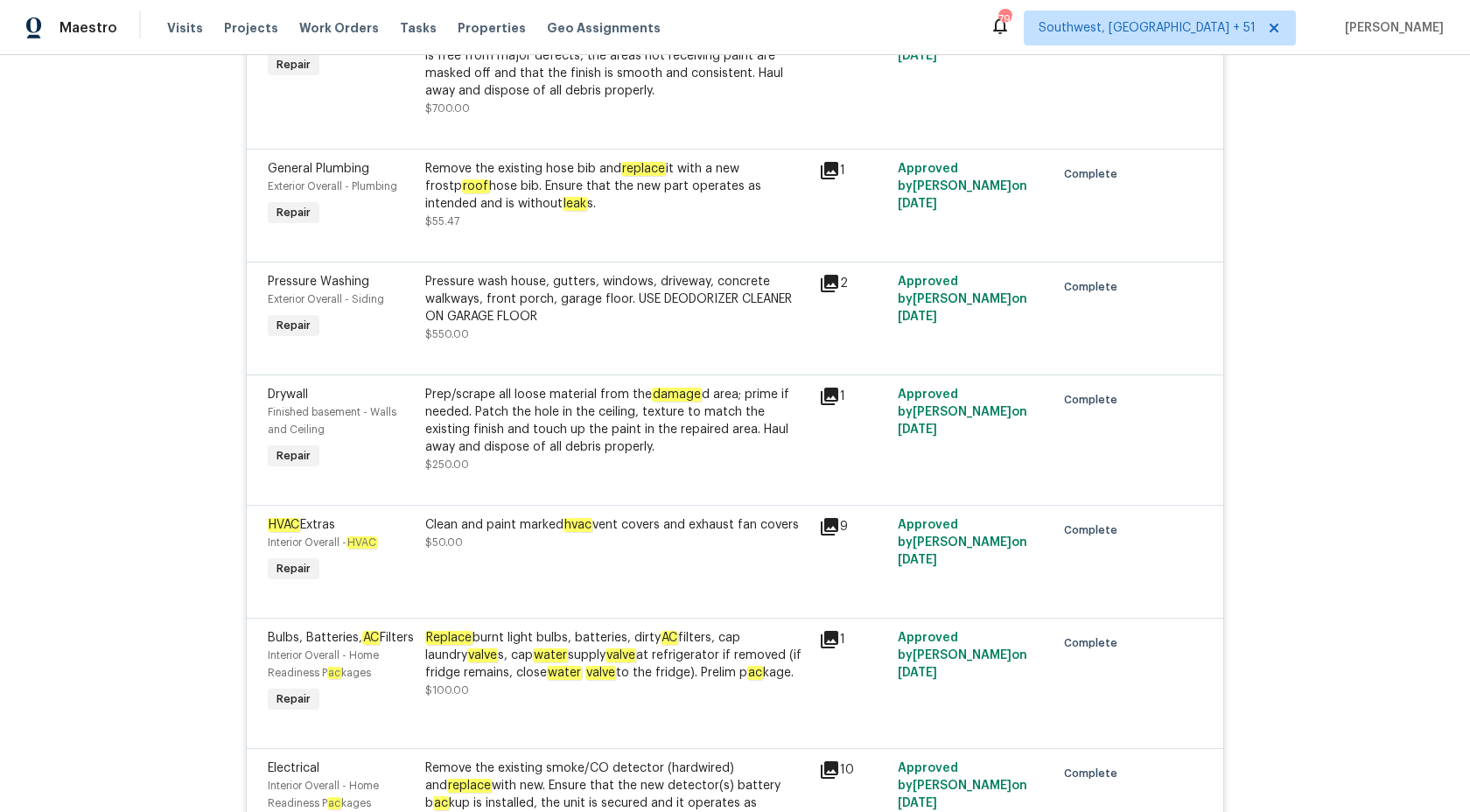
scroll to position [1323, 0]
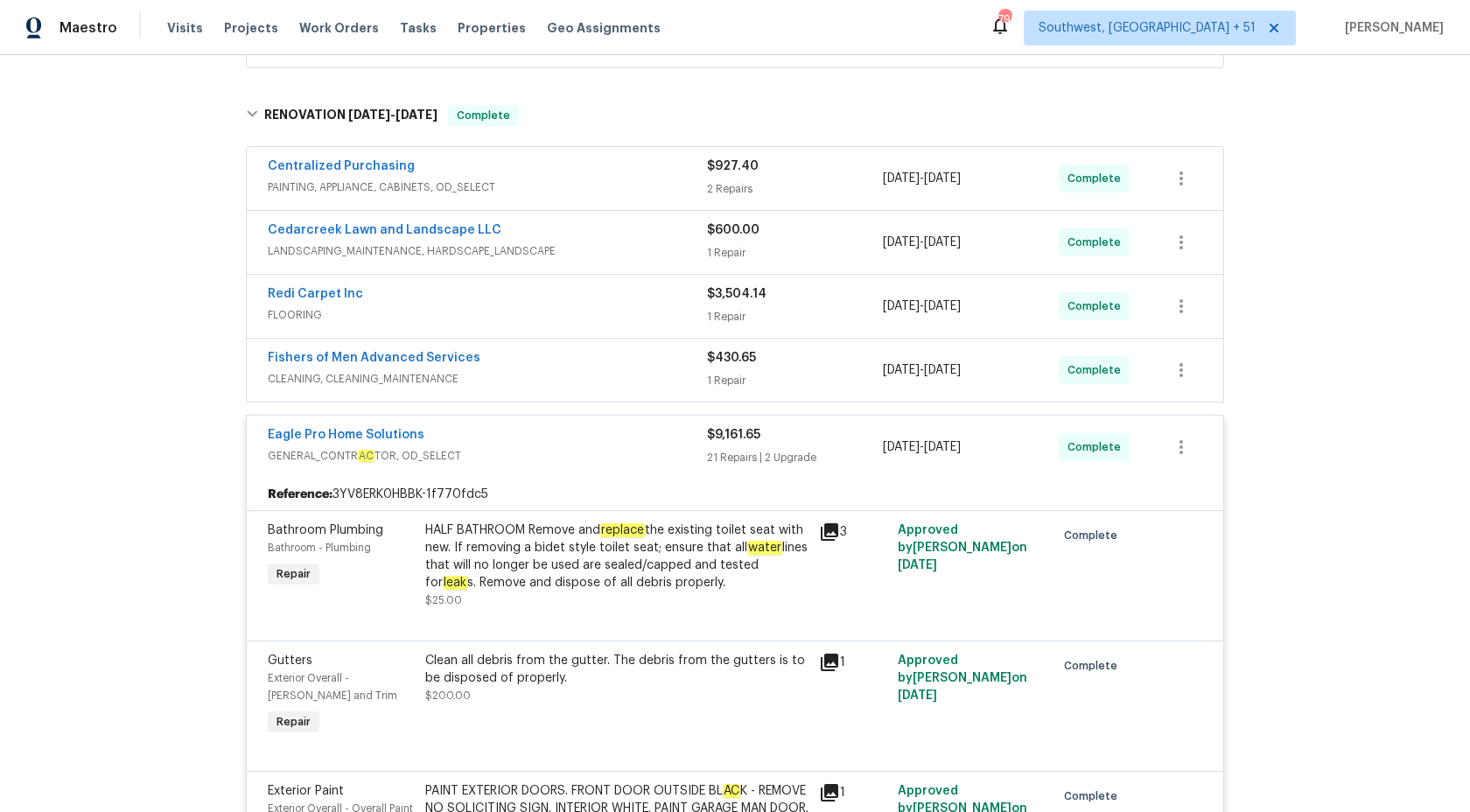
click at [751, 431] on span "$9,161.65" at bounding box center [733, 434] width 53 height 12
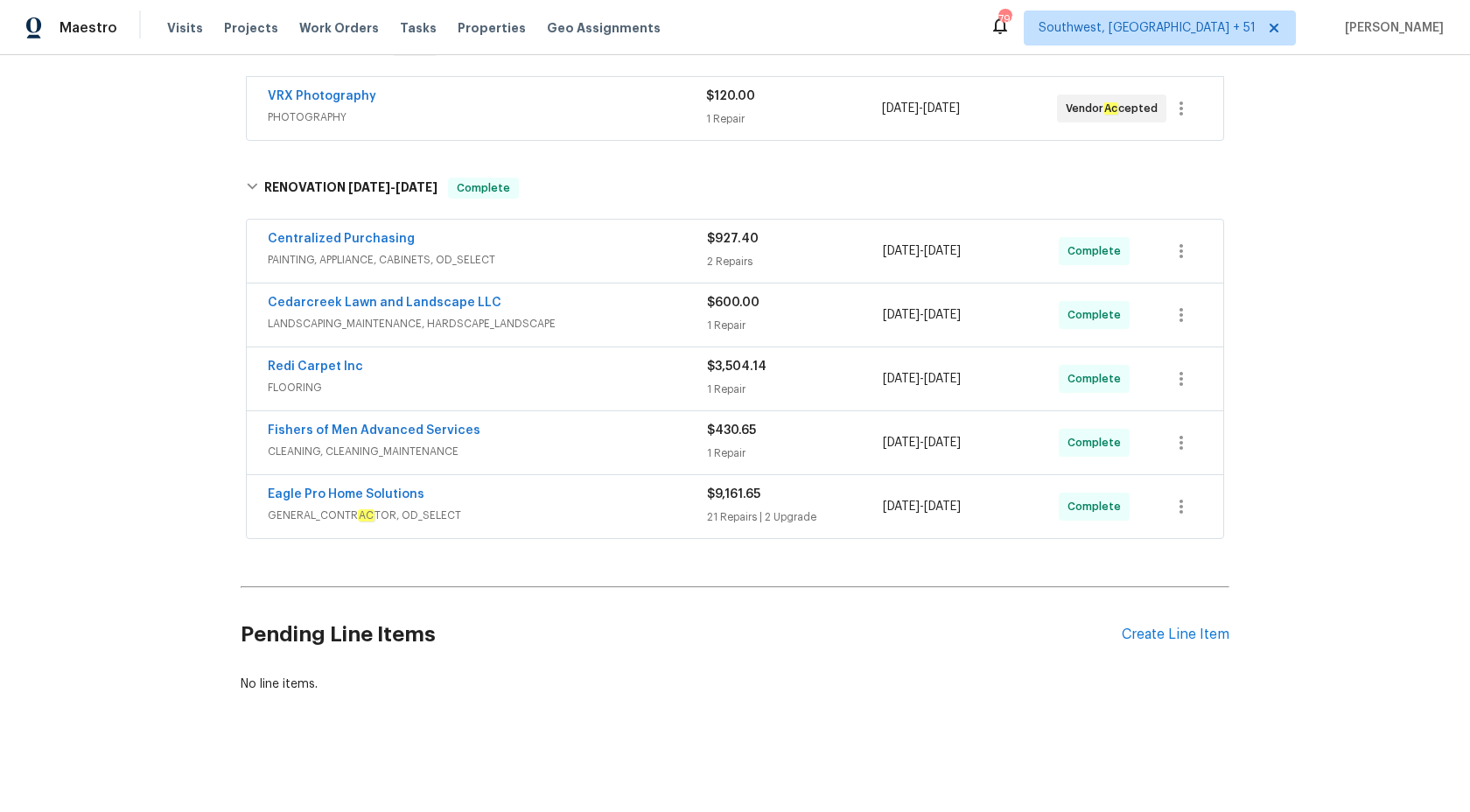
scroll to position [314, 0]
click at [671, 252] on span "PAINTING, APPLIANCE, CABINETS, OD_SELECT" at bounding box center [487, 260] width 439 height 17
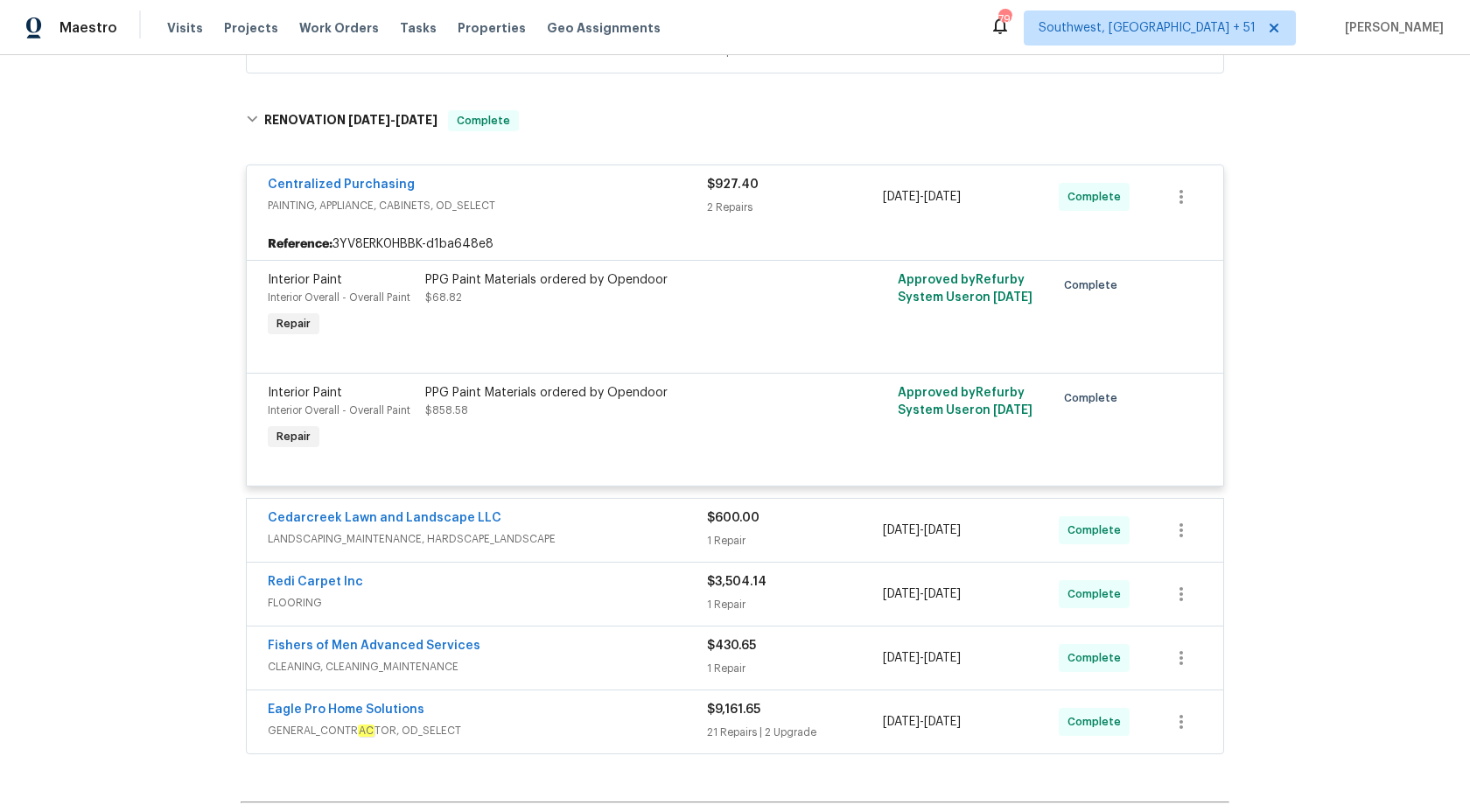
scroll to position [386, 0]
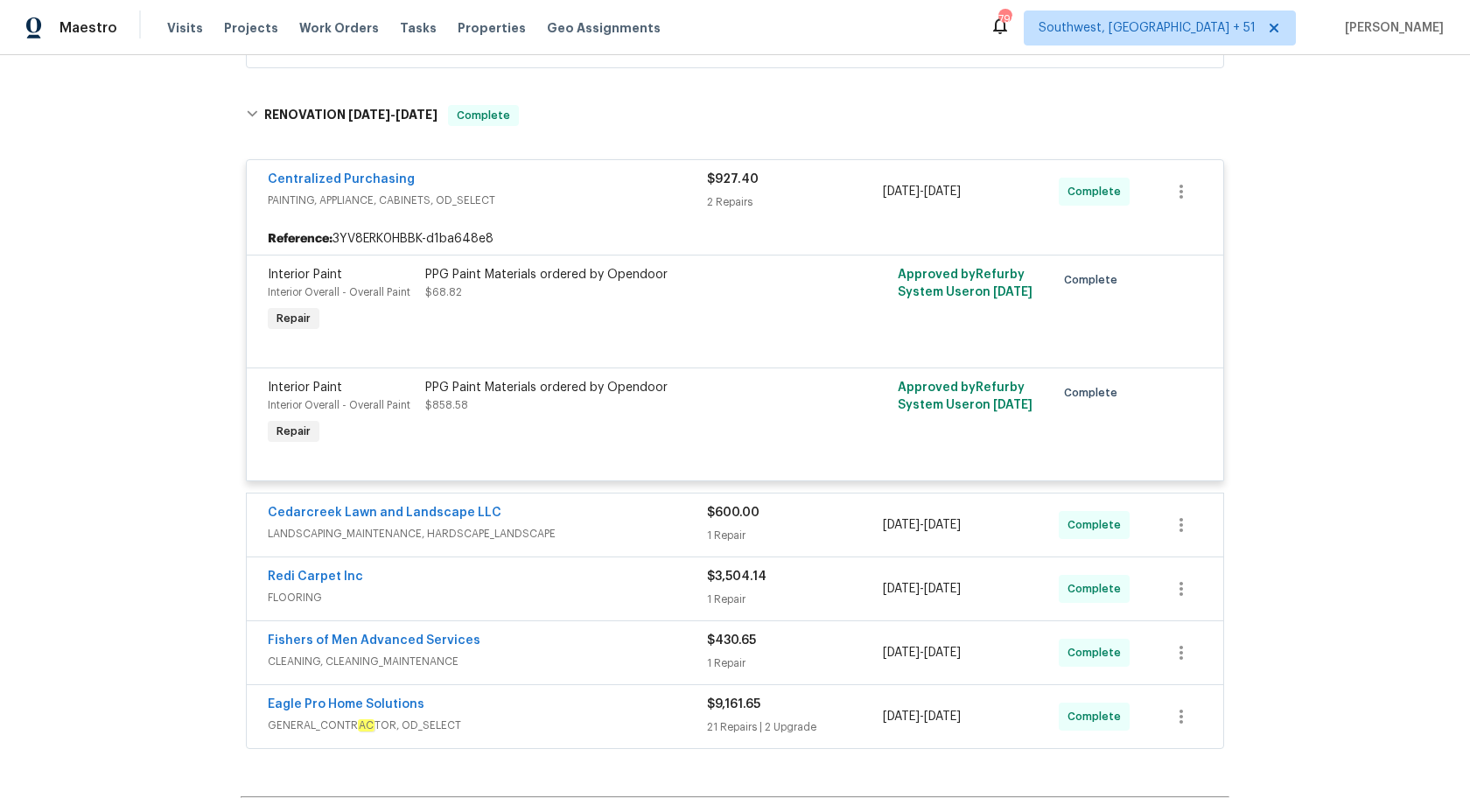
click at [706, 198] on div "2 Repairs" at bounding box center [794, 202] width 176 height 17
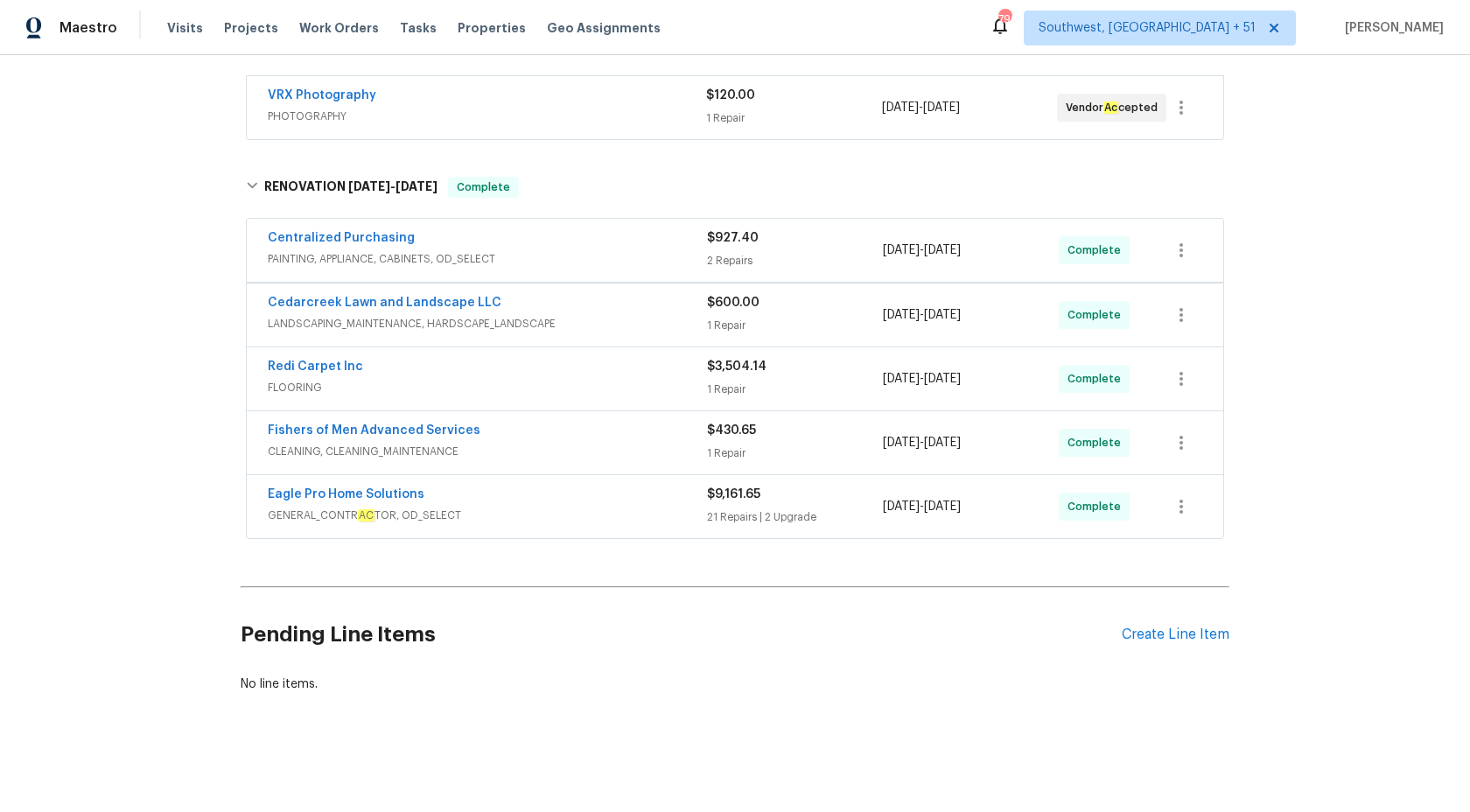
scroll to position [314, 0]
click at [705, 314] on div "Cedarcreek Lawn and Landscape LLC" at bounding box center [487, 305] width 439 height 21
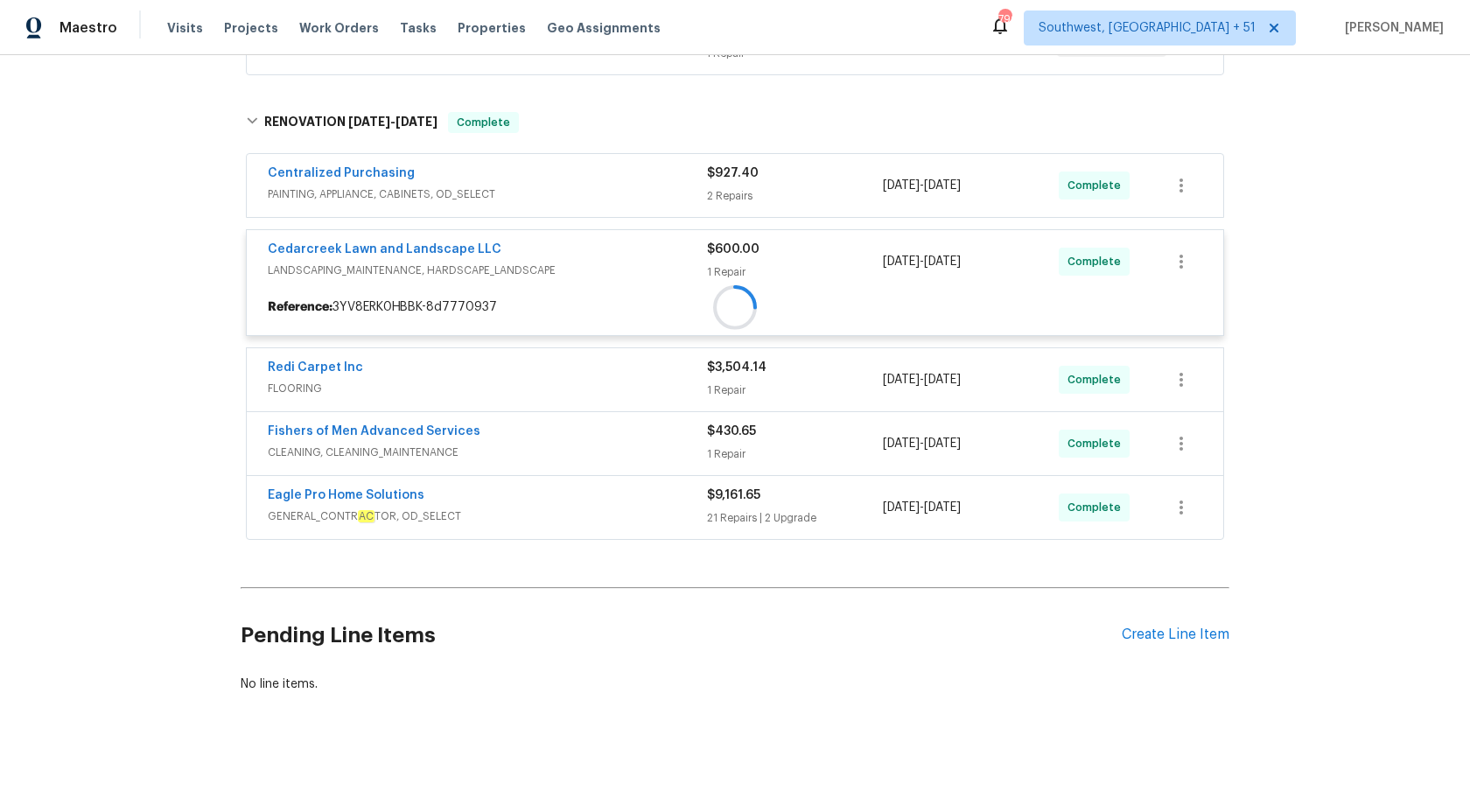
scroll to position [382, 0]
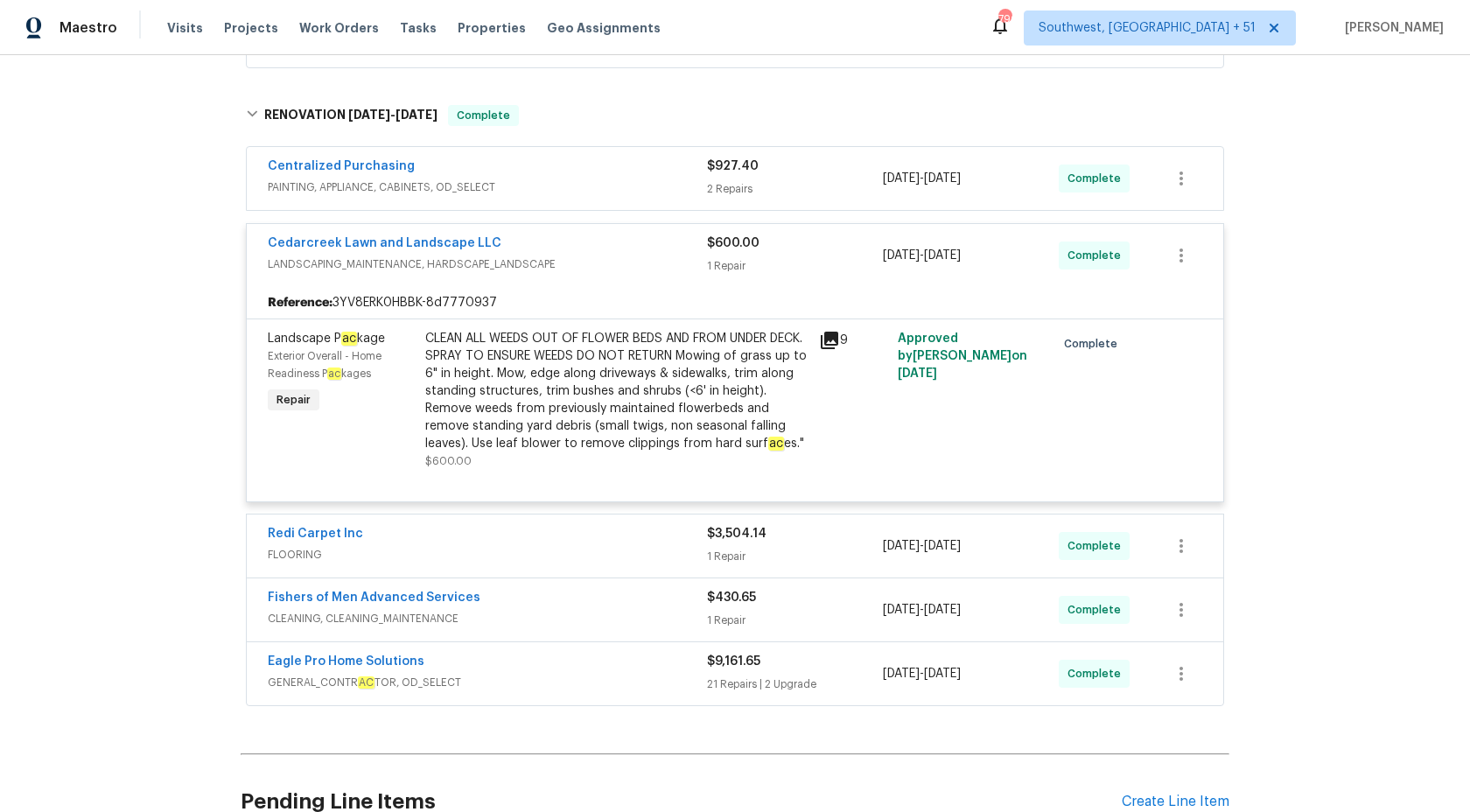
click at [695, 255] on span "LANDSCAPING_MAINTENANCE, HARDSCAPE_LANDSCAPE" at bounding box center [487, 264] width 439 height 17
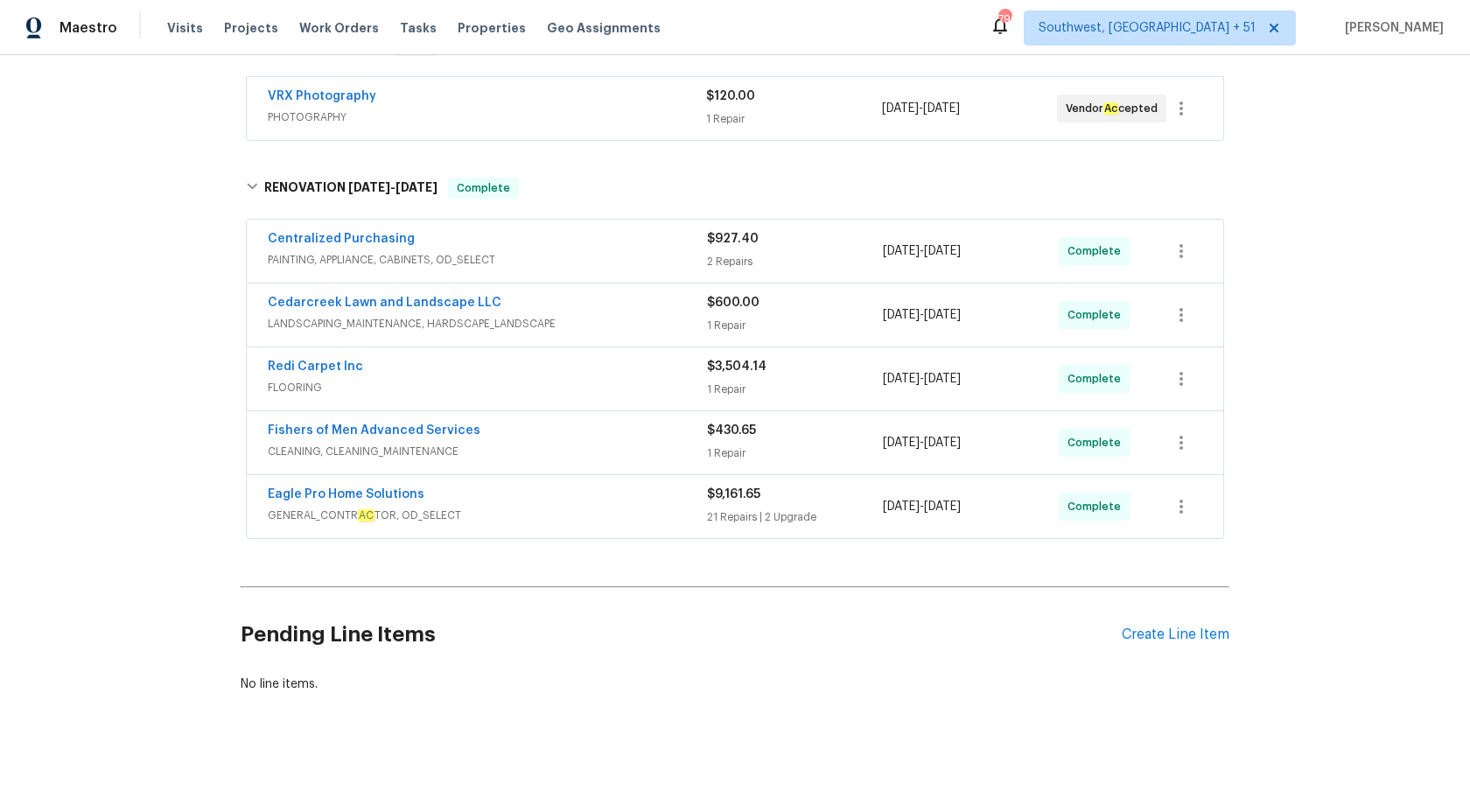
scroll to position [0, 0]
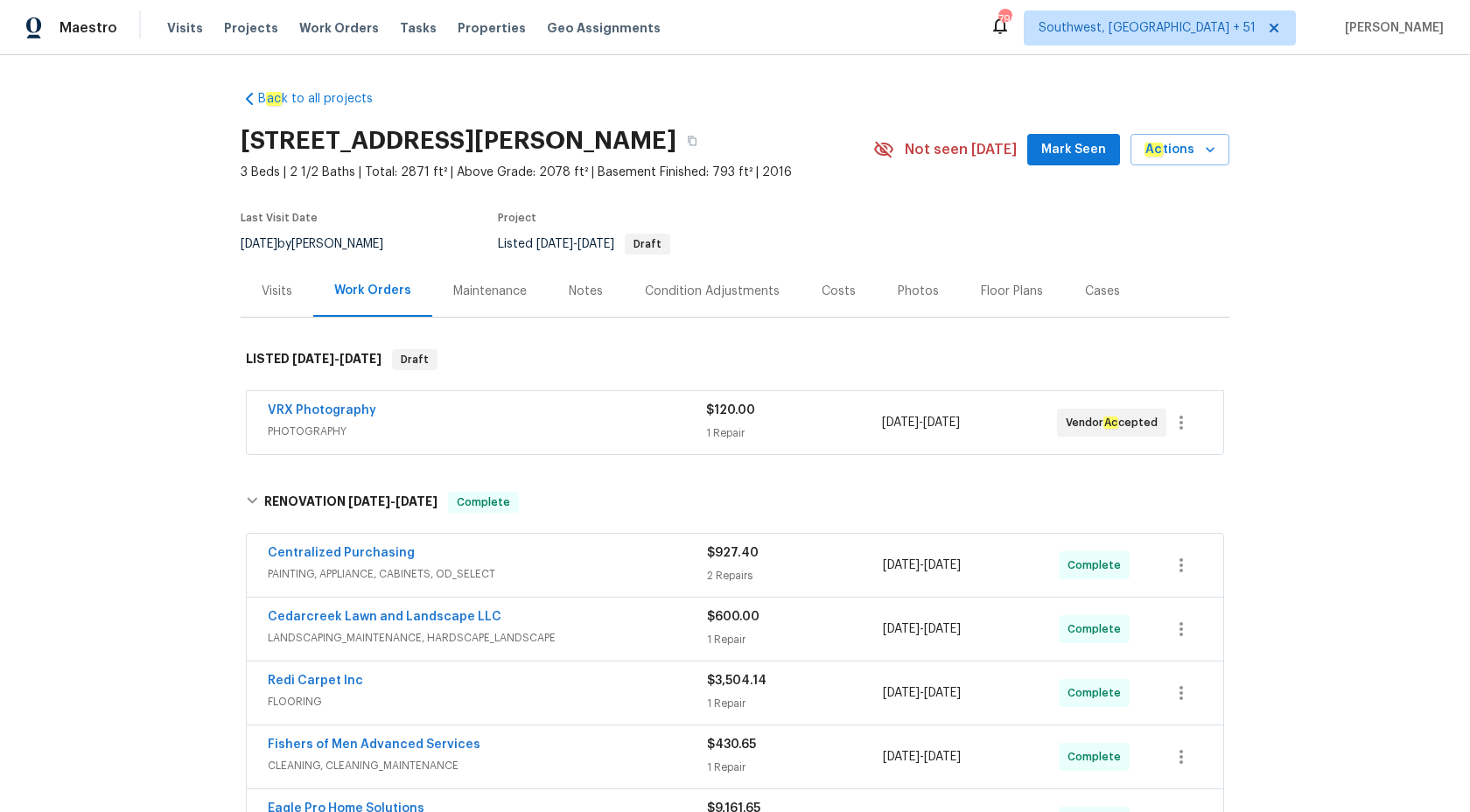
click at [276, 288] on div "Visits" at bounding box center [277, 291] width 30 height 17
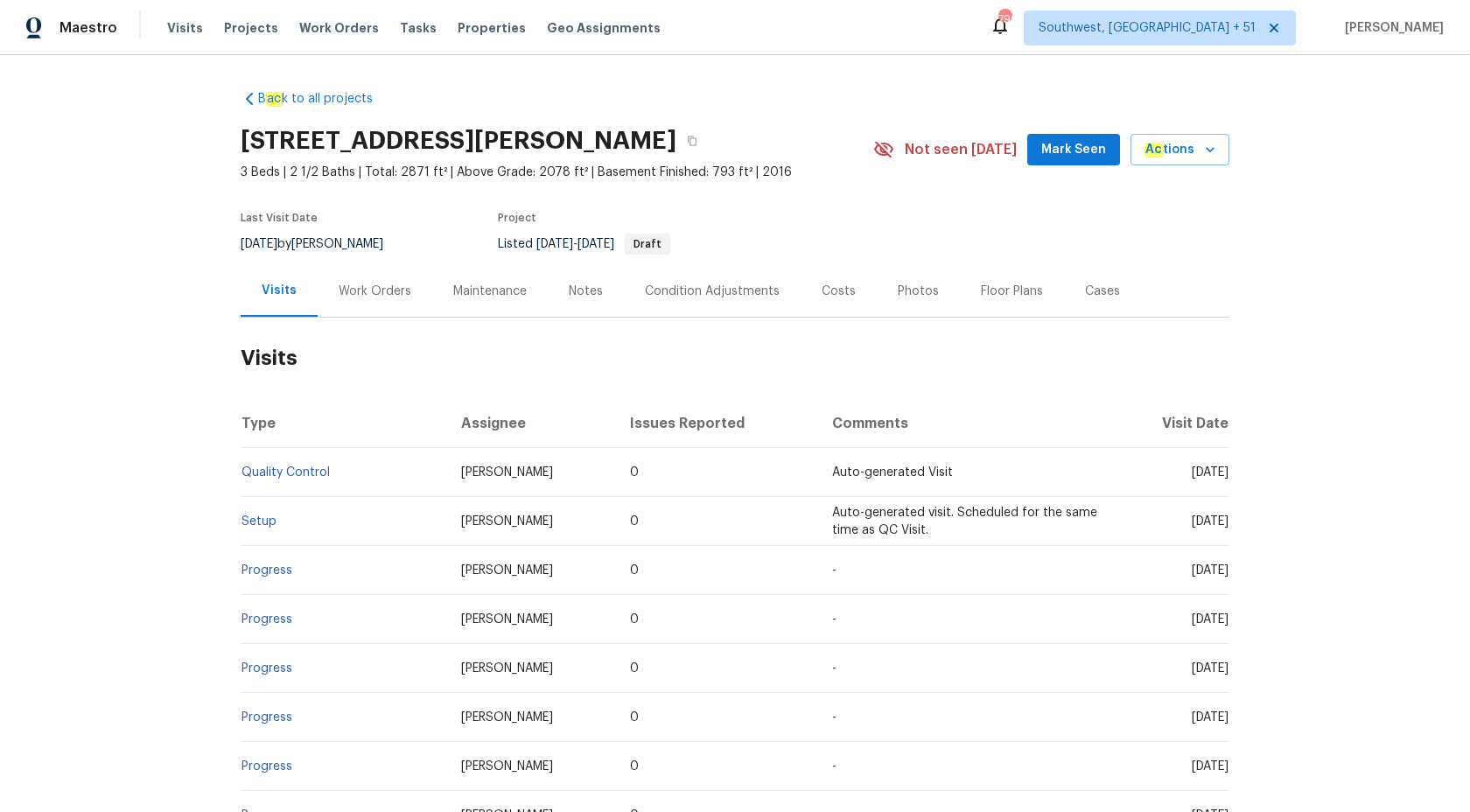
scroll to position [245, 0]
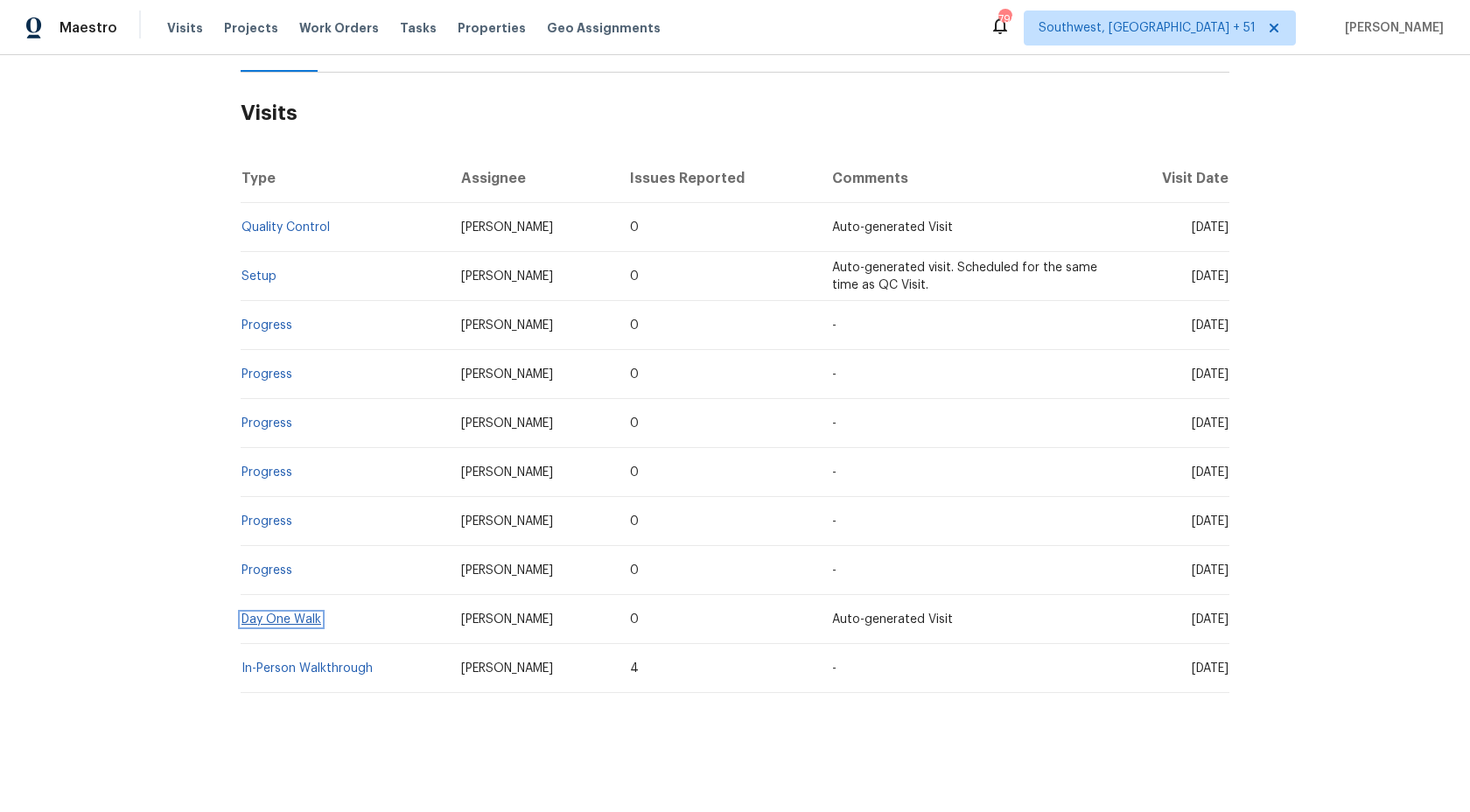
click at [253, 614] on link "Day One Walk" at bounding box center [282, 619] width 80 height 12
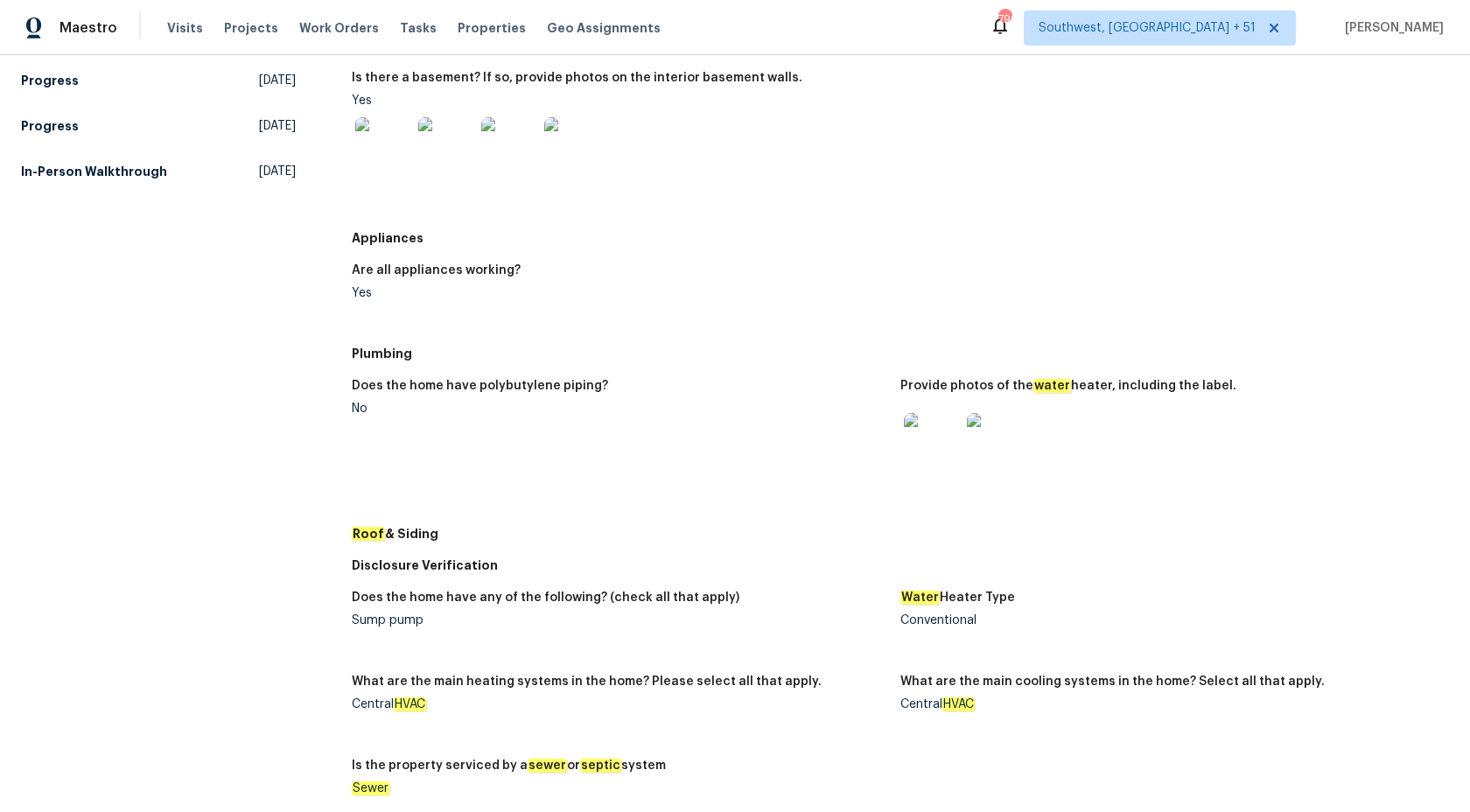
scroll to position [37, 0]
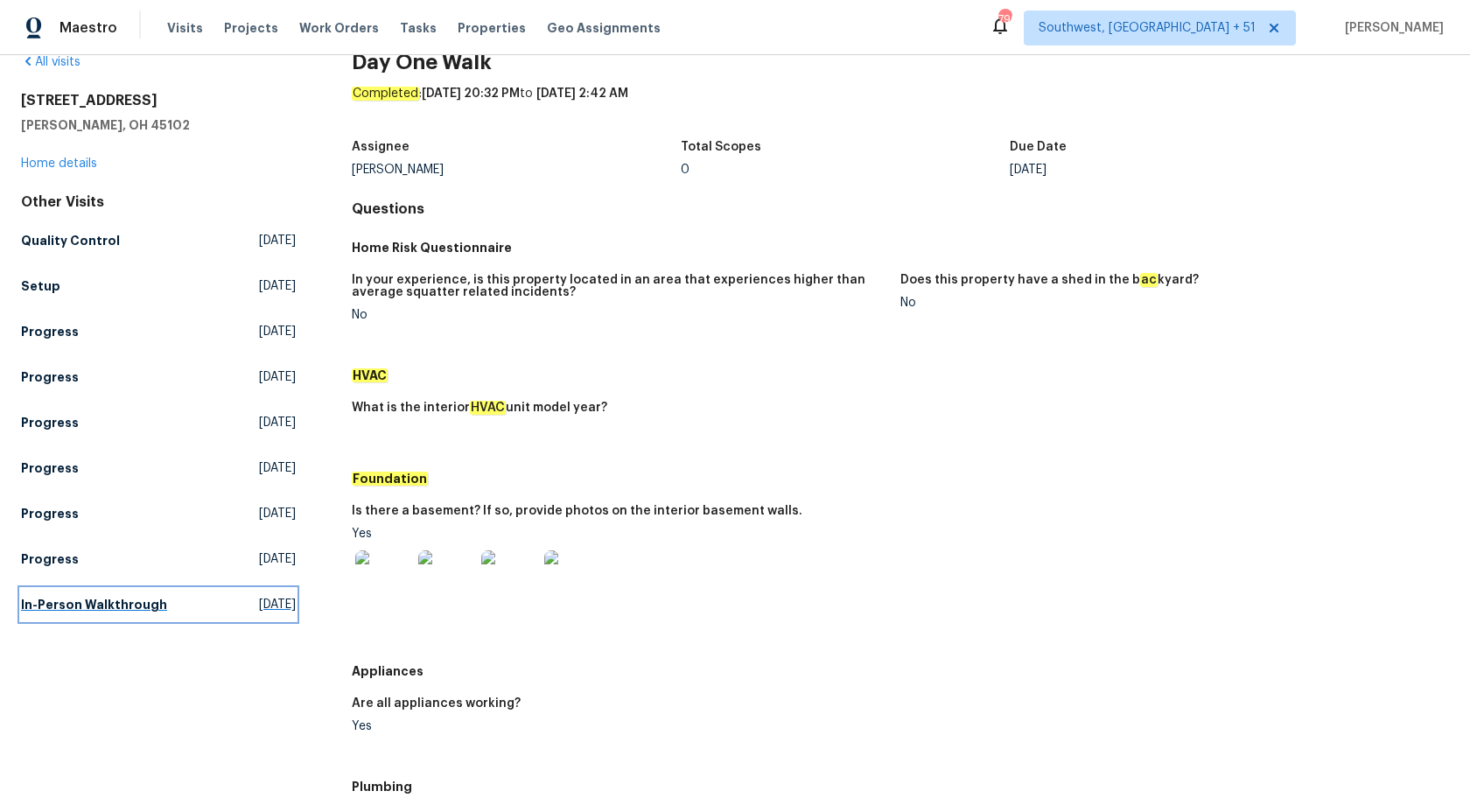
click at [121, 603] on h5 "In-Person Walkthrough" at bounding box center [93, 604] width 146 height 17
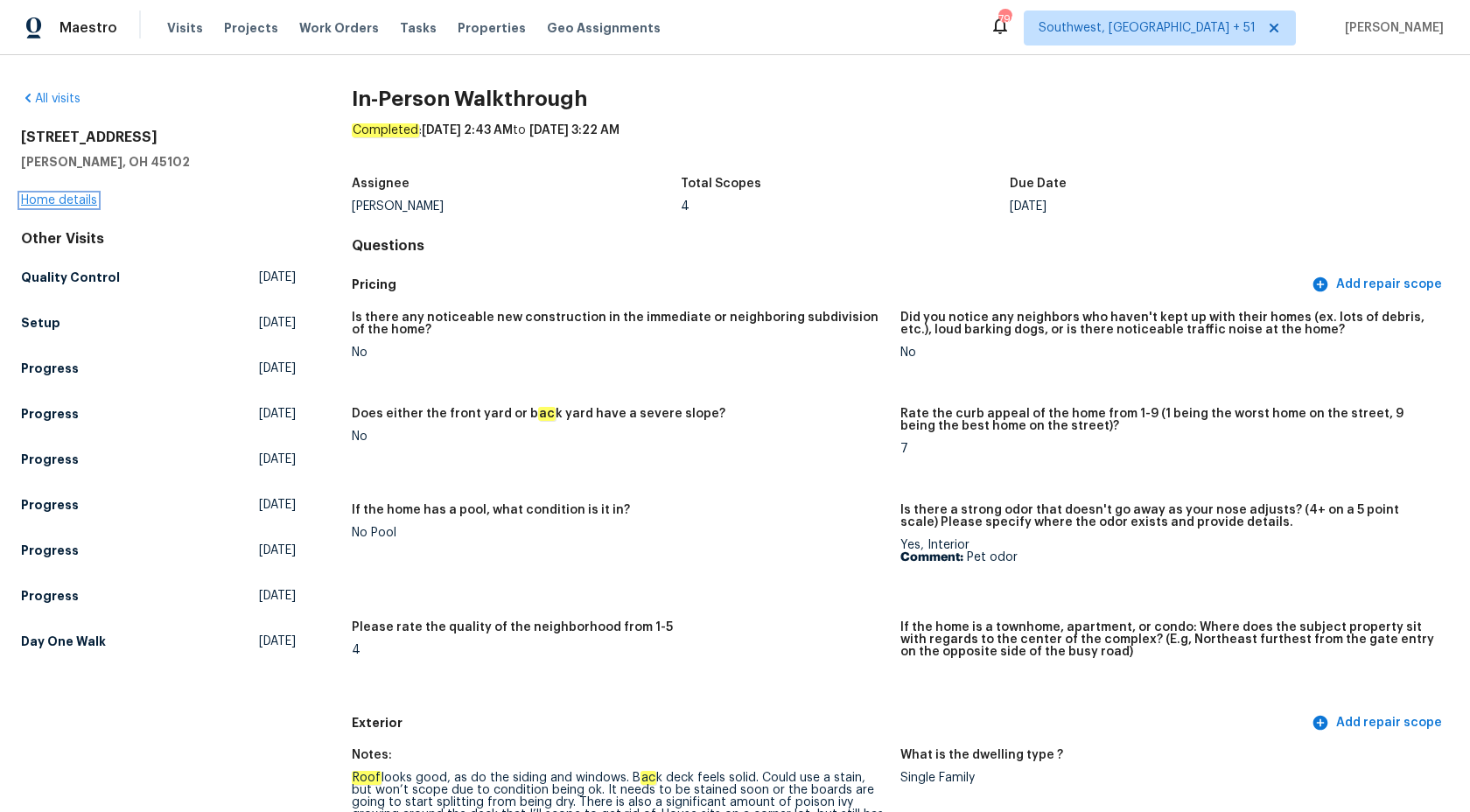
click at [54, 197] on link "Home details" at bounding box center [59, 200] width 76 height 12
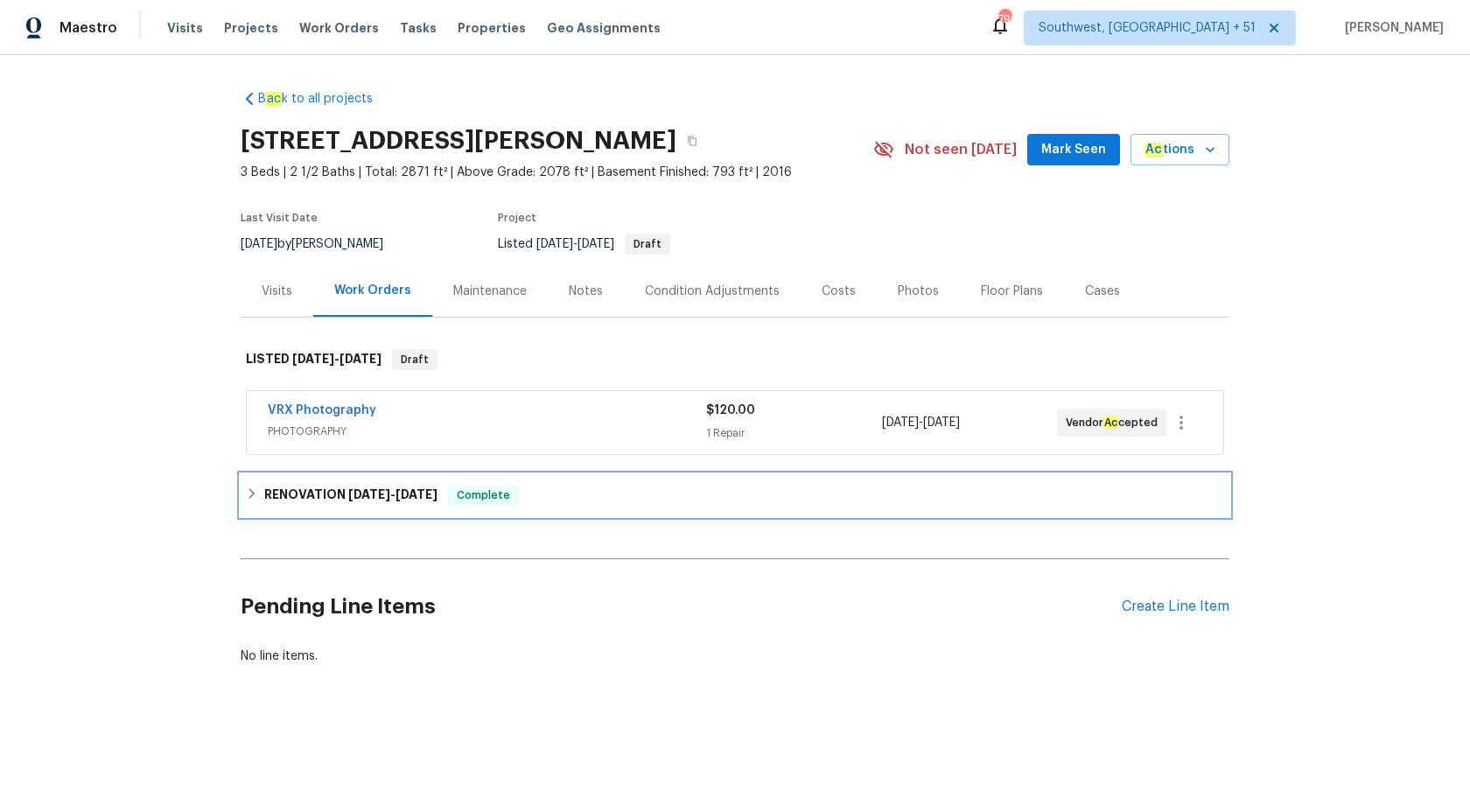
click at [406, 493] on span "8/21/25" at bounding box center [416, 494] width 42 height 12
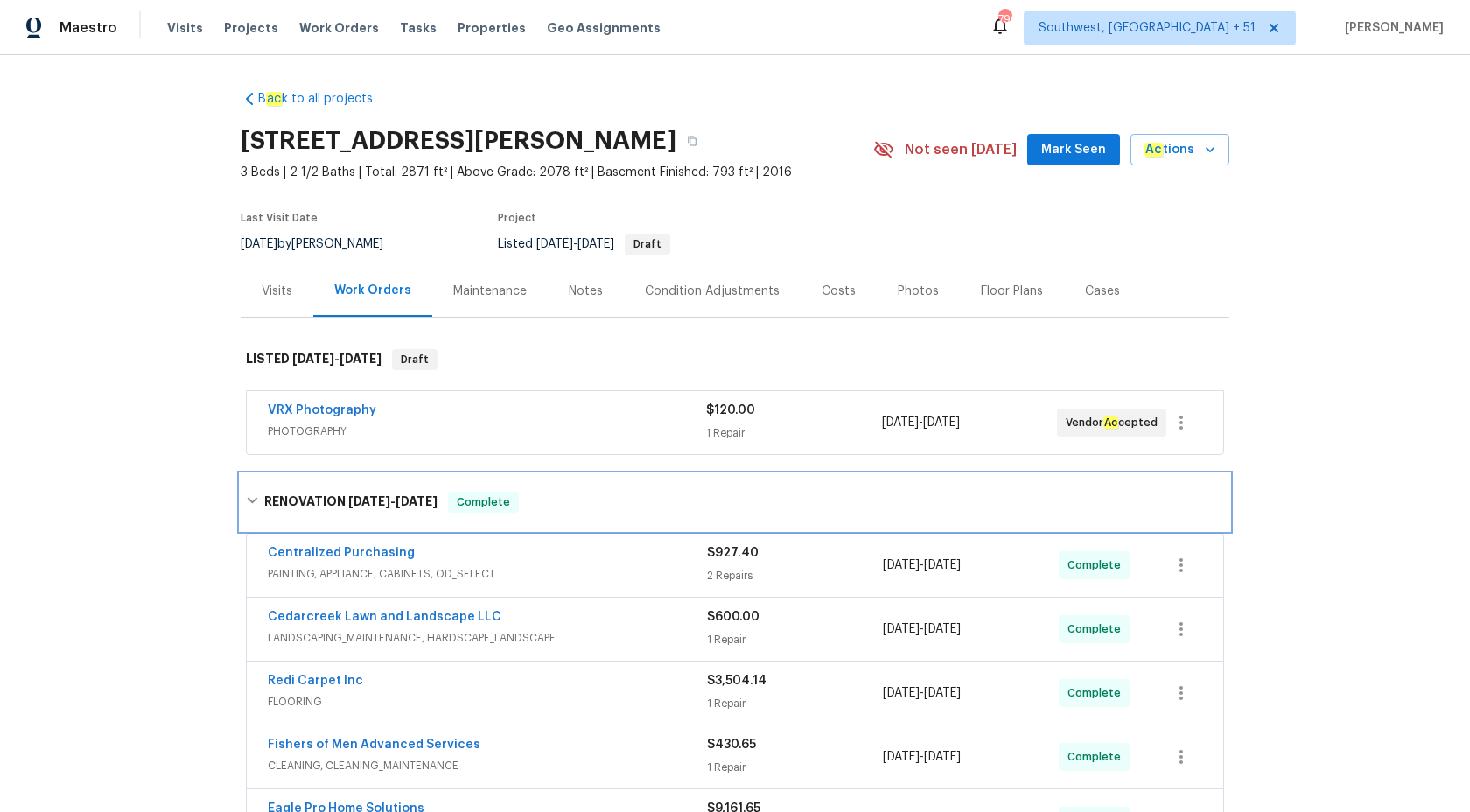
scroll to position [314, 0]
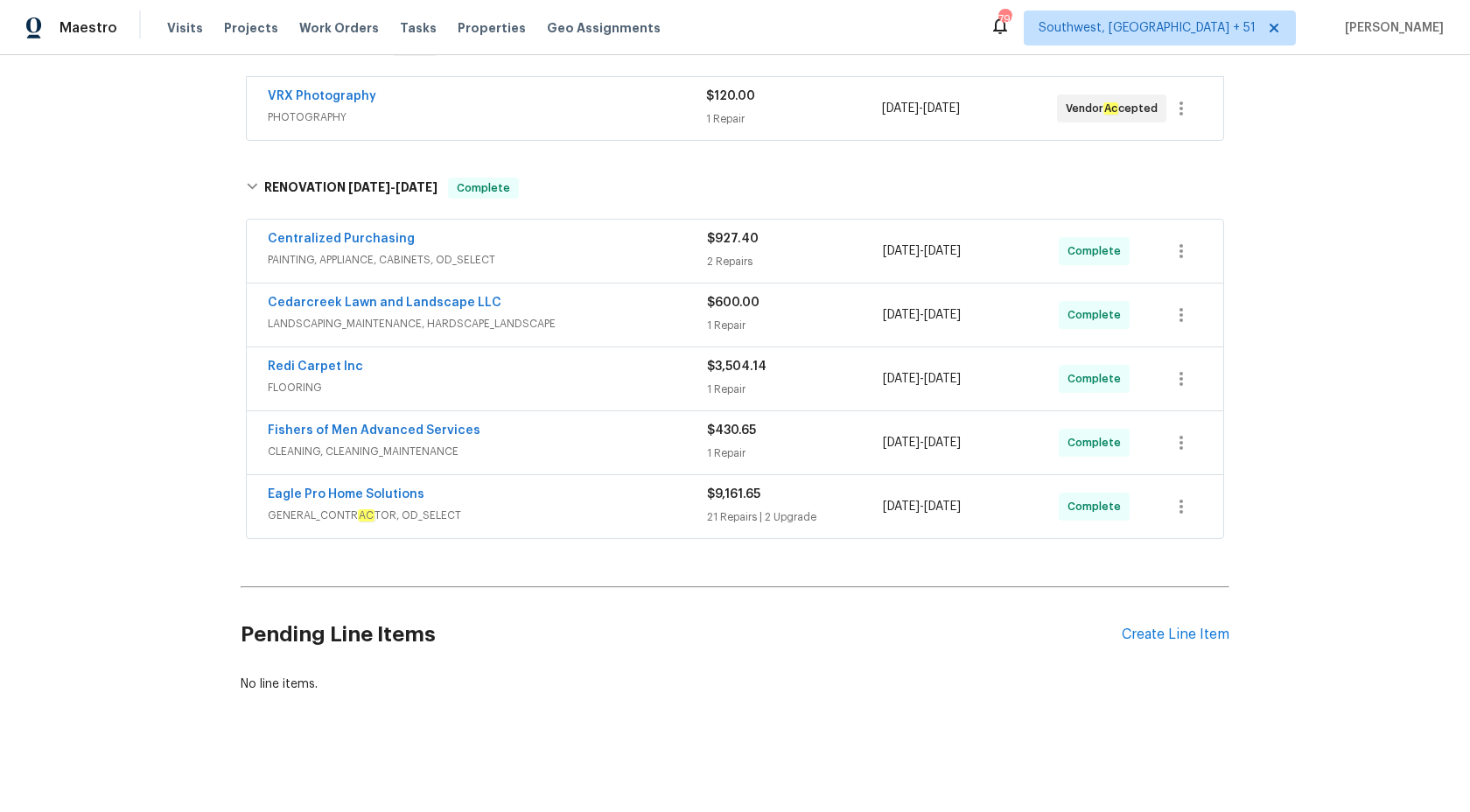
click at [547, 511] on span "GENERAL_CONTR AC TOR, OD_SELECT" at bounding box center [487, 515] width 439 height 17
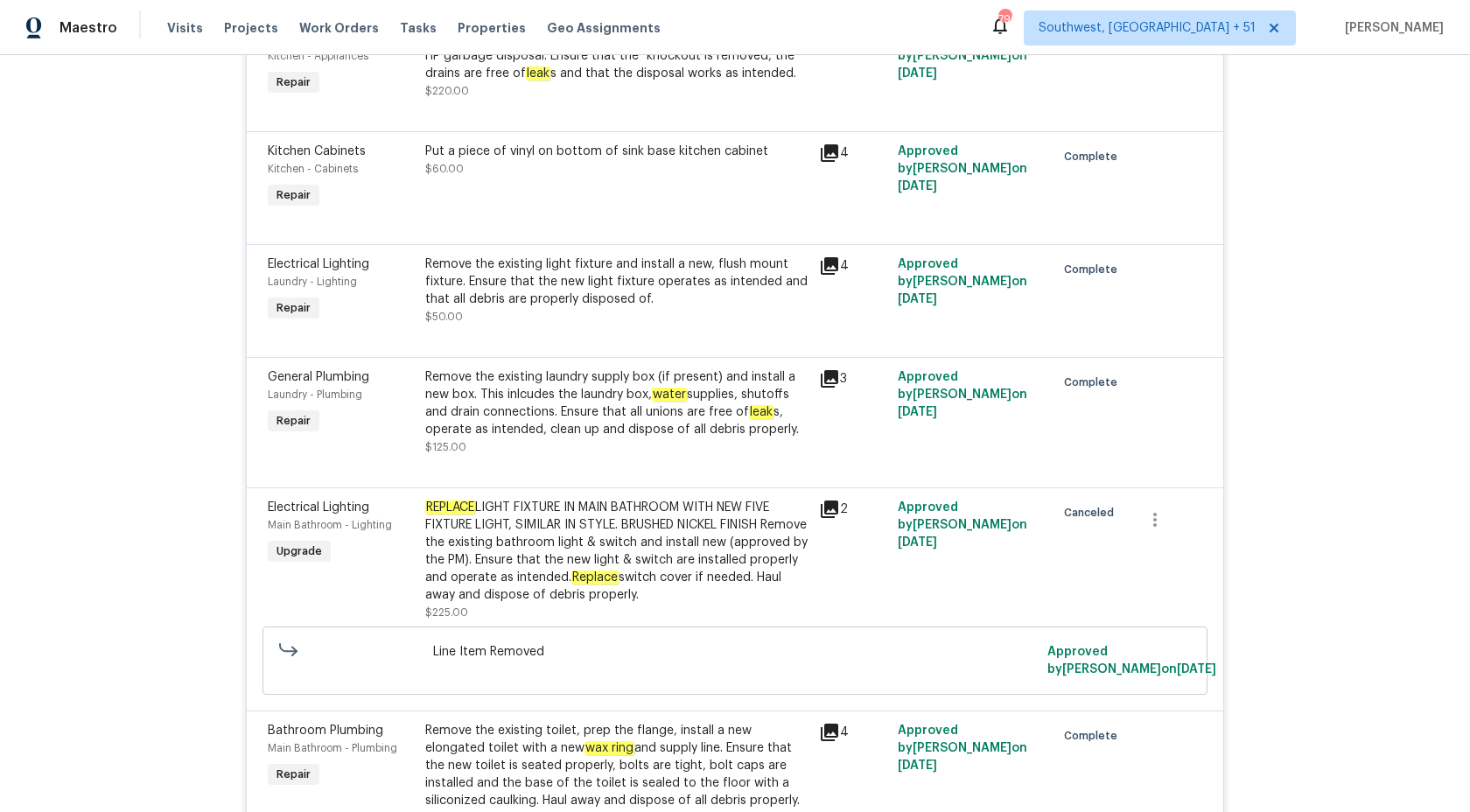
scroll to position [3337, 0]
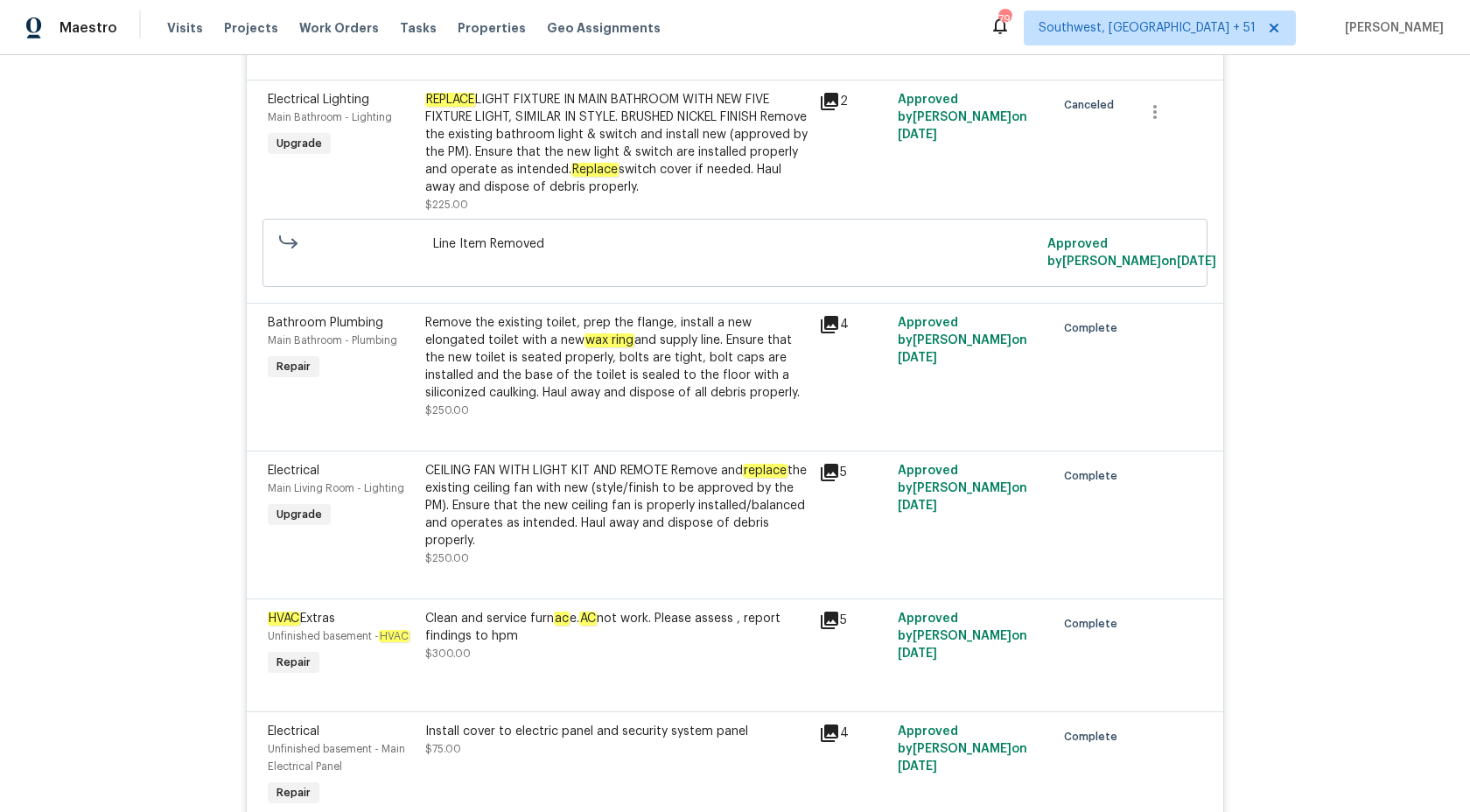
click at [695, 366] on div "Remove the existing toilet, prep the flange, install a new elongated toilet wit…" at bounding box center [617, 358] width 383 height 88
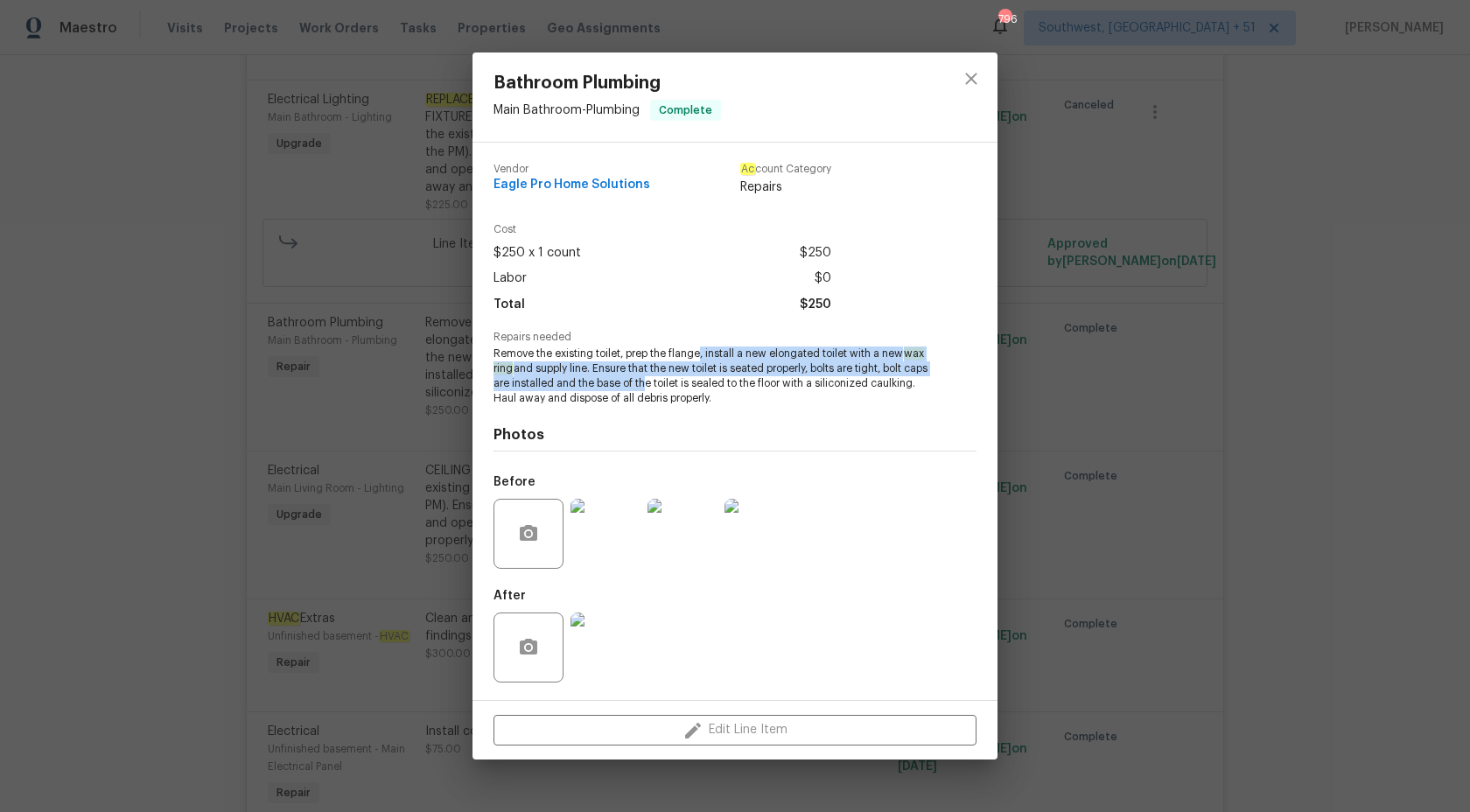
drag, startPoint x: 701, startPoint y: 355, endPoint x: 665, endPoint y: 387, distance: 48.2
click at [665, 388] on span "Remove the existing toilet, prep the flange, install a new elongated toilet wit…" at bounding box center [710, 376] width 435 height 59
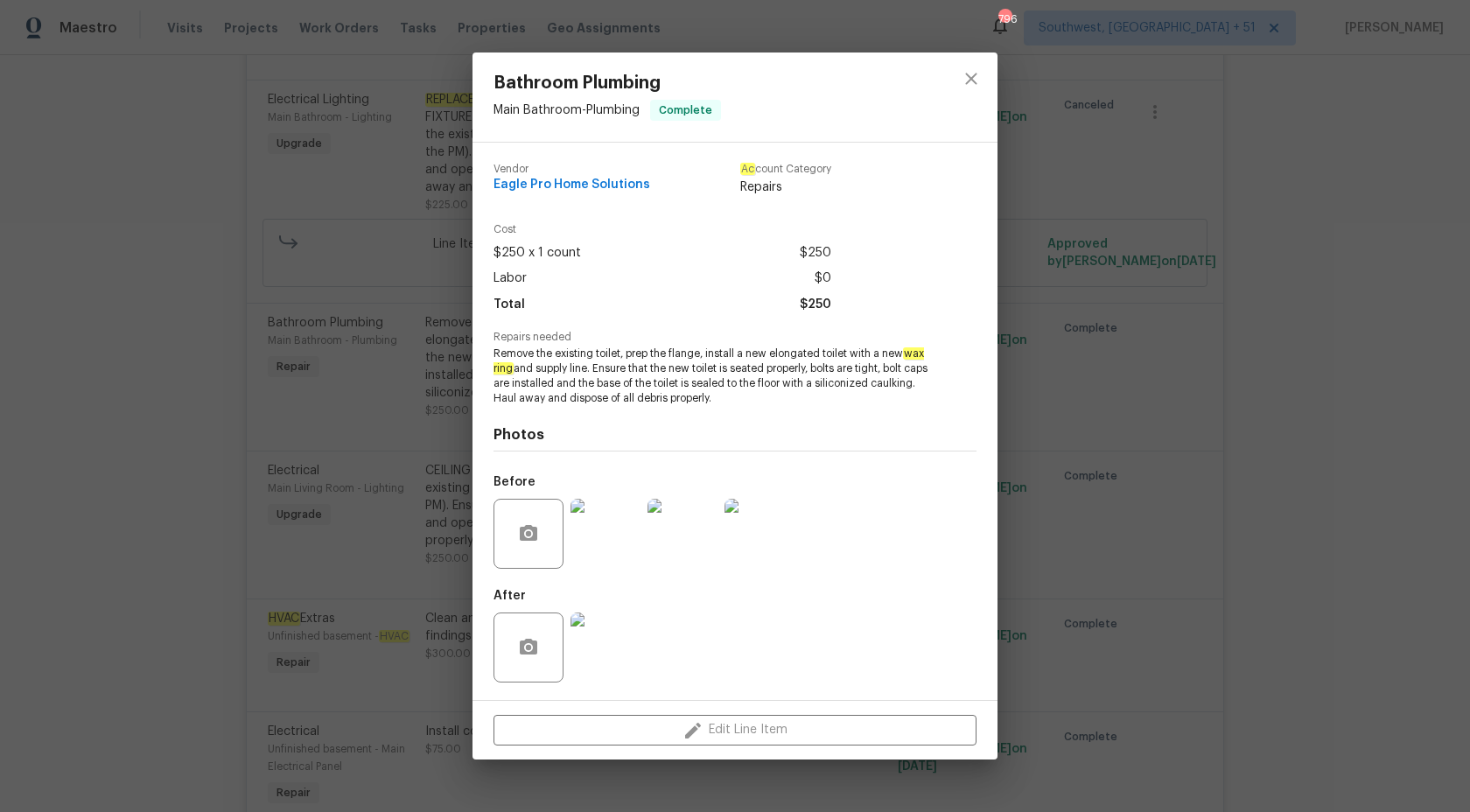
click at [298, 494] on div "Bathroom Plumbing Main Bathroom - Plumbing Complete Vendor Eagle Pro Home Solut…" at bounding box center [735, 406] width 1470 height 812
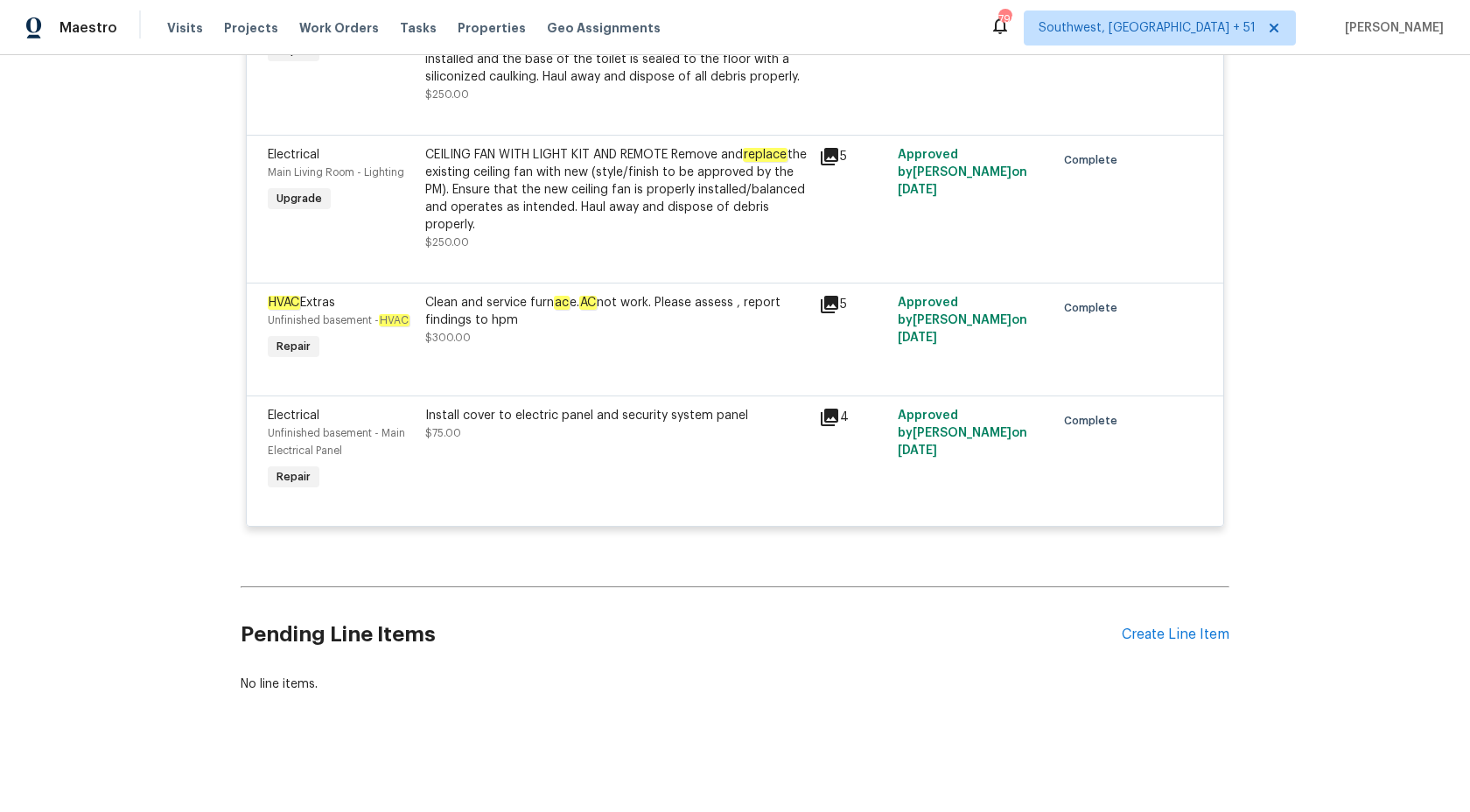
scroll to position [2782, 0]
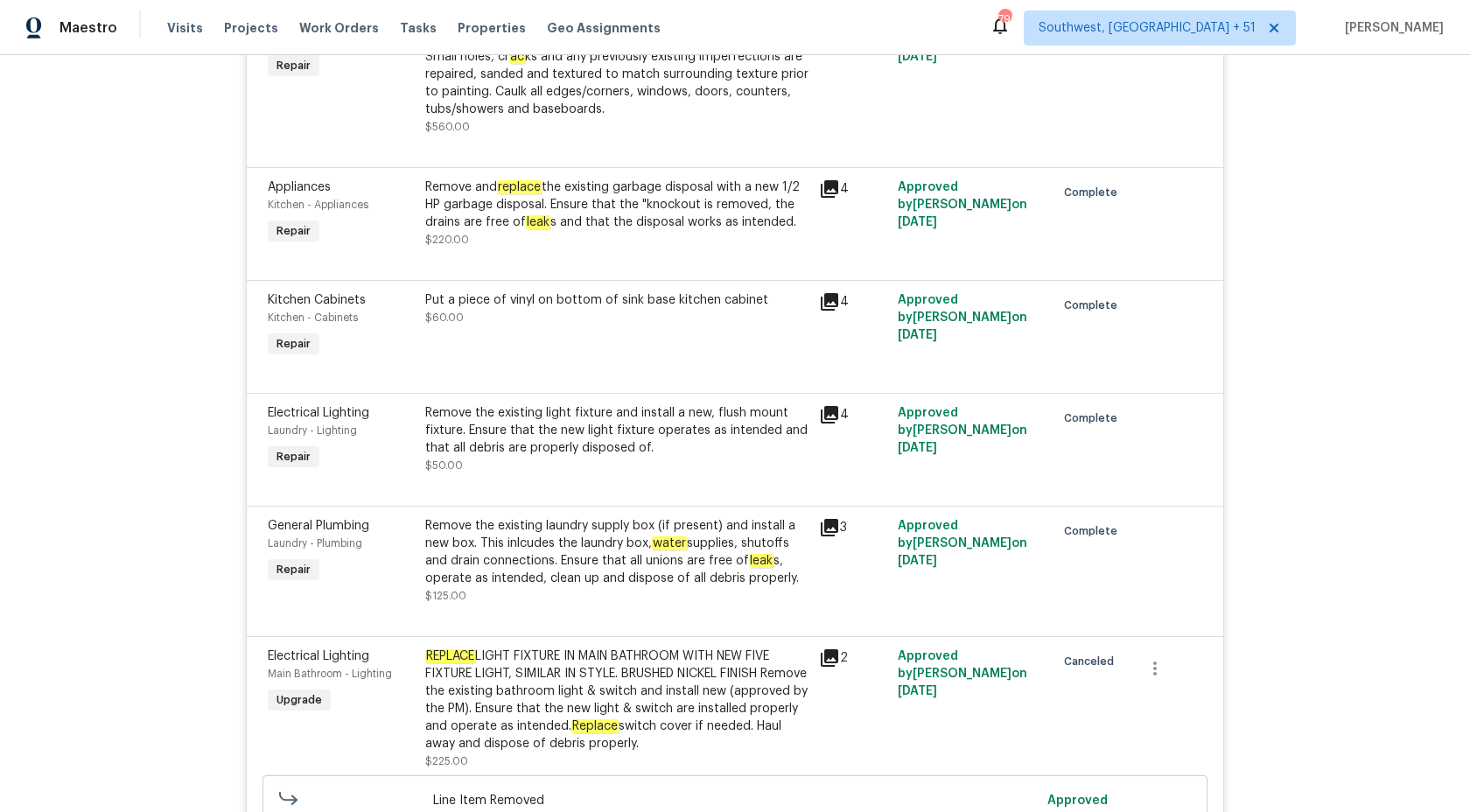
click at [528, 558] on div "Remove the existing laundry supply box (if present) and install a new box. This…" at bounding box center [617, 552] width 383 height 70
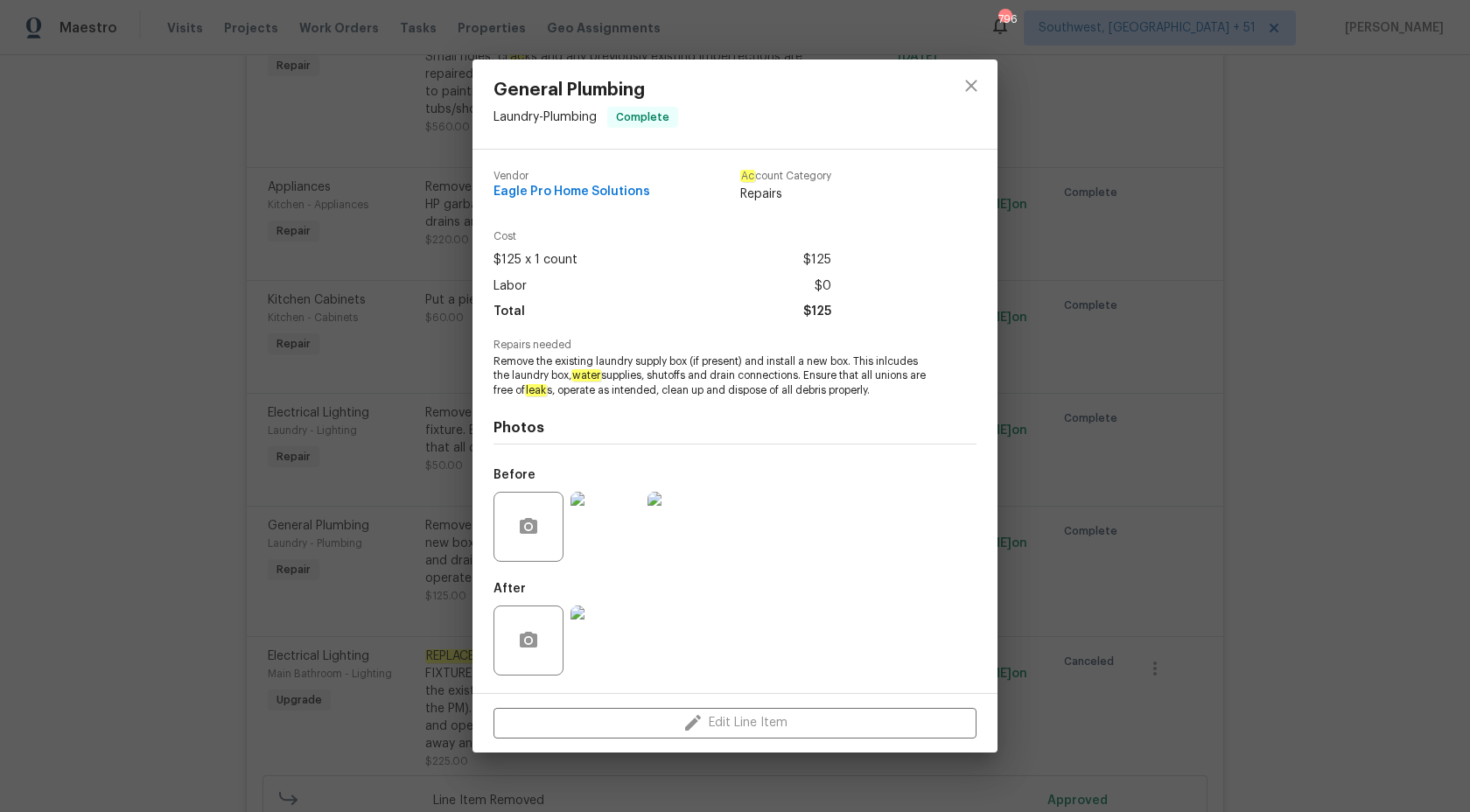
click at [756, 383] on span "Remove the existing laundry supply box (if present) and install a new box. This…" at bounding box center [710, 376] width 435 height 44
drag, startPoint x: 596, startPoint y: 360, endPoint x: 693, endPoint y: 366, distance: 97.2
click at [693, 366] on span "Remove the existing laundry supply box (if present) and install a new box. This…" at bounding box center [710, 376] width 435 height 44
copy span "laundry supply box ("
click at [1247, 331] on div "General Plumbing Laundry - Plumbing Complete Vendor Eagle Pro Home Solutions Ac…" at bounding box center [735, 406] width 1470 height 812
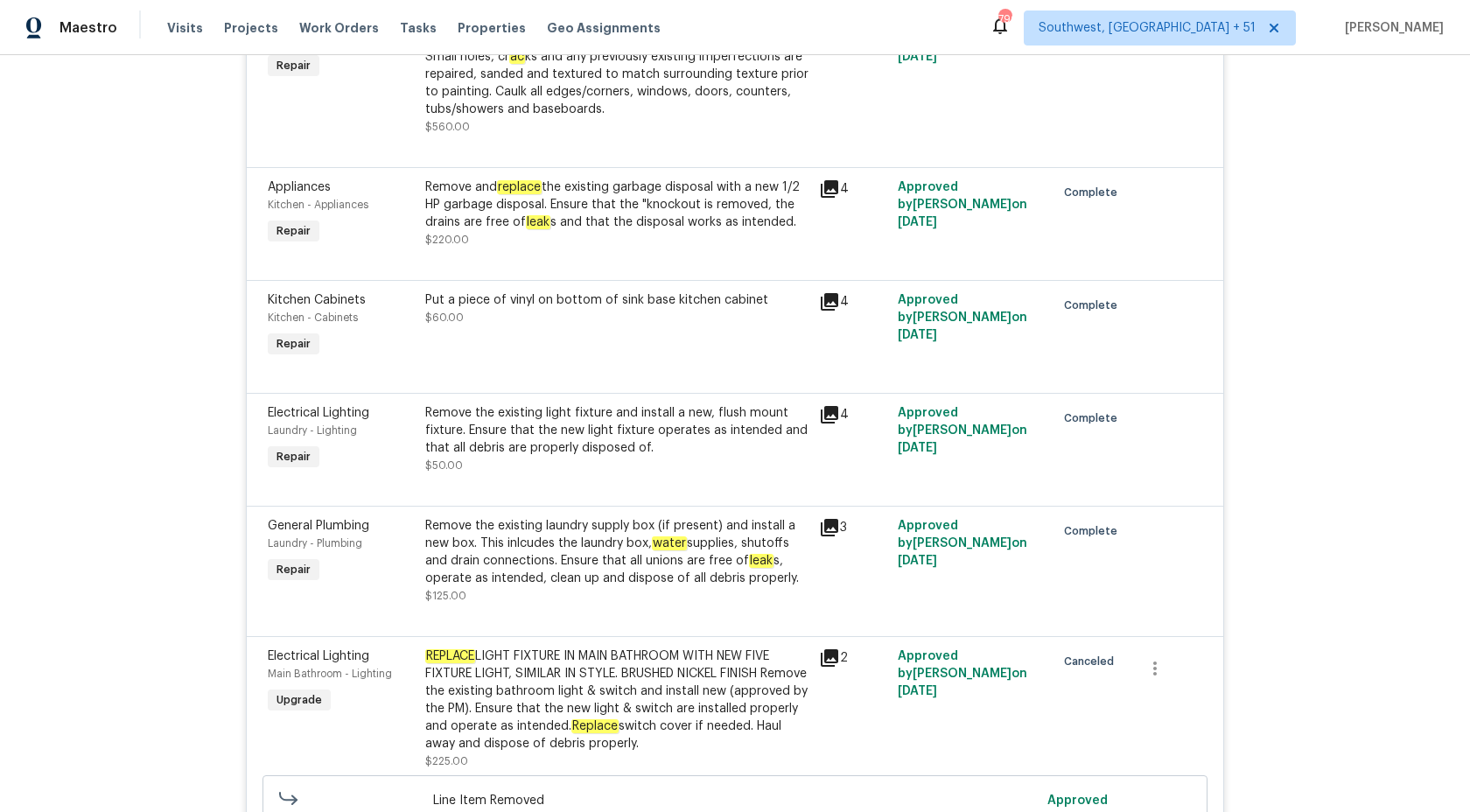
scroll to position [3326, 0]
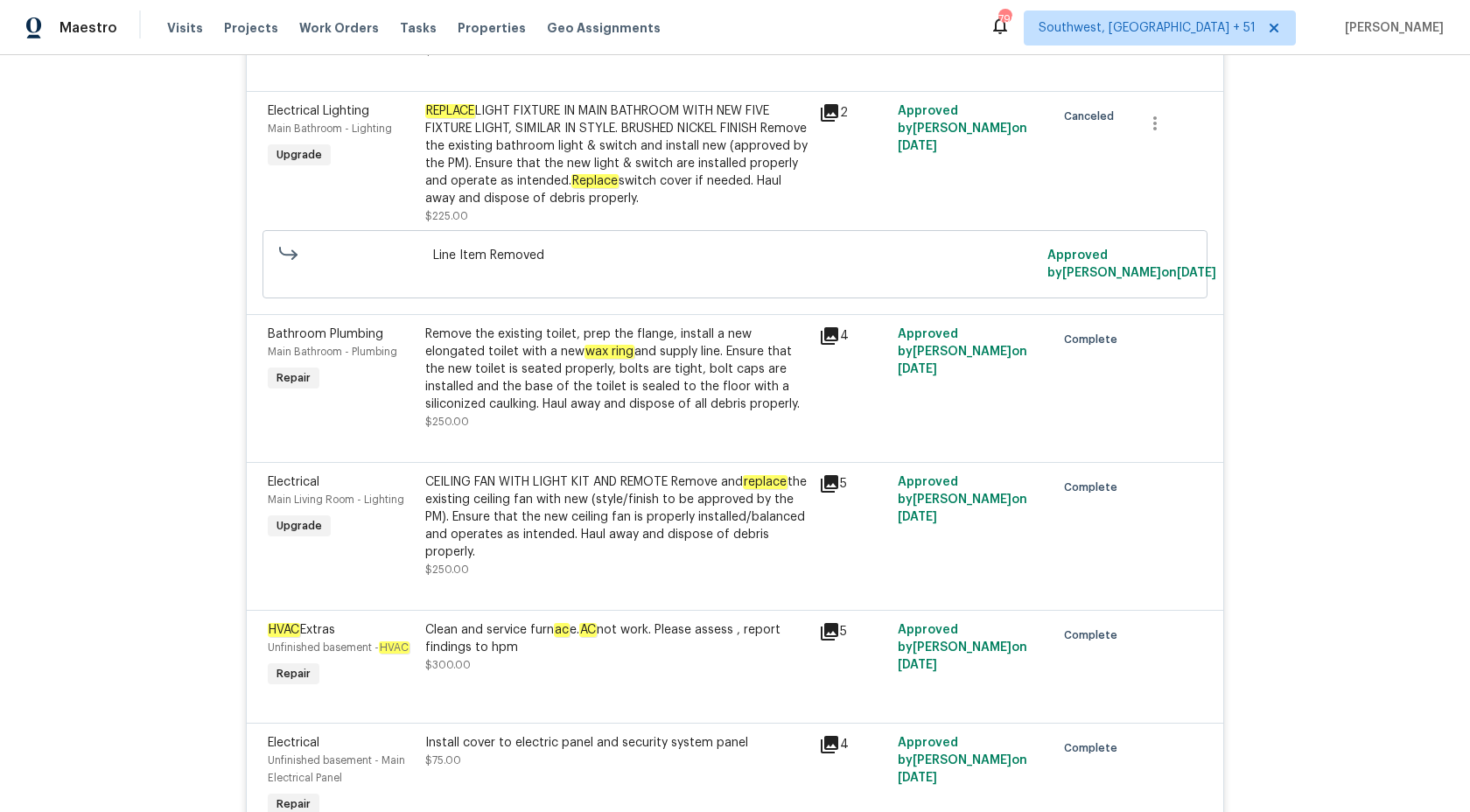
click at [637, 377] on div "Remove the existing toilet, prep the flange, install a new elongated toilet wit…" at bounding box center [617, 369] width 383 height 88
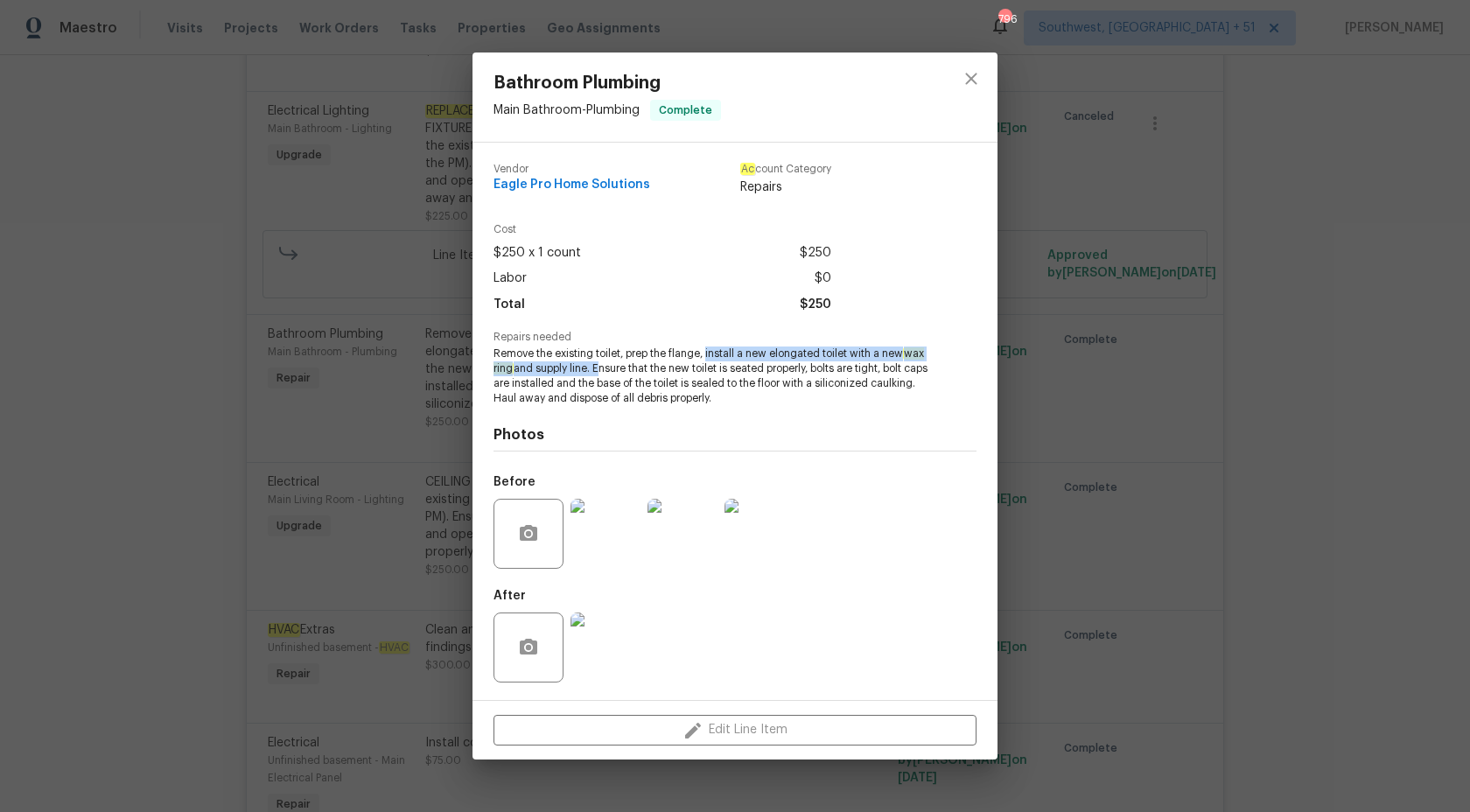
drag, startPoint x: 705, startPoint y: 352, endPoint x: 597, endPoint y: 367, distance: 109.0
click at [597, 367] on span "Remove the existing toilet, prep the flange, install a new elongated toilet wit…" at bounding box center [710, 376] width 435 height 59
copy span "install a new elongated toilet with a new wax ring and supply line."
click at [38, 51] on div "Bathroom Plumbing Main Bathroom - Plumbing Complete Vendor Eagle Pro Home Solut…" at bounding box center [735, 406] width 1470 height 812
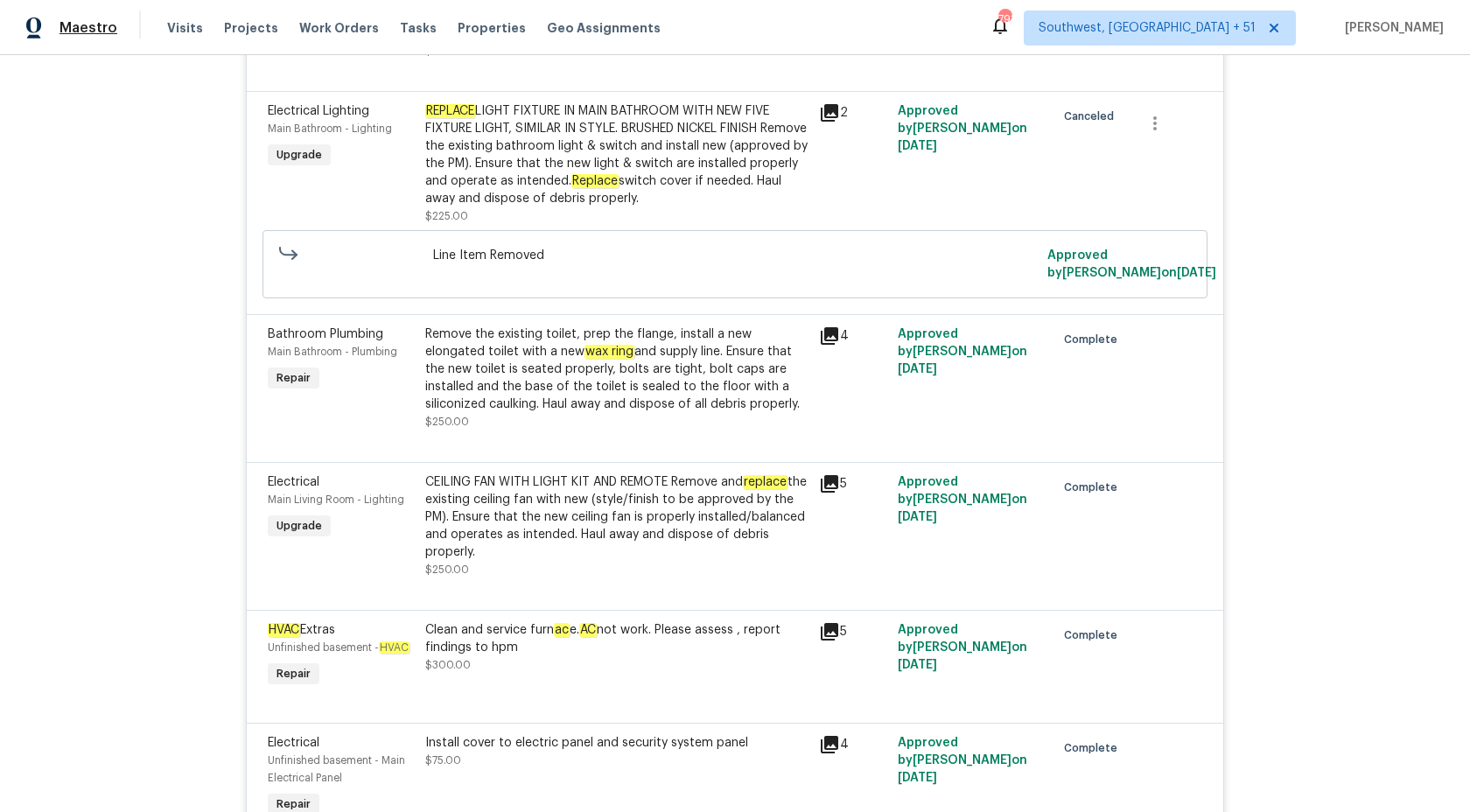
click at [75, 33] on span "Maestro" at bounding box center [88, 28] width 58 height 17
